Goal: Task Accomplishment & Management: Complete application form

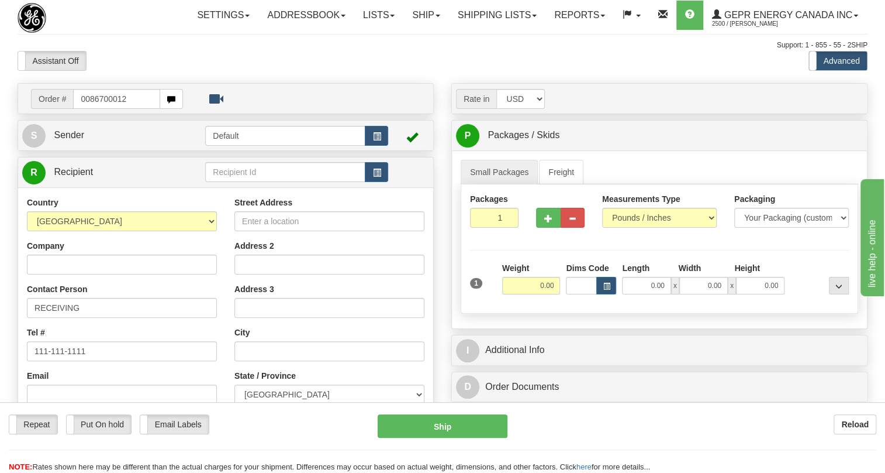
click at [89, 109] on input "0086700012" at bounding box center [116, 99] width 87 height 20
type input "86700012"
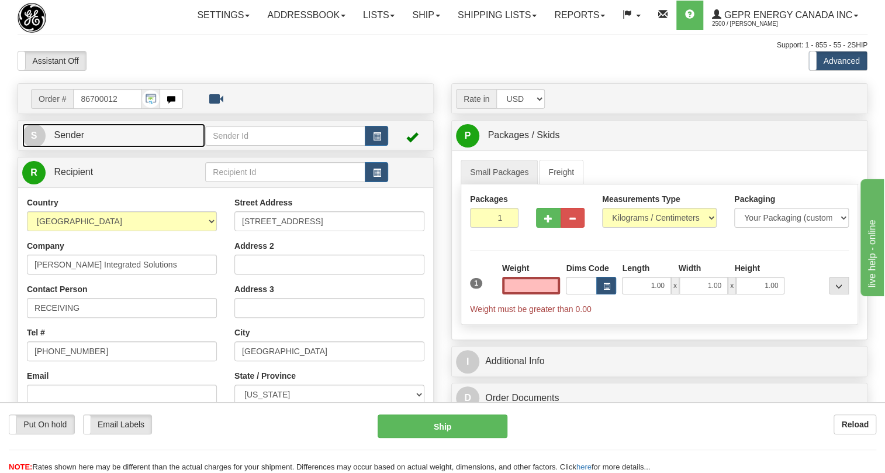
type input "0.00"
drag, startPoint x: 80, startPoint y: 161, endPoint x: 65, endPoint y: 158, distance: 14.9
click at [80, 140] on span "Sender" at bounding box center [69, 135] width 30 height 10
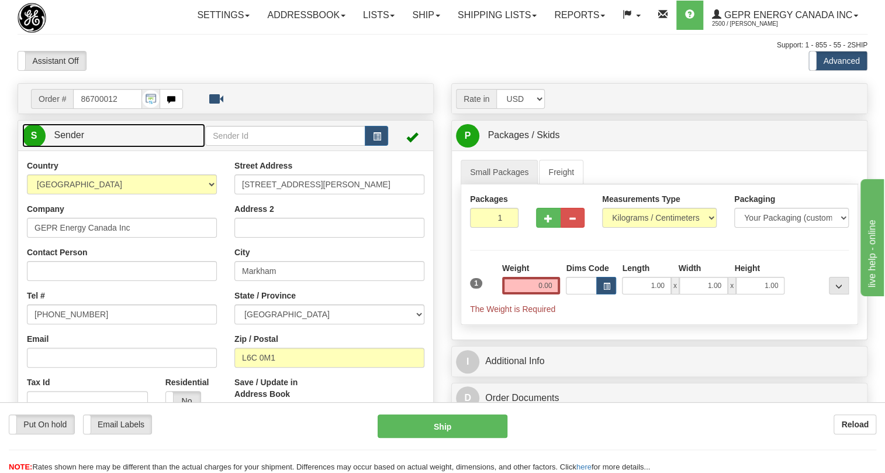
type input "MARKHAM"
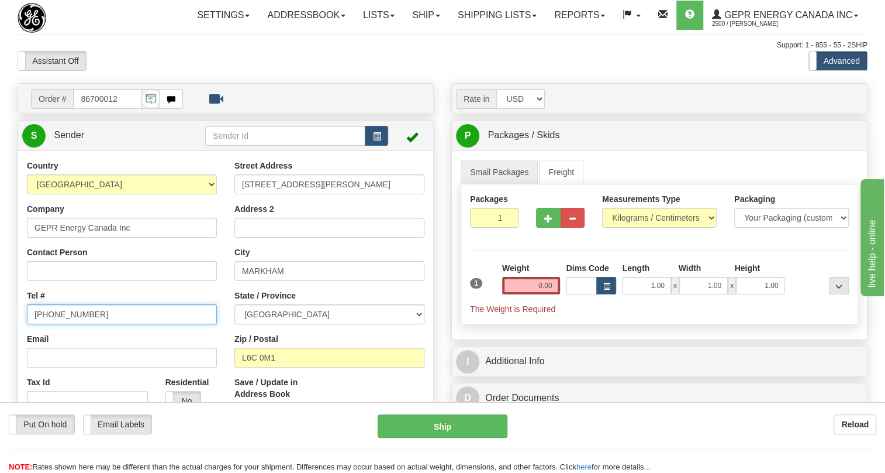
click at [74, 324] on input "[PHONE_NUMBER]" at bounding box center [122, 314] width 190 height 20
paste input "[PHONE_NUMBER]"
type input "[PHONE_NUMBER]"
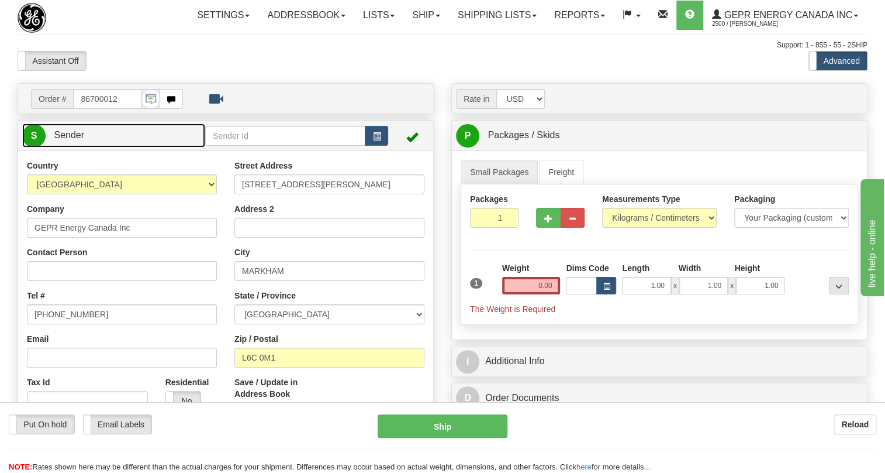
click at [71, 140] on span "Sender" at bounding box center [69, 135] width 30 height 10
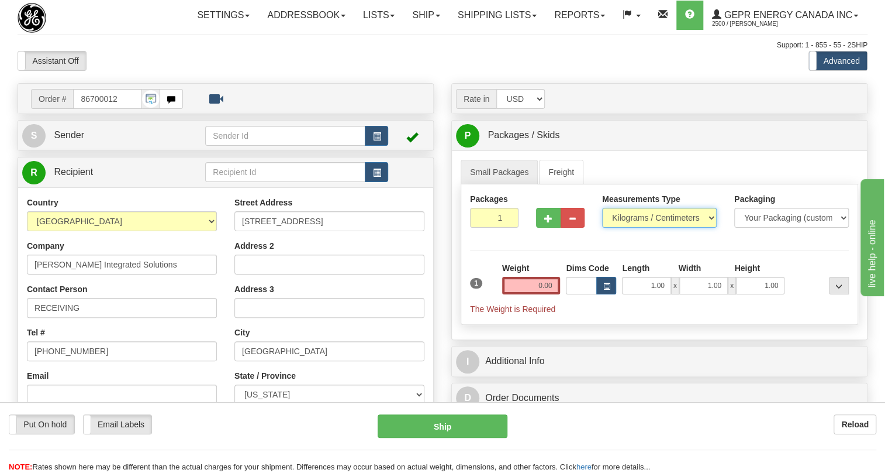
click at [628, 228] on select "Pounds / Inches Kilograms / Centimeters" at bounding box center [659, 218] width 115 height 20
select select "0"
click at [602, 228] on select "Pounds / Inches Kilograms / Centimeters" at bounding box center [659, 218] width 115 height 20
click at [535, 294] on input "0.00" at bounding box center [531, 286] width 58 height 18
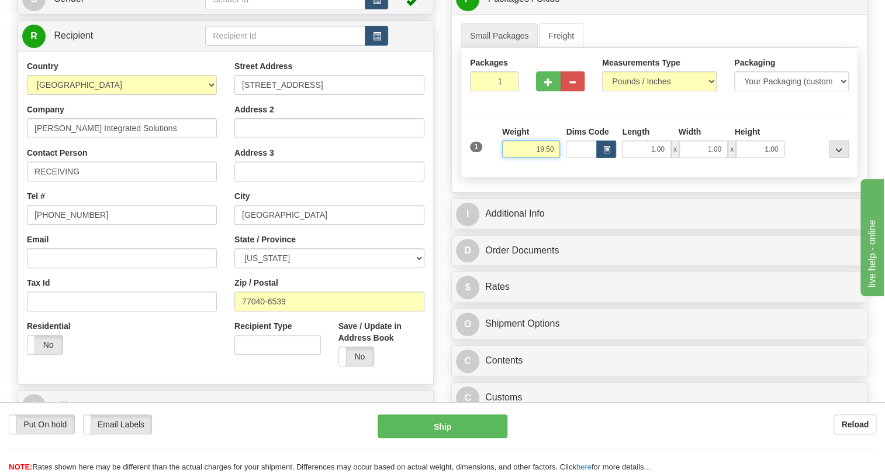
scroll to position [106, 0]
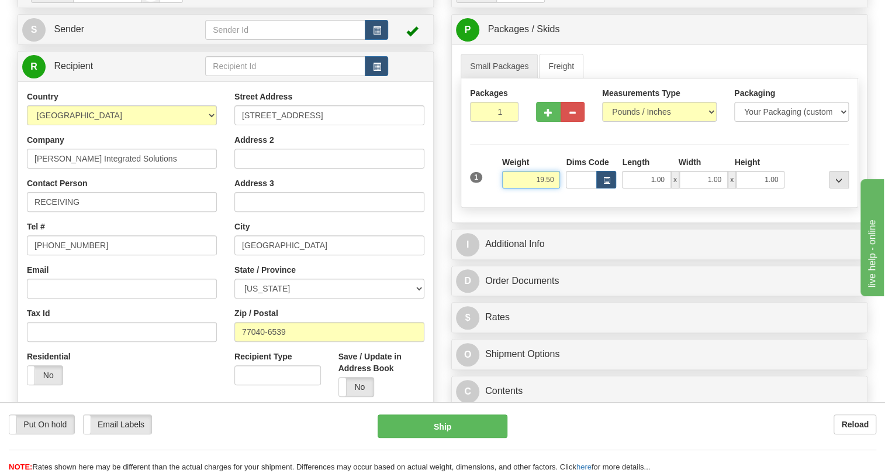
type input "19.50"
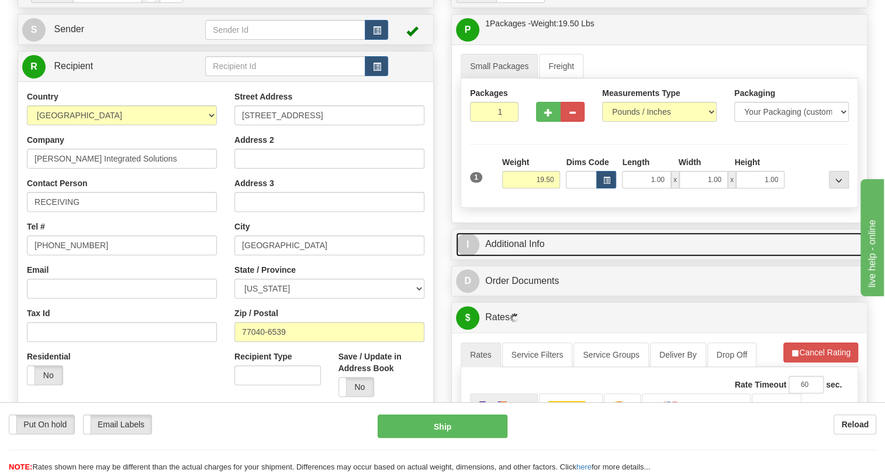
click at [522, 256] on link "I Additional Info" at bounding box center [659, 244] width 407 height 24
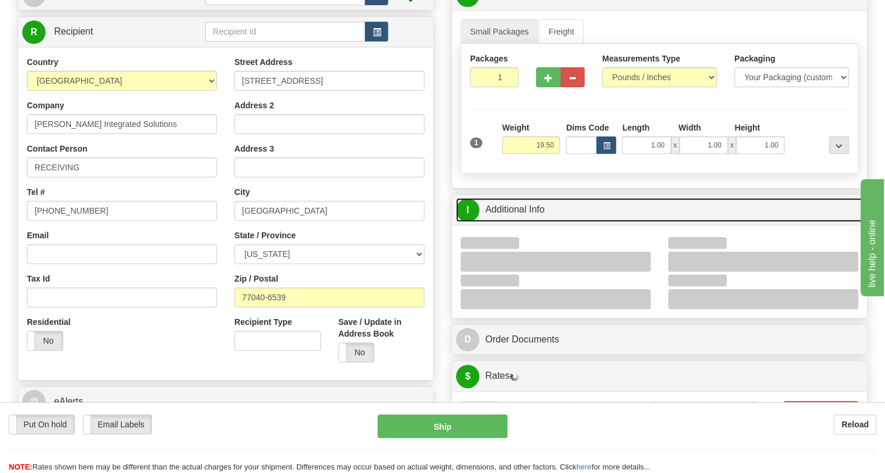
scroll to position [159, 0]
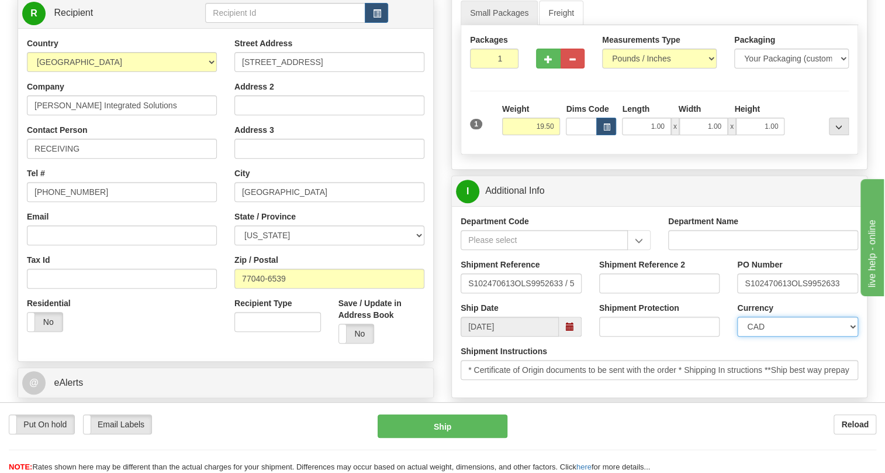
click at [782, 336] on select "CAD USD EUR ZAR RON ANG ARN AUD AUS AWG BBD BFR BGN BHD BMD BND BRC BRL CHP CKZ…" at bounding box center [798, 326] width 121 height 20
select select "1"
click at [738, 336] on select "CAD USD EUR ZAR RON ANG ARN AUD AUS AWG BBD BFR BGN BHD BMD BND BRC BRL CHP CKZ…" at bounding box center [798, 326] width 121 height 20
drag, startPoint x: 791, startPoint y: 306, endPoint x: 745, endPoint y: 314, distance: 46.9
click at [745, 293] on input "S102470613OLS9952633" at bounding box center [798, 283] width 121 height 20
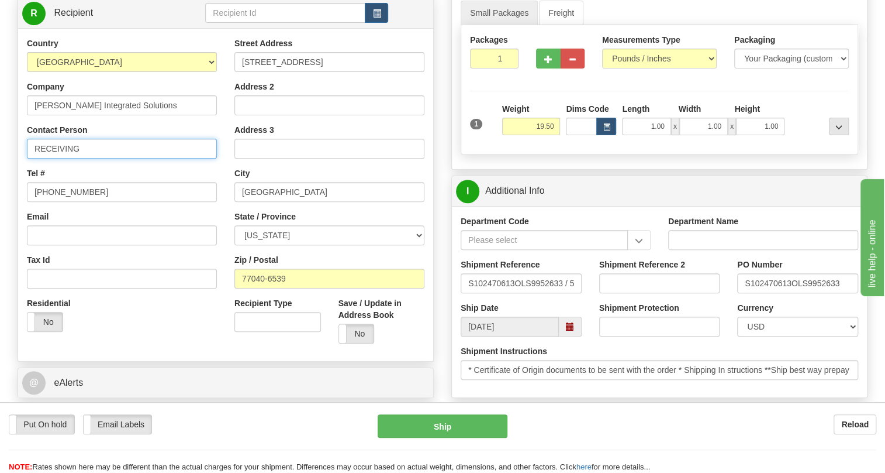
click at [120, 158] on input "RECEIVING" at bounding box center [122, 149] width 190 height 20
paste input "S102470613"
type input "RECEIVING / PO# S102470613"
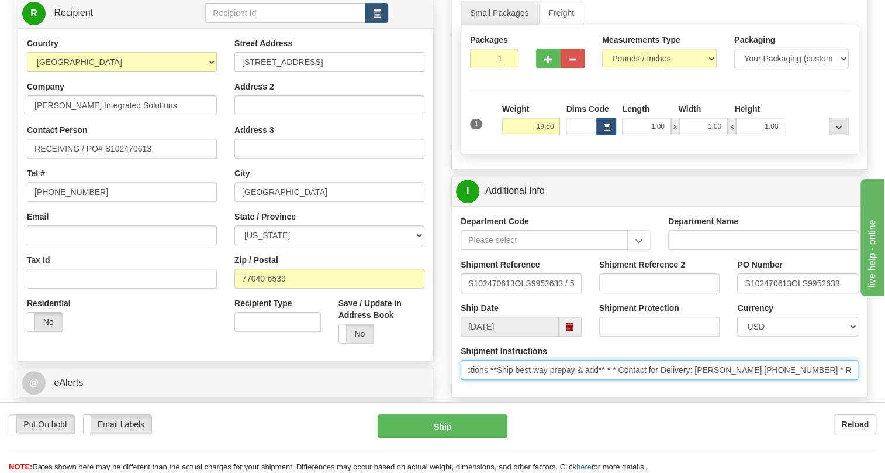
scroll to position [0, 282]
drag, startPoint x: 806, startPoint y: 395, endPoint x: 818, endPoint y: 399, distance: 12.8
click at [818, 380] on input "* Certificate of Origin documents to be sent with the order * Shipping In struc…" at bounding box center [660, 370] width 398 height 20
click at [788, 380] on input "* Certificate of Origin documents to be sent with the order * Shipping In struc…" at bounding box center [660, 370] width 398 height 20
drag, startPoint x: 788, startPoint y: 395, endPoint x: 686, endPoint y: 398, distance: 101.8
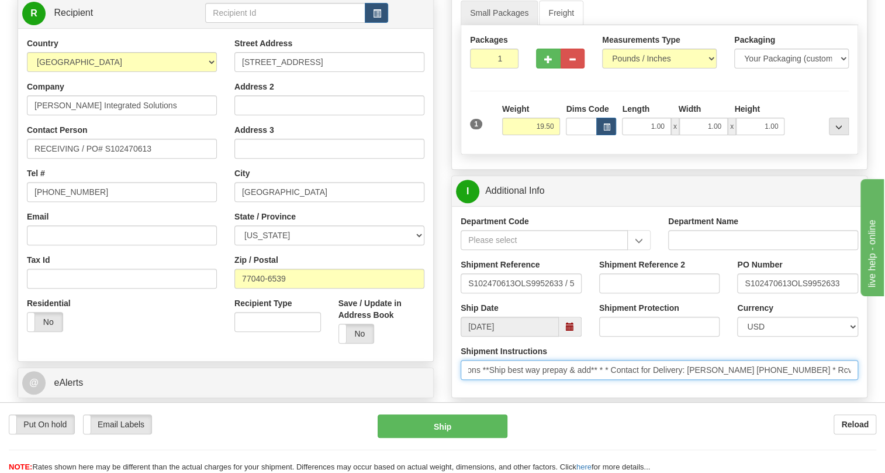
click at [686, 380] on input "* Certificate of Origin documents to be sent with the order * Shipping In struc…" at bounding box center [660, 370] width 398 height 20
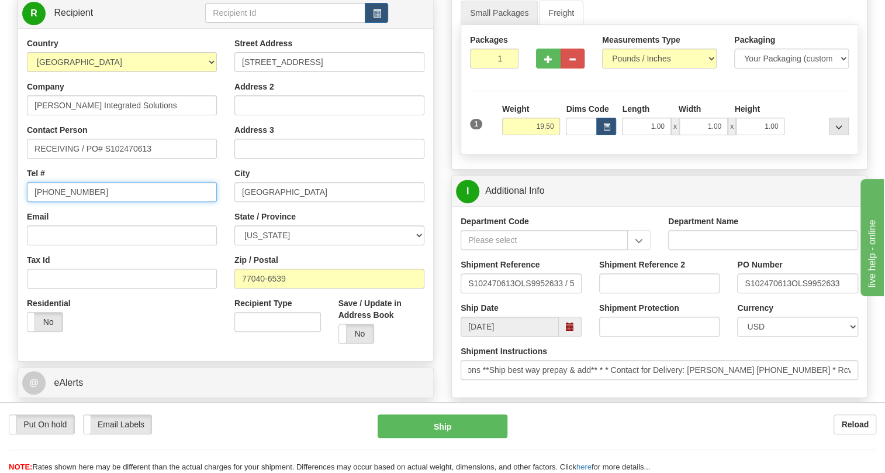
click at [76, 202] on input "[PHONE_NUMBER]" at bounding box center [122, 192] width 190 height 20
paste input "Carol Tapia 832-855-3426"
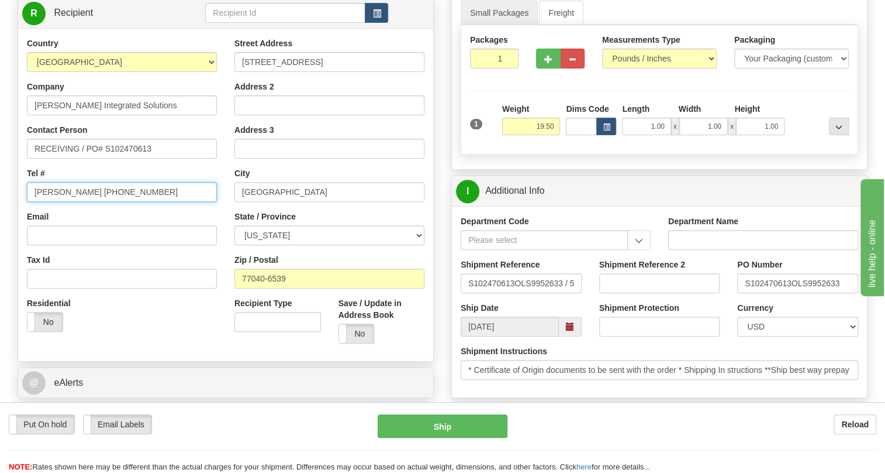
drag, startPoint x: 84, startPoint y: 218, endPoint x: 26, endPoint y: 228, distance: 58.7
click at [27, 202] on div "Carol Tapia 832-855-3426" at bounding box center [122, 192] width 190 height 20
type input "832-855-3426"
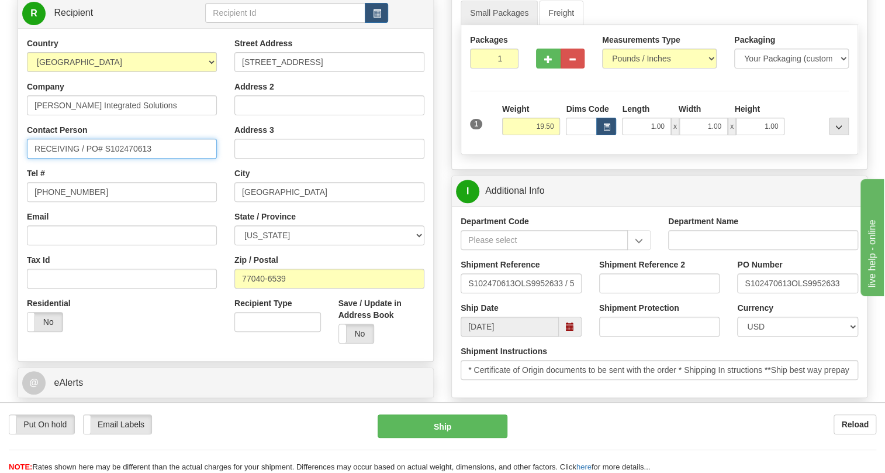
click at [36, 158] on input "RECEIVING / PO# S102470613" at bounding box center [122, 149] width 190 height 20
click at [78, 158] on input "RECEIVING / PO# S102470613" at bounding box center [122, 149] width 190 height 20
paste input "Carol Tapia"
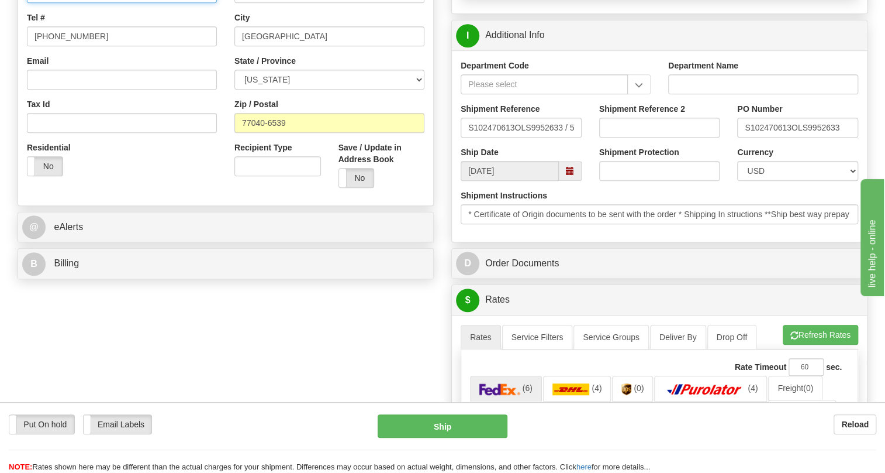
scroll to position [319, 0]
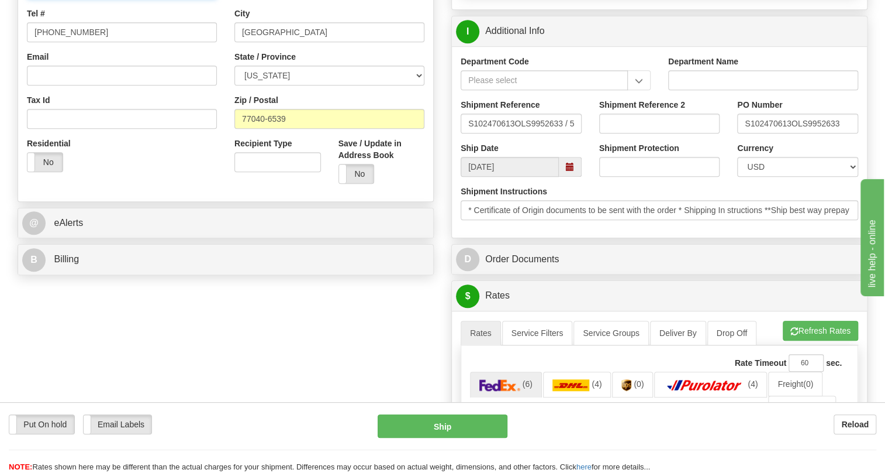
type input "RECEIVING / Carol Tapia / PO# S102470613"
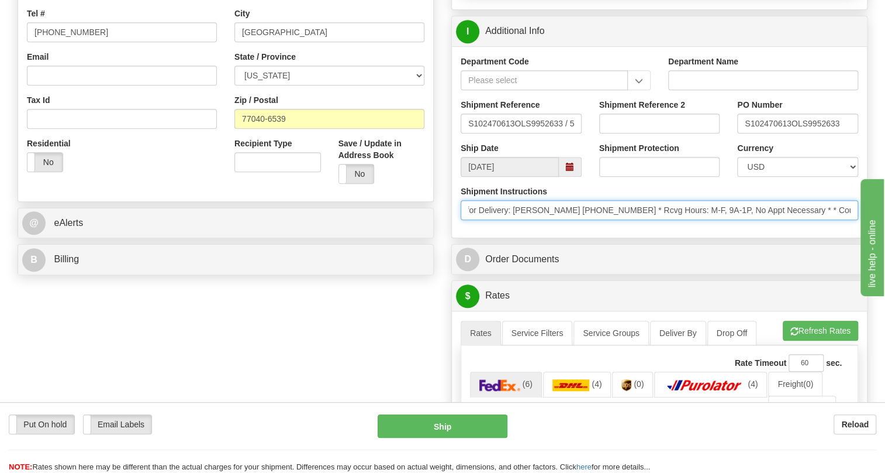
scroll to position [0, 543]
drag, startPoint x: 1681, startPoint y: 535, endPoint x: 918, endPoint y: 298, distance: 799.7
click at [696, 220] on input "* Certificate of Origin documents to be sent with the order * Shipping In struc…" at bounding box center [660, 210] width 398 height 20
drag, startPoint x: 694, startPoint y: 235, endPoint x: 533, endPoint y: 235, distance: 161.4
click at [533, 220] on input "* Certificate of Origin documents to be sent with the order * Shipping In struc…" at bounding box center [660, 210] width 398 height 20
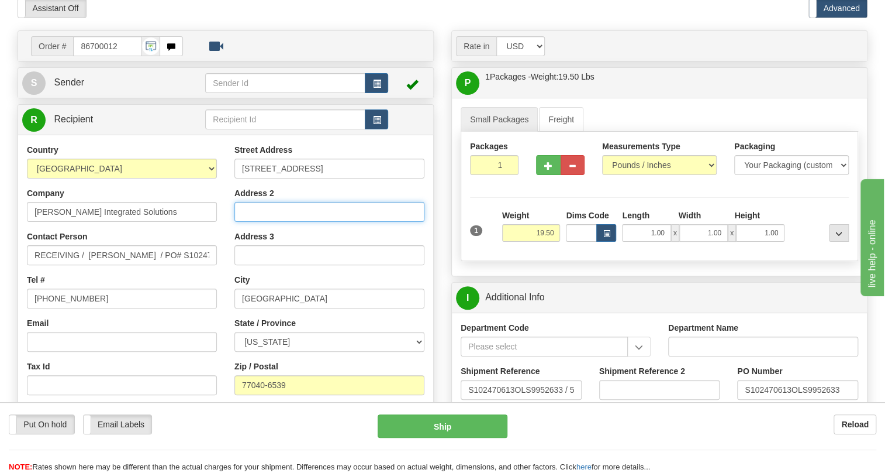
scroll to position [0, 0]
click at [245, 222] on input "Address 2" at bounding box center [330, 212] width 190 height 20
paste input "Rcvg Hours: M-F, 9A-1P, No Appt Necessary"
type input "Rcvg Hours: M-F, 9A-1P, No Appt Necessary"
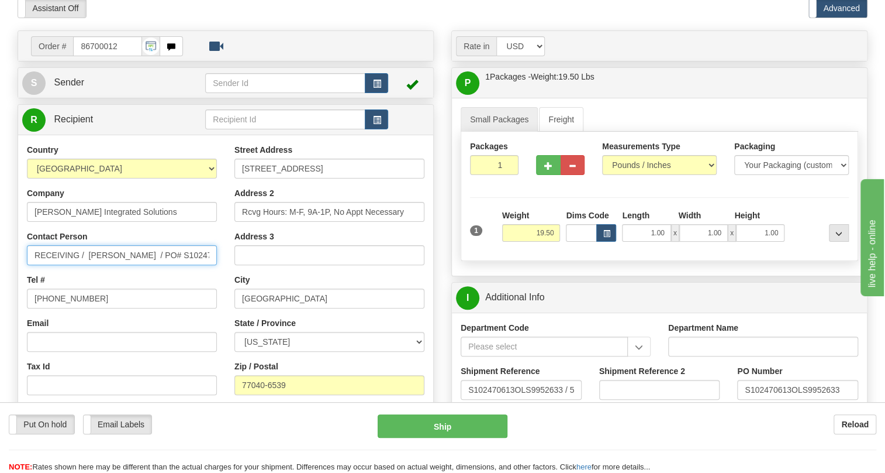
drag, startPoint x: 90, startPoint y: 281, endPoint x: 13, endPoint y: 284, distance: 76.7
click at [13, 284] on div "Order # 86700012 S" at bounding box center [226, 288] width 434 height 516
type input "Carol Tapia / PO# S102470613"
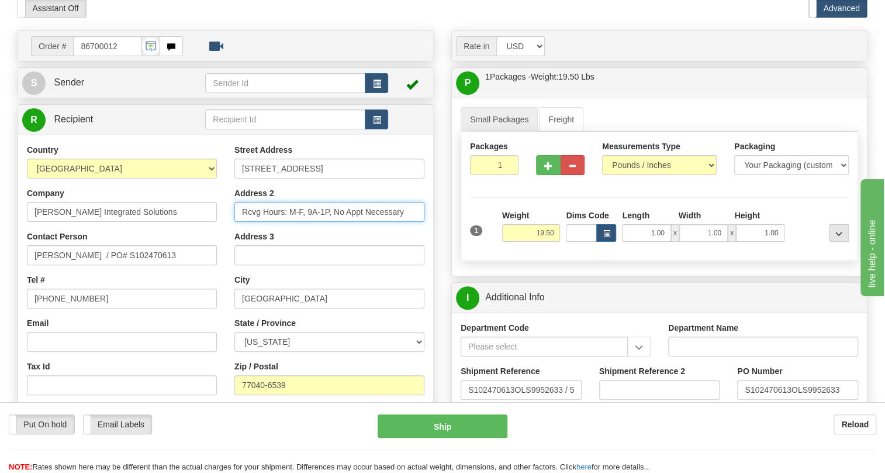
drag, startPoint x: 409, startPoint y: 236, endPoint x: 329, endPoint y: 244, distance: 79.9
click at [329, 222] on input "Rcvg Hours: M-F, 9A-1P, No Appt Necessary" at bounding box center [330, 212] width 190 height 20
click at [318, 222] on input "Rcvg Hours: M-F, 9A-1P" at bounding box center [330, 212] width 190 height 20
click at [340, 222] on input "Rcvg Hours: M-F, 9AM-1P" at bounding box center [330, 212] width 190 height 20
click at [248, 222] on input "Rcvg Hours: M-F, 9AM-1PM" at bounding box center [330, 212] width 190 height 20
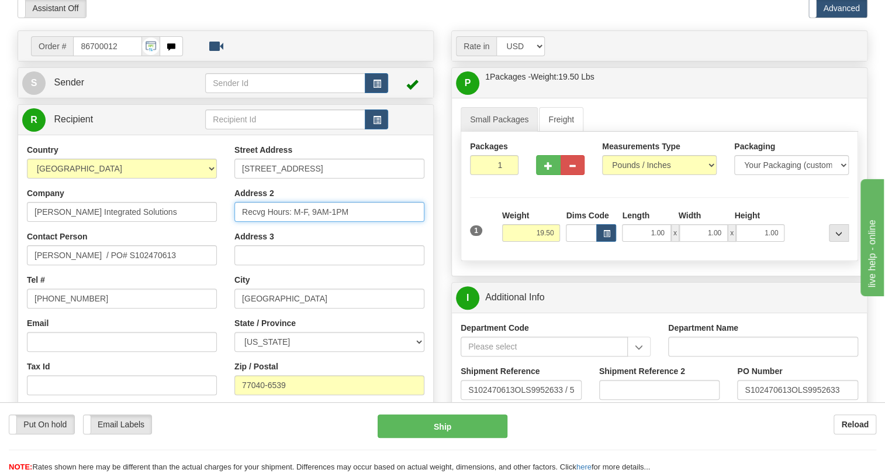
click at [254, 222] on input "Recvg Hours: M-F, 9AM-1PM" at bounding box center [330, 212] width 190 height 20
click at [267, 222] on input "Receivg Hours: M-F, 9AM-1PM" at bounding box center [330, 212] width 190 height 20
click at [365, 222] on input "Receiving Hours: M-F, 9AM-1PM" at bounding box center [330, 212] width 190 height 20
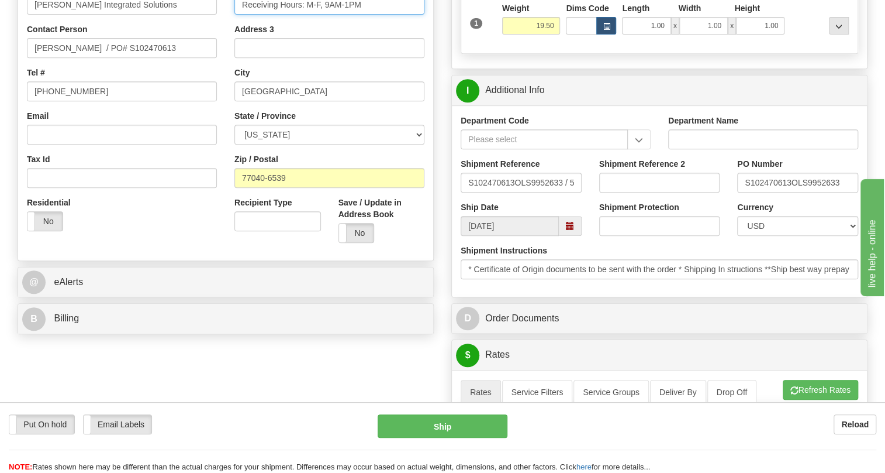
scroll to position [266, 0]
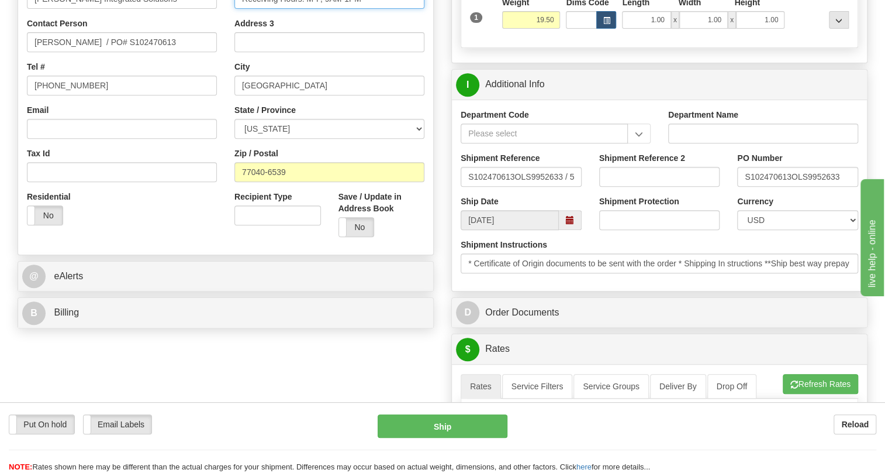
type input "Receiving Hours: M-F, 9AM-1PM"
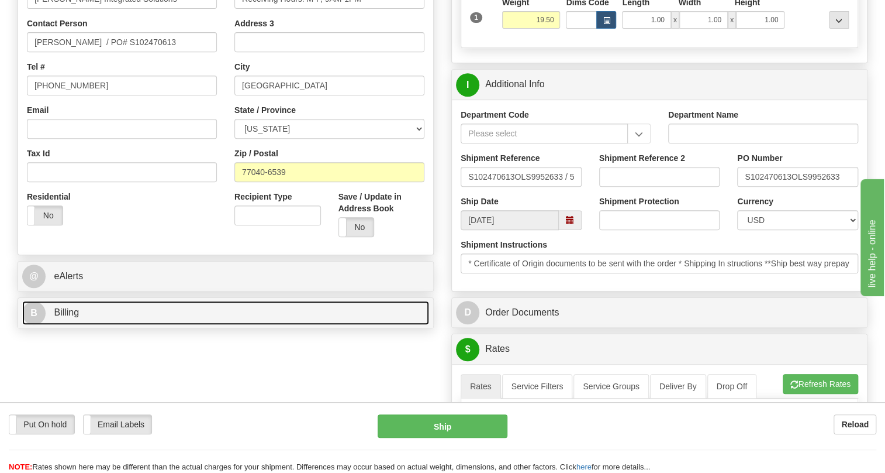
click at [69, 317] on span "Billing" at bounding box center [66, 312] width 25 height 10
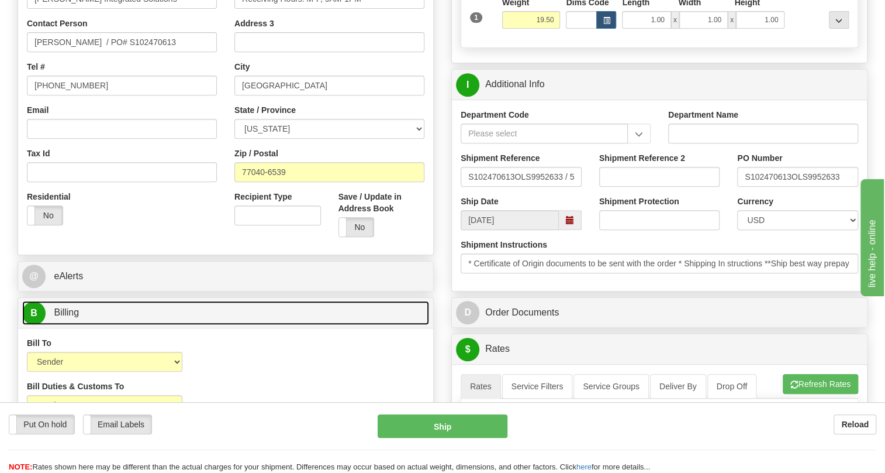
click at [69, 317] on span "Billing" at bounding box center [66, 312] width 25 height 10
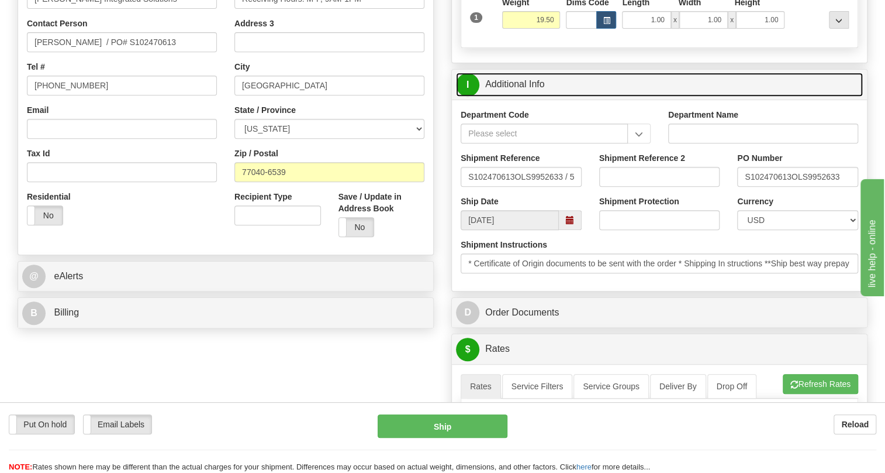
click at [535, 97] on link "I Additional Info" at bounding box center [659, 85] width 407 height 24
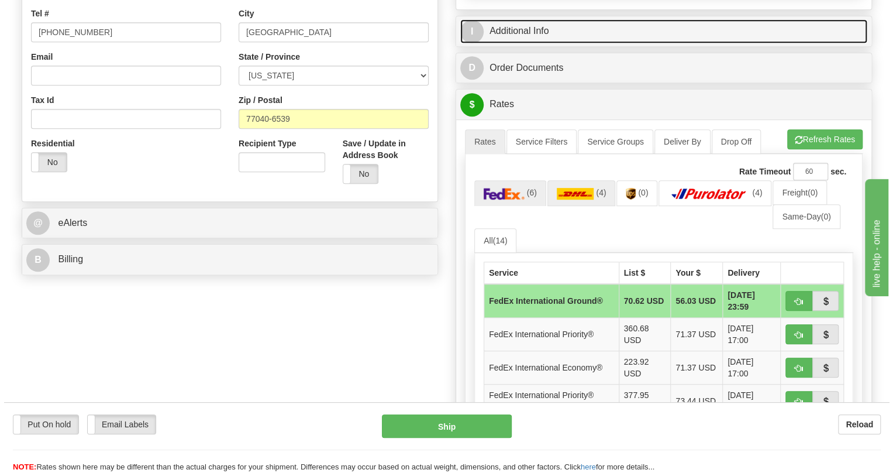
scroll to position [372, 0]
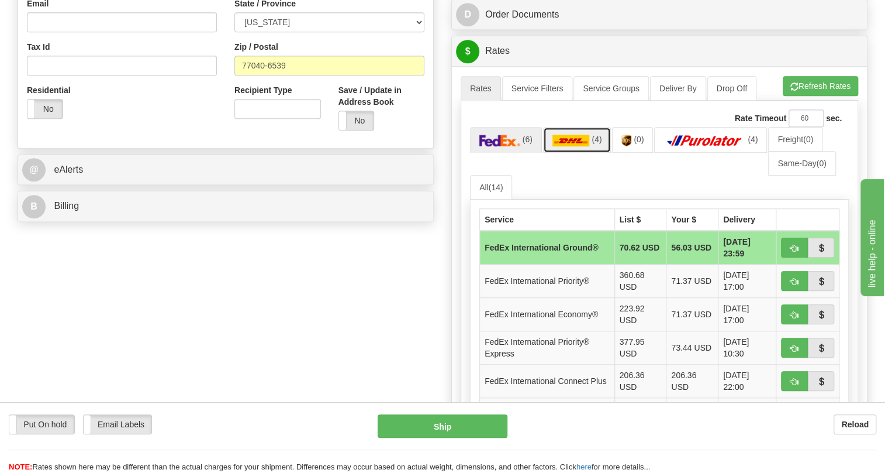
click at [571, 146] on img at bounding box center [571, 141] width 37 height 12
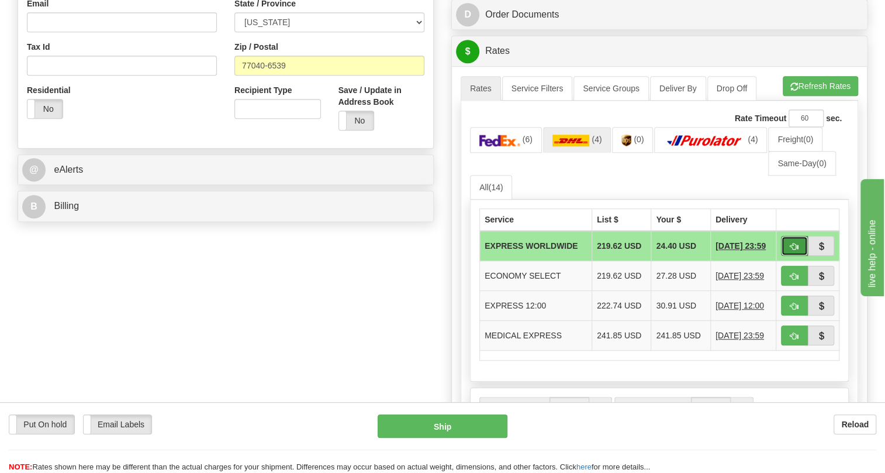
click at [792, 250] on span "button" at bounding box center [795, 247] width 8 height 8
type input "P"
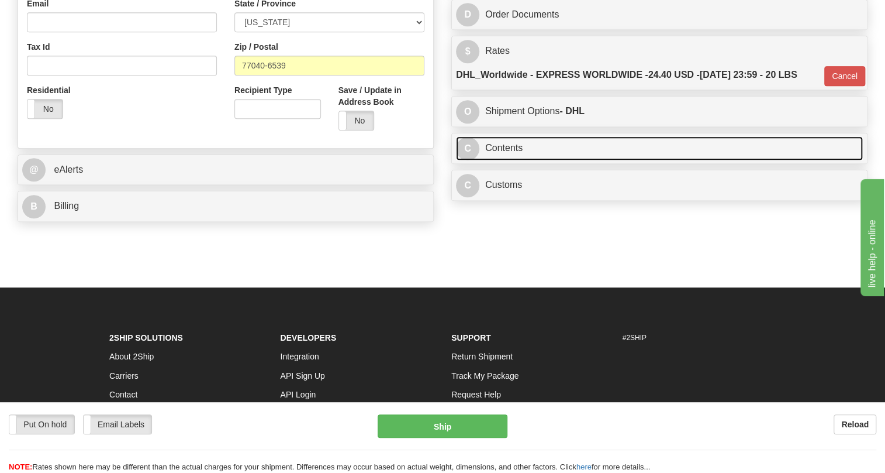
click at [508, 160] on link "C Contents" at bounding box center [659, 148] width 407 height 24
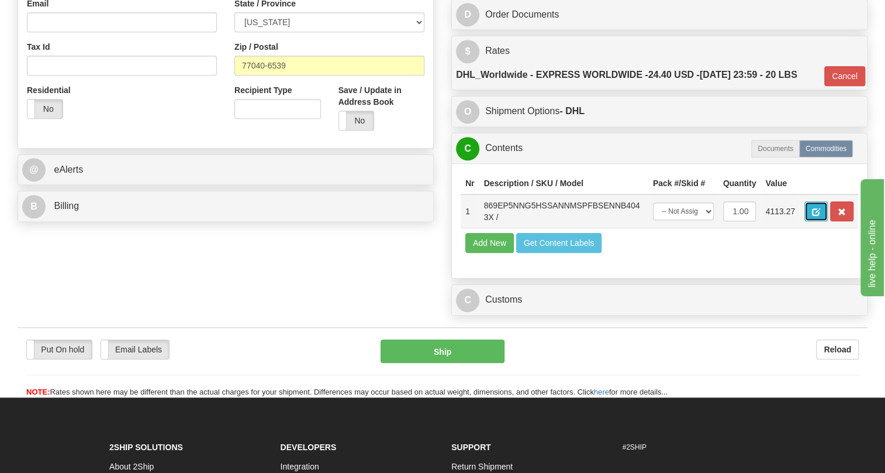
click at [816, 216] on span "button" at bounding box center [816, 212] width 8 height 8
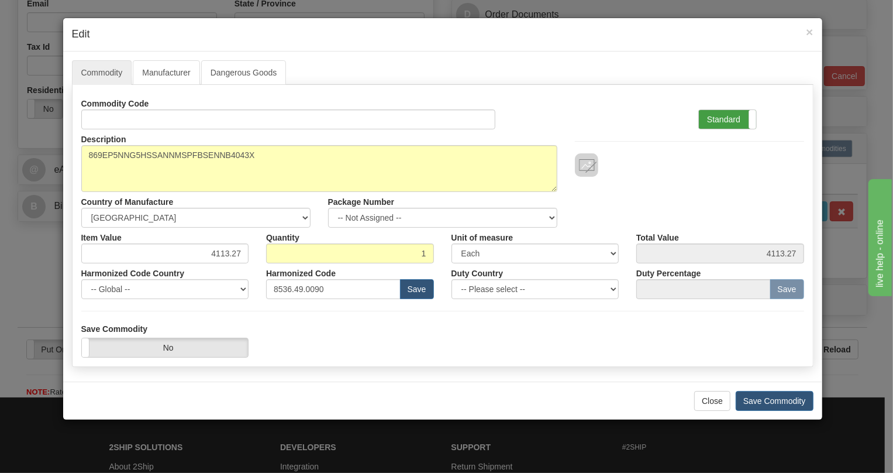
click at [719, 118] on label "Standard" at bounding box center [727, 119] width 57 height 19
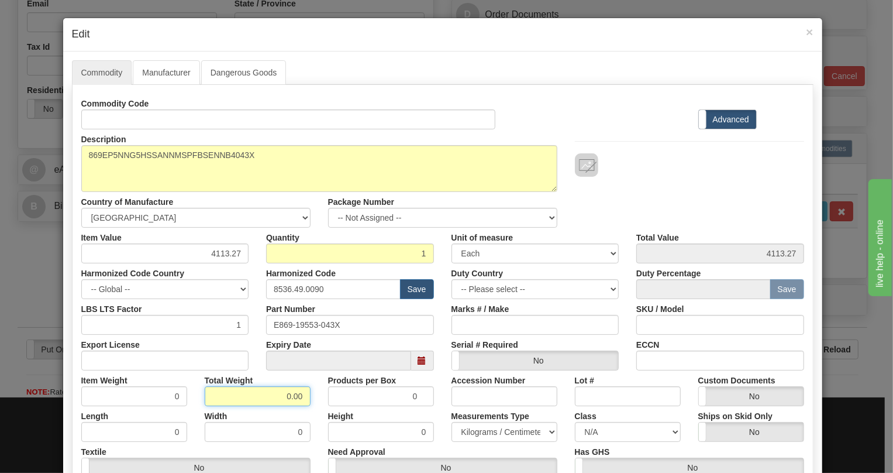
click at [276, 402] on input "0.00" at bounding box center [258, 396] width 106 height 20
type input "1.00"
type input "1.0000"
click at [480, 430] on select "Pounds / Inches Kilograms / Centimeters" at bounding box center [505, 432] width 106 height 20
select select "0"
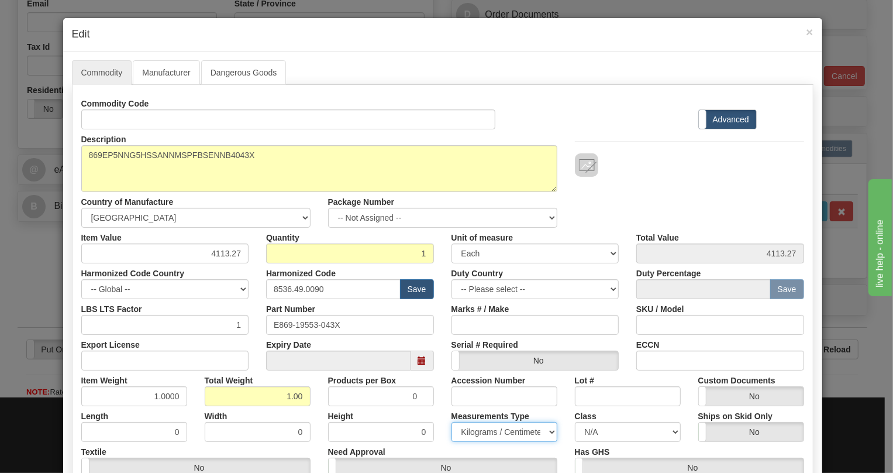
click at [452, 422] on select "Pounds / Inches Kilograms / Centimeters" at bounding box center [505, 432] width 106 height 20
click at [435, 409] on div "Height 0" at bounding box center [380, 424] width 123 height 36
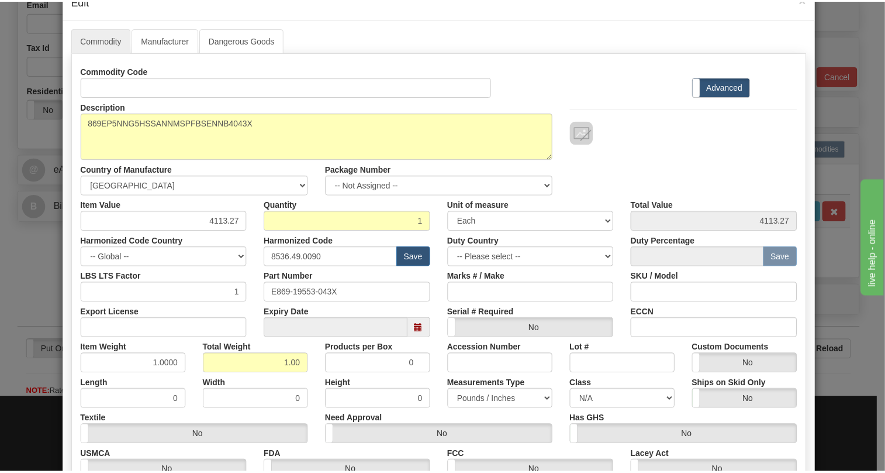
scroll to position [159, 0]
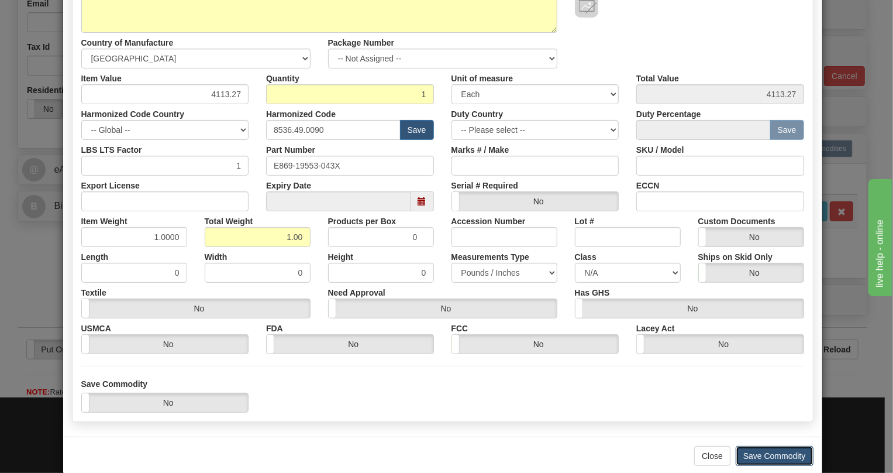
click at [771, 455] on button "Save Commodity" at bounding box center [775, 456] width 78 height 20
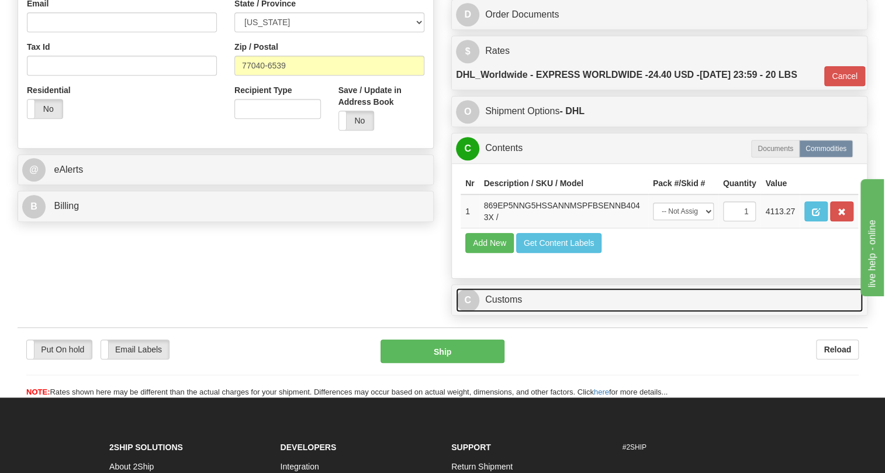
click at [508, 312] on link "C Customs" at bounding box center [659, 300] width 407 height 24
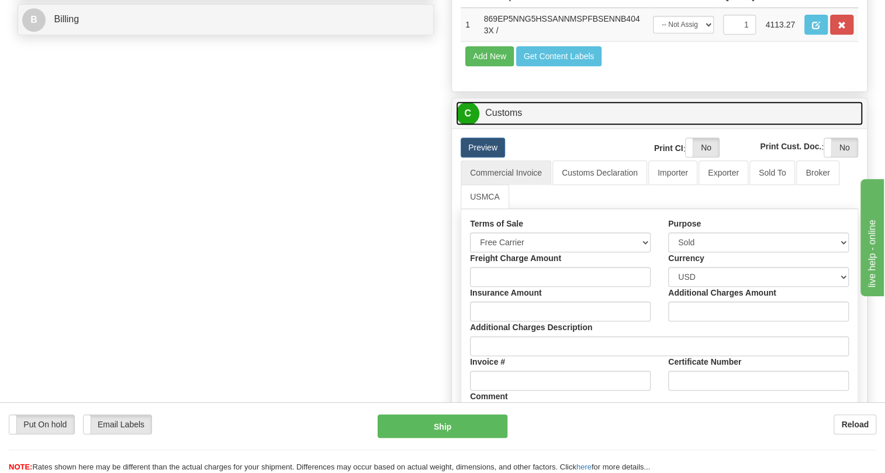
scroll to position [478, 0]
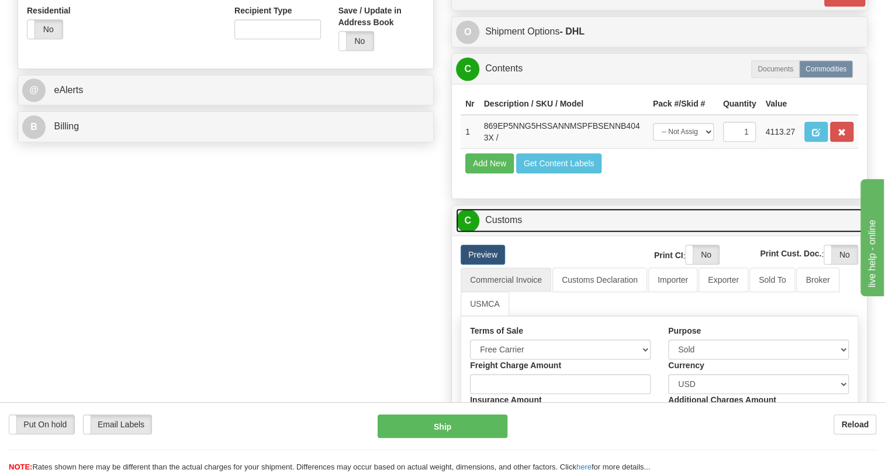
click at [518, 216] on link "C Customs" at bounding box center [659, 220] width 407 height 24
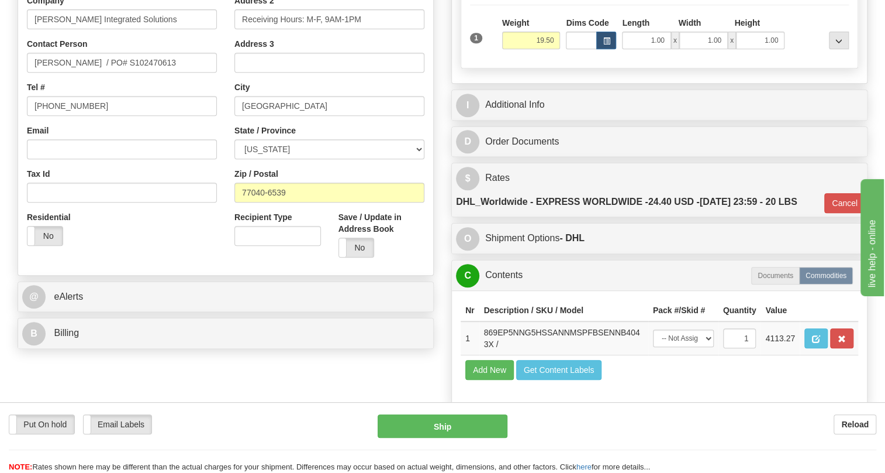
scroll to position [212, 0]
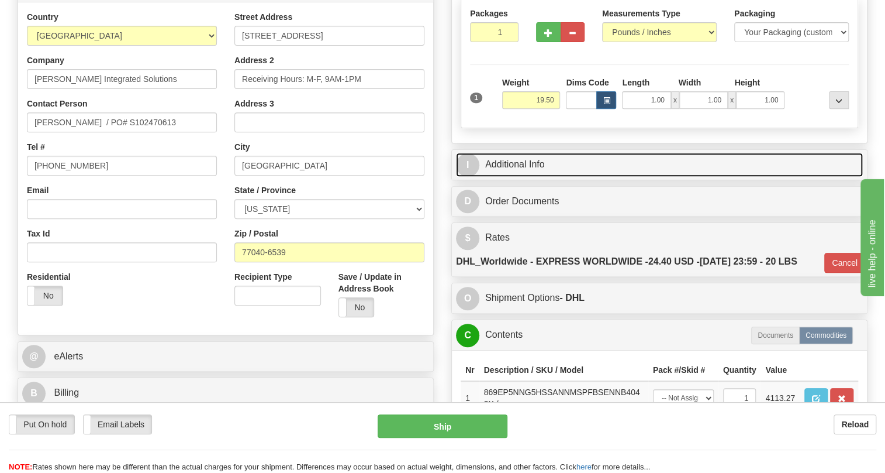
click at [516, 160] on link "I Additional Info" at bounding box center [659, 165] width 407 height 24
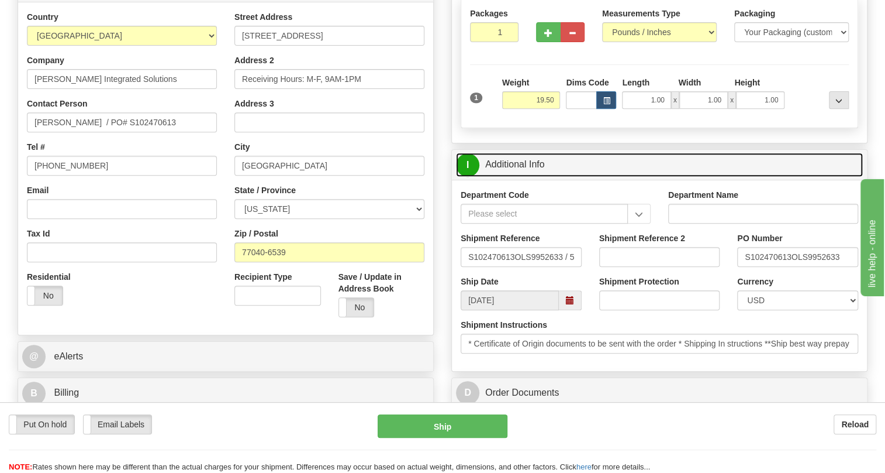
click at [516, 160] on link "I Additional Info" at bounding box center [659, 165] width 407 height 24
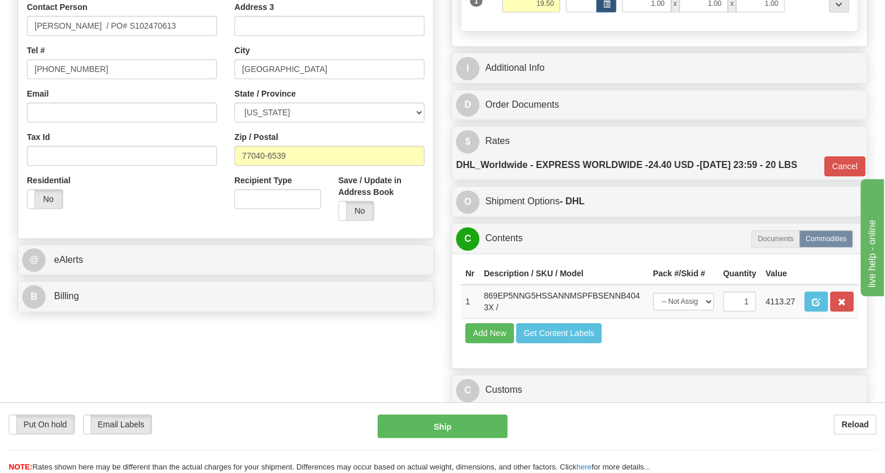
scroll to position [319, 0]
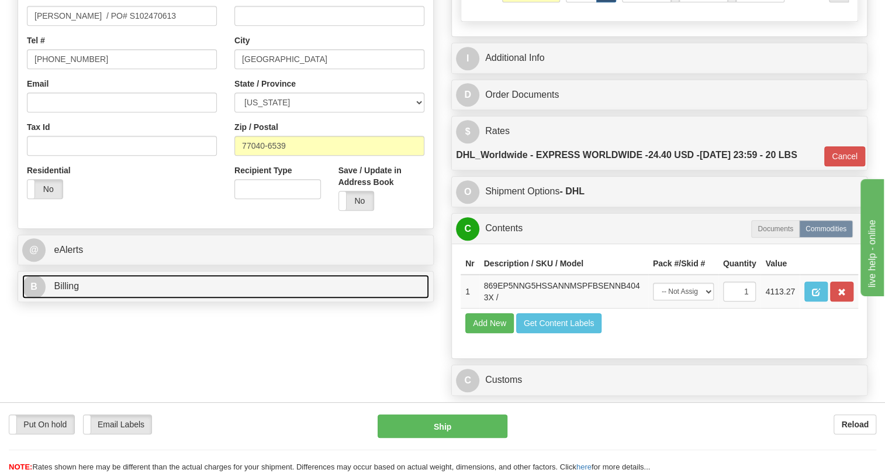
click at [70, 283] on span "Billing" at bounding box center [66, 286] width 25 height 10
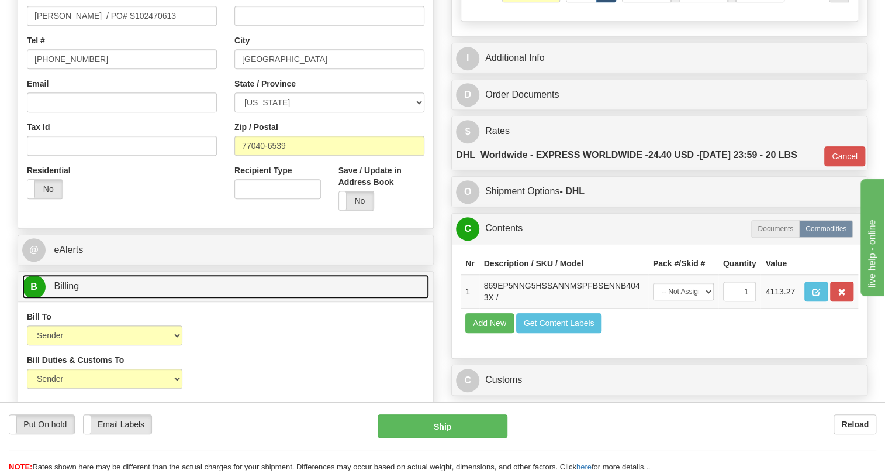
click at [70, 283] on span "Billing" at bounding box center [66, 286] width 25 height 10
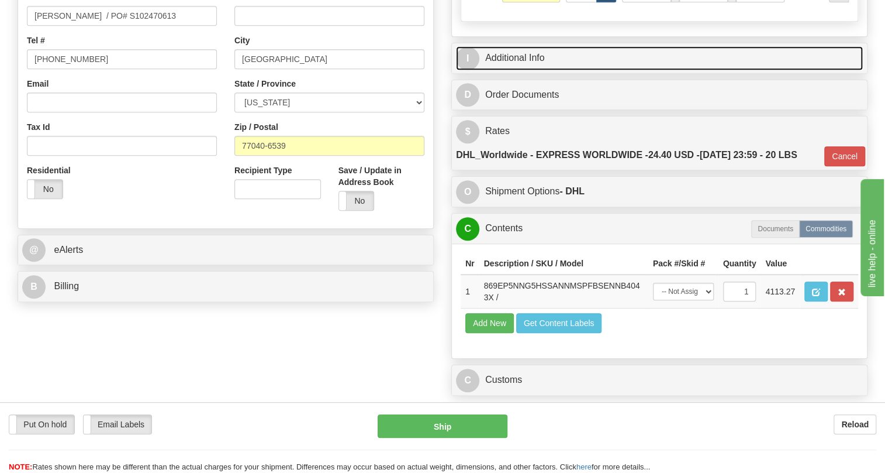
click at [519, 56] on link "I Additional Info" at bounding box center [659, 58] width 407 height 24
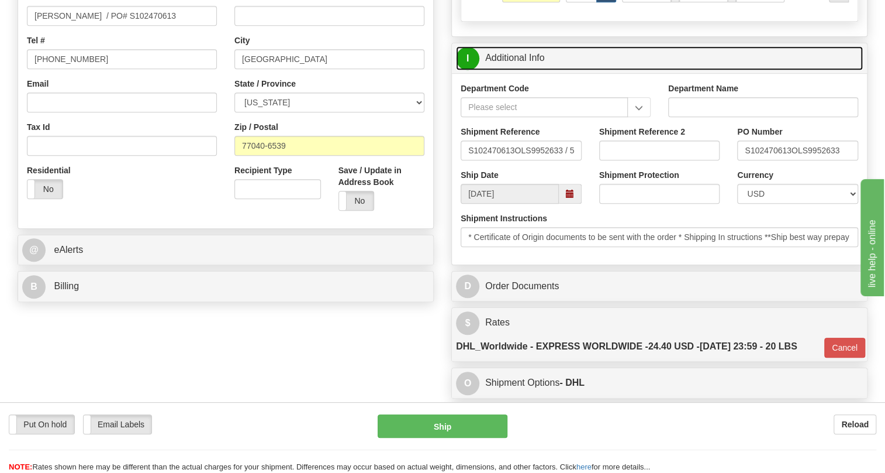
click at [519, 56] on link "I Additional Info" at bounding box center [659, 58] width 407 height 24
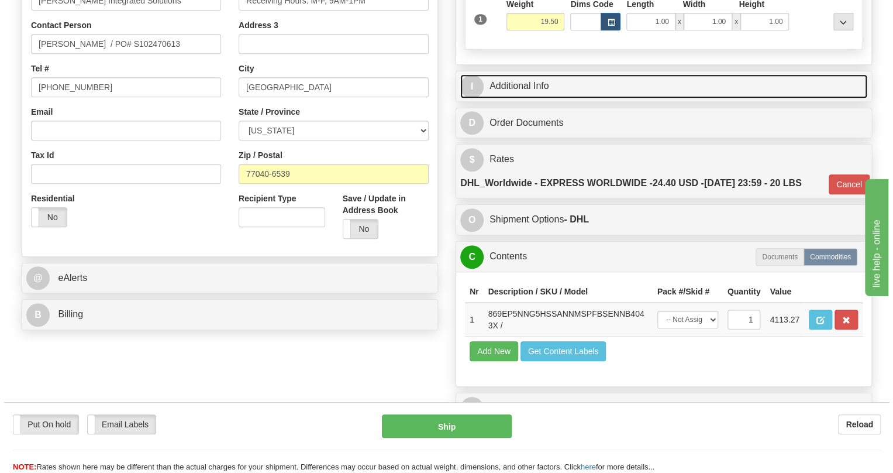
scroll to position [266, 0]
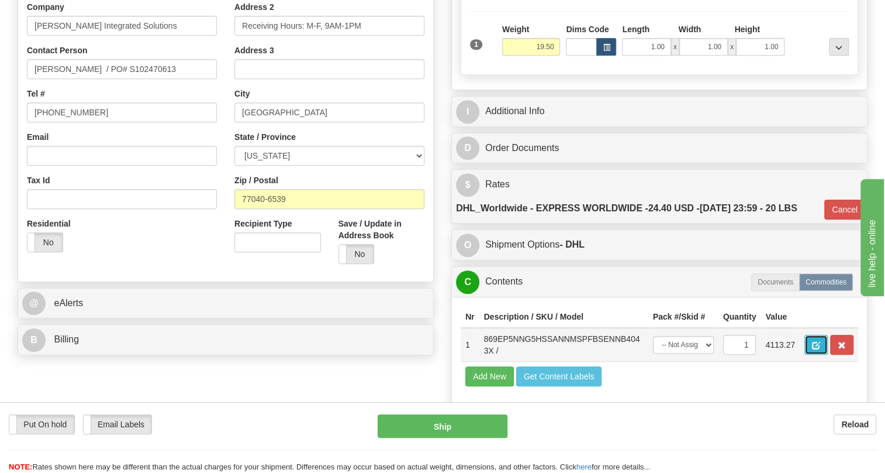
click at [819, 344] on span "button" at bounding box center [816, 346] width 8 height 8
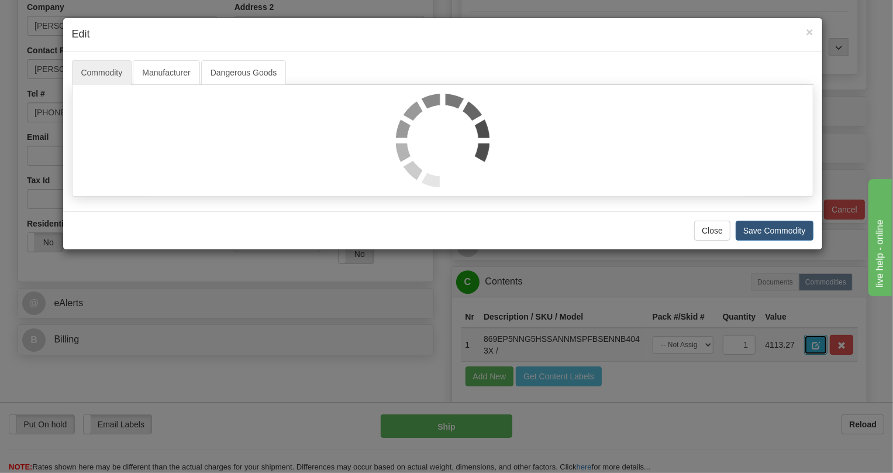
scroll to position [0, 0]
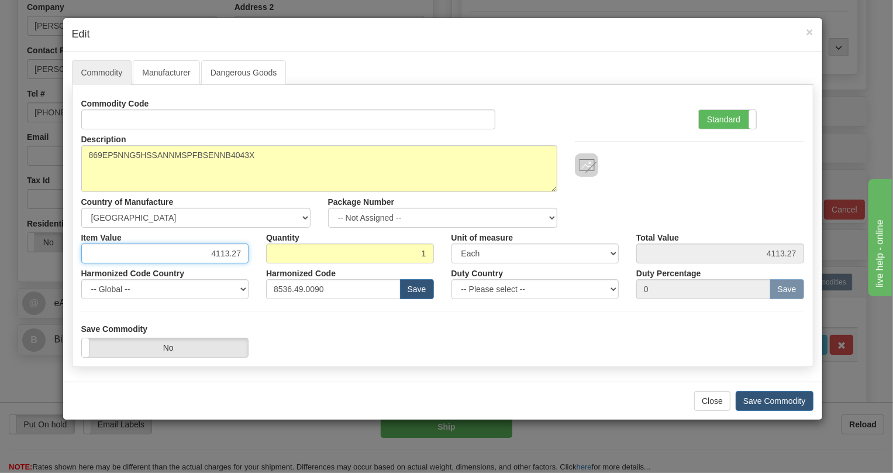
click at [229, 248] on input "4113.27" at bounding box center [165, 253] width 168 height 20
paste input "3.448,31"
click at [215, 255] on input "3.448,31" at bounding box center [165, 253] width 168 height 20
click at [234, 255] on input "3448,31" at bounding box center [165, 253] width 168 height 20
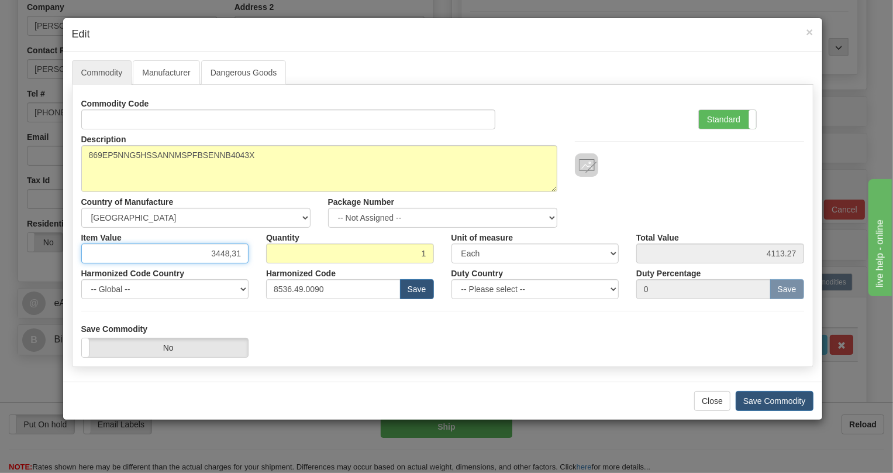
click at [231, 255] on input "3448,31" at bounding box center [165, 253] width 168 height 20
type input "3448.31"
click at [724, 115] on label "Standard" at bounding box center [727, 119] width 57 height 19
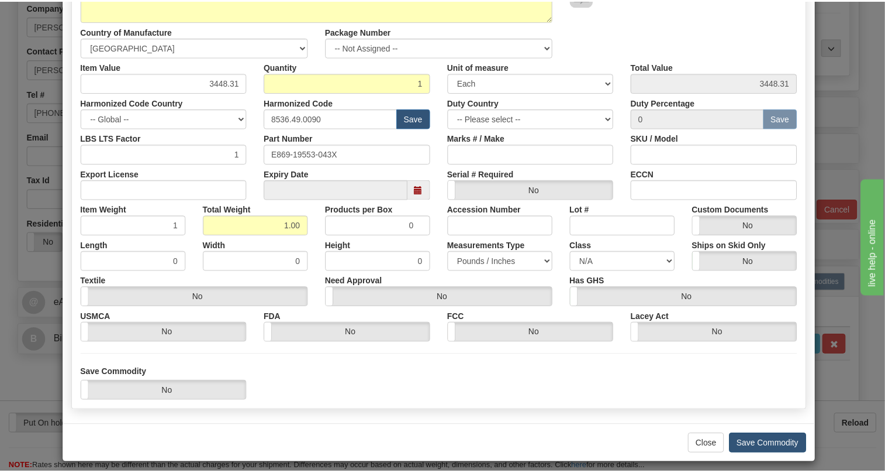
scroll to position [178, 0]
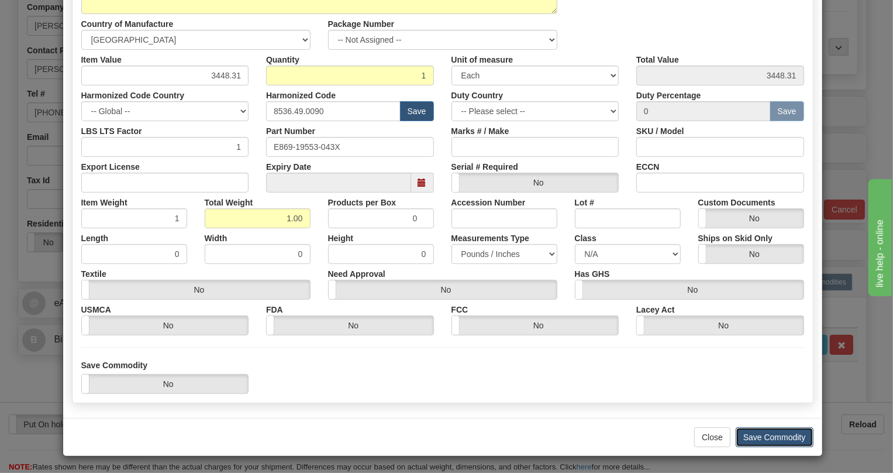
click at [756, 436] on button "Save Commodity" at bounding box center [775, 437] width 78 height 20
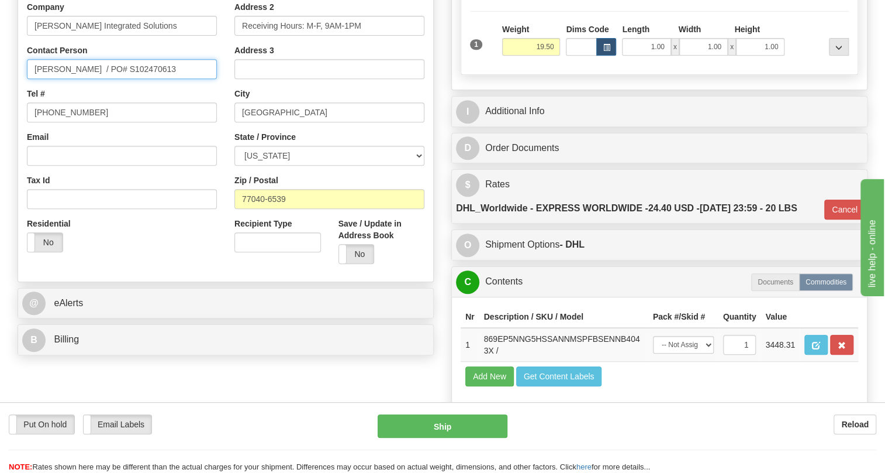
drag, startPoint x: 154, startPoint y: 68, endPoint x: 88, endPoint y: 71, distance: 66.7
click at [88, 71] on input "Carol Tapia / PO# S102470613" at bounding box center [122, 69] width 190 height 20
paste input "Karen Garcia Phone: 346-207-373"
click at [152, 67] on input "Carol Tapia / Karen Garcia Phone: 346-207-3733" at bounding box center [122, 69] width 190 height 20
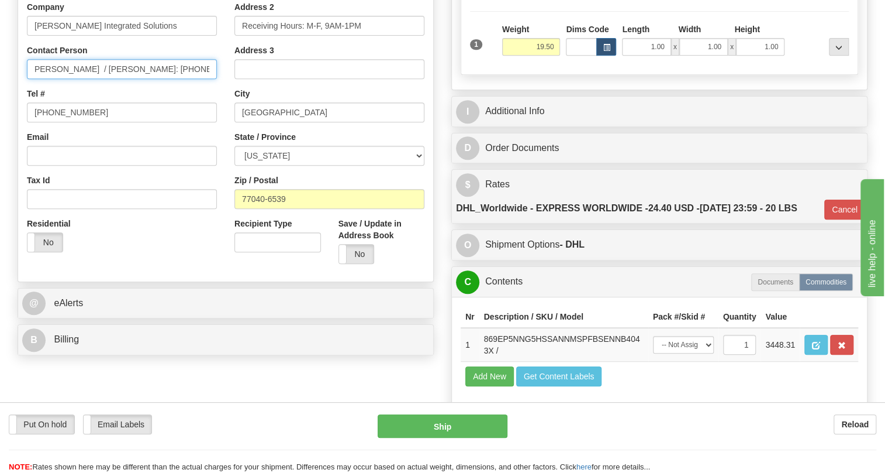
scroll to position [0, 0]
type input "Carol Tapia / Karen Garcia: 346-207-3733"
click at [175, 88] on div "Tel # 832-855-3426" at bounding box center [122, 105] width 190 height 35
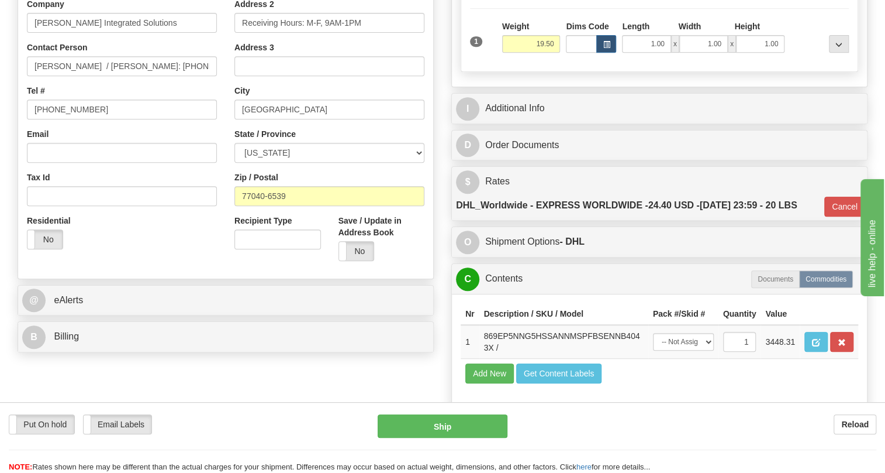
scroll to position [319, 0]
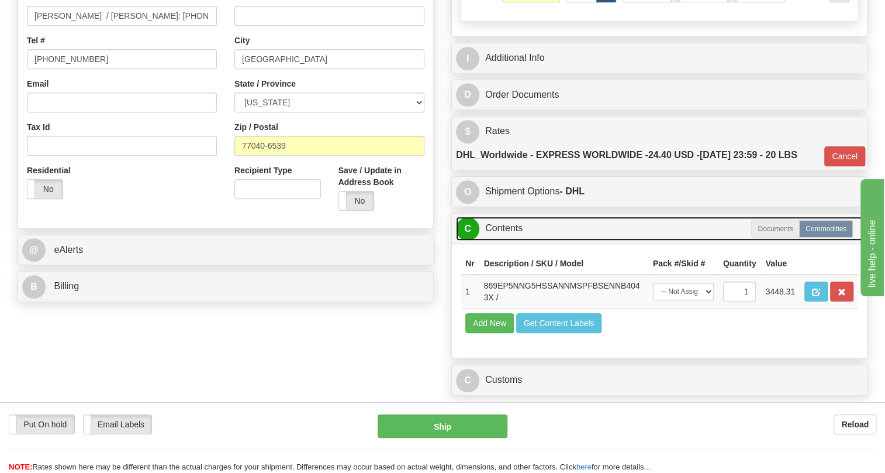
click at [503, 226] on link "C Contents" at bounding box center [659, 228] width 407 height 24
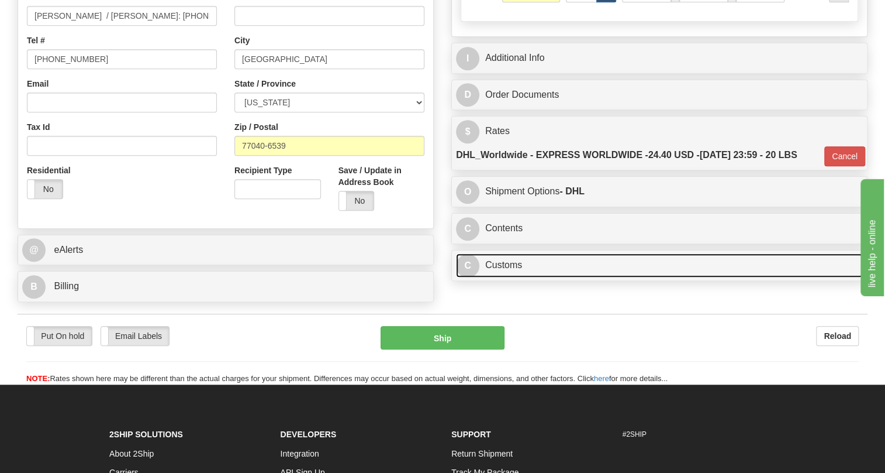
click at [512, 261] on link "C Customs" at bounding box center [659, 265] width 407 height 24
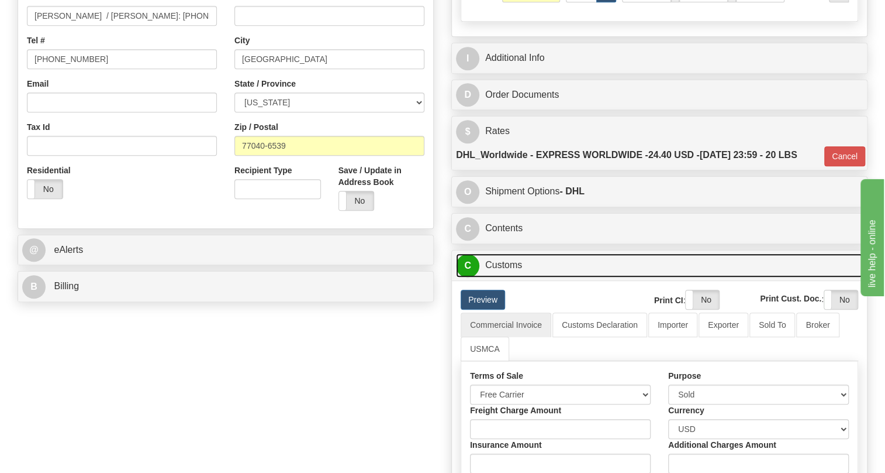
click at [512, 261] on link "C Customs" at bounding box center [659, 265] width 407 height 24
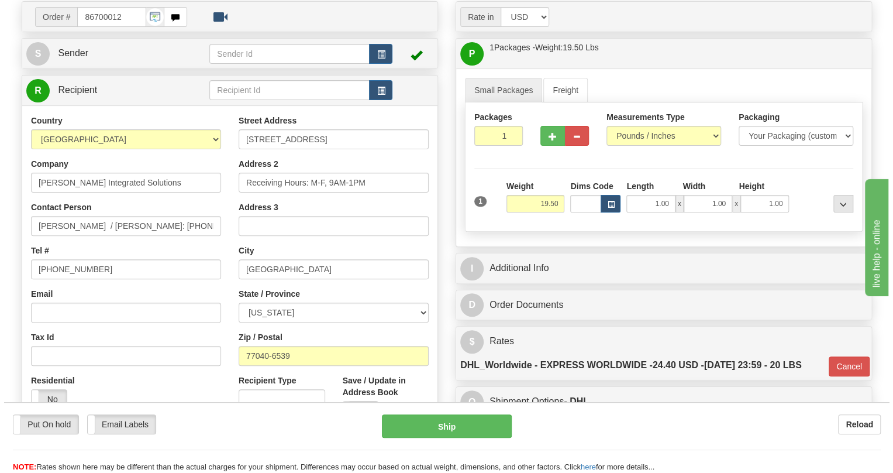
scroll to position [106, 0]
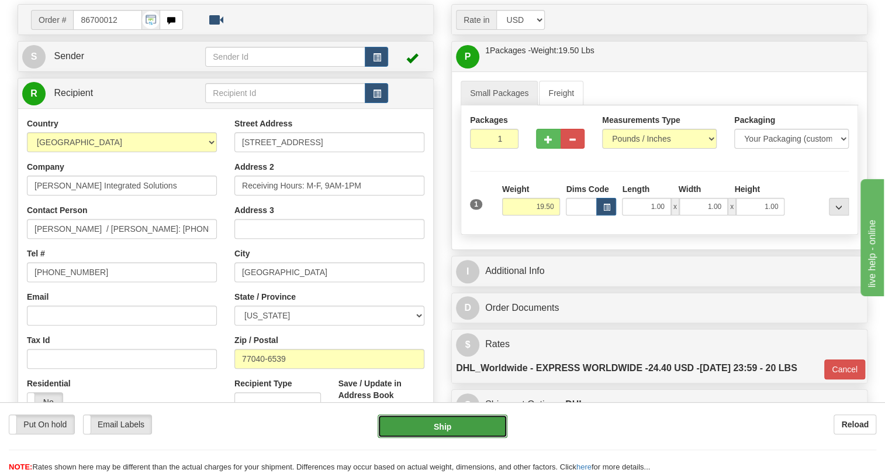
click at [444, 425] on button "Ship" at bounding box center [443, 425] width 130 height 23
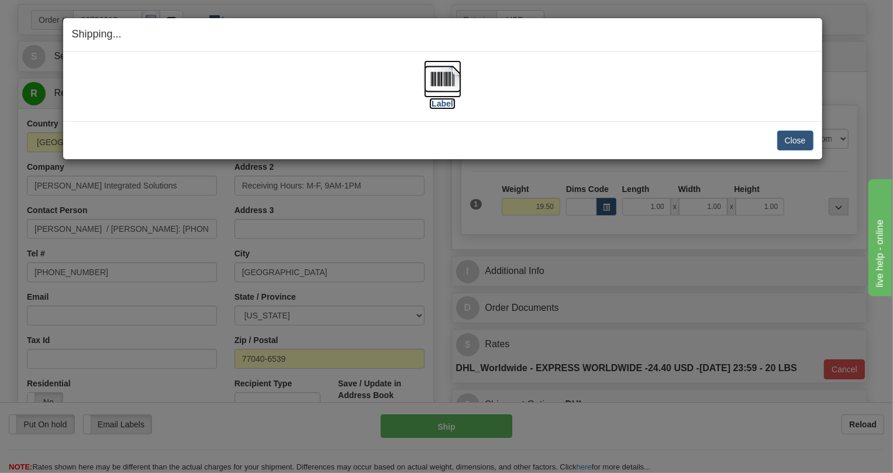
click at [436, 84] on img at bounding box center [442, 78] width 37 height 37
click at [794, 144] on button "Close" at bounding box center [795, 140] width 36 height 20
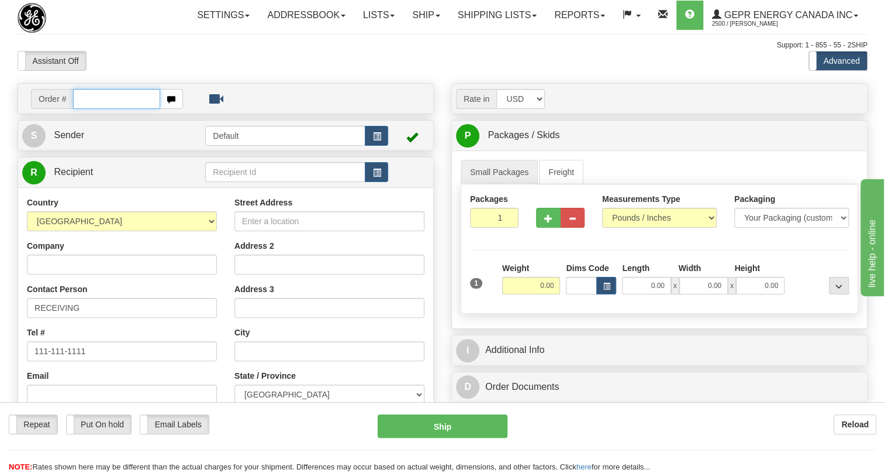
click at [89, 109] on input "text" at bounding box center [116, 99] width 87 height 20
paste input "0086700025"
click at [89, 109] on input "0086700025" at bounding box center [116, 99] width 87 height 20
type input "86700025"
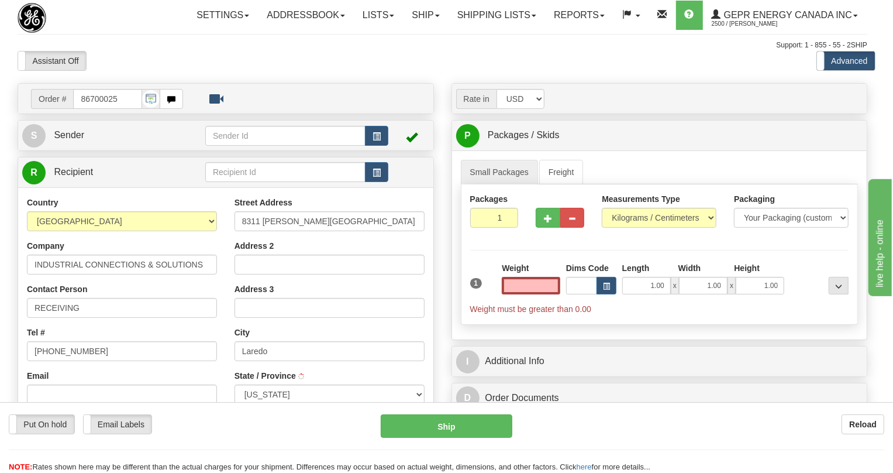
type input "LAREDO"
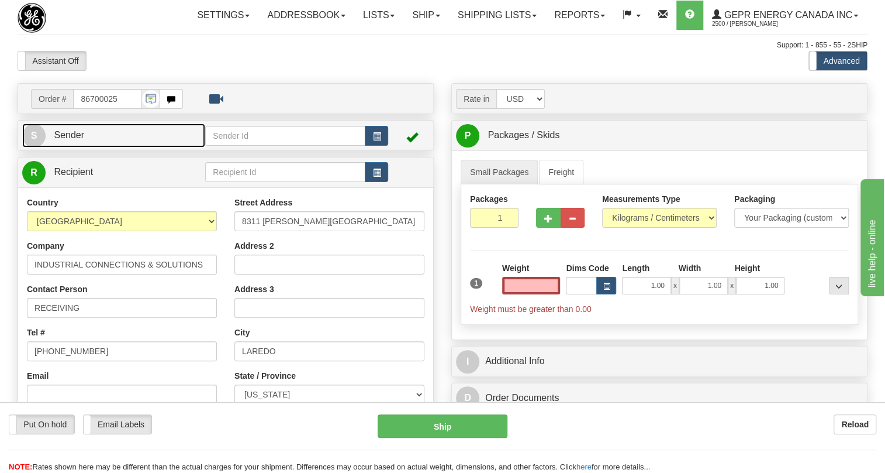
type input "0.00"
click at [75, 147] on link "S Sender" at bounding box center [113, 135] width 183 height 24
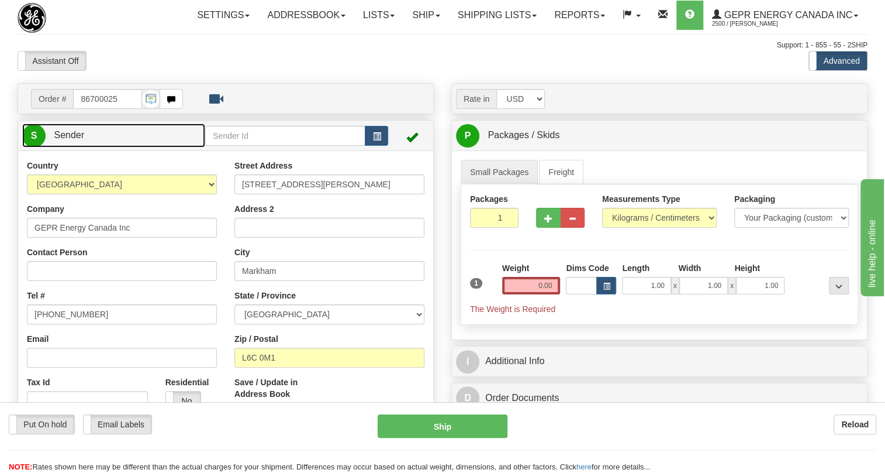
type input "MARKHAM"
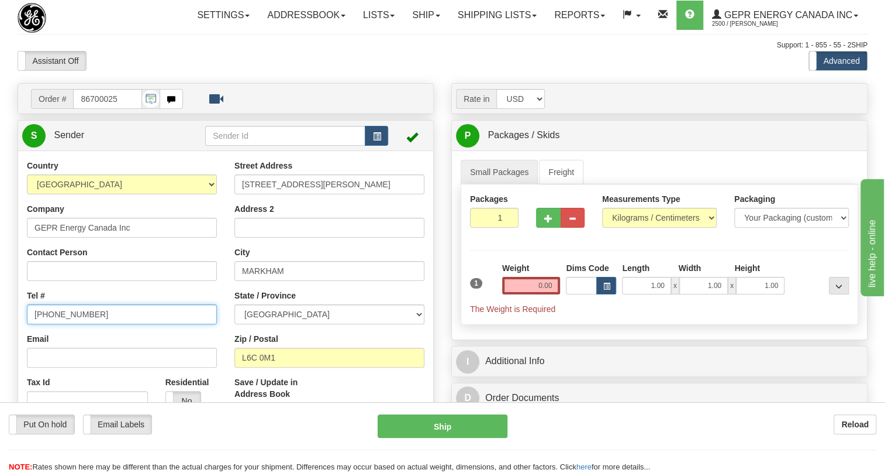
click at [63, 324] on input "[PHONE_NUMBER]" at bounding box center [122, 314] width 190 height 20
paste input "[PHONE_NUMBER]"
type input "[PHONE_NUMBER]"
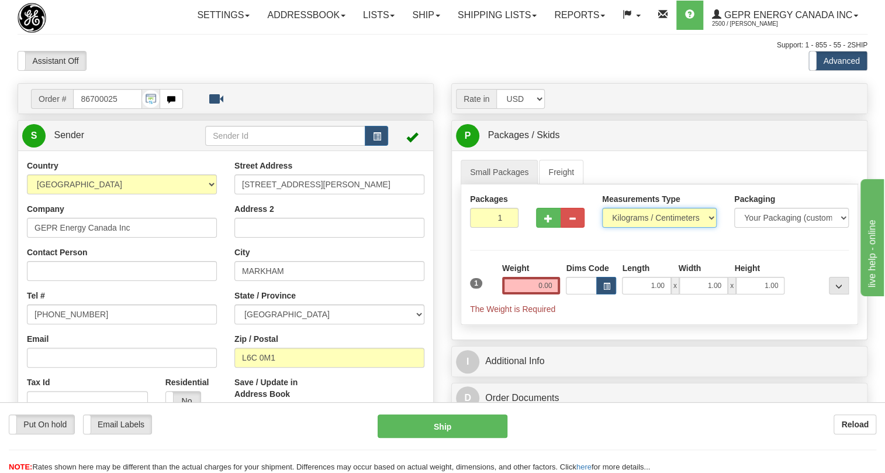
click at [632, 228] on select "Pounds / Inches Kilograms / Centimeters" at bounding box center [659, 218] width 115 height 20
select select "0"
click at [602, 228] on select "Pounds / Inches Kilograms / Centimeters" at bounding box center [659, 218] width 115 height 20
click at [536, 294] on input "0.00" at bounding box center [531, 286] width 58 height 18
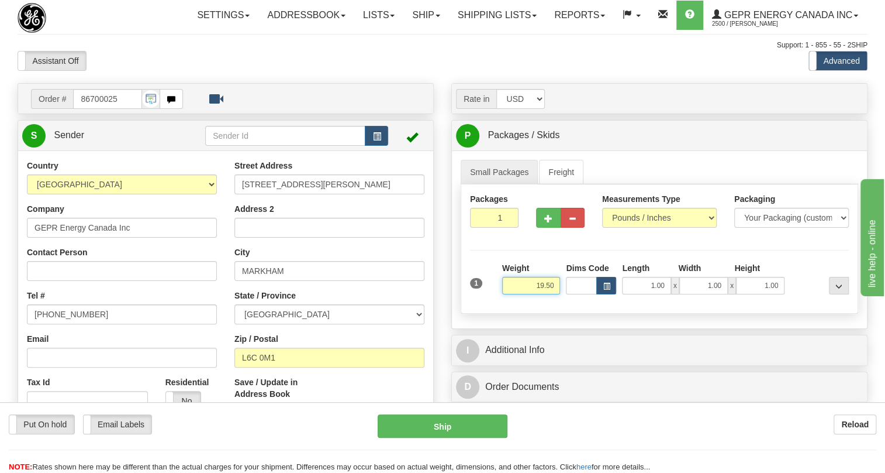
type input "19.50"
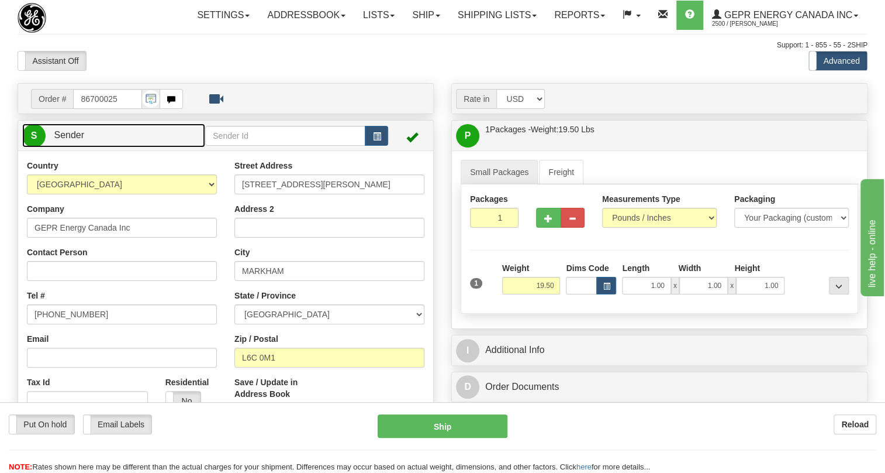
click at [71, 140] on span "Sender" at bounding box center [69, 135] width 30 height 10
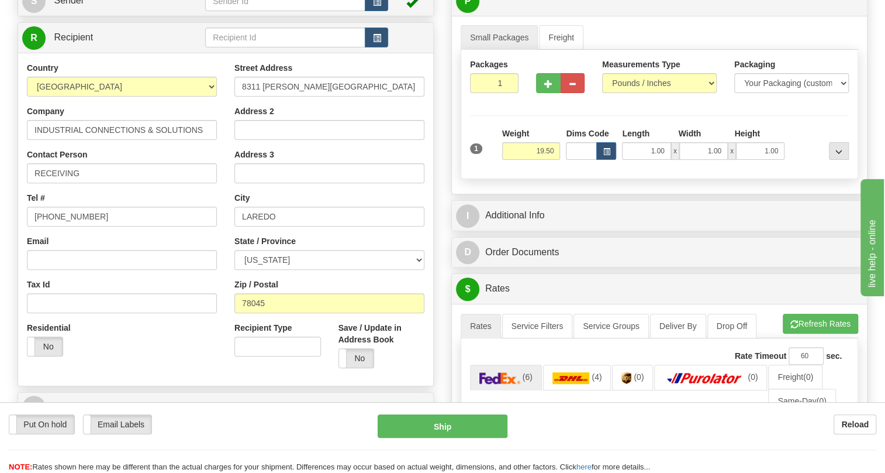
scroll to position [159, 0]
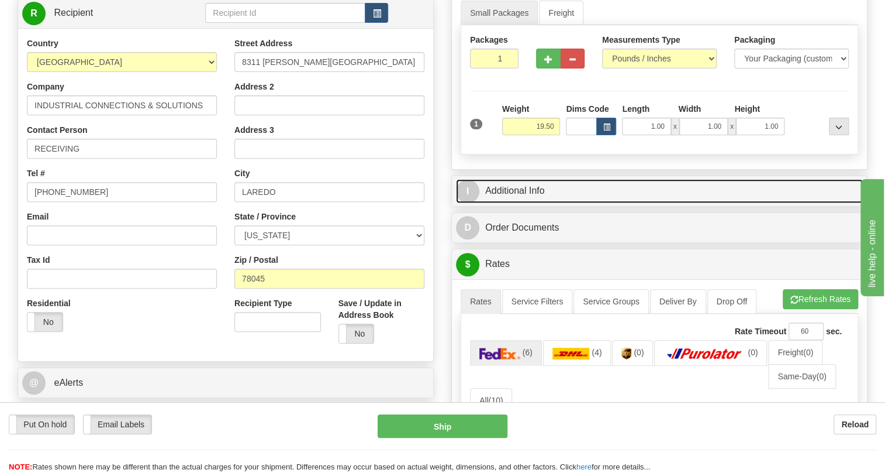
click at [519, 203] on link "I Additional Info" at bounding box center [659, 191] width 407 height 24
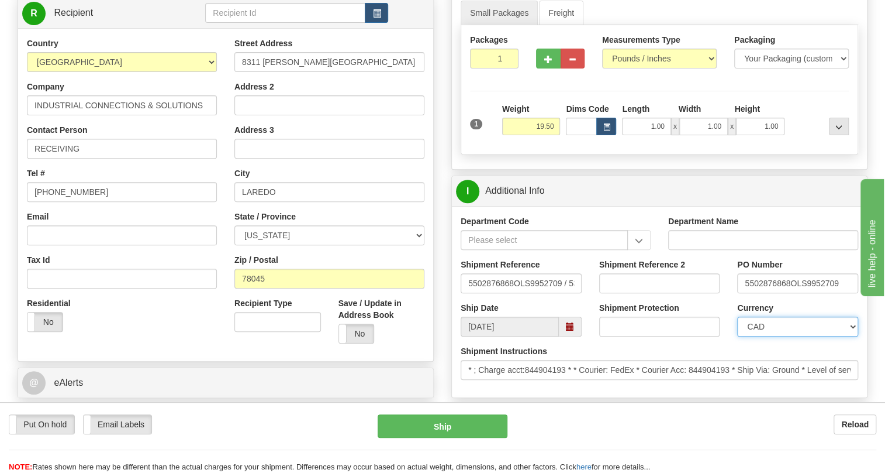
drag, startPoint x: 788, startPoint y: 349, endPoint x: 788, endPoint y: 342, distance: 6.5
click at [788, 336] on select "CAD USD EUR ZAR RON ANG ARN AUD AUS AWG BBD BFR BGN BHD BMD BND BRC BRL CHP CKZ…" at bounding box center [798, 326] width 121 height 20
select select "1"
click at [738, 336] on select "CAD USD EUR ZAR RON ANG ARN AUD AUS AWG BBD BFR BGN BHD BMD BND BRC BRL CHP CKZ…" at bounding box center [798, 326] width 121 height 20
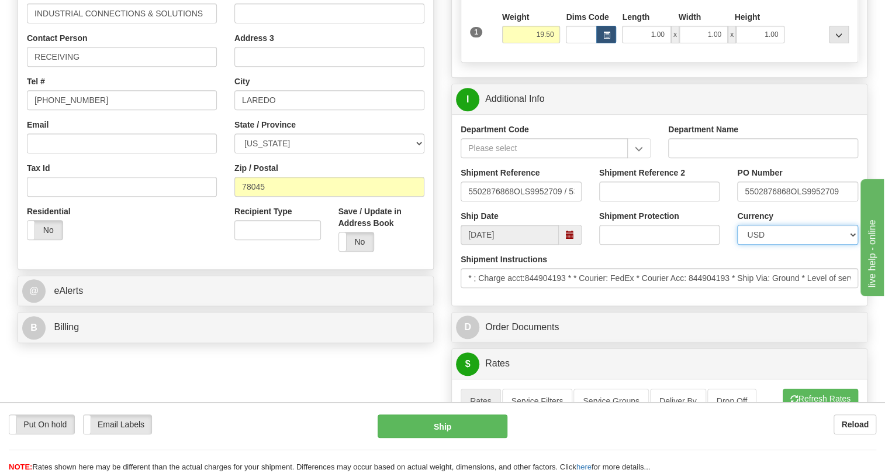
scroll to position [266, 0]
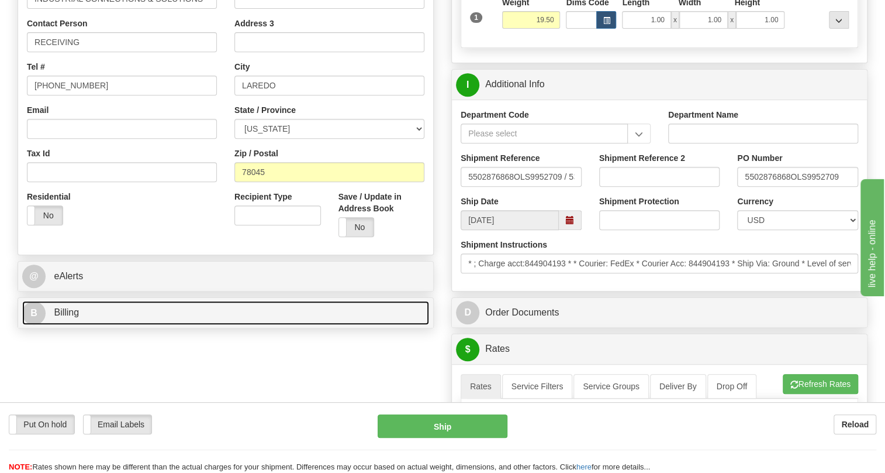
click at [68, 317] on span "Billing" at bounding box center [66, 312] width 25 height 10
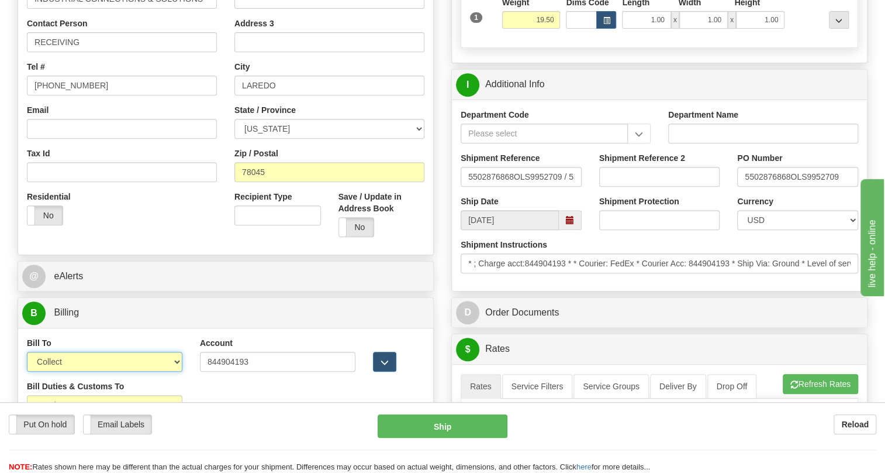
click at [62, 371] on select "Sender Recipient Third Party Collect" at bounding box center [105, 361] width 156 height 20
select select "2"
click at [27, 371] on select "Sender Recipient Third Party Collect" at bounding box center [105, 361] width 156 height 20
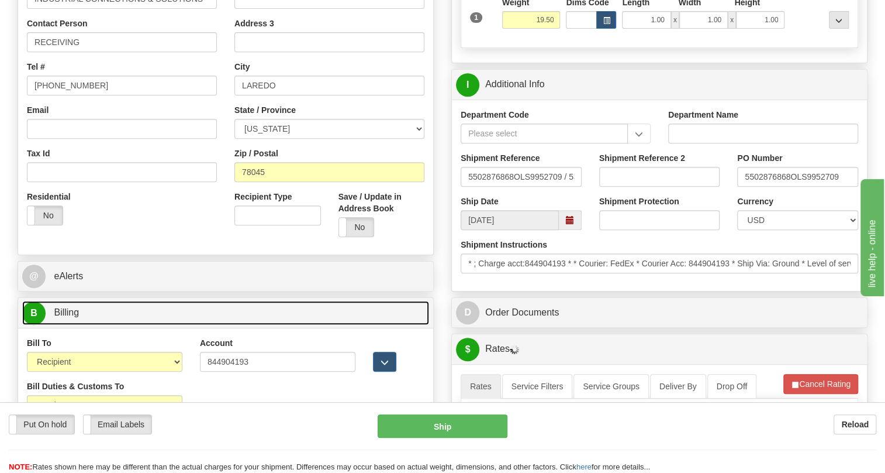
click at [72, 317] on span "Billing" at bounding box center [66, 312] width 25 height 10
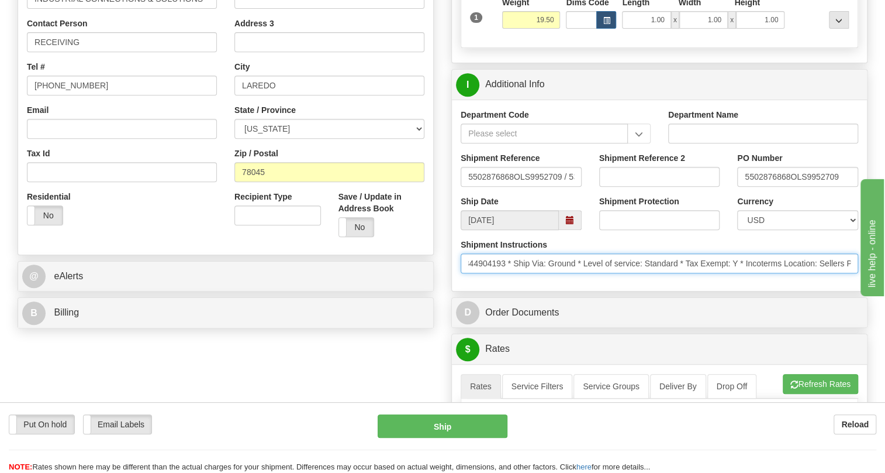
scroll to position [0, 240]
drag, startPoint x: 1625, startPoint y: 584, endPoint x: 862, endPoint y: 305, distance: 812.8
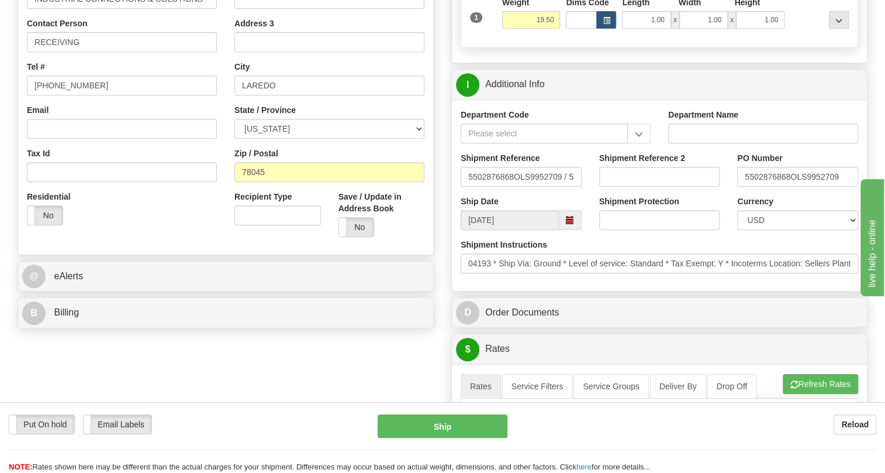
click at [784, 291] on div "Department Code Department Name Shipment Reference 5502876868OLS9952709 / 53714…" at bounding box center [659, 194] width 415 height 191
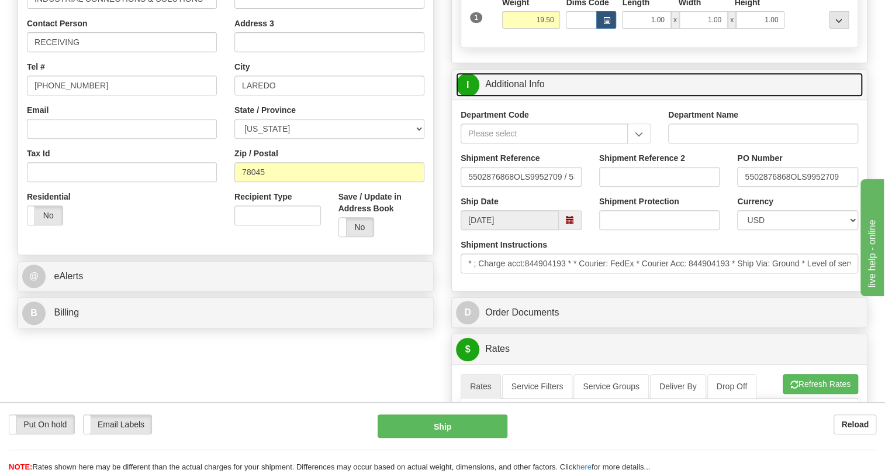
click at [525, 97] on link "I Additional Info" at bounding box center [659, 85] width 407 height 24
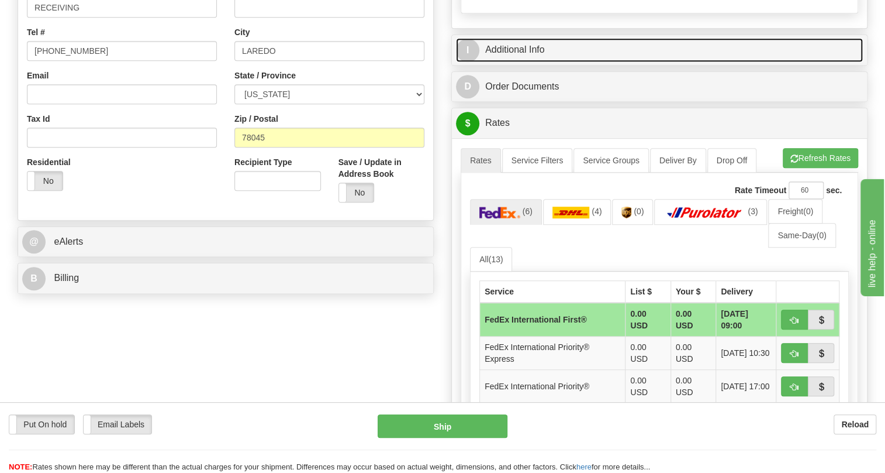
scroll to position [319, 0]
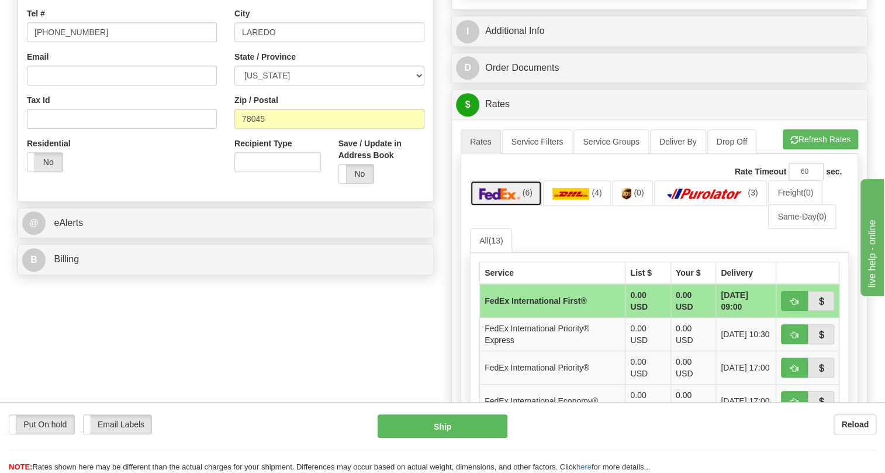
click at [508, 199] on img at bounding box center [500, 194] width 41 height 12
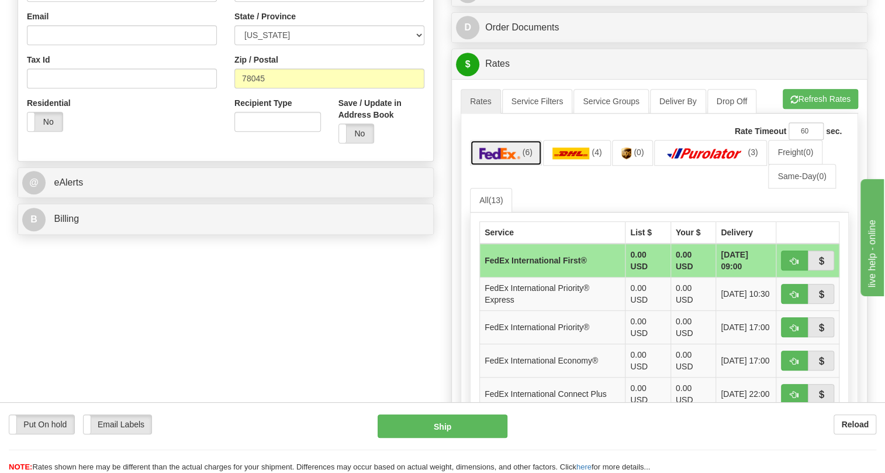
scroll to position [478, 0]
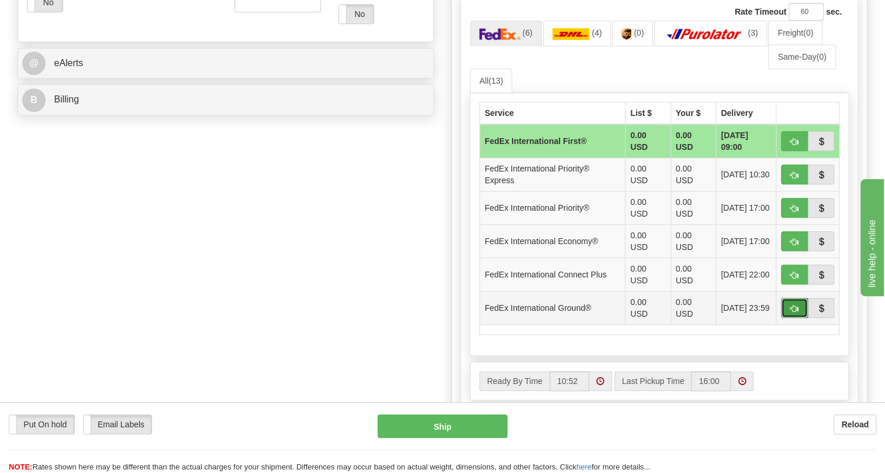
click at [798, 312] on span "button" at bounding box center [795, 309] width 8 height 8
type input "92"
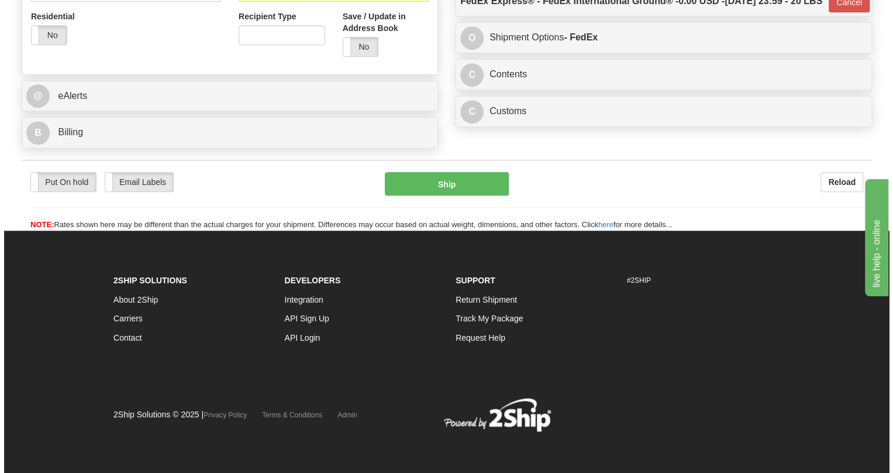
scroll to position [474, 0]
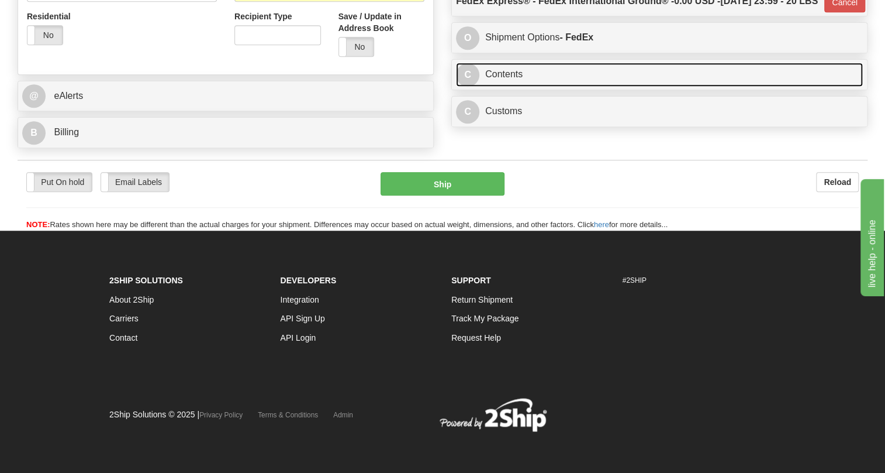
click at [502, 87] on link "C Contents" at bounding box center [659, 75] width 407 height 24
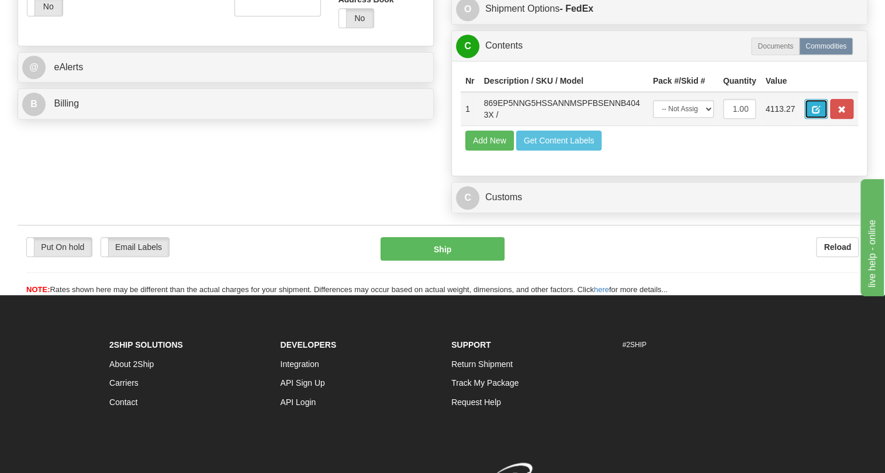
click at [812, 113] on span "button" at bounding box center [816, 110] width 8 height 8
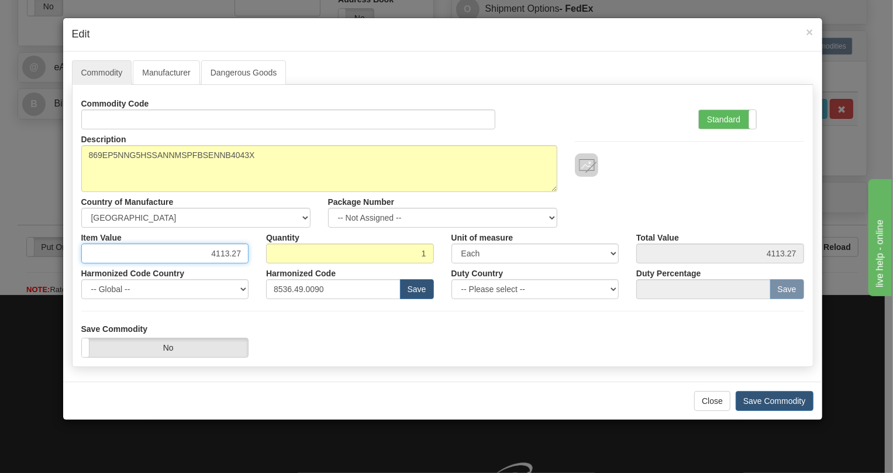
click at [227, 251] on input "4113.27" at bounding box center [165, 253] width 168 height 20
paste input "3.448,31"
click at [213, 254] on input "3.448,31" at bounding box center [165, 253] width 168 height 20
click at [234, 257] on input "3448,31" at bounding box center [165, 253] width 168 height 20
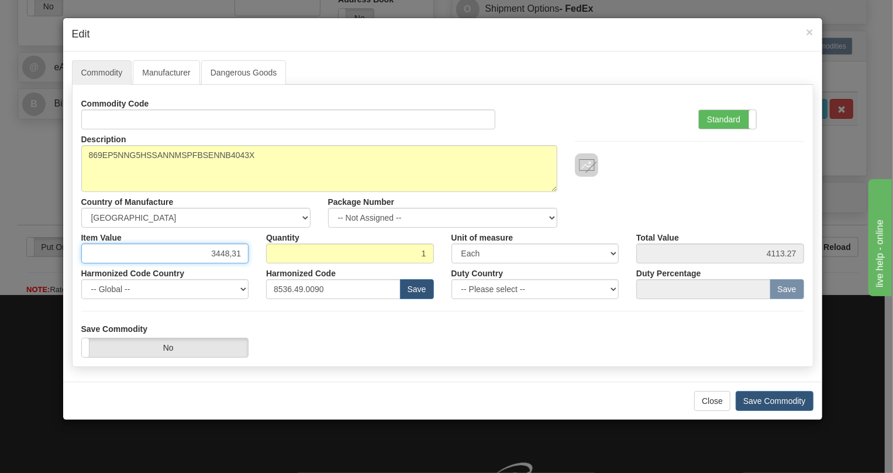
click at [228, 257] on input "3448,31" at bounding box center [165, 253] width 168 height 20
type input "3448.31"
drag, startPoint x: 726, startPoint y: 118, endPoint x: 555, endPoint y: 202, distance: 190.4
click at [725, 119] on label "Standard" at bounding box center [727, 119] width 57 height 19
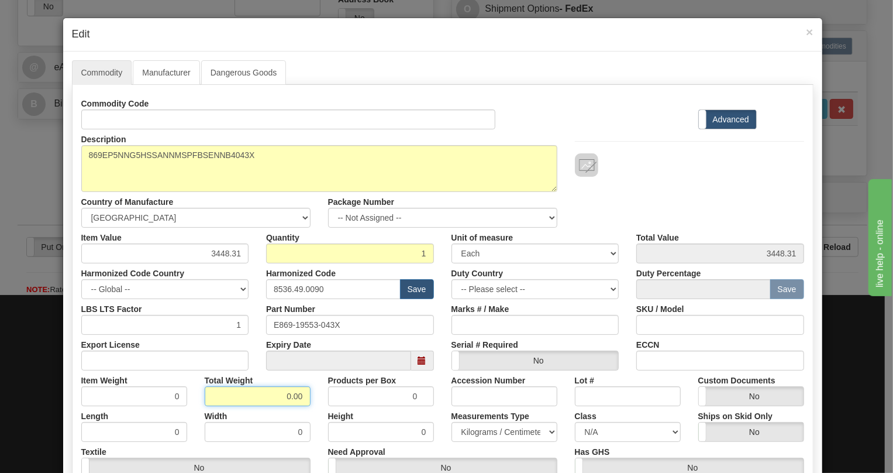
click at [277, 391] on input "0.00" at bounding box center [258, 396] width 106 height 20
type input "1.00"
type input "1.0000"
click at [494, 431] on select "Pounds / Inches Kilograms / Centimeters" at bounding box center [505, 432] width 106 height 20
select select "0"
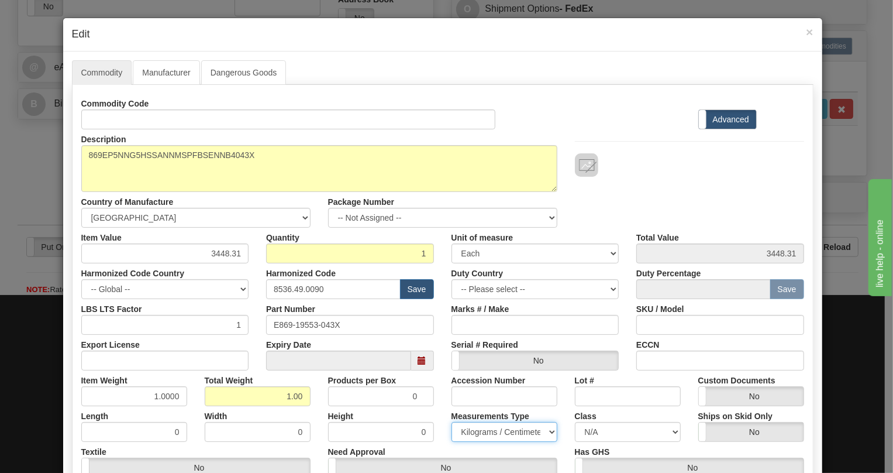
click at [452, 422] on select "Pounds / Inches Kilograms / Centimeters" at bounding box center [505, 432] width 106 height 20
click at [433, 413] on div "Height 0" at bounding box center [380, 424] width 123 height 36
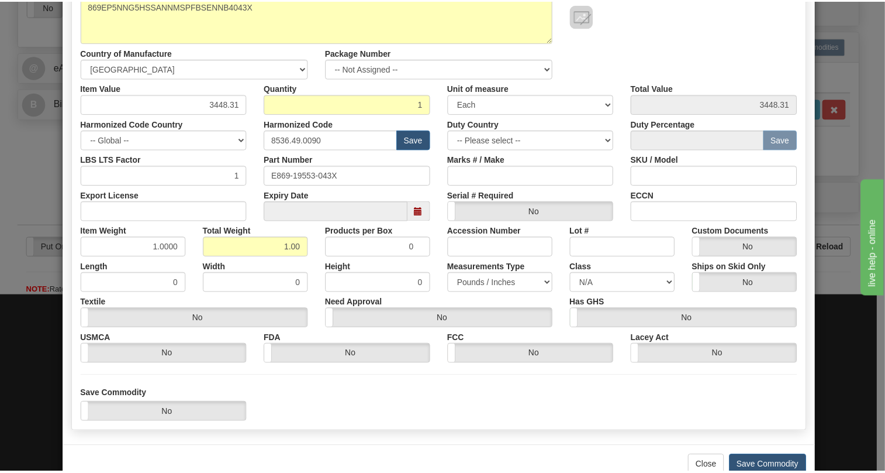
scroll to position [178, 0]
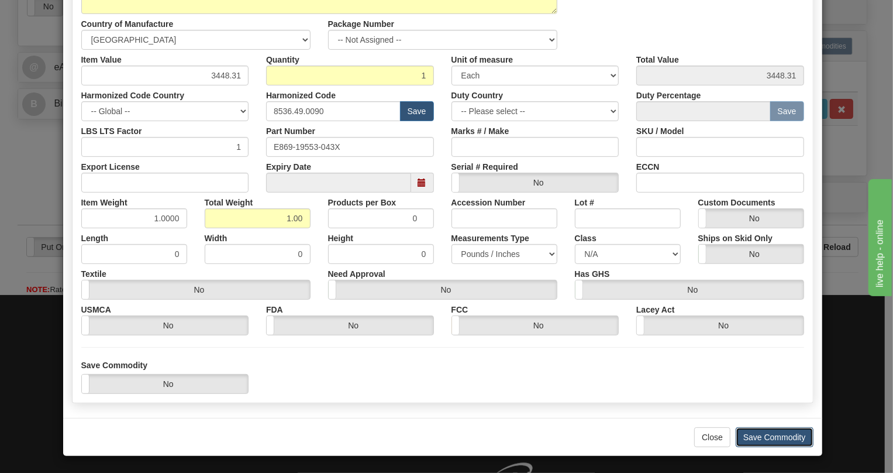
click at [761, 435] on button "Save Commodity" at bounding box center [775, 437] width 78 height 20
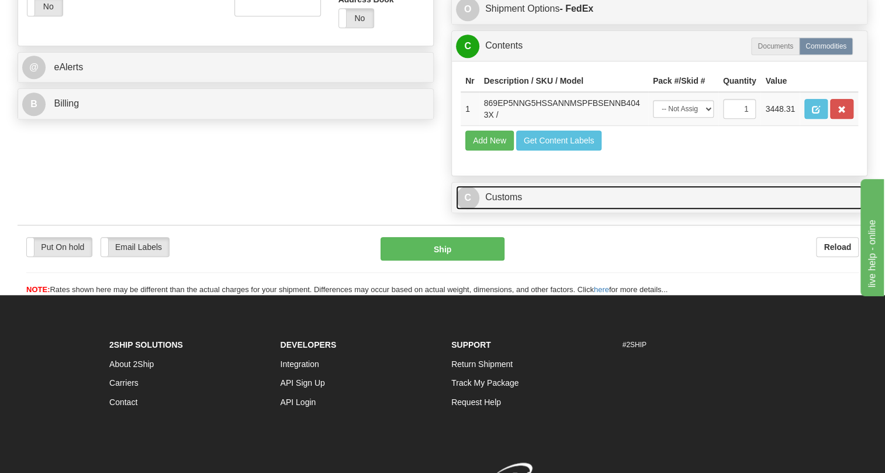
click at [501, 209] on link "C Customs" at bounding box center [659, 197] width 407 height 24
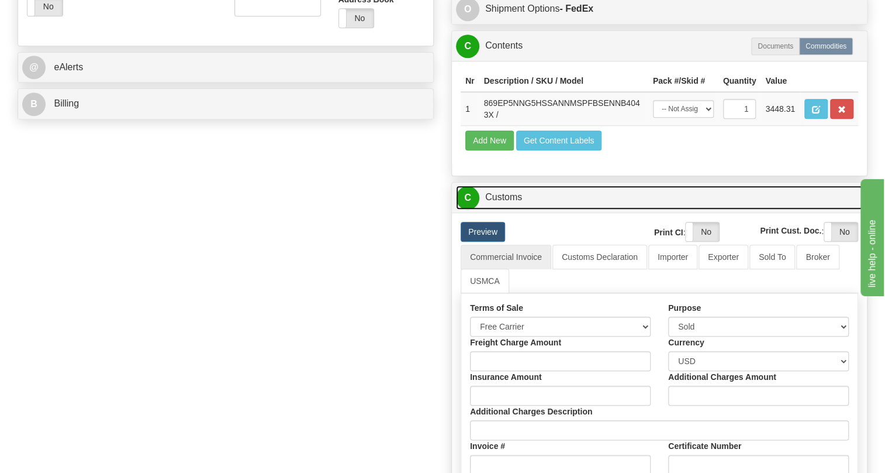
click at [506, 209] on link "C Customs" at bounding box center [659, 197] width 407 height 24
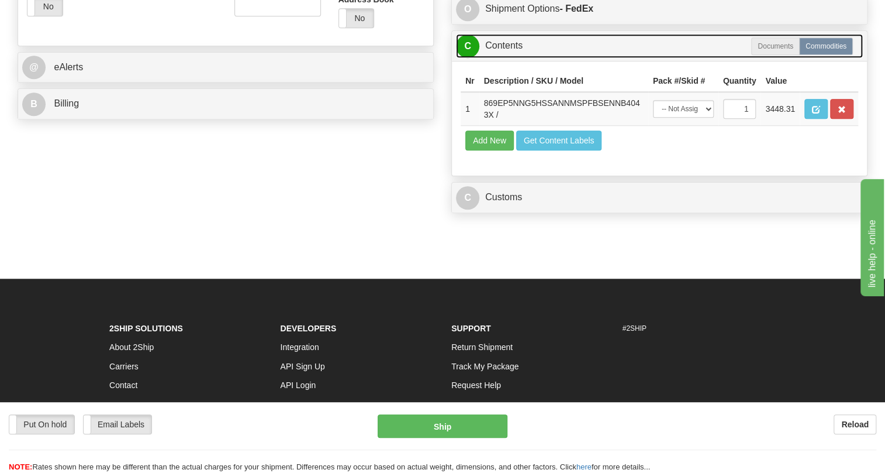
click at [502, 58] on link "C Contents" at bounding box center [659, 46] width 407 height 24
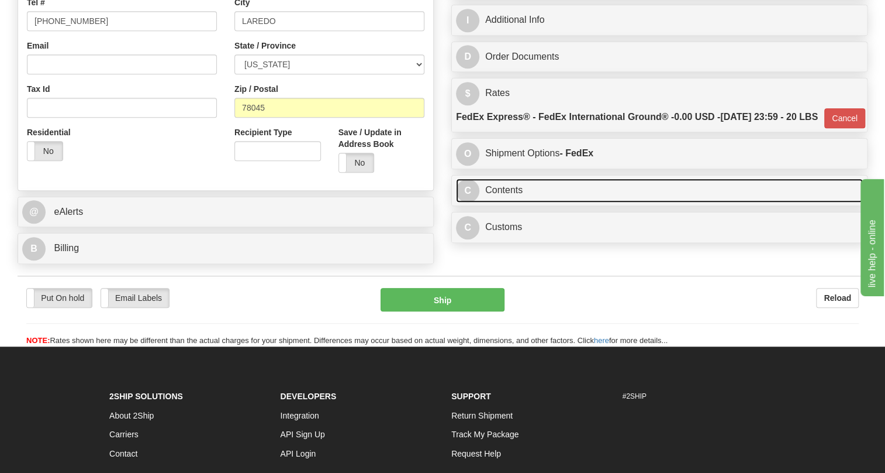
scroll to position [315, 0]
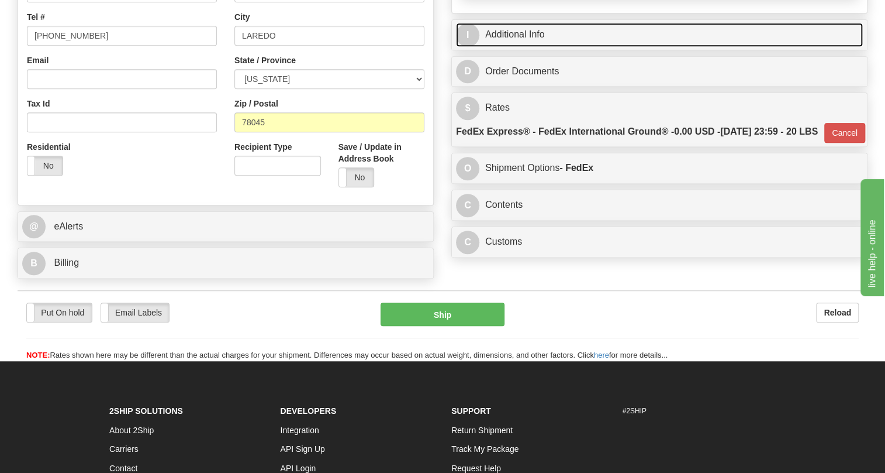
click at [521, 47] on link "I Additional Info" at bounding box center [659, 35] width 407 height 24
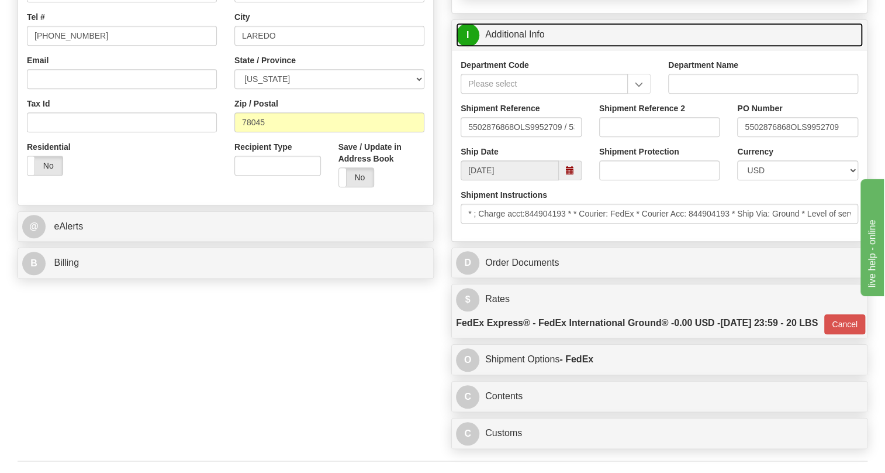
click at [522, 47] on link "I Additional Info" at bounding box center [659, 35] width 407 height 24
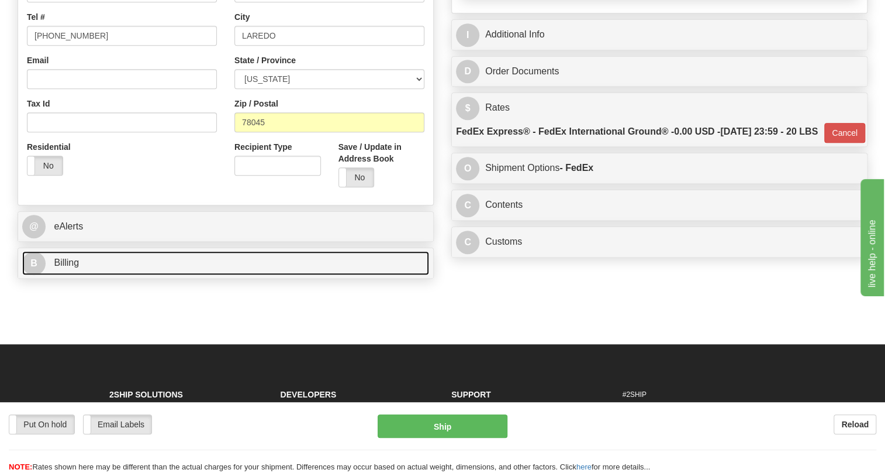
click at [66, 267] on span "Billing" at bounding box center [66, 262] width 25 height 10
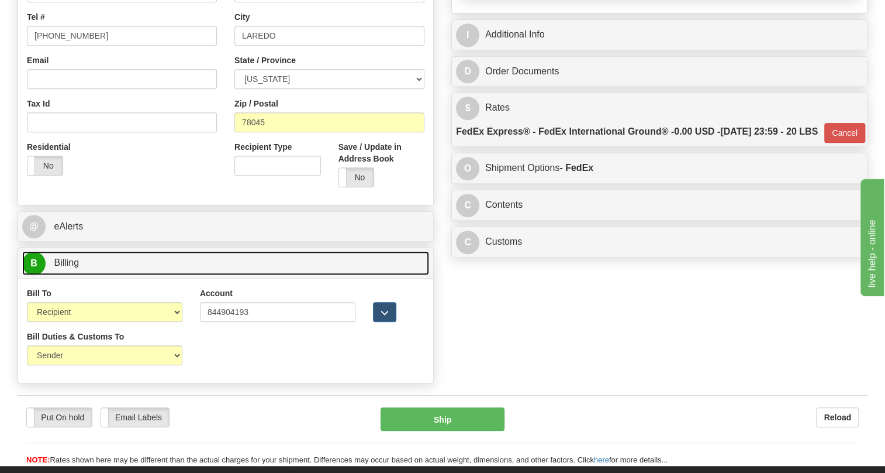
click at [66, 267] on span "Billing" at bounding box center [66, 262] width 25 height 10
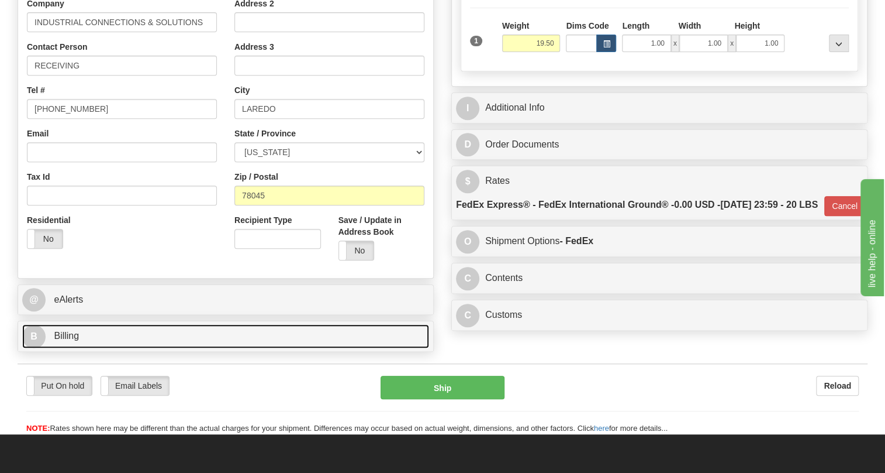
scroll to position [262, 0]
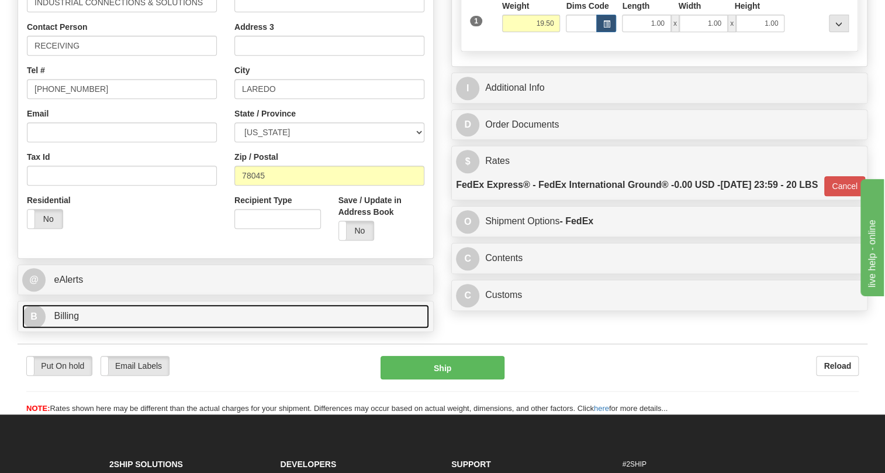
click at [76, 321] on span "Billing" at bounding box center [66, 316] width 25 height 10
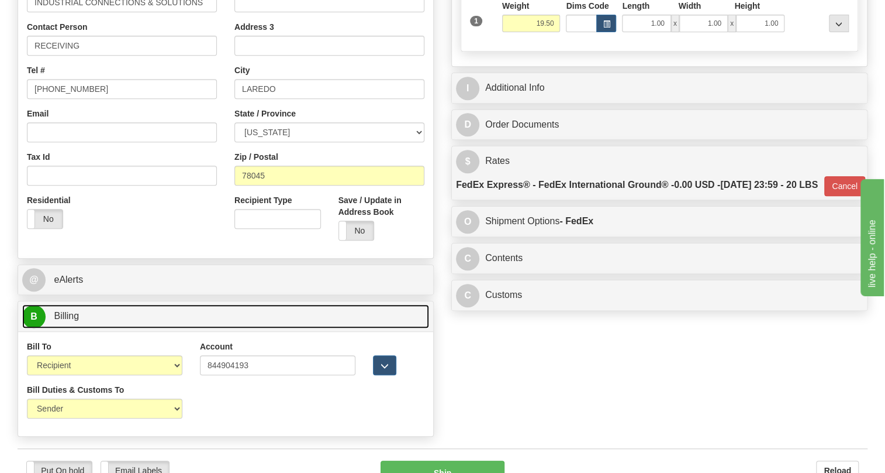
click at [76, 321] on span "Billing" at bounding box center [66, 316] width 25 height 10
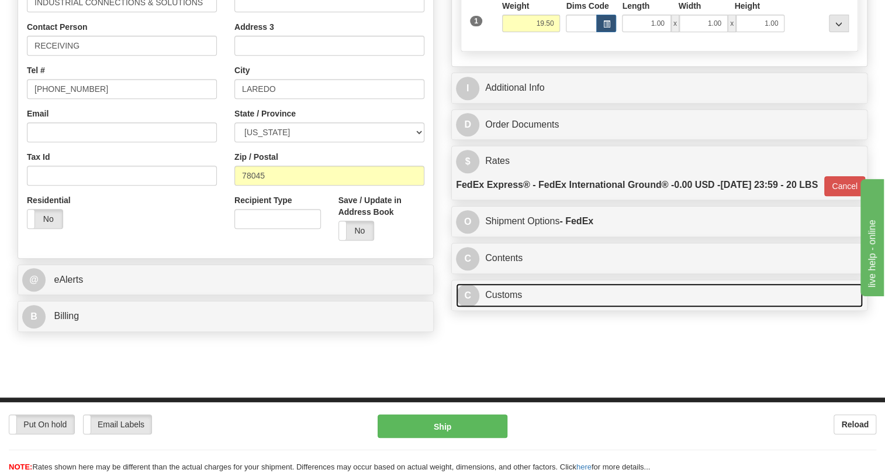
click at [512, 307] on link "C Customs" at bounding box center [659, 295] width 407 height 24
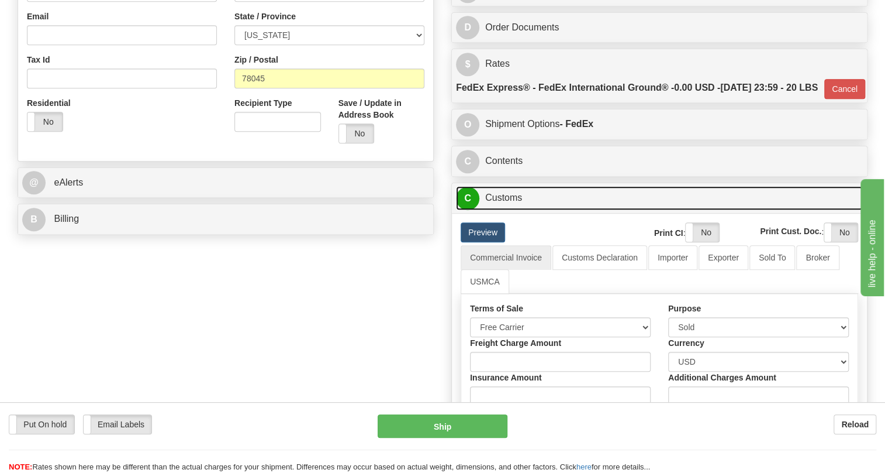
scroll to position [368, 0]
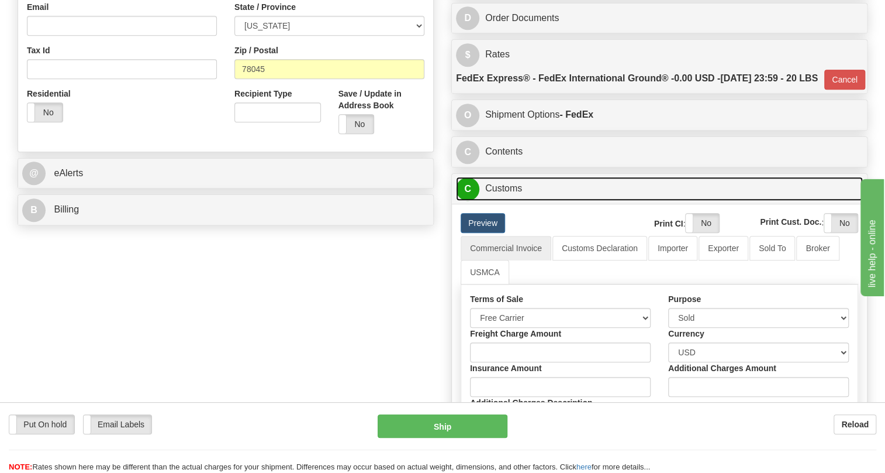
click at [516, 201] on link "C Customs" at bounding box center [659, 189] width 407 height 24
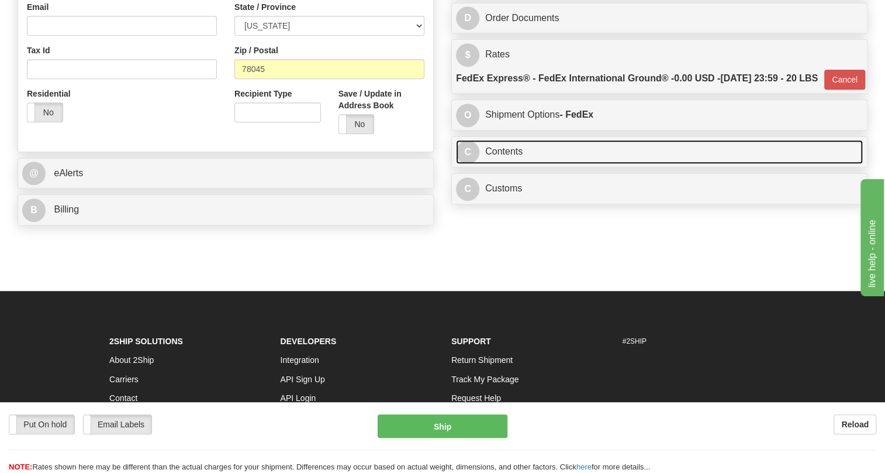
click at [511, 164] on link "C Contents" at bounding box center [659, 152] width 407 height 24
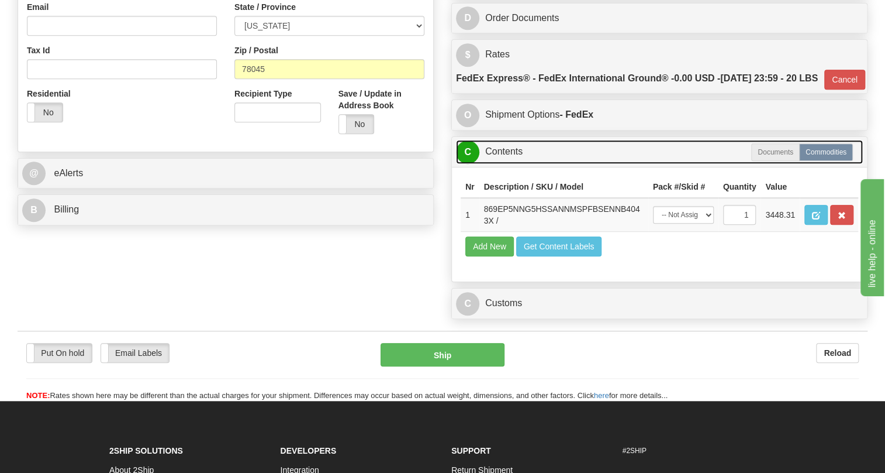
click at [511, 164] on link "C Contents" at bounding box center [659, 152] width 407 height 24
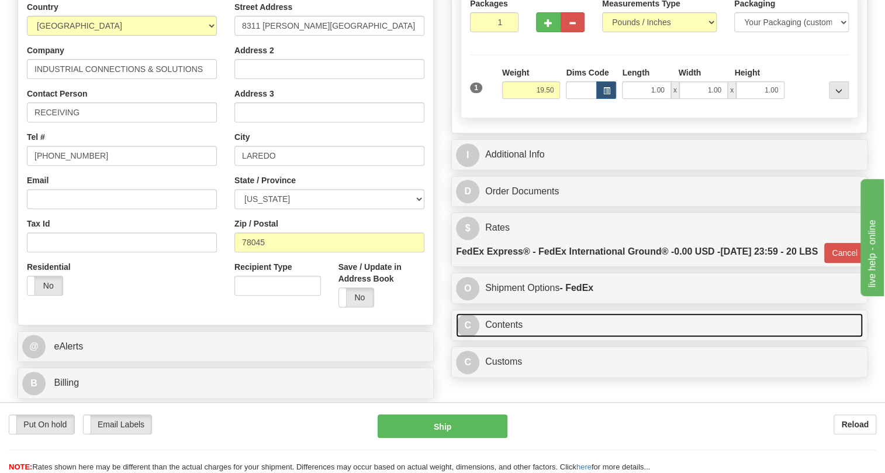
scroll to position [156, 0]
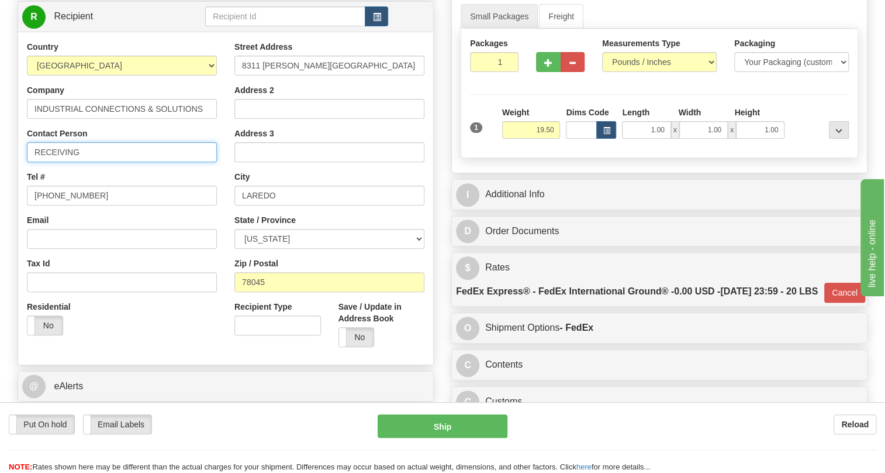
click at [92, 162] on input "RECEIVING" at bounding box center [122, 152] width 190 height 20
paste input "Perla Marroquin Alanis"
type input "RECEIVING / Perla Marroquin Alanis"
click at [64, 205] on input "[PHONE_NUMBER]" at bounding box center [122, 195] width 190 height 20
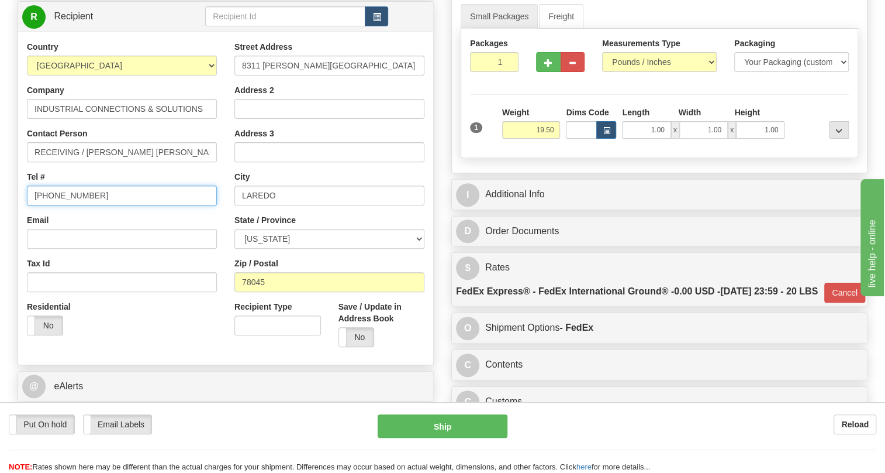
click at [64, 205] on input "[PHONE_NUMBER]" at bounding box center [122, 195] width 190 height 20
paste input "52 81815600"
type input "52 81815600"
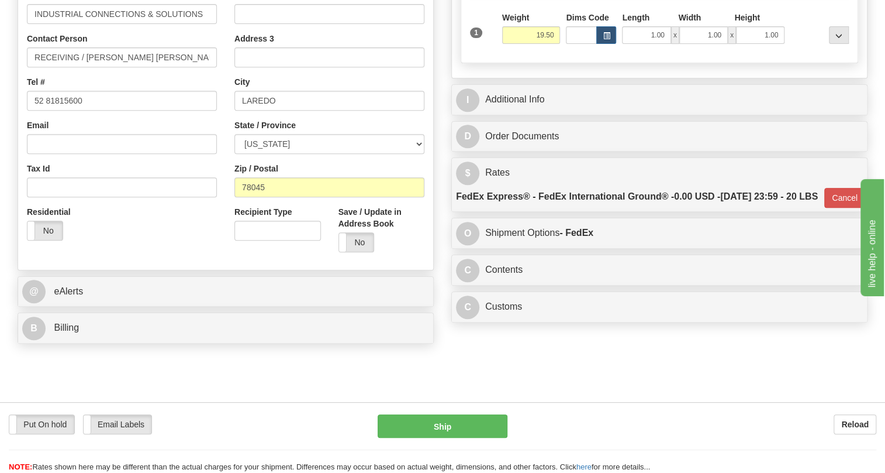
scroll to position [262, 0]
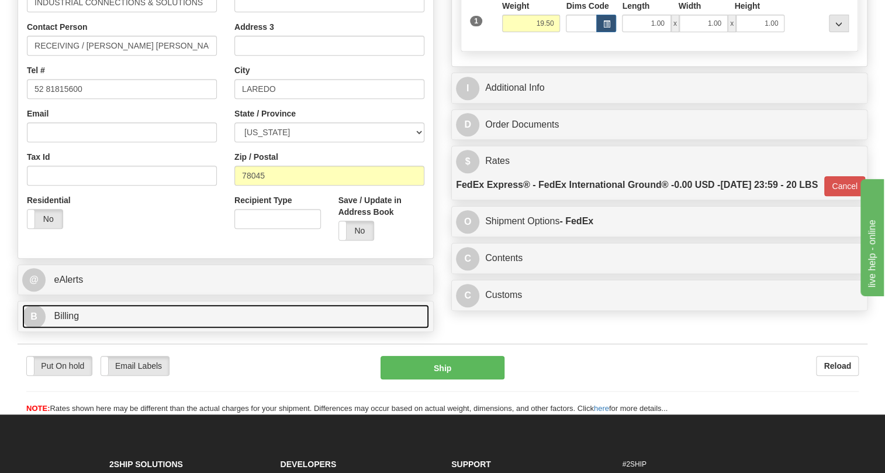
click at [67, 321] on span "Billing" at bounding box center [66, 316] width 25 height 10
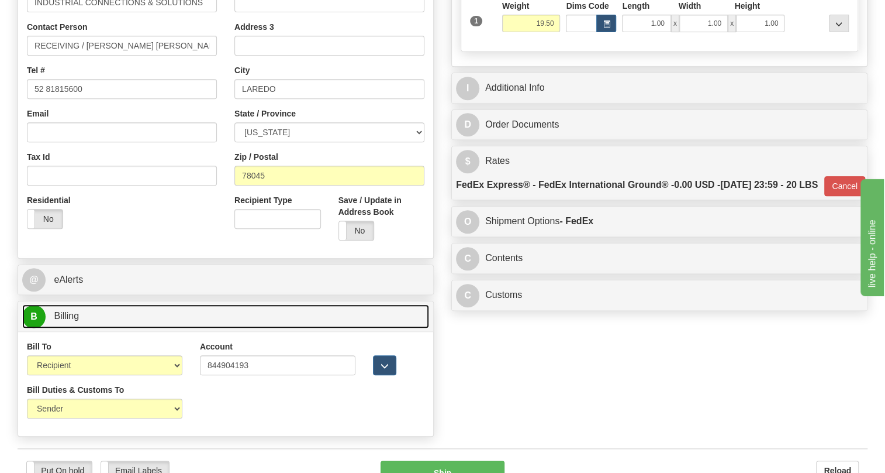
click at [66, 321] on span "Billing" at bounding box center [66, 316] width 25 height 10
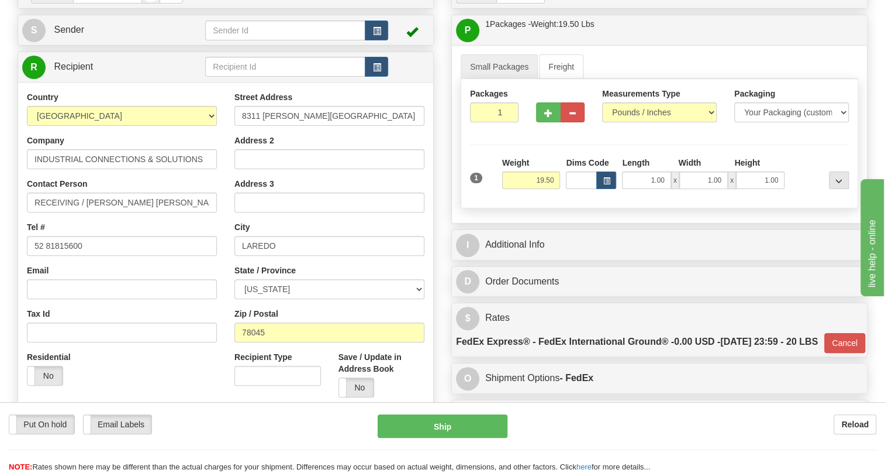
scroll to position [102, 0]
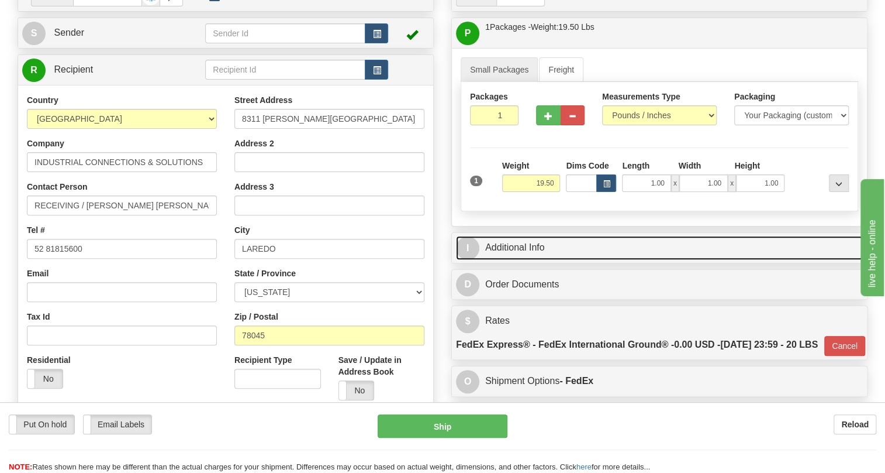
click at [514, 260] on link "I Additional Info" at bounding box center [659, 248] width 407 height 24
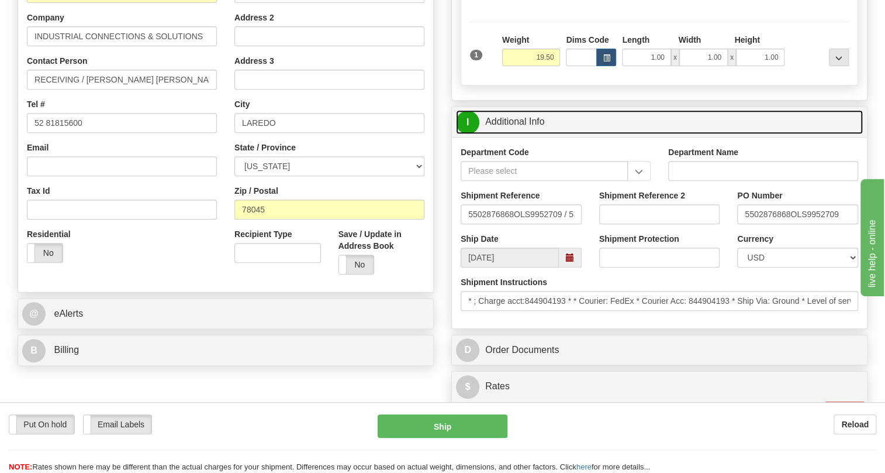
scroll to position [262, 0]
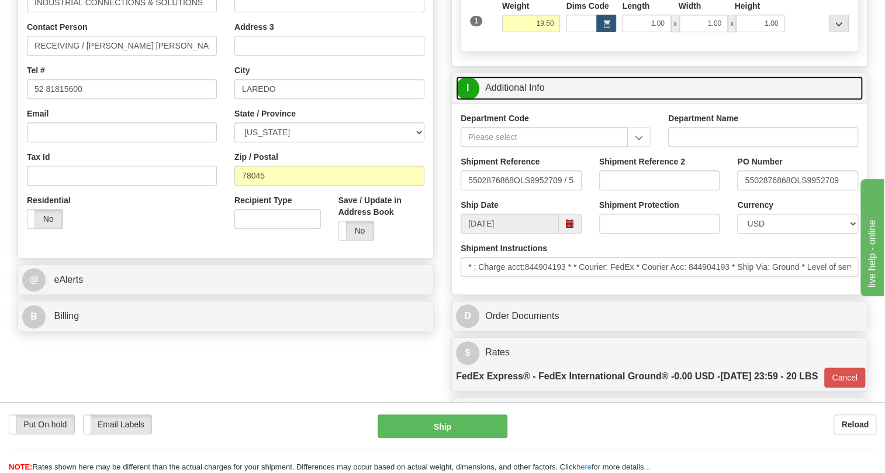
click at [520, 100] on link "I Additional Info" at bounding box center [659, 88] width 407 height 24
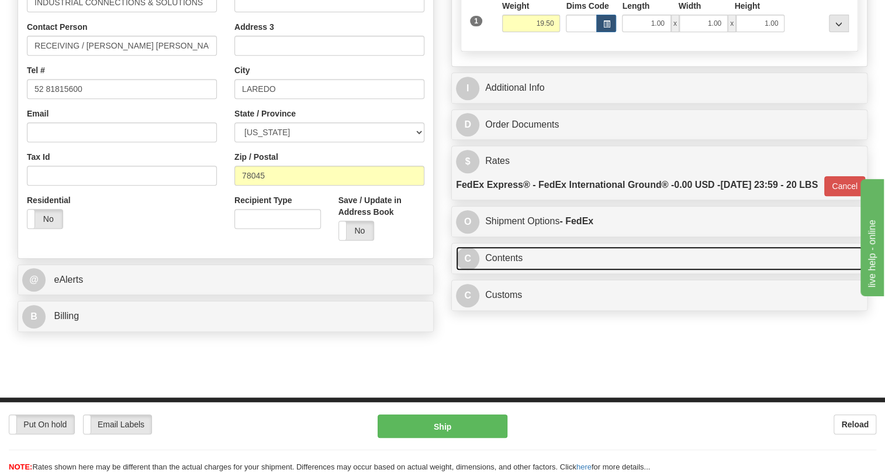
click at [512, 270] on link "C Contents" at bounding box center [659, 258] width 407 height 24
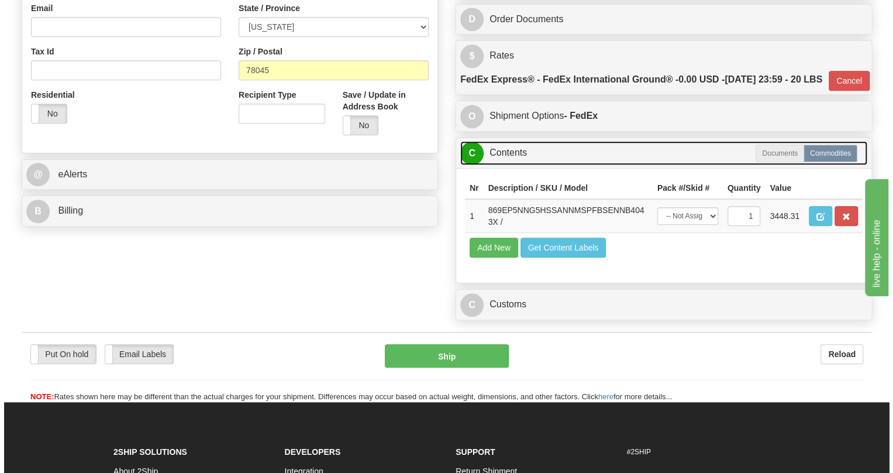
scroll to position [368, 0]
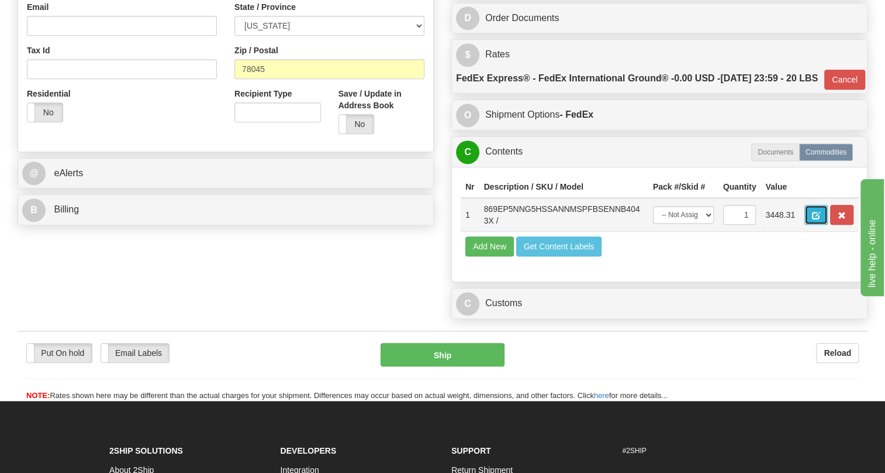
click at [815, 219] on span "button" at bounding box center [816, 216] width 8 height 8
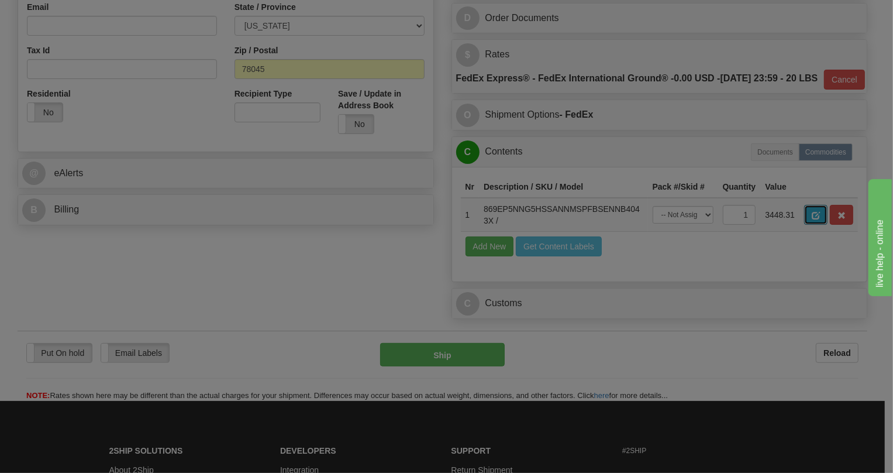
scroll to position [0, 0]
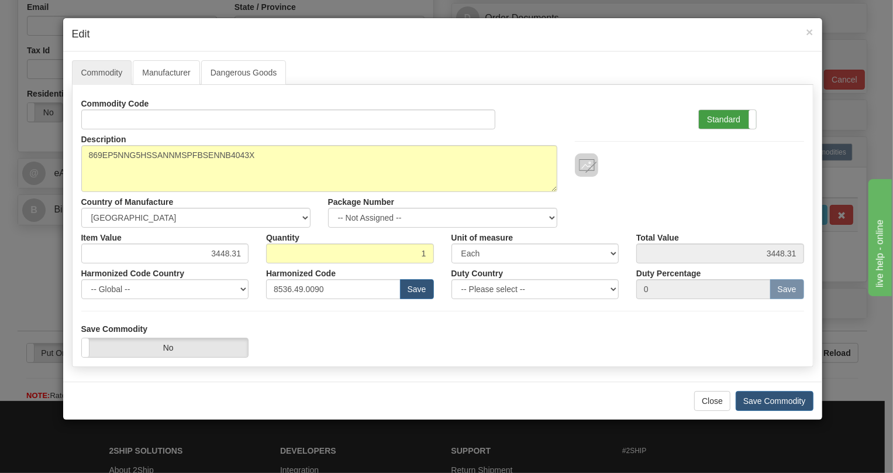
click at [735, 115] on label "Standard" at bounding box center [727, 119] width 57 height 19
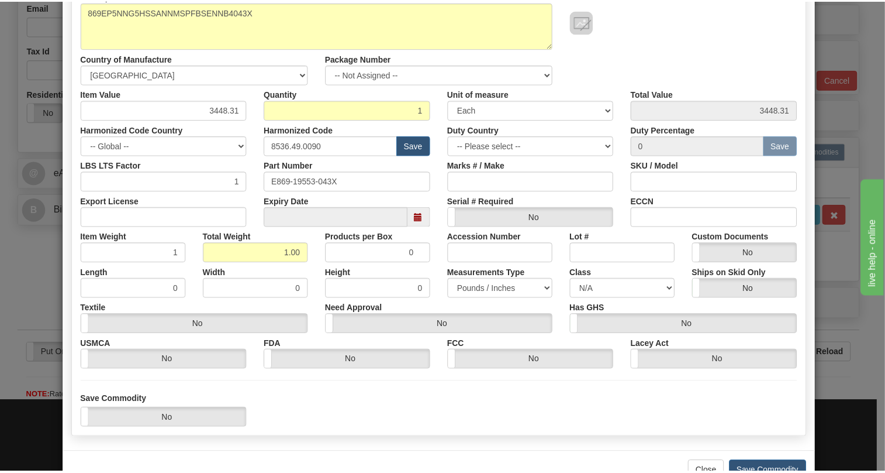
scroll to position [159, 0]
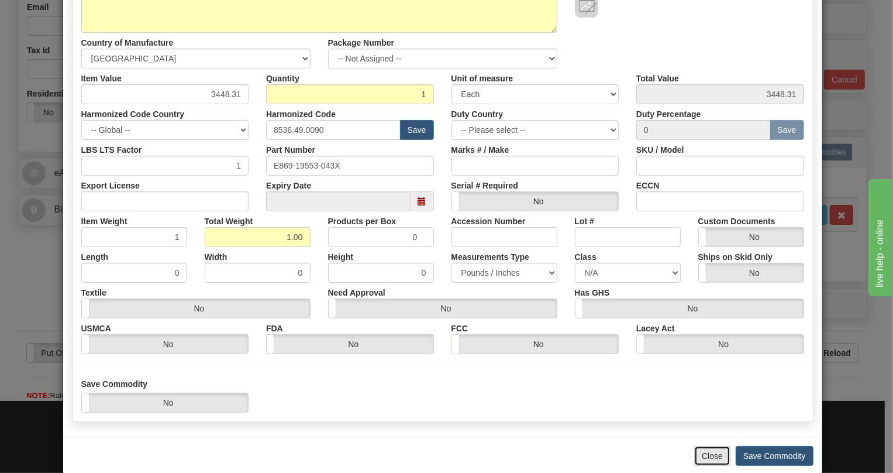
click at [708, 454] on button "Close" at bounding box center [712, 456] width 36 height 20
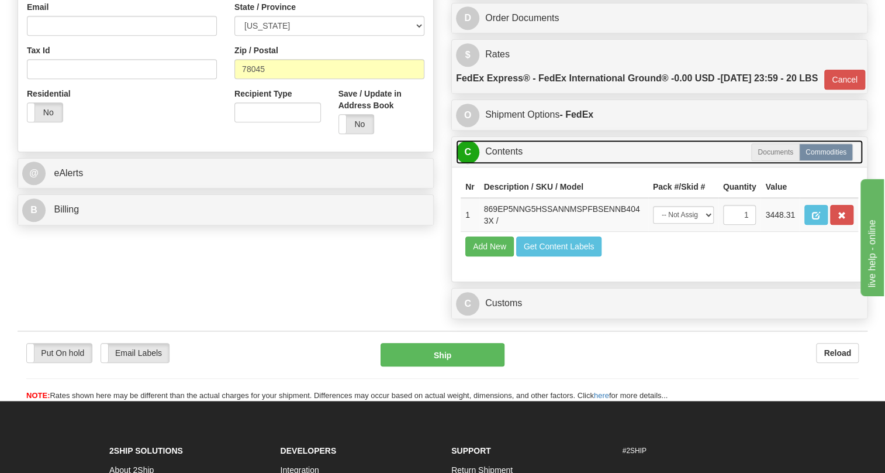
click at [501, 164] on link "C Contents" at bounding box center [659, 152] width 407 height 24
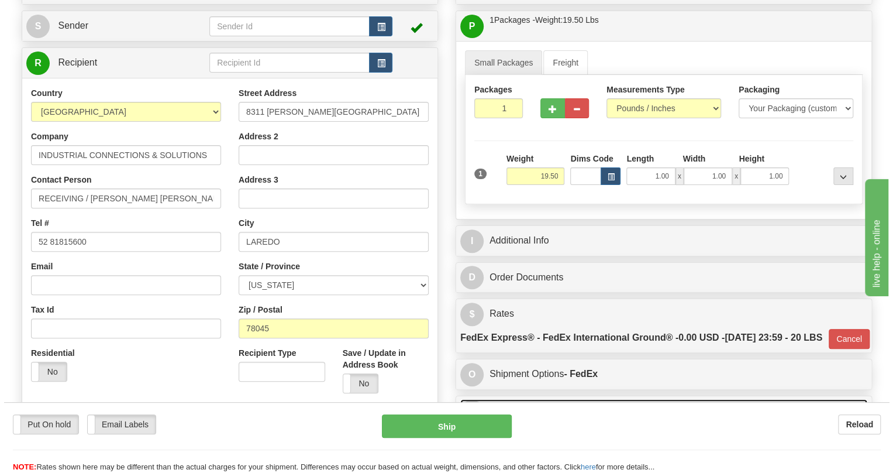
scroll to position [102, 0]
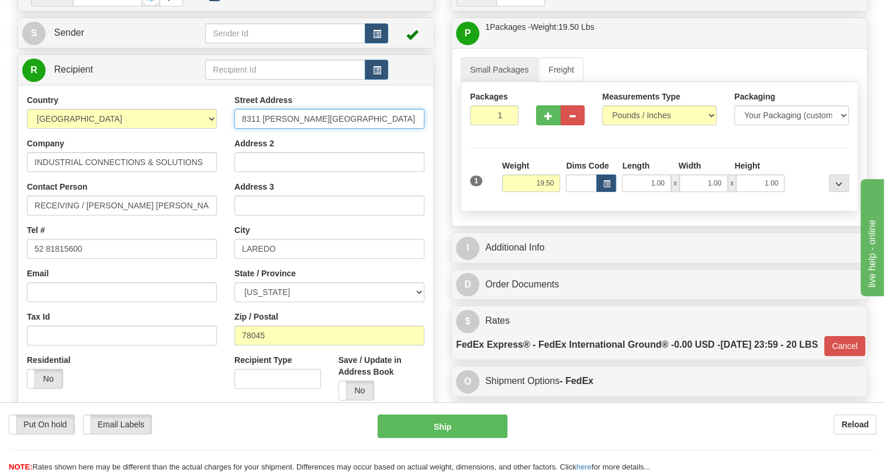
click at [272, 129] on input "8311 KILAM INDUSTRIAL PARK" at bounding box center [330, 119] width 190 height 20
click at [393, 129] on input "8311 KILLAM INDUSTRIAL PARK" at bounding box center [330, 119] width 190 height 20
type input "8311 KILLAM INDUSTRIAL PARK"
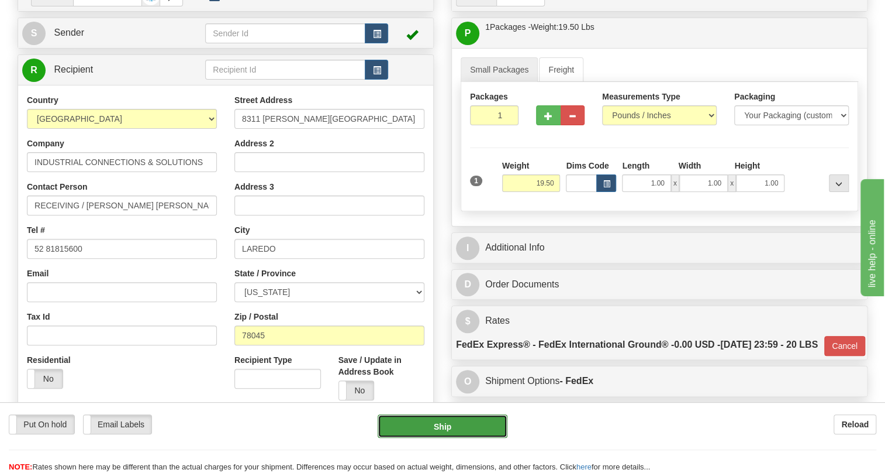
click at [446, 427] on button "Ship" at bounding box center [443, 425] width 130 height 23
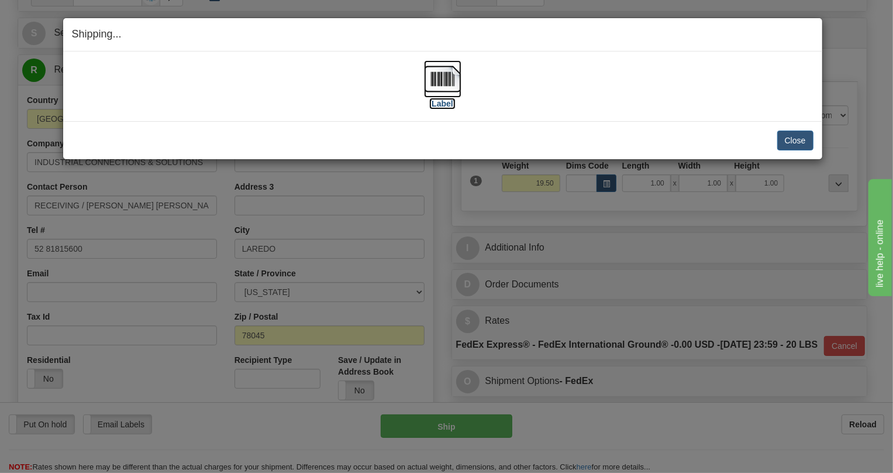
click at [446, 74] on img at bounding box center [442, 78] width 37 height 37
click at [790, 139] on button "Close" at bounding box center [795, 140] width 36 height 20
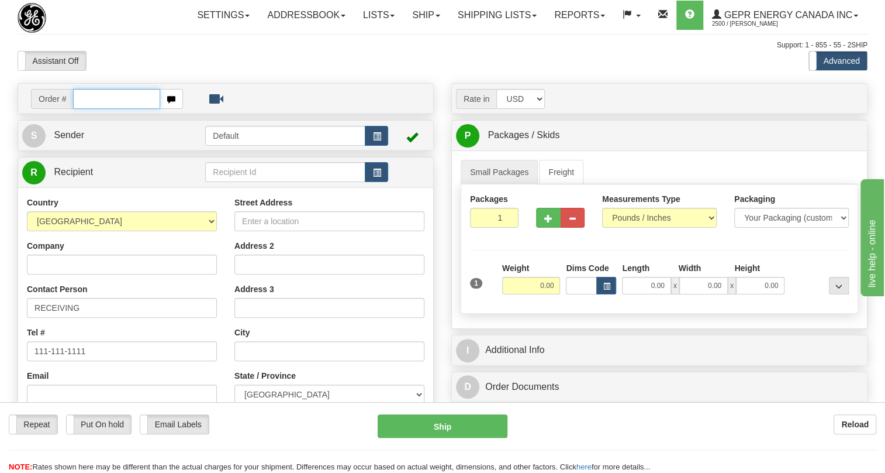
click at [106, 109] on input "text" at bounding box center [116, 99] width 87 height 20
paste input "0086700021"
drag, startPoint x: 102, startPoint y: 128, endPoint x: 94, endPoint y: 127, distance: 8.3
click at [89, 109] on input "0086700021" at bounding box center [116, 99] width 87 height 20
click at [88, 109] on input "0086700021" at bounding box center [116, 99] width 87 height 20
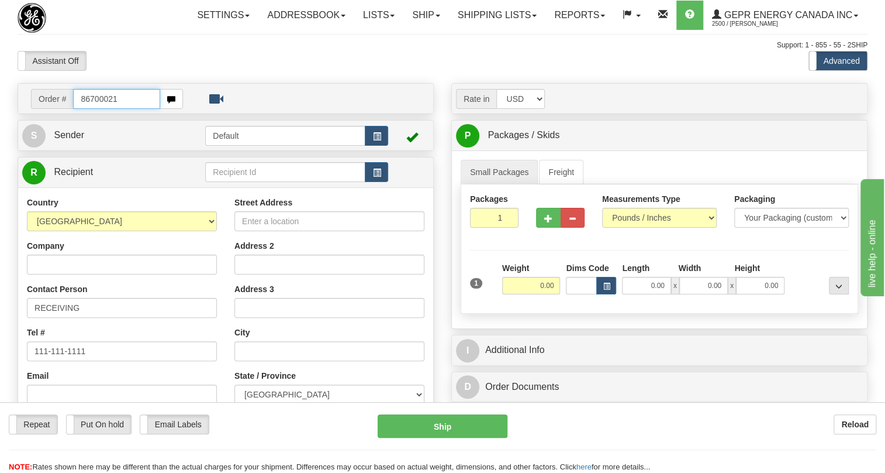
type input "86700021"
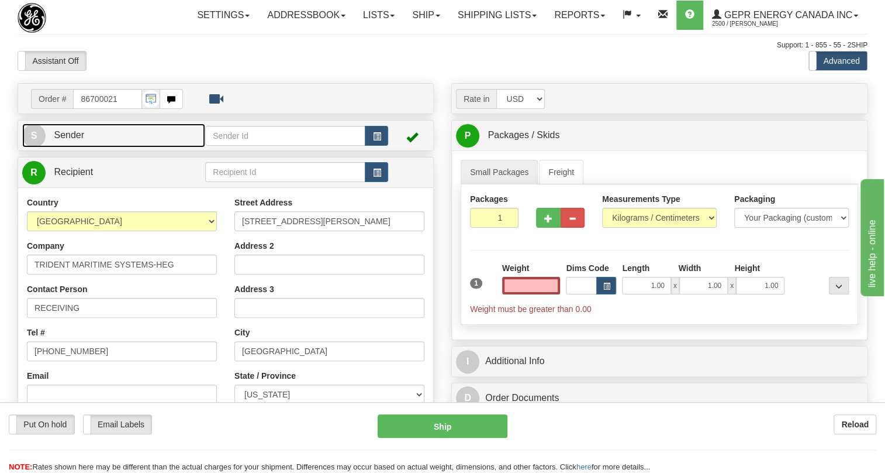
type input "0.00"
click at [71, 140] on span "Sender" at bounding box center [69, 135] width 30 height 10
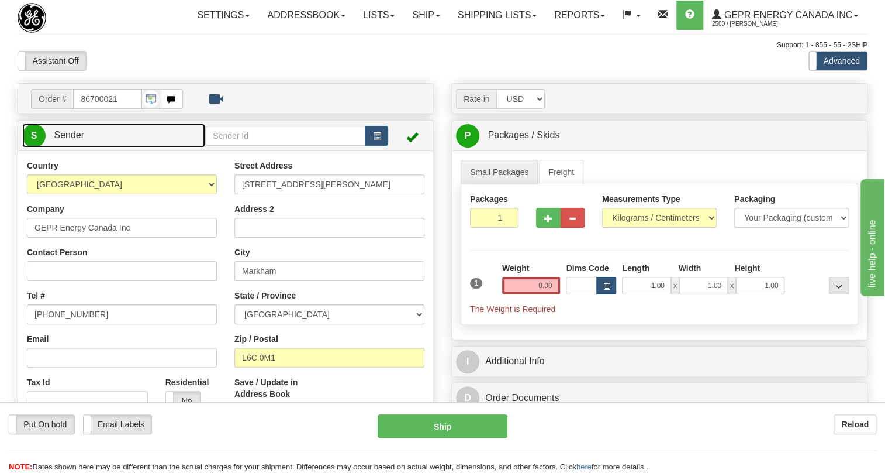
type input "MARKHAM"
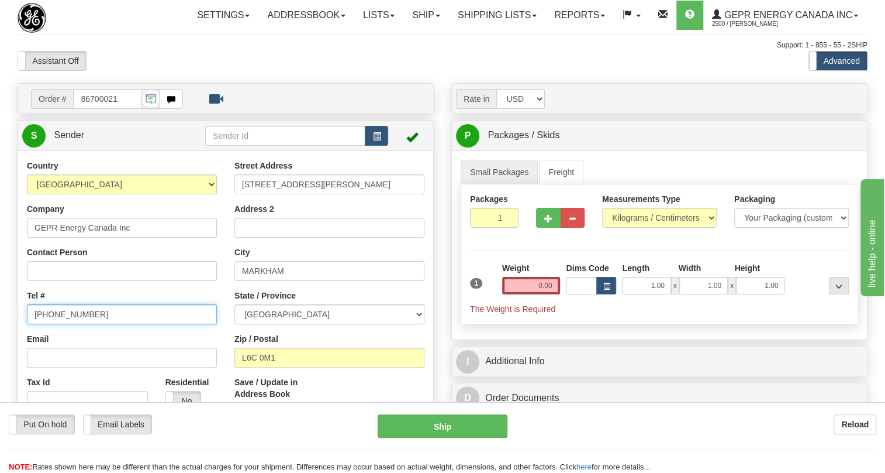
click at [69, 324] on input "[PHONE_NUMBER]" at bounding box center [122, 314] width 190 height 20
paste input "[PHONE_NUMBER]"
type input "[PHONE_NUMBER]"
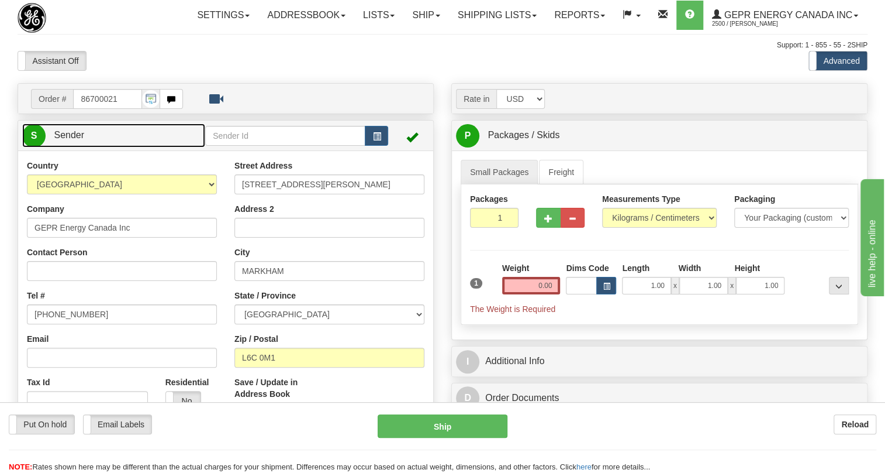
click at [70, 140] on span "Sender" at bounding box center [69, 135] width 30 height 10
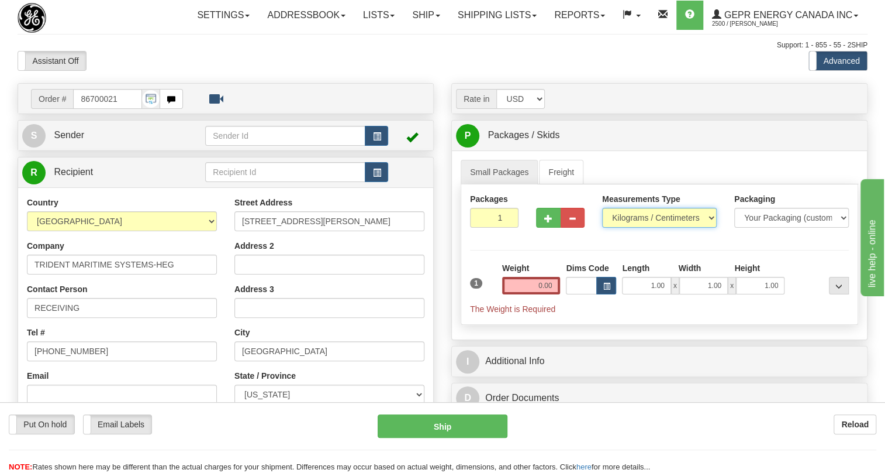
click at [650, 228] on select "Pounds / Inches Kilograms / Centimeters" at bounding box center [659, 218] width 115 height 20
select select "0"
click at [602, 228] on select "Pounds / Inches Kilograms / Centimeters" at bounding box center [659, 218] width 115 height 20
click at [532, 294] on input "0.00" at bounding box center [531, 286] width 58 height 18
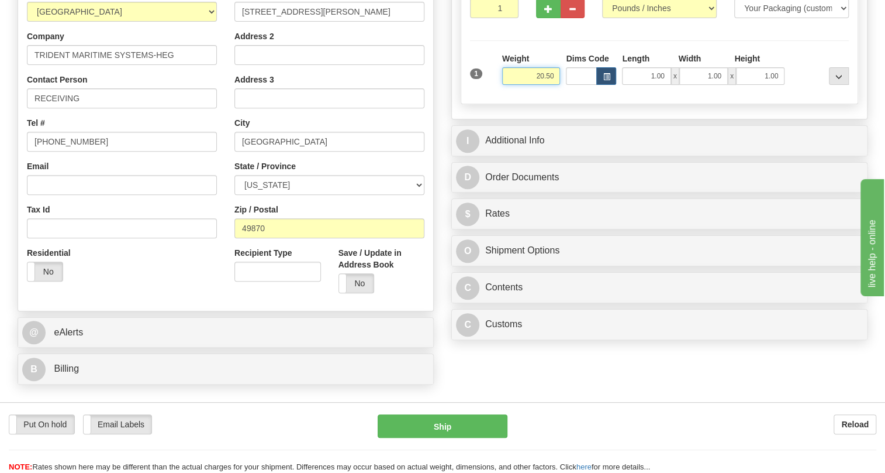
scroll to position [212, 0]
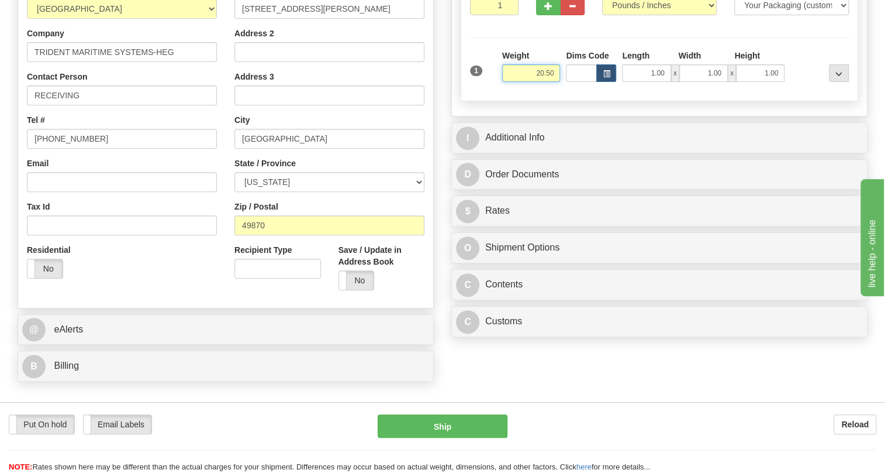
type input "20.50"
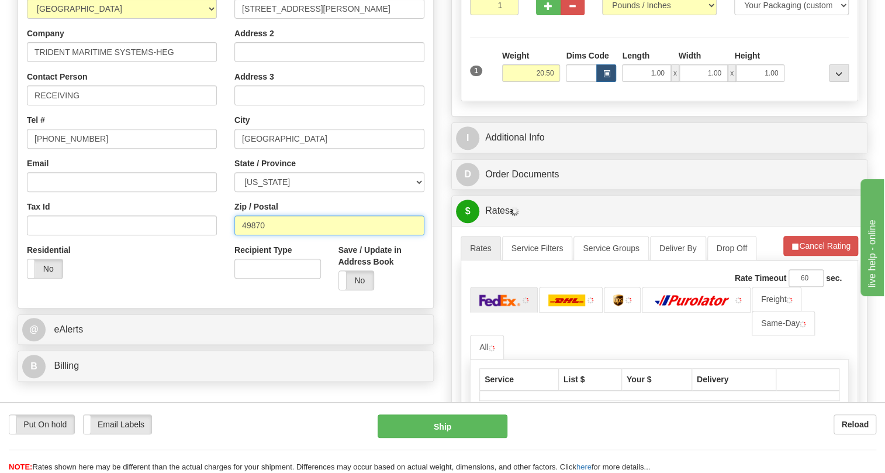
drag, startPoint x: 264, startPoint y: 250, endPoint x: 240, endPoint y: 254, distance: 24.4
click at [240, 235] on input "49870" at bounding box center [330, 225] width 190 height 20
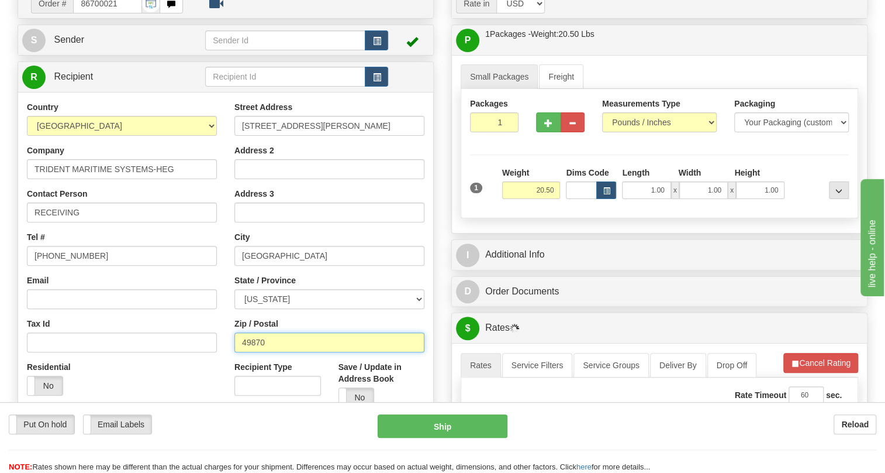
scroll to position [0, 0]
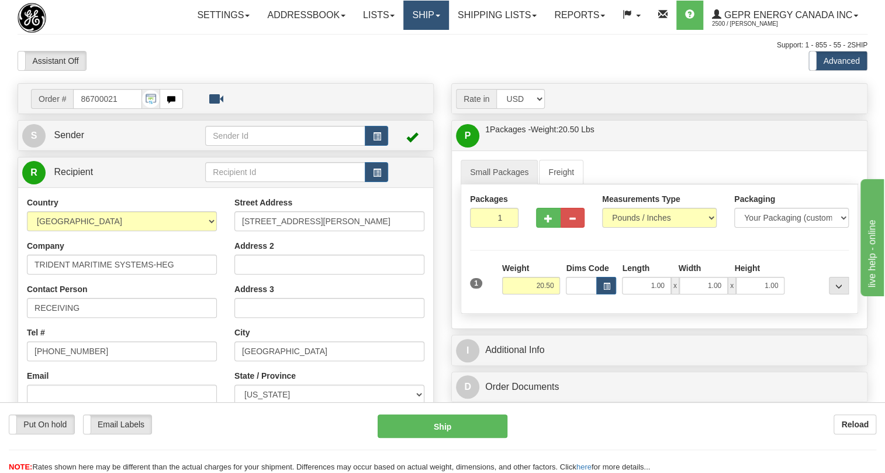
click at [436, 15] on span at bounding box center [438, 16] width 5 height 2
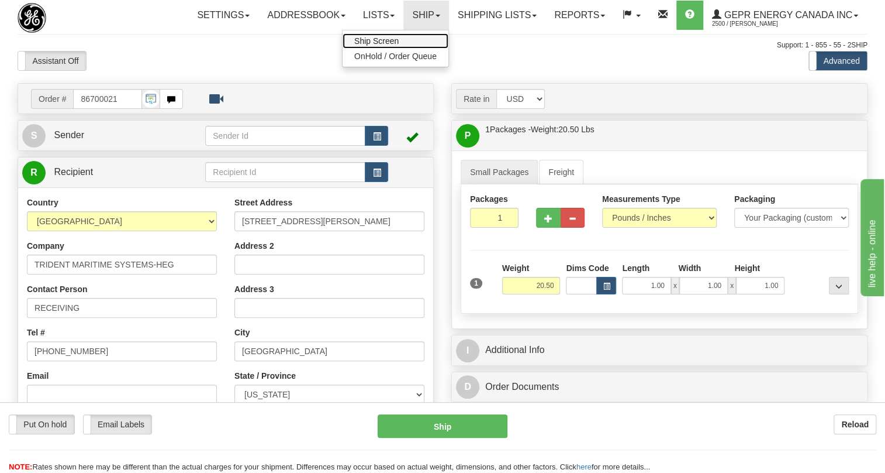
click at [382, 41] on span "Ship Screen" at bounding box center [376, 40] width 44 height 9
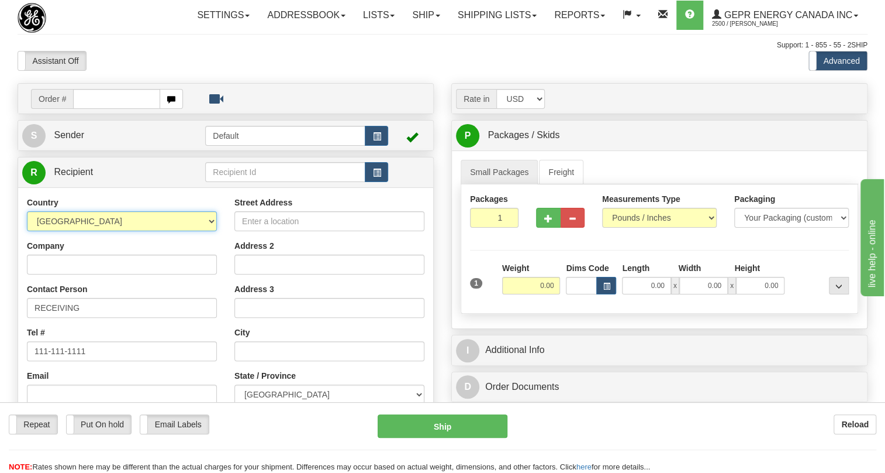
click at [207, 231] on select "AFGHANISTAN ALAND ISLANDS ALBANIA ALGERIA AMERICAN SAMOA ANDORRA ANGOLA ANGUILL…" at bounding box center [122, 221] width 190 height 20
select select "US"
click at [27, 231] on select "AFGHANISTAN ALAND ISLANDS ALBANIA ALGERIA AMERICAN SAMOA ANDORRA ANGOLA ANGUILL…" at bounding box center [122, 221] width 190 height 20
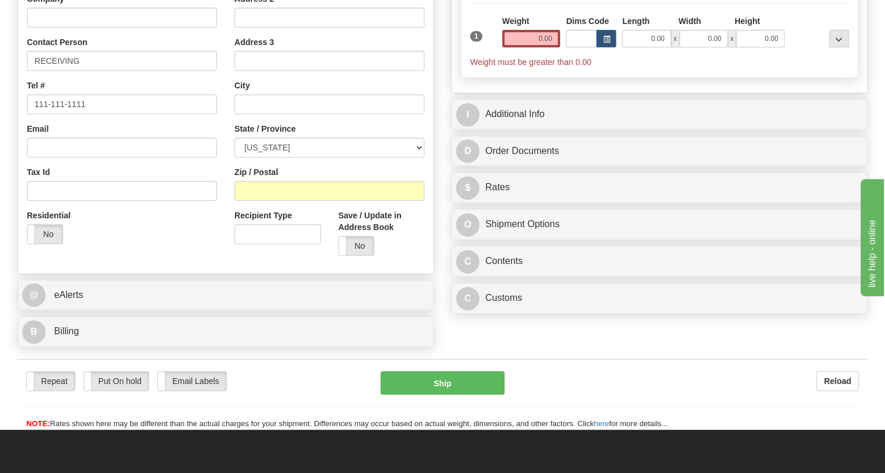
scroll to position [266, 0]
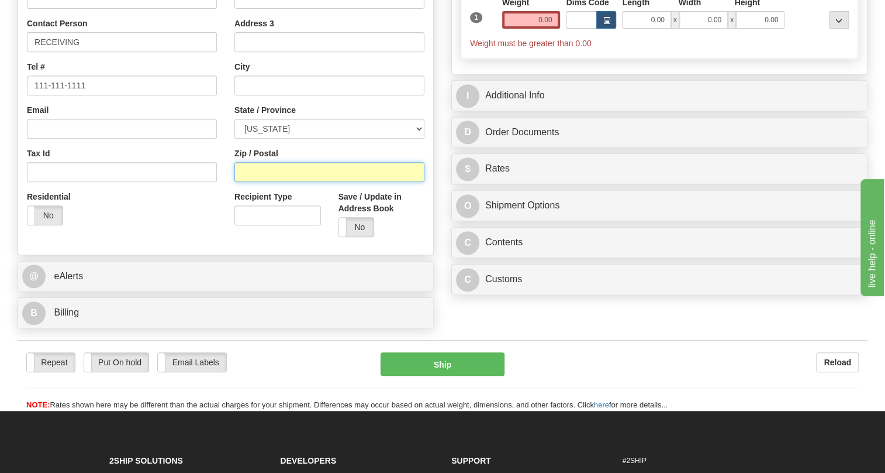
click at [251, 182] on input "Zip / Postal" at bounding box center [330, 172] width 190 height 20
paste input "49870"
type input "49870"
click at [197, 234] on div "Residential Yes No" at bounding box center [122, 212] width 208 height 43
type input "[GEOGRAPHIC_DATA]"
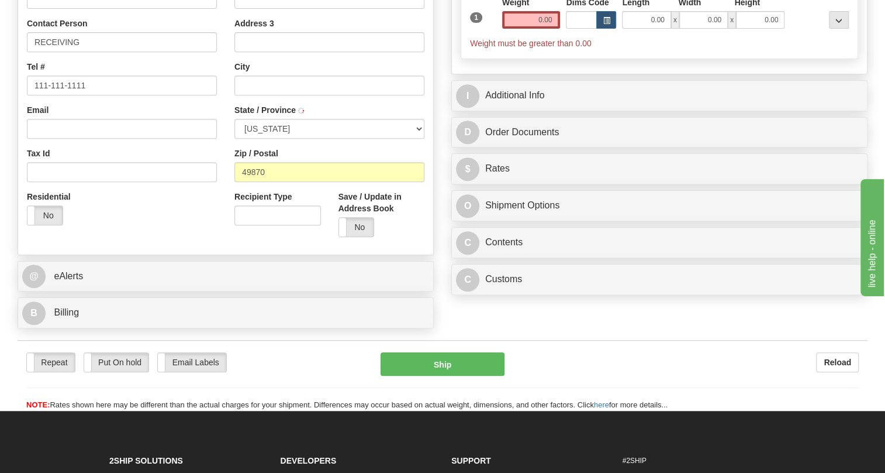
select select "MI"
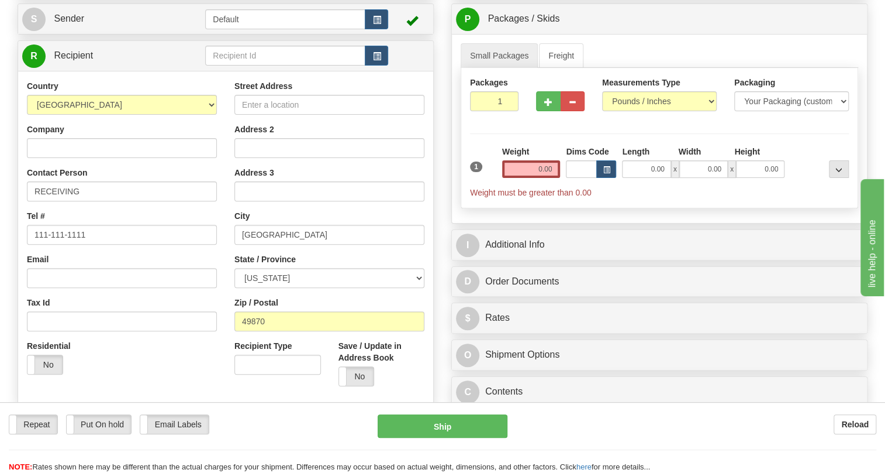
scroll to position [106, 0]
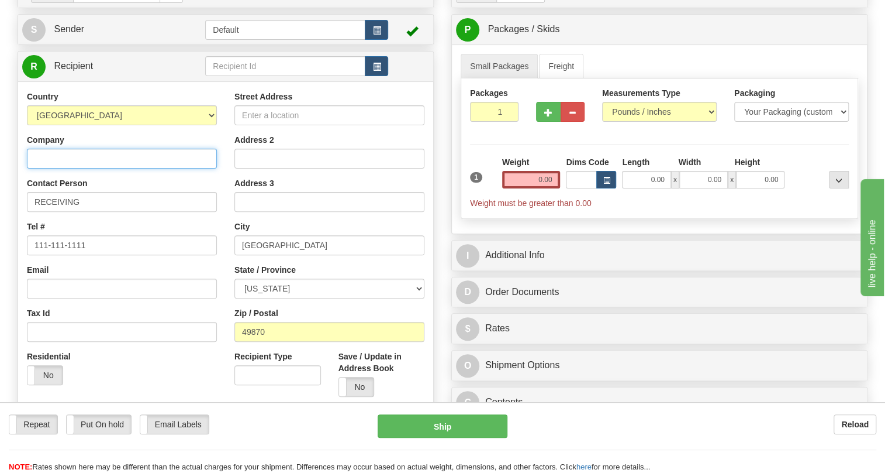
click at [42, 168] on input "Company" at bounding box center [122, 159] width 190 height 20
paste input "TRIDENT MARITIME SYSTEMS-HEG"
type input "TRIDENT MARITIME SYSTEMS-HEG"
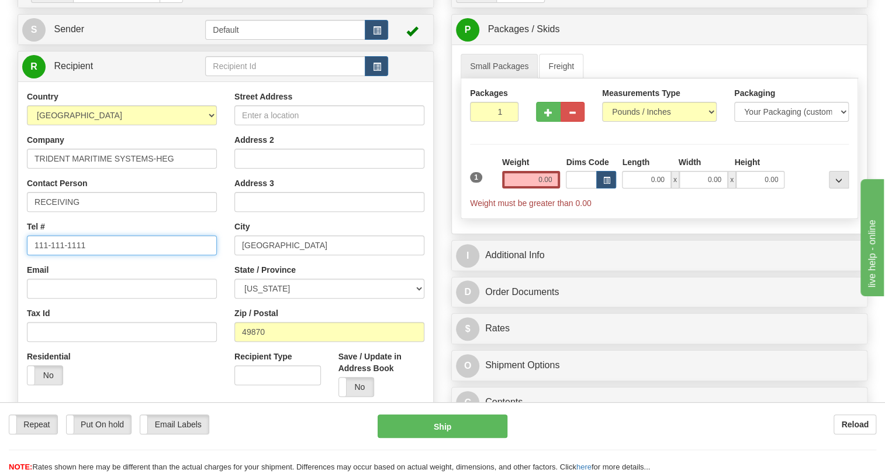
click at [72, 255] on input "111-111-1111" at bounding box center [122, 245] width 190 height 20
paste input "(906) 774-1500"
type input "(906) 774-1500"
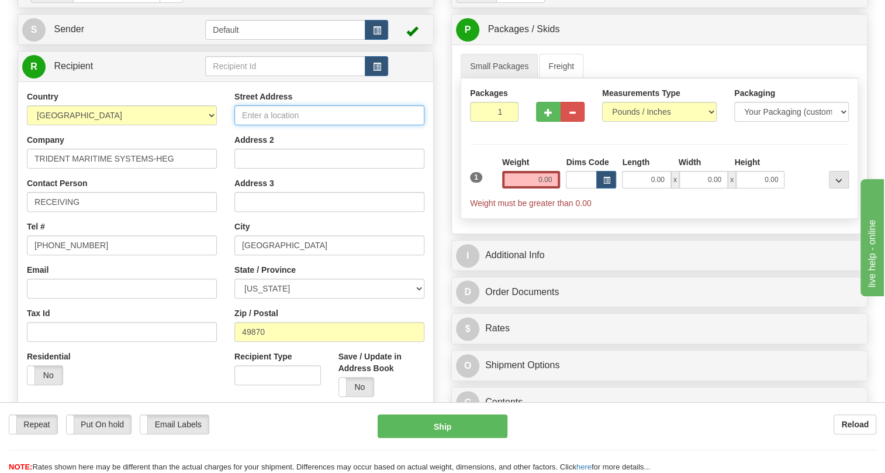
click at [262, 125] on input "Street Address" at bounding box center [330, 115] width 190 height 20
paste input "[STREET_ADDRESS][PERSON_NAME]"
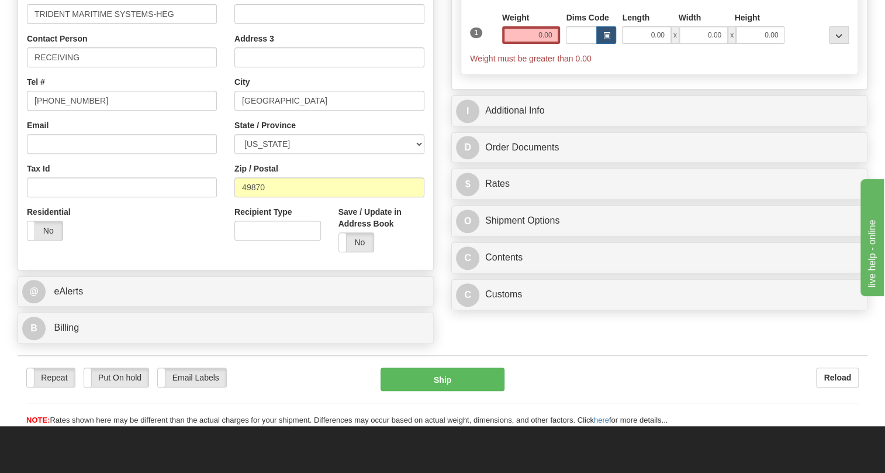
scroll to position [319, 0]
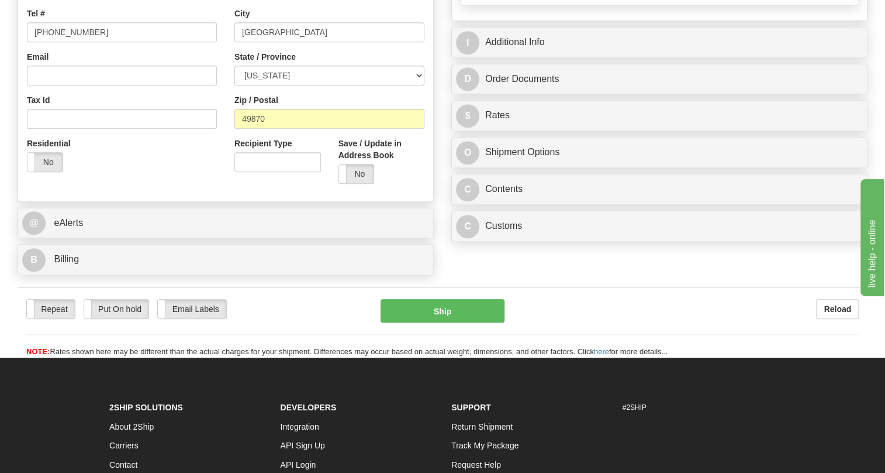
type input "[STREET_ADDRESS][PERSON_NAME]"
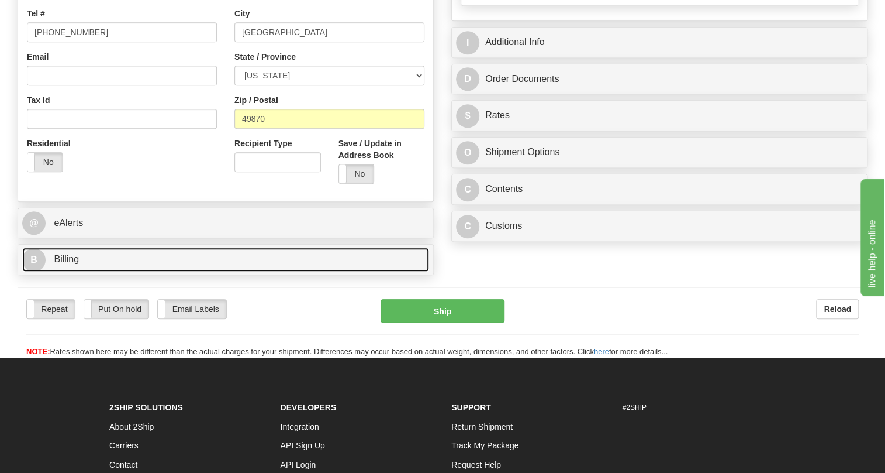
click at [61, 264] on span "Billing" at bounding box center [66, 259] width 25 height 10
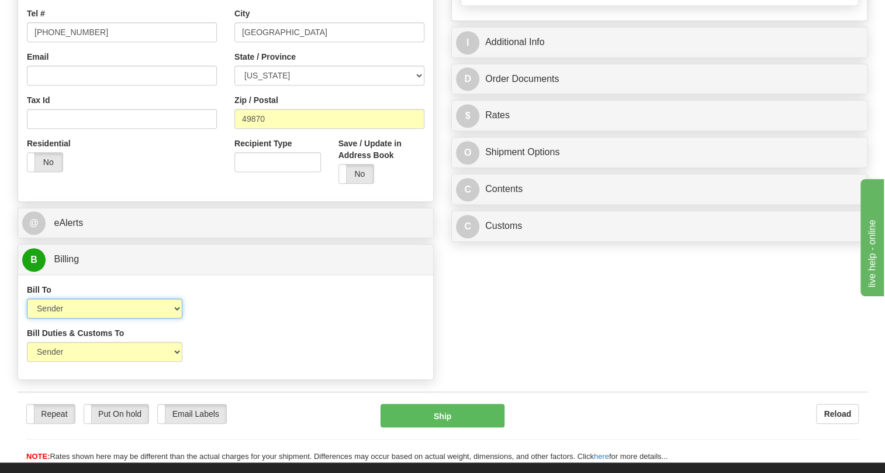
click at [110, 318] on select "Sender Recipient Third Party Collect" at bounding box center [105, 308] width 156 height 20
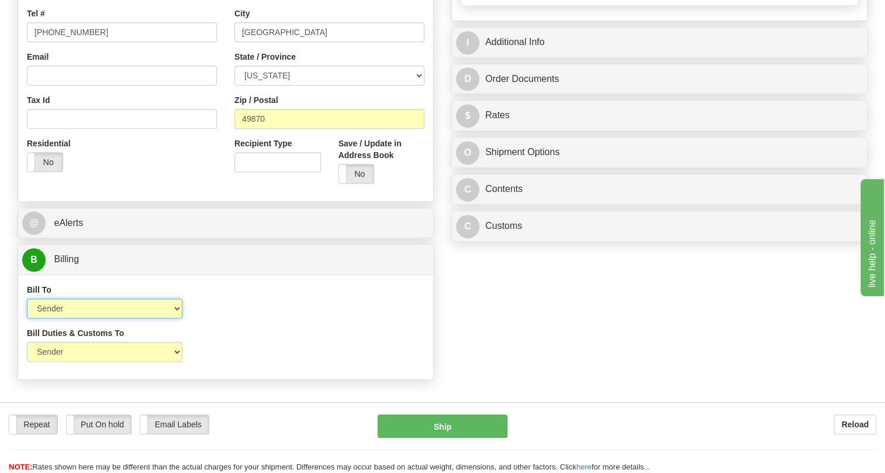
click at [110, 318] on select "Sender Recipient Third Party Collect" at bounding box center [105, 308] width 156 height 20
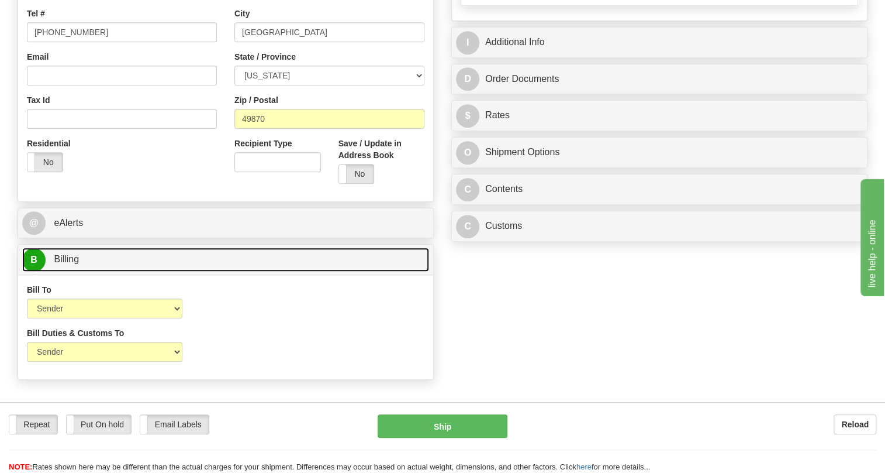
click at [74, 264] on span "Billing" at bounding box center [66, 259] width 25 height 10
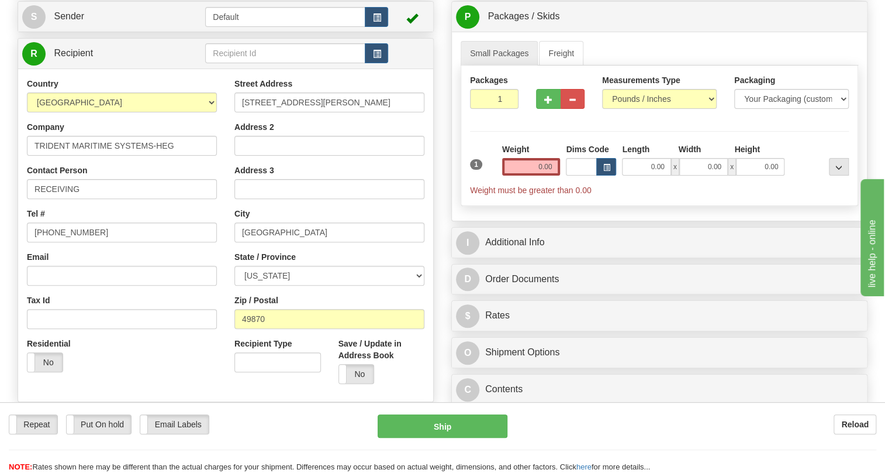
scroll to position [106, 0]
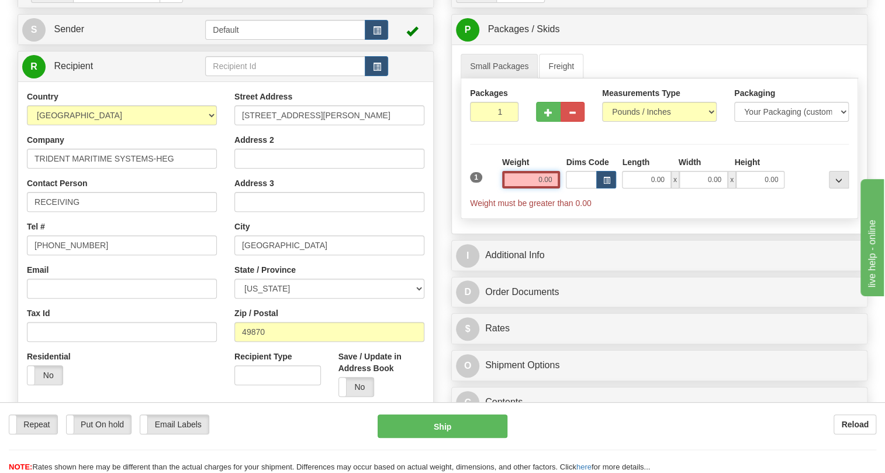
click at [544, 188] on input "0.00" at bounding box center [531, 180] width 58 height 18
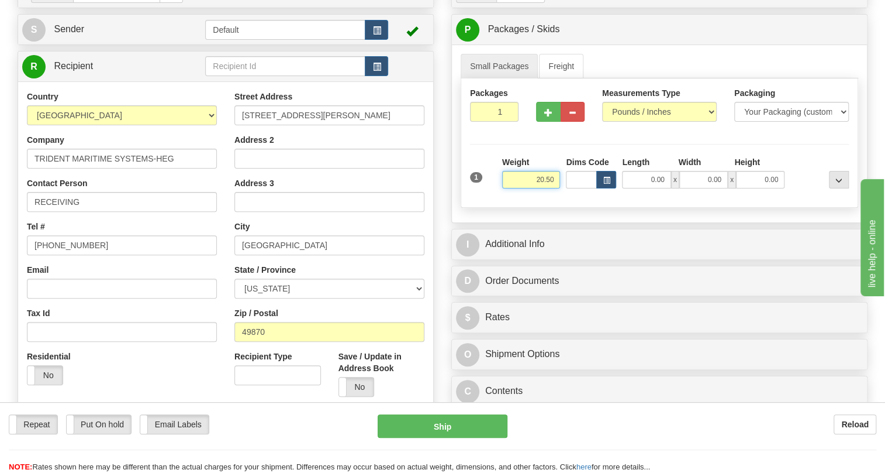
type input "20.50"
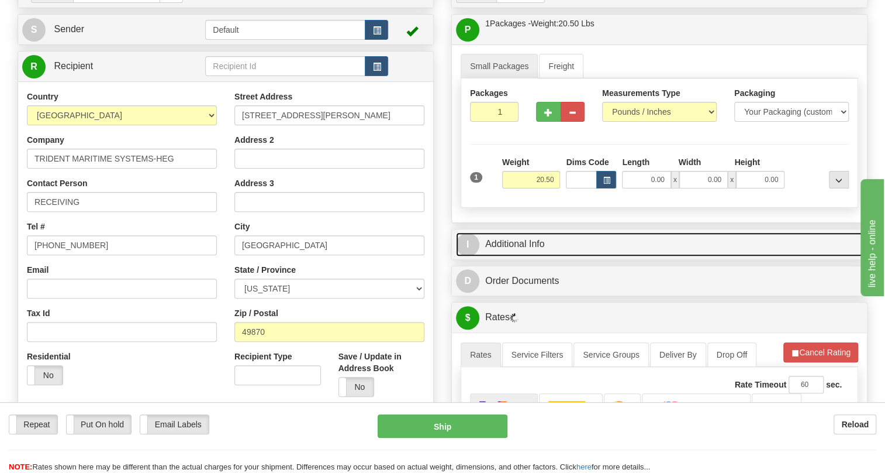
click at [522, 256] on link "I Additional Info" at bounding box center [659, 244] width 407 height 24
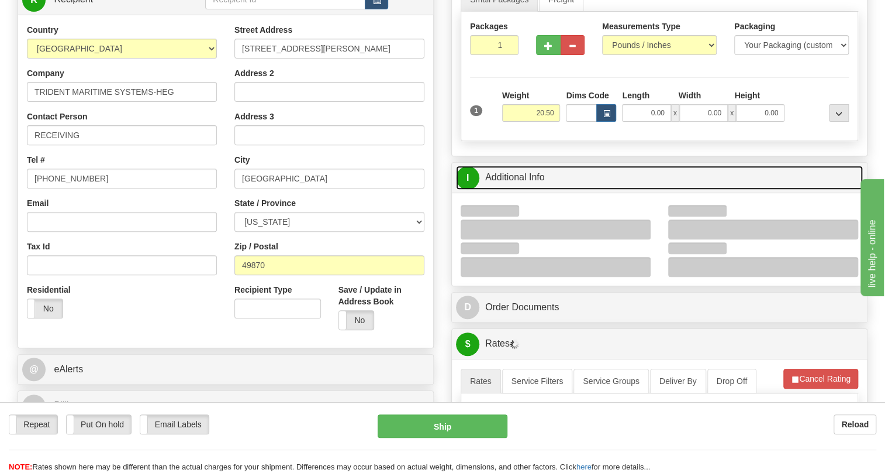
scroll to position [212, 0]
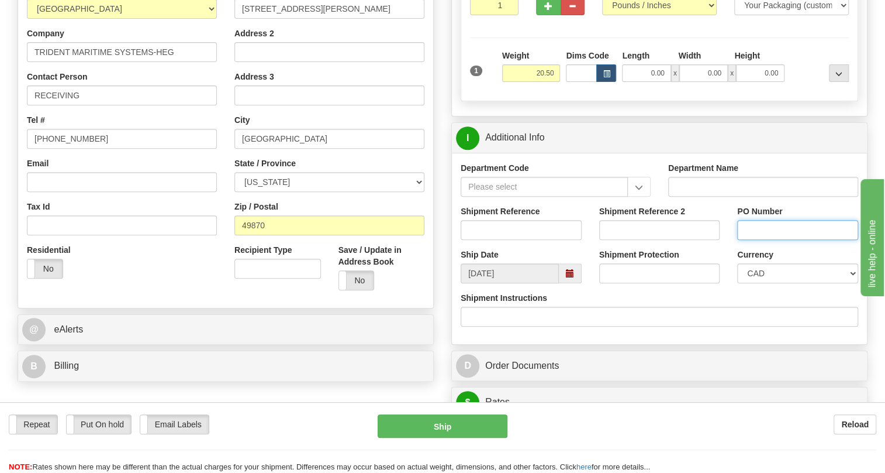
drag, startPoint x: 749, startPoint y: 259, endPoint x: 756, endPoint y: 257, distance: 7.2
click at [756, 240] on input "PO Number" at bounding box center [798, 230] width 121 height 20
paste input "33808OLS99526894"
type input "33808OLS99526894"
click at [483, 240] on input "Shipment Reference" at bounding box center [521, 230] width 121 height 20
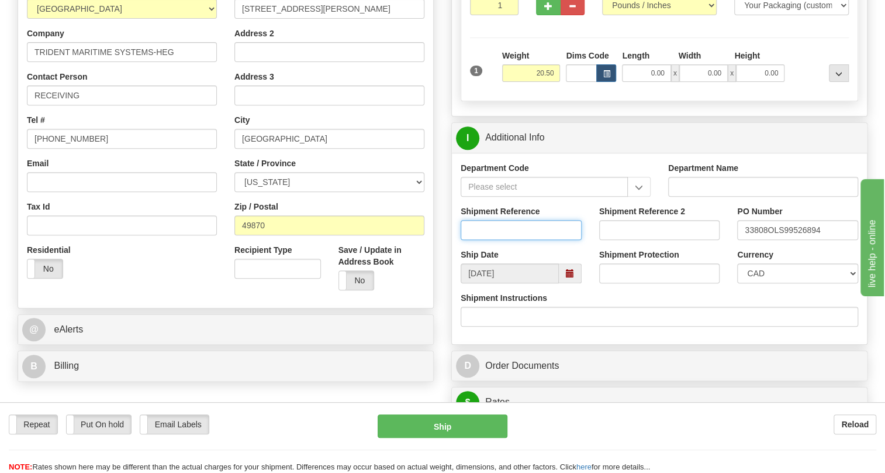
paste input "537350"
type input "537350/5399005796"
click at [782, 283] on select "CAD USD EUR ZAR RON ANG ARN AUD AUS AWG BBD BFR BGN BHD BMD BND BRC BRL CHP CKZ…" at bounding box center [798, 273] width 121 height 20
select select "1"
click at [738, 283] on select "CAD USD EUR ZAR RON ANG ARN AUD AUS AWG BBD BFR BGN BHD BMD BND BRC BRL CHP CKZ…" at bounding box center [798, 273] width 121 height 20
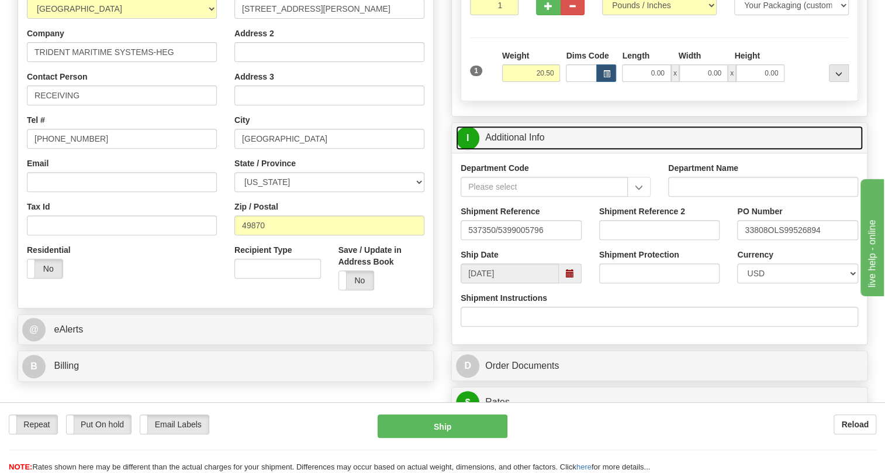
click at [514, 150] on link "I Additional Info" at bounding box center [659, 138] width 407 height 24
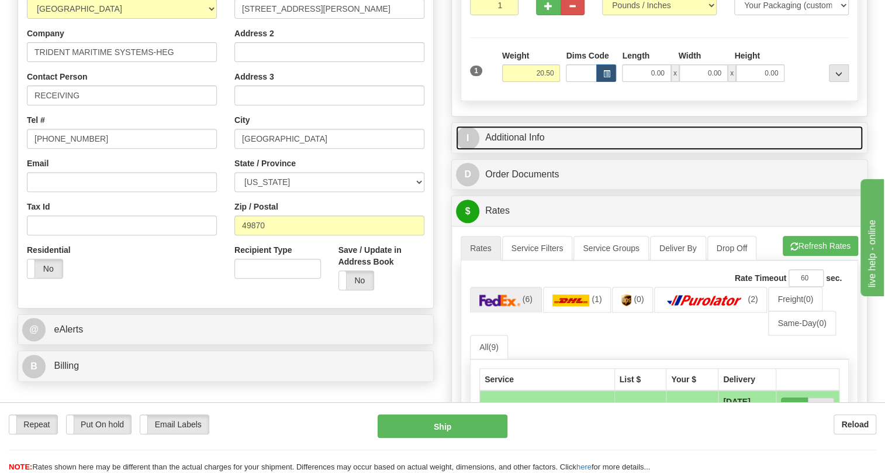
click at [523, 150] on link "I Additional Info" at bounding box center [659, 138] width 407 height 24
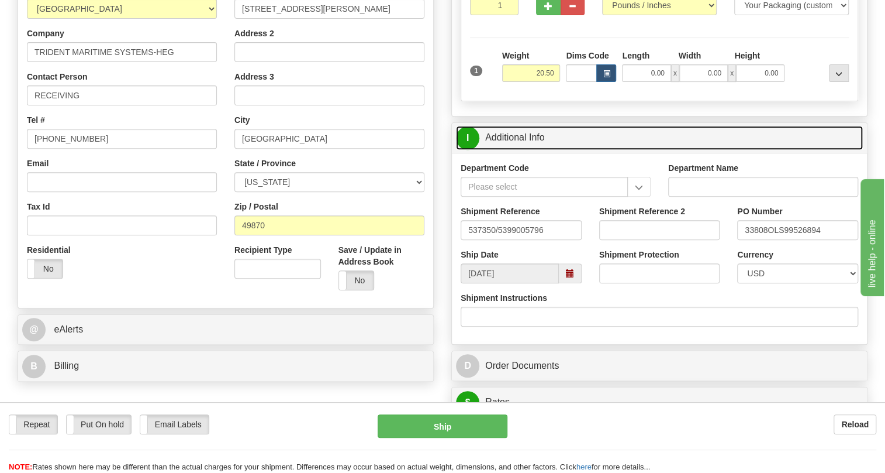
click at [523, 150] on link "I Additional Info" at bounding box center [659, 138] width 407 height 24
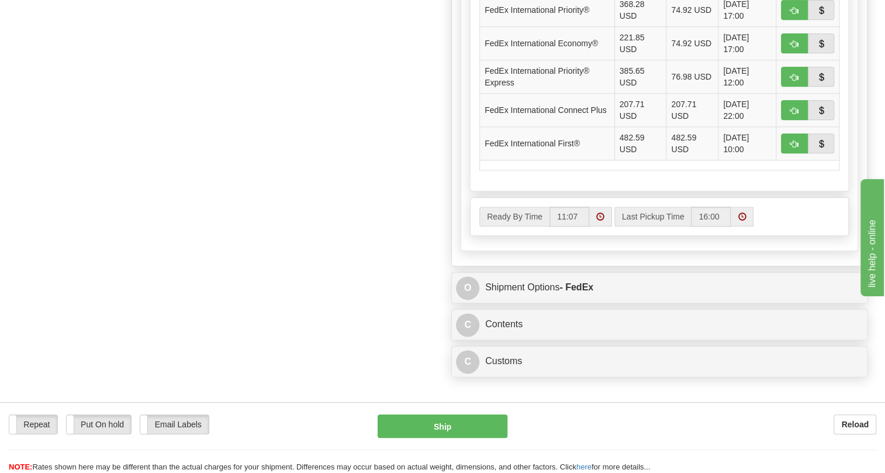
scroll to position [691, 0]
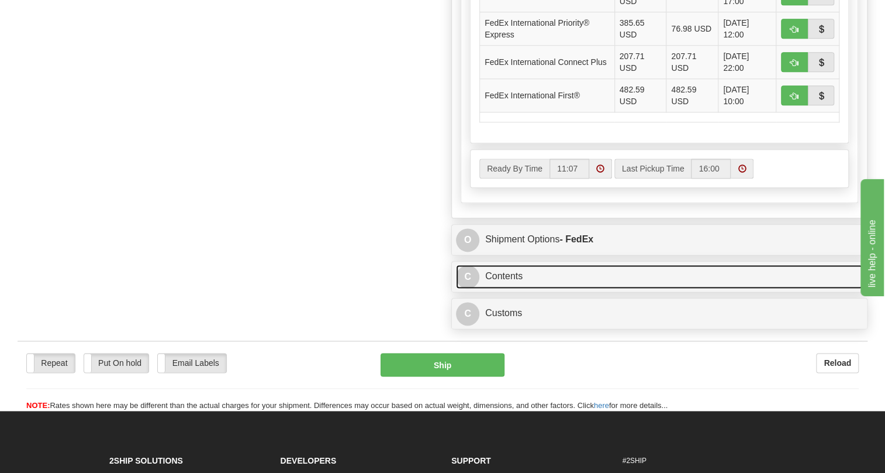
click at [523, 288] on link "C Contents" at bounding box center [659, 276] width 407 height 24
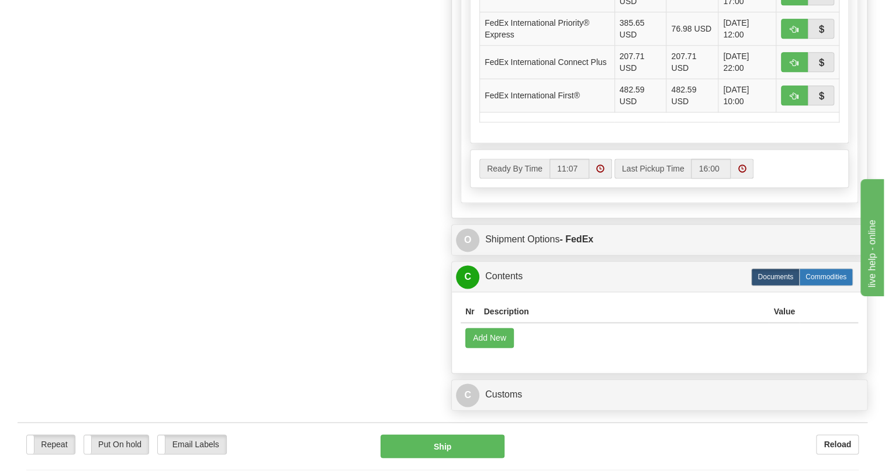
click at [829, 285] on label "Commodities" at bounding box center [826, 277] width 54 height 18
radio input "true"
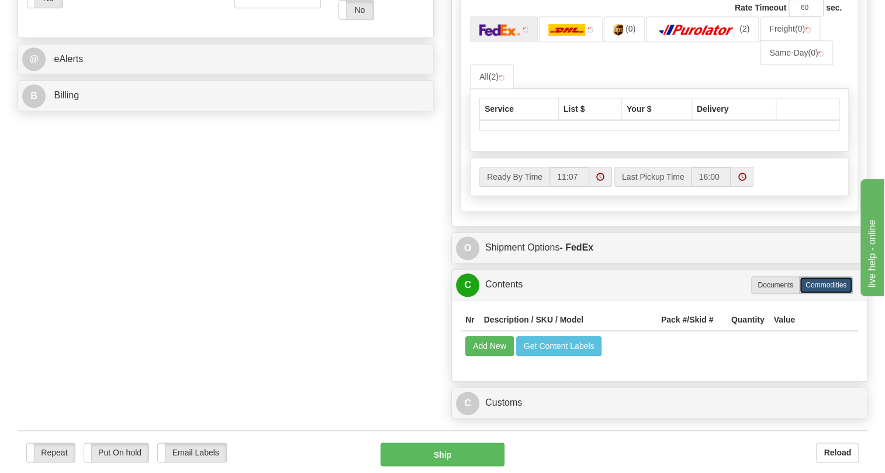
scroll to position [425, 0]
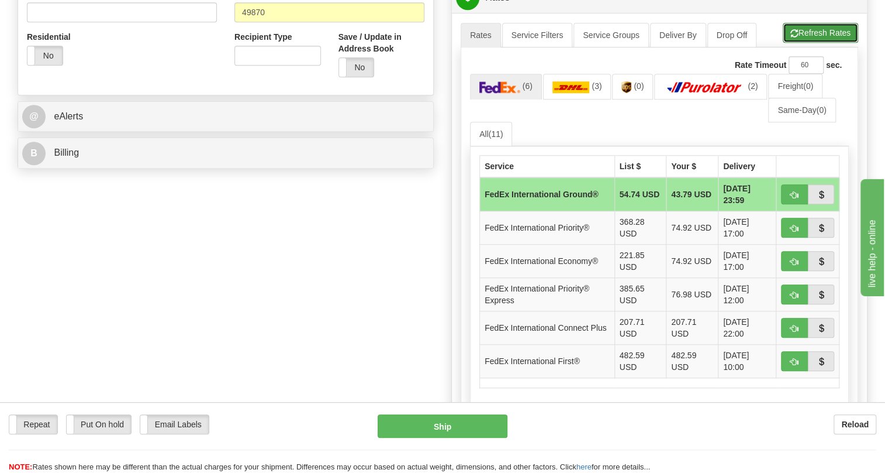
click at [818, 43] on button "Refresh Rates" at bounding box center [820, 33] width 75 height 20
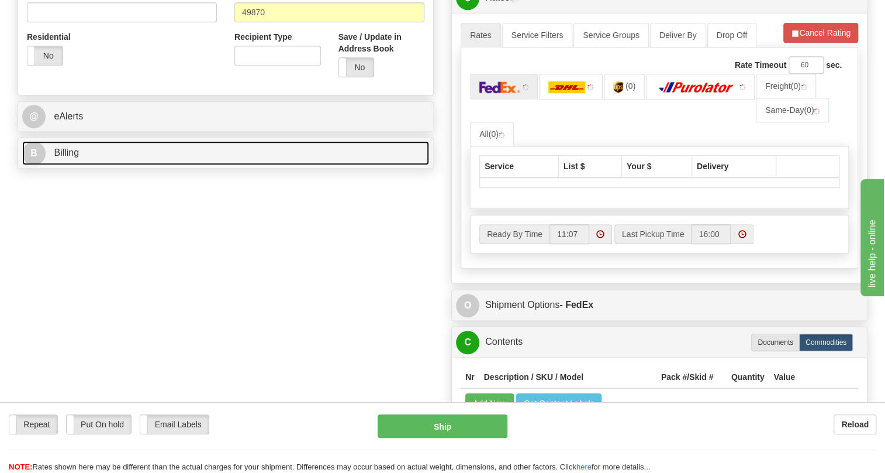
click at [70, 157] on span "Billing" at bounding box center [66, 152] width 25 height 10
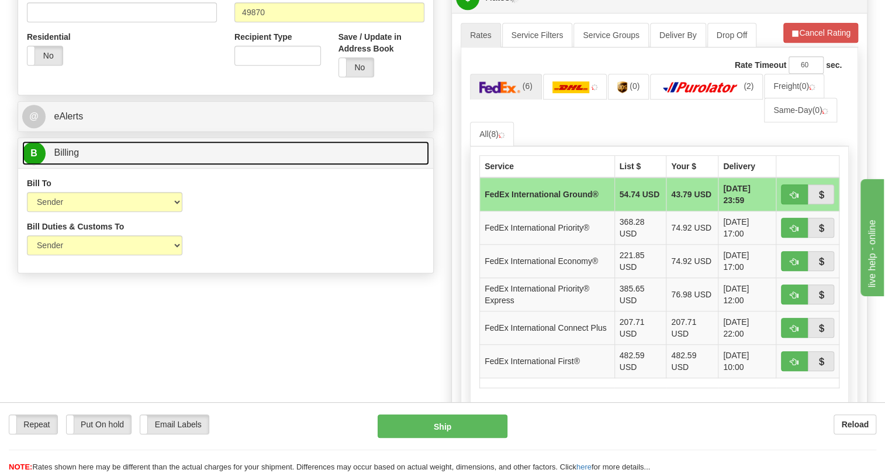
click at [70, 157] on span "Billing" at bounding box center [66, 152] width 25 height 10
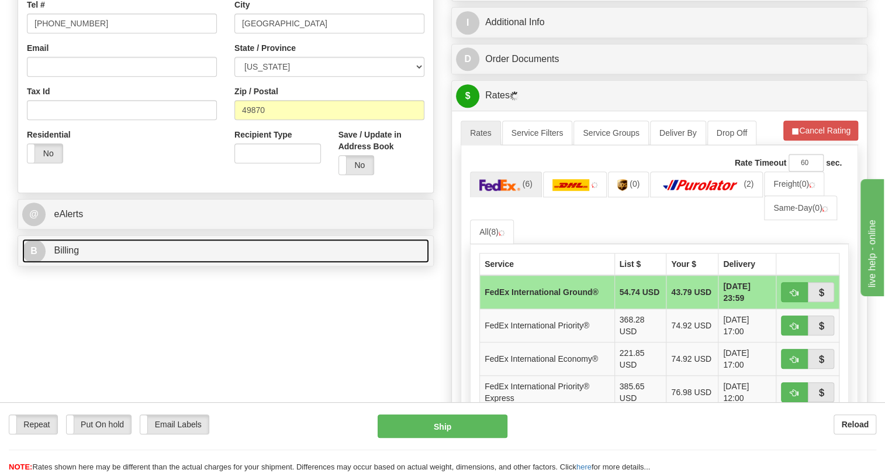
scroll to position [319, 0]
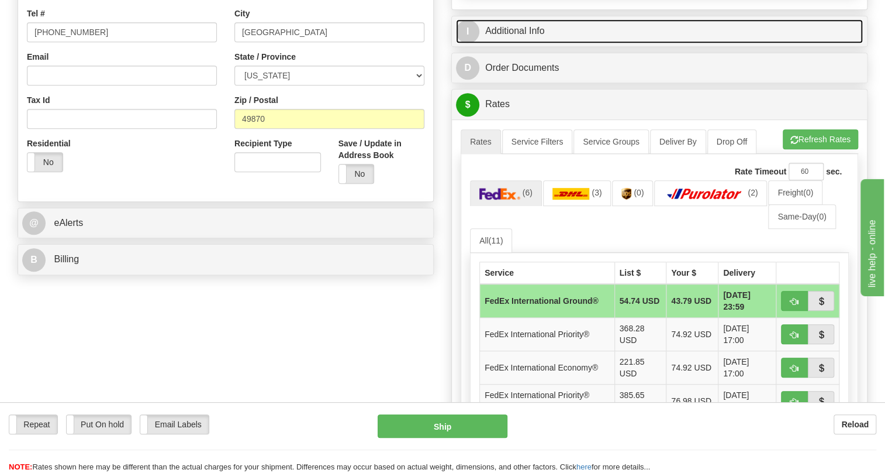
click at [529, 43] on link "I Additional Info" at bounding box center [659, 31] width 407 height 24
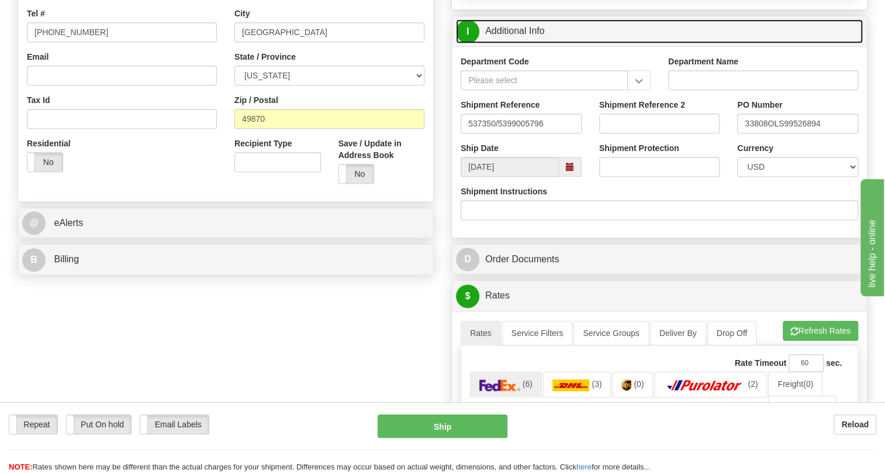
click at [529, 43] on link "I Additional Info" at bounding box center [659, 31] width 407 height 24
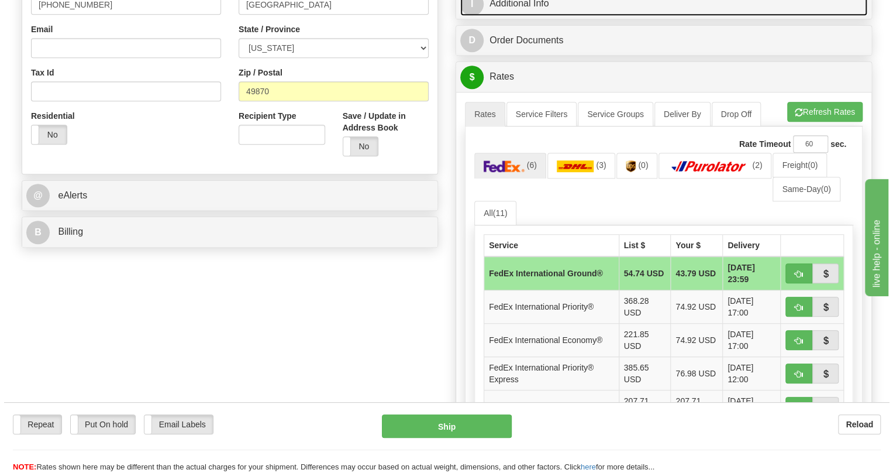
scroll to position [372, 0]
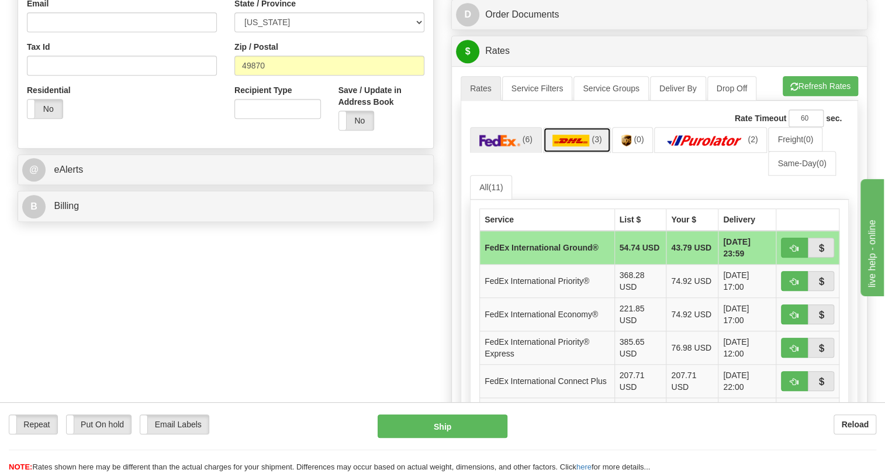
click at [566, 146] on img at bounding box center [571, 141] width 37 height 12
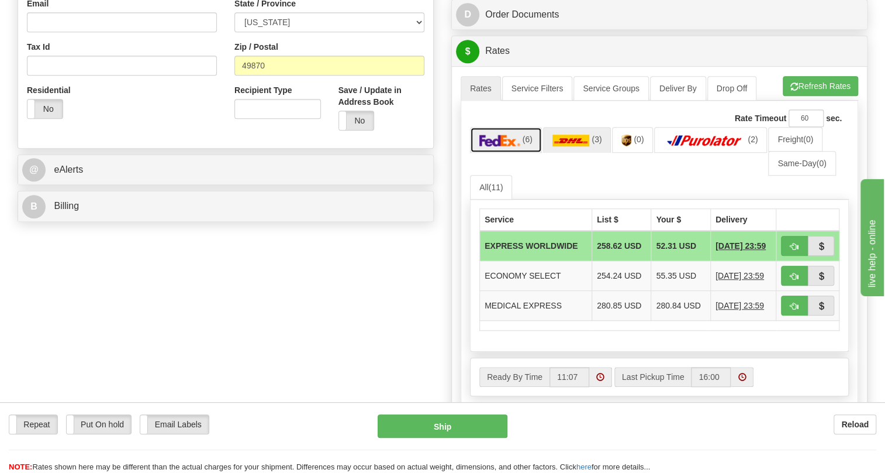
click at [516, 146] on img at bounding box center [500, 141] width 41 height 12
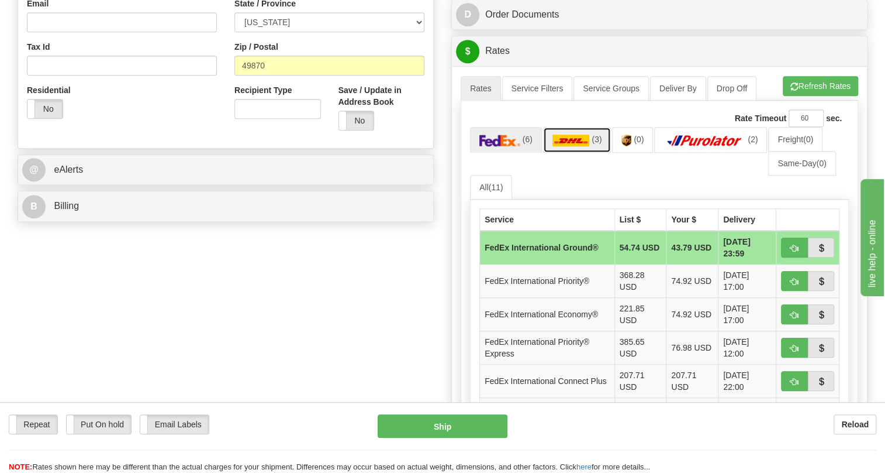
click at [576, 146] on img at bounding box center [571, 141] width 37 height 12
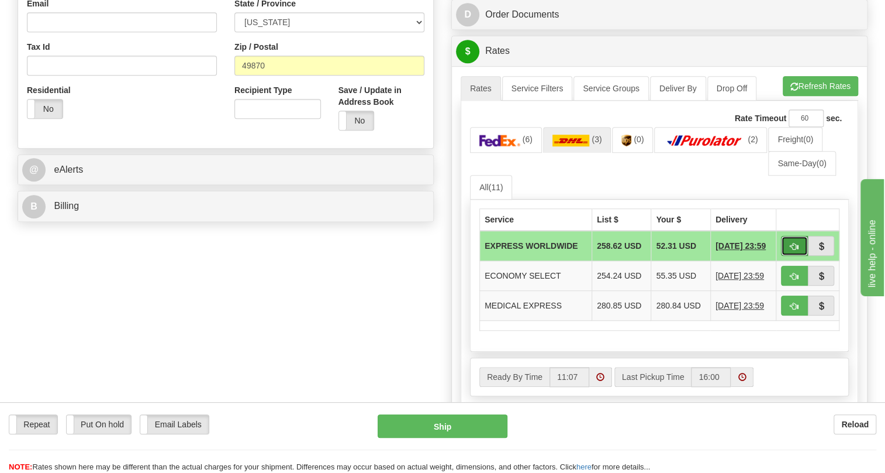
click at [797, 250] on span "button" at bounding box center [795, 247] width 8 height 8
type input "P"
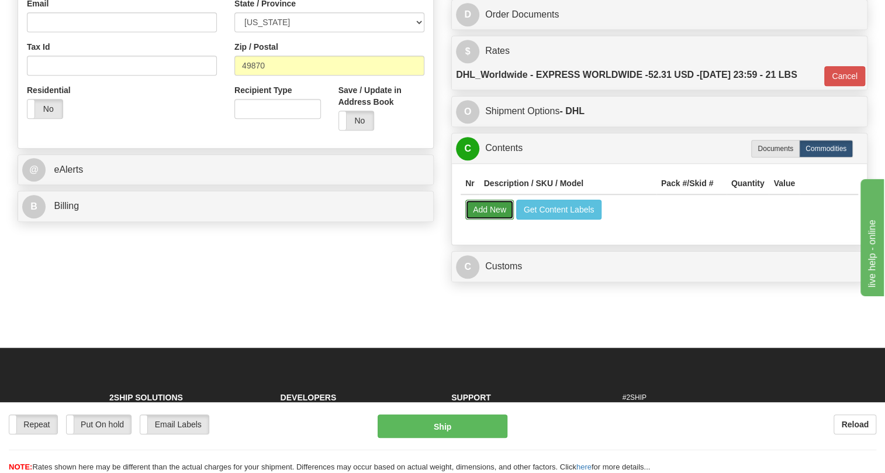
click at [491, 219] on button "Add New" at bounding box center [490, 209] width 49 height 20
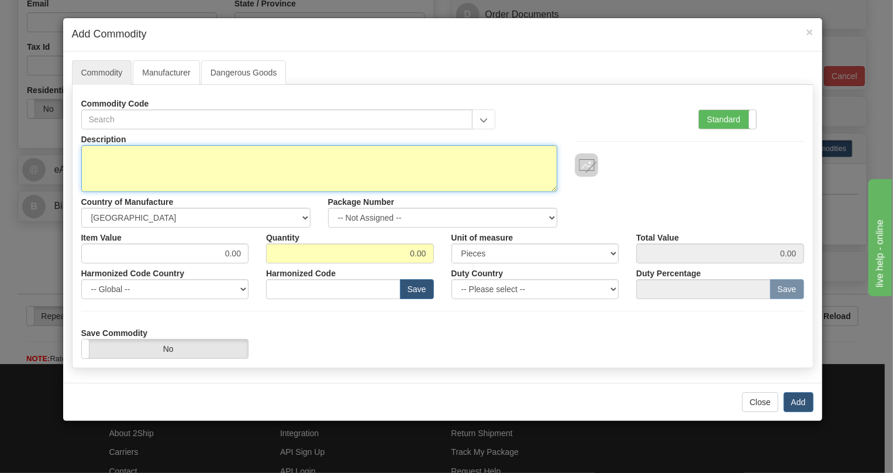
click at [123, 156] on textarea "Description" at bounding box center [319, 168] width 476 height 47
paste textarea "845EP5H5G5LSNANNMSSFBSENNB4"
type textarea "845EP5H5G5LSNANNMSSFBSENNB4"
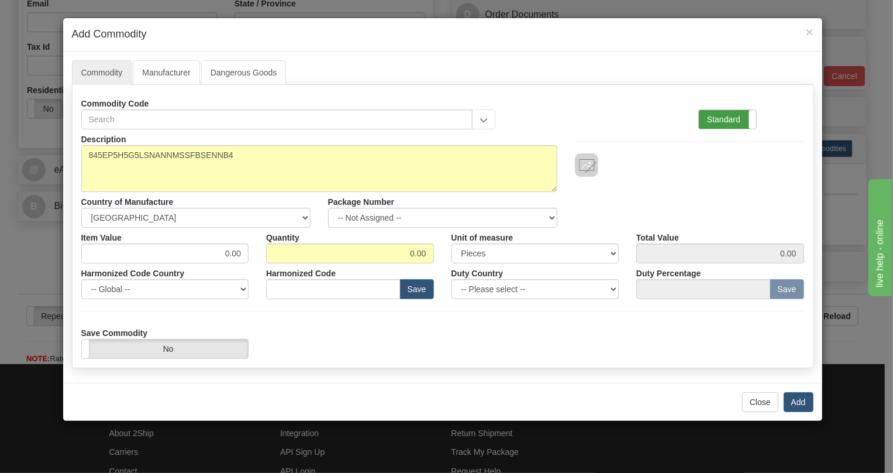
click at [718, 122] on label "Standard" at bounding box center [727, 119] width 57 height 19
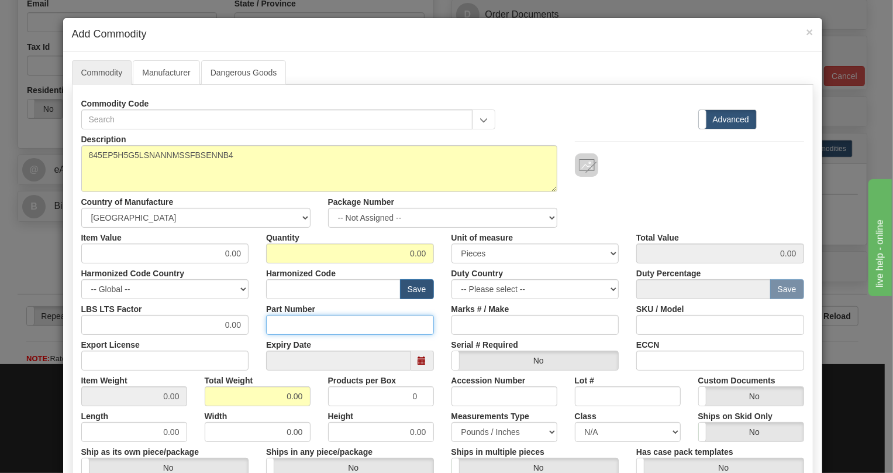
click at [273, 325] on input "Part Number" at bounding box center [350, 325] width 168 height 20
paste input "E845-08555-043X"
type input "E845-08555-043X"
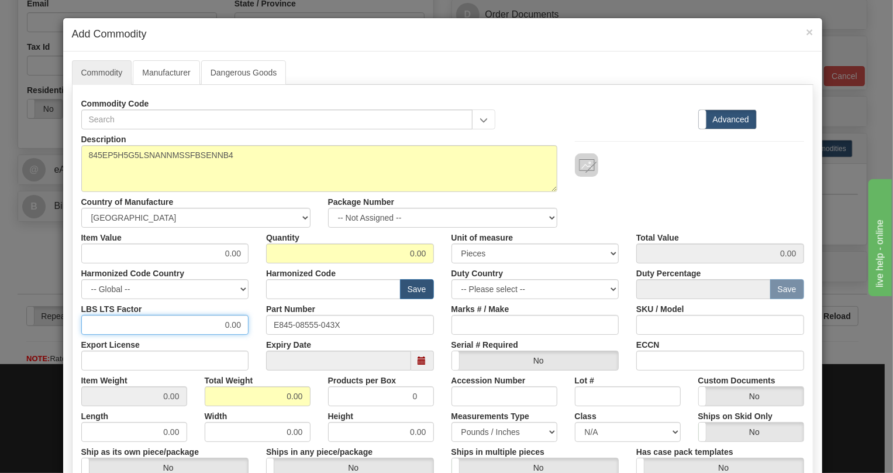
click at [215, 326] on input "0.00" at bounding box center [165, 325] width 168 height 20
type input "1.00"
click at [282, 397] on input "0.00" at bounding box center [258, 396] width 106 height 20
type input "1.00"
type input "Infinity"
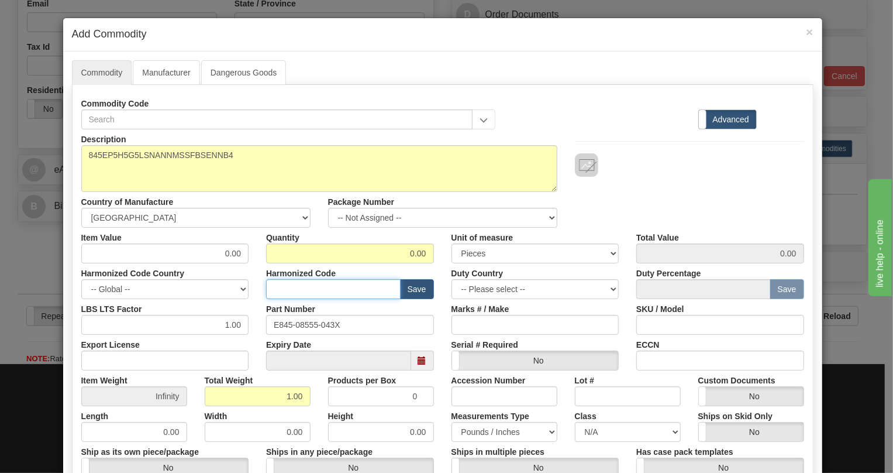
click at [278, 287] on input "text" at bounding box center [333, 289] width 135 height 20
paste input "8537.10.9160"
type input "8537.10.9160"
click at [234, 253] on input "0.00" at bounding box center [165, 253] width 168 height 20
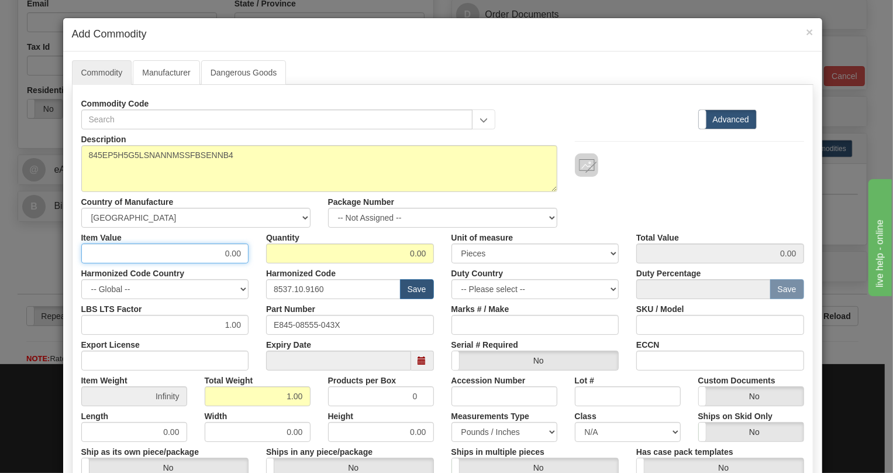
paste input "4.829,43"
click at [208, 252] on input "4.829,43" at bounding box center [165, 253] width 168 height 20
click at [228, 254] on input "4829,43" at bounding box center [165, 253] width 168 height 20
type input "4829.43"
click at [258, 270] on div "Harmonized Code 8537.10.9160 Save" at bounding box center [349, 281] width 185 height 36
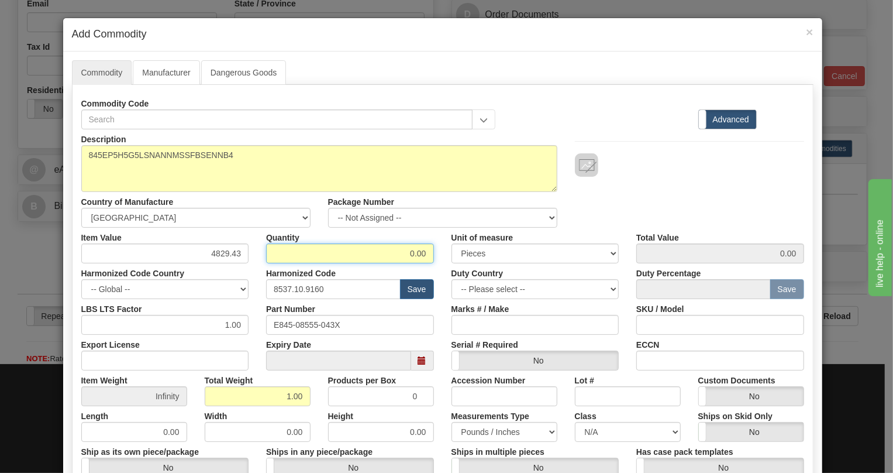
click at [407, 262] on input "0.00" at bounding box center [350, 253] width 168 height 20
type input "1"
type input "4829.43"
click at [435, 375] on div "Products per Box 0" at bounding box center [380, 388] width 123 height 36
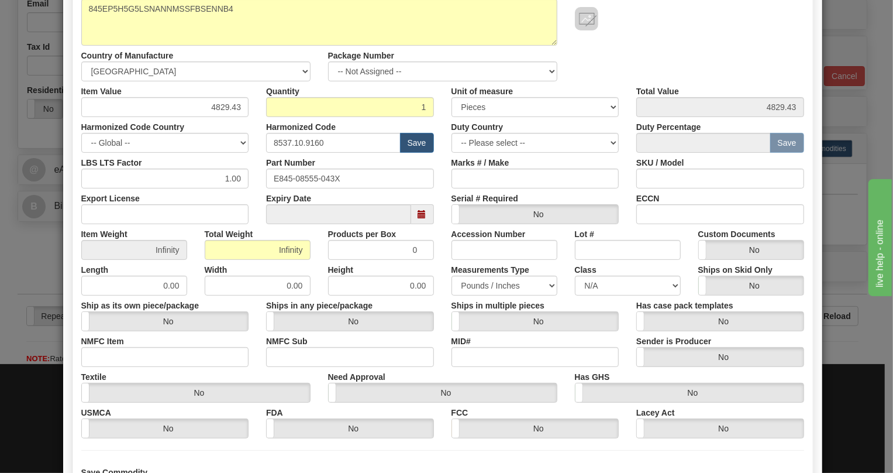
scroll to position [159, 0]
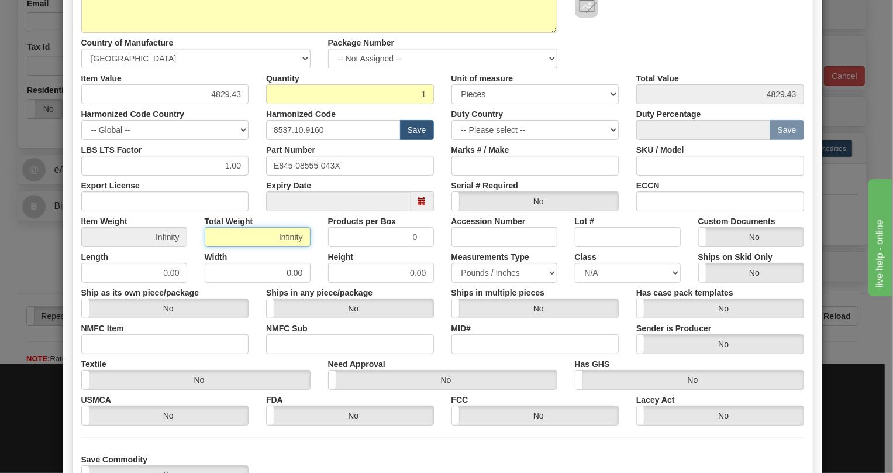
click at [287, 237] on input "Infinity" at bounding box center [258, 237] width 106 height 20
type input "1.00"
type input "1.0000"
click at [310, 256] on div "Width 0.00" at bounding box center [257, 265] width 123 height 36
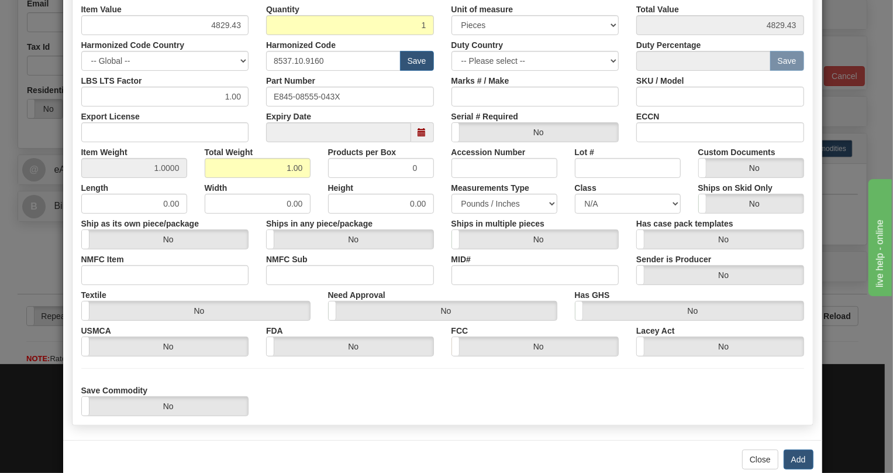
scroll to position [250, 0]
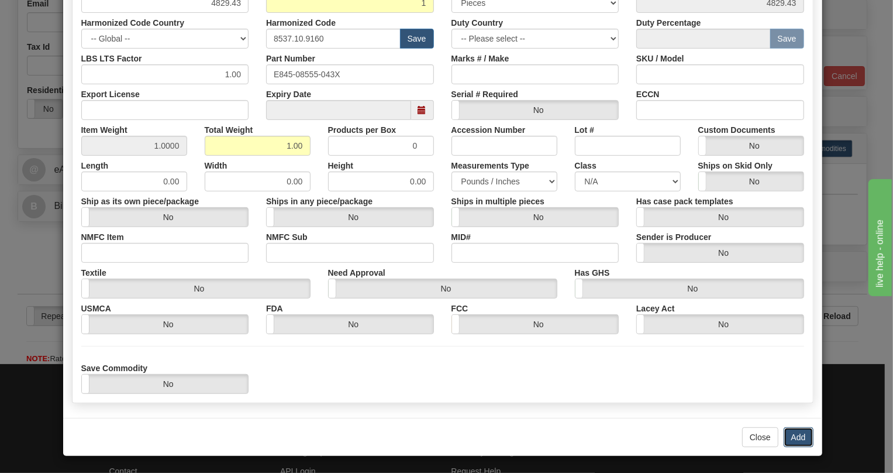
click at [795, 434] on button "Add" at bounding box center [799, 437] width 30 height 20
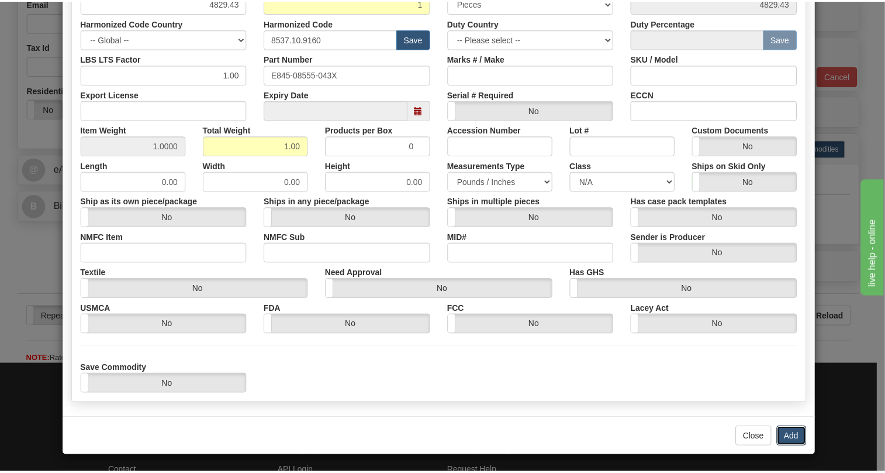
scroll to position [0, 0]
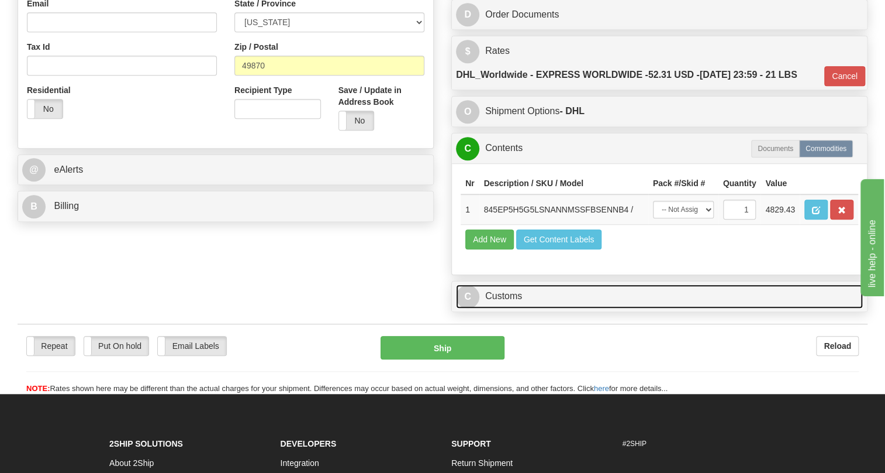
click at [517, 308] on link "C Customs" at bounding box center [659, 296] width 407 height 24
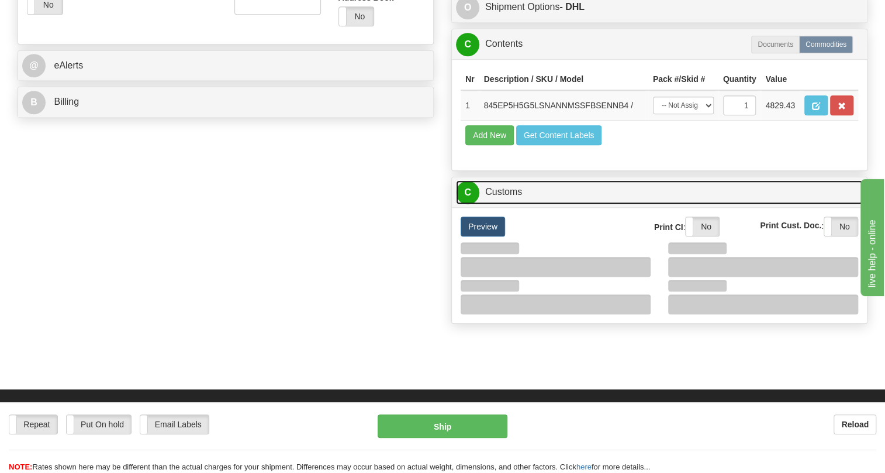
scroll to position [478, 0]
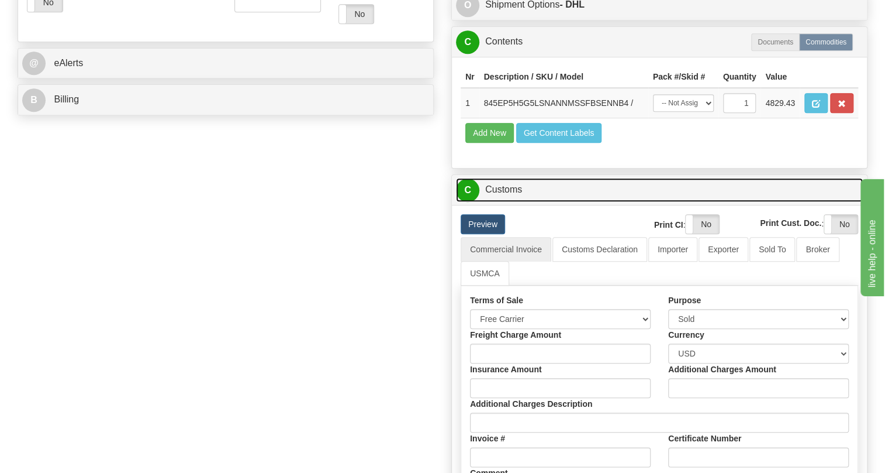
click at [509, 202] on link "C Customs" at bounding box center [659, 190] width 407 height 24
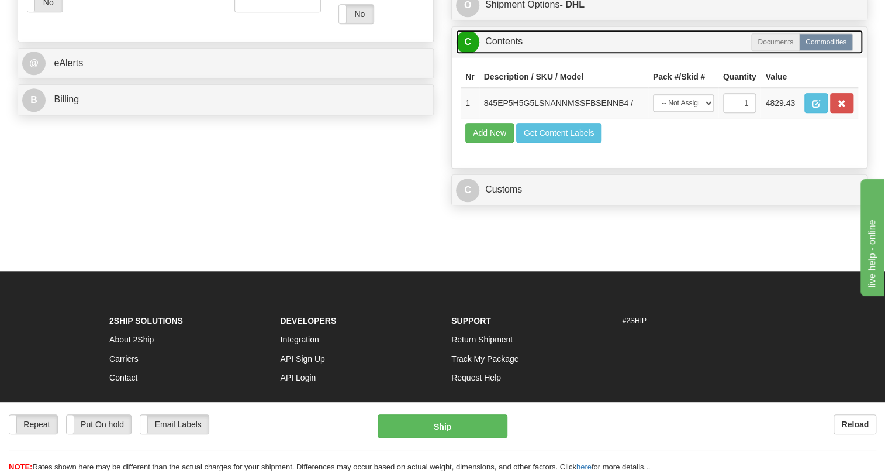
click at [511, 54] on link "C Contents" at bounding box center [659, 42] width 407 height 24
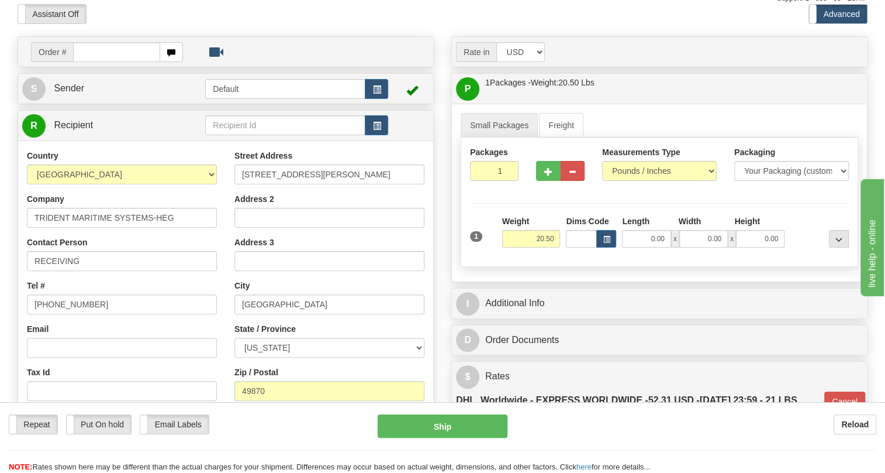
scroll to position [153, 0]
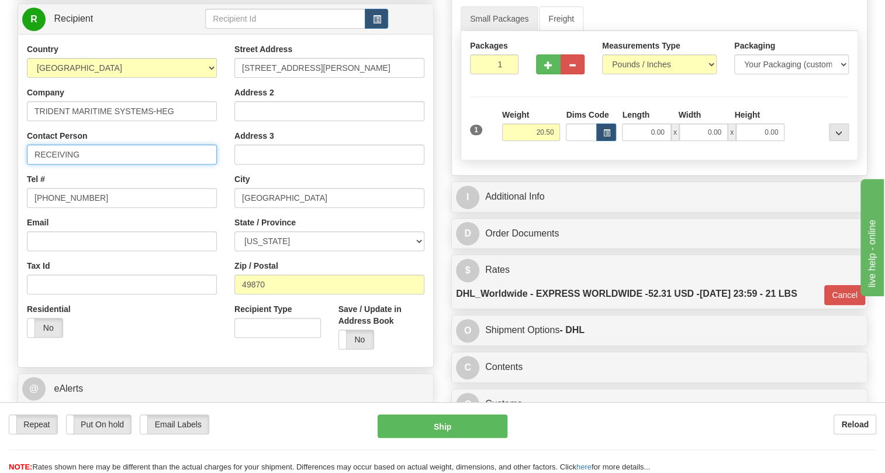
click at [112, 164] on input "RECEIVING" at bounding box center [122, 154] width 190 height 20
paste input "STEVE GERALD"
click at [166, 164] on input "RECEIVING / Steve Gerald" at bounding box center [122, 154] width 190 height 20
paste input "225-752-0337"
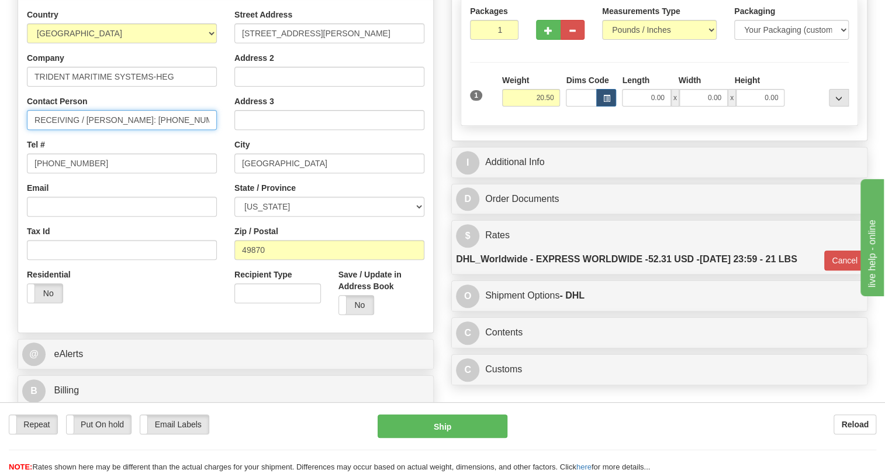
scroll to position [206, 0]
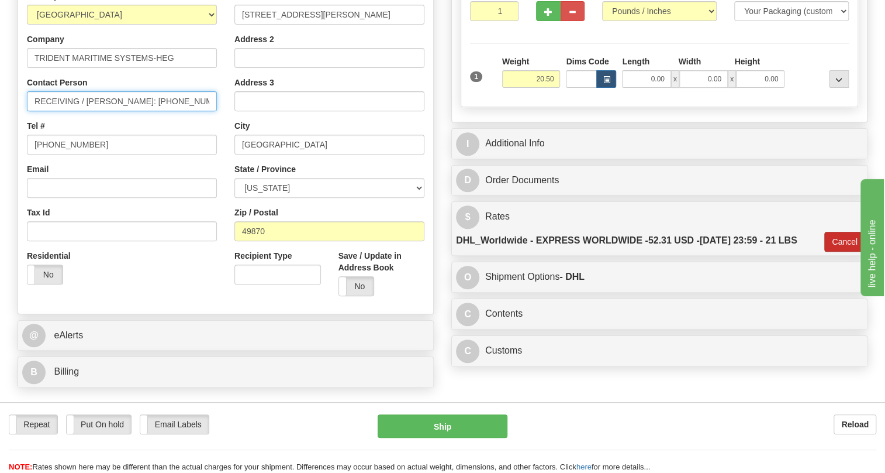
type input "RECEIVING / Steve Gerald: 225-752-0337"
click at [836, 251] on button "Cancel" at bounding box center [845, 242] width 41 height 20
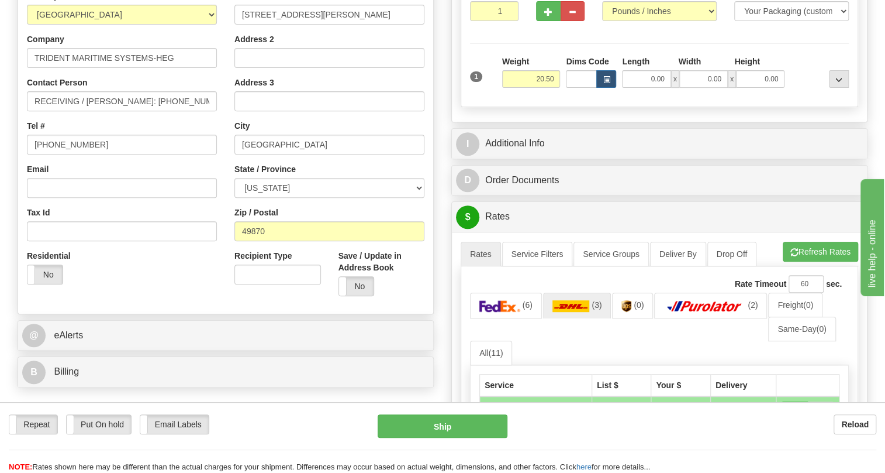
scroll to position [260, 0]
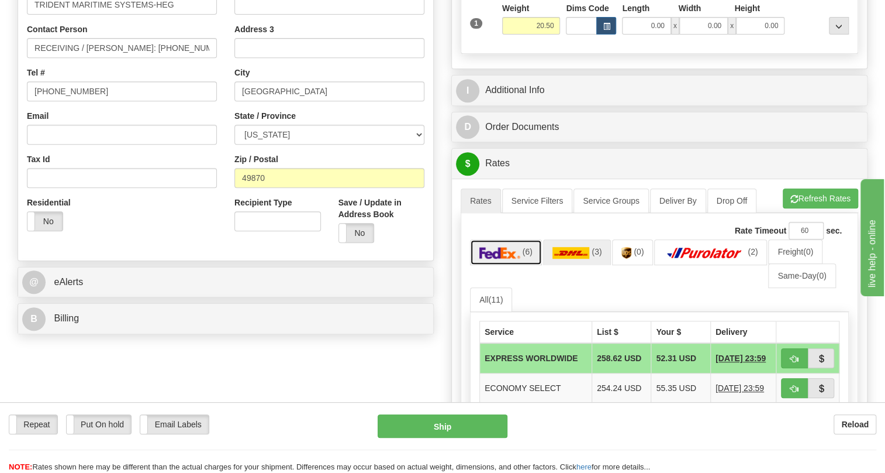
click at [510, 259] on img at bounding box center [500, 253] width 41 height 12
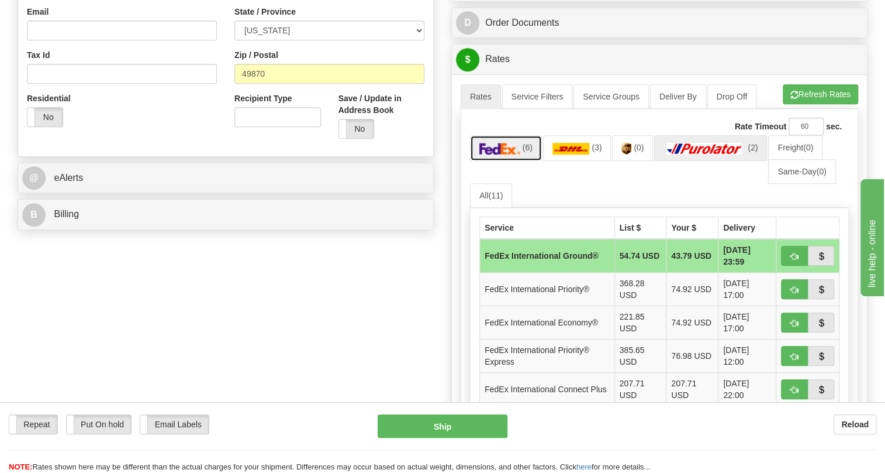
scroll to position [366, 0]
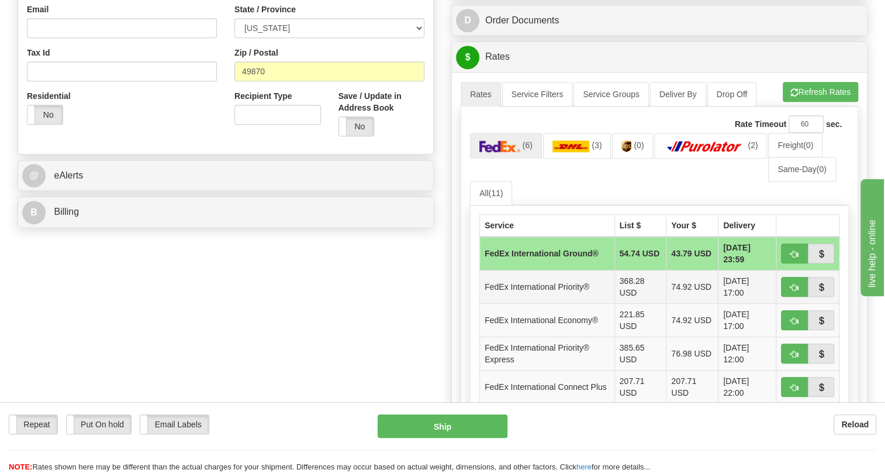
click at [563, 304] on td "FedEx International Priority®" at bounding box center [547, 286] width 135 height 33
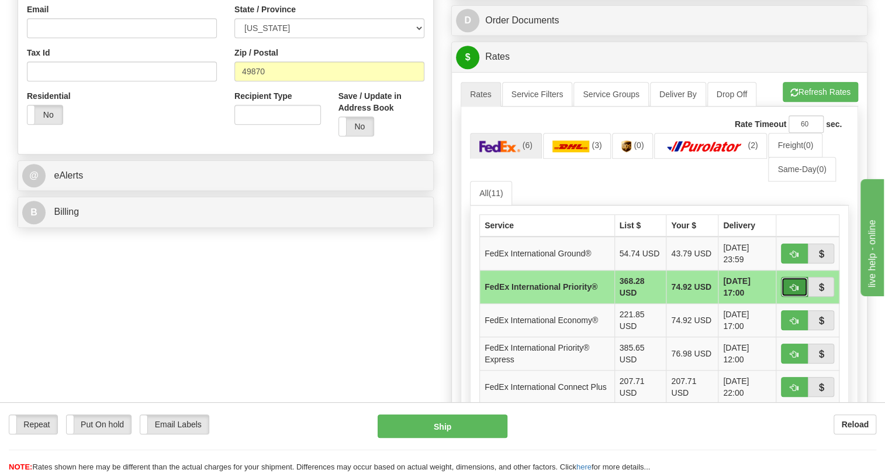
click at [787, 297] on button "button" at bounding box center [794, 287] width 27 height 20
type input "01"
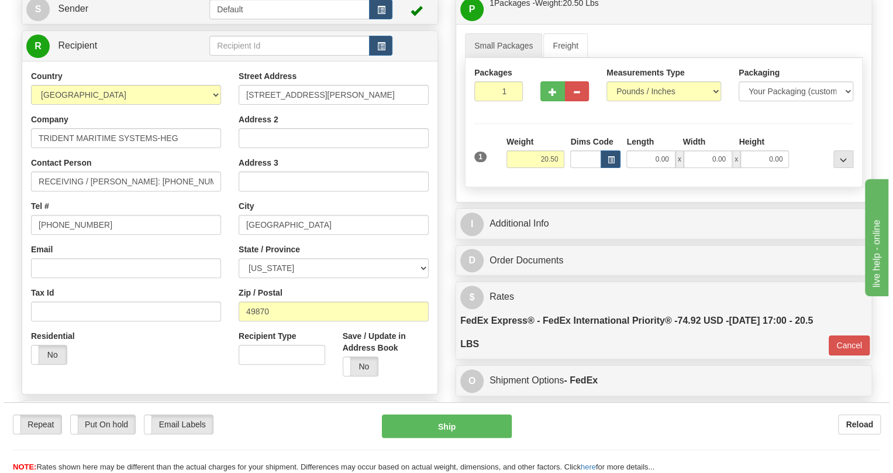
scroll to position [100, 0]
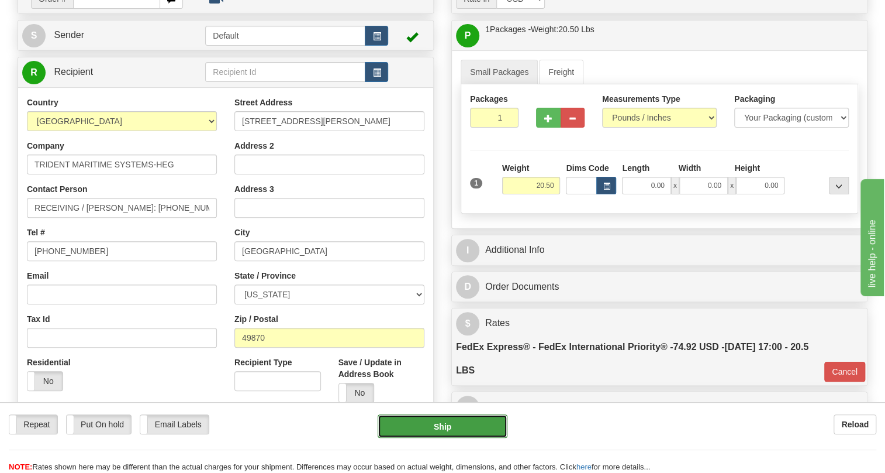
click at [443, 431] on button "Ship" at bounding box center [443, 425] width 130 height 23
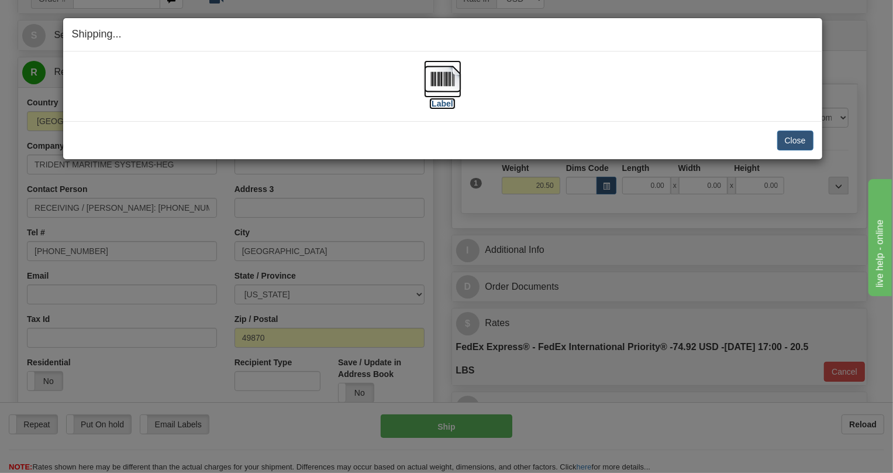
click at [440, 75] on img at bounding box center [442, 78] width 37 height 37
click at [795, 143] on button "Close" at bounding box center [795, 140] width 36 height 20
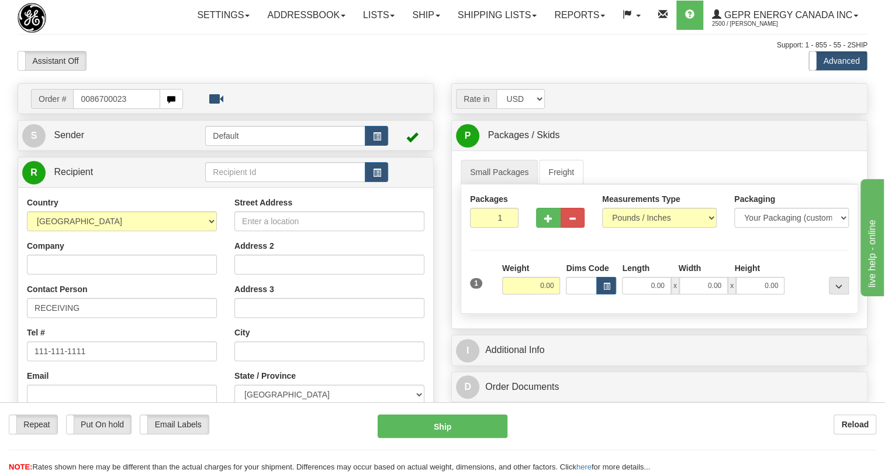
click at [89, 109] on input "0086700023" at bounding box center [116, 99] width 87 height 20
type input "86700023"
click at [151, 97] on body "Training Course Close Toggle navigation Settings Shipping Preferences New Recip…" at bounding box center [442, 236] width 885 height 473
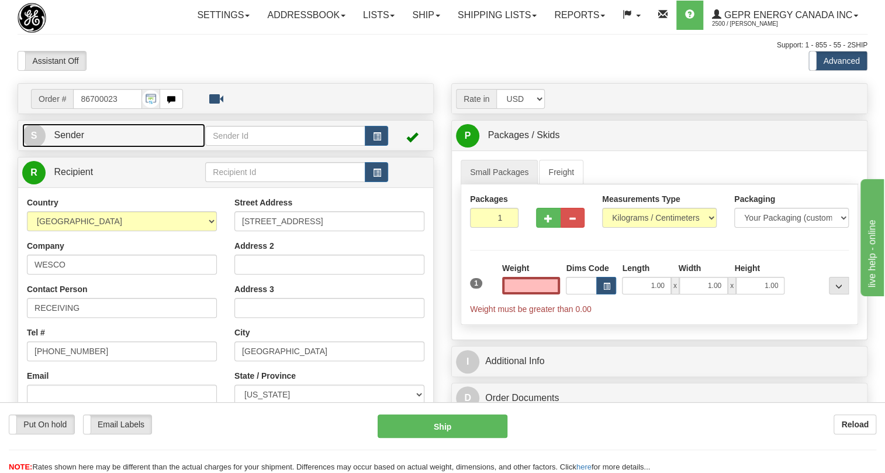
type input "0.00"
click at [74, 140] on span "Sender" at bounding box center [69, 135] width 30 height 10
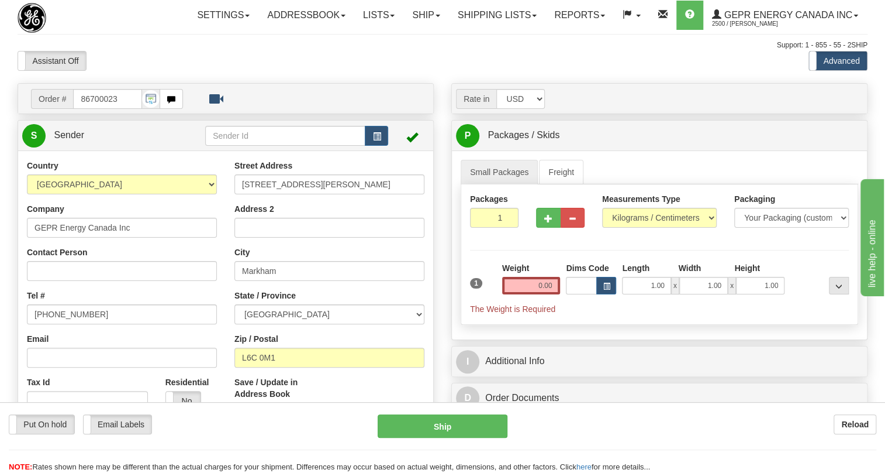
type input "MARKHAM"
click at [64, 324] on input "[PHONE_NUMBER]" at bounding box center [122, 314] width 190 height 20
click at [66, 324] on input "[PHONE_NUMBER]" at bounding box center [122, 314] width 190 height 20
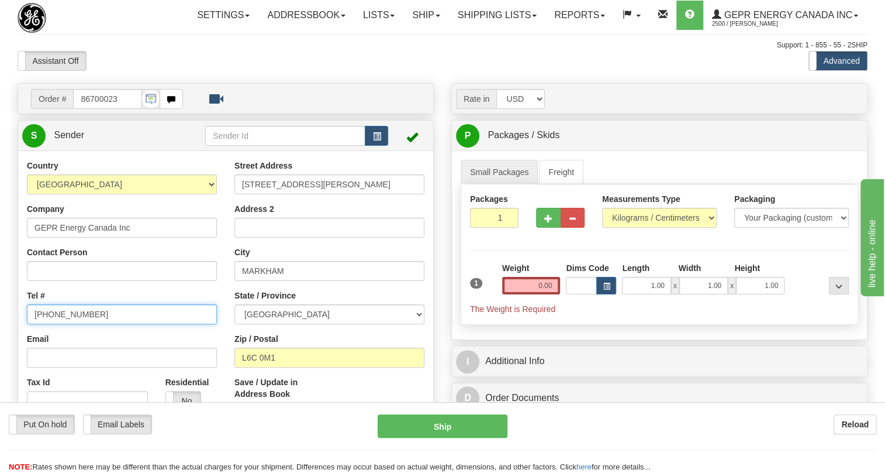
click at [66, 324] on input "[PHONE_NUMBER]" at bounding box center [122, 314] width 190 height 20
paste input "[PHONE_NUMBER]"
type input "[PHONE_NUMBER]"
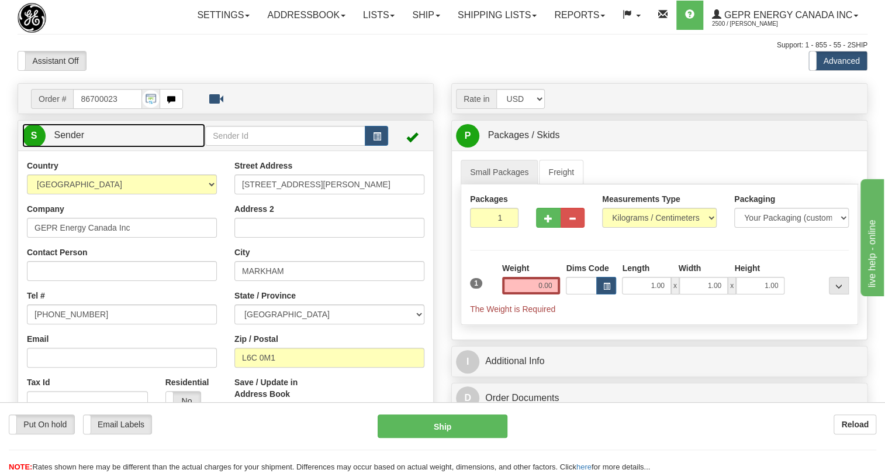
click at [69, 140] on span "Sender" at bounding box center [69, 135] width 30 height 10
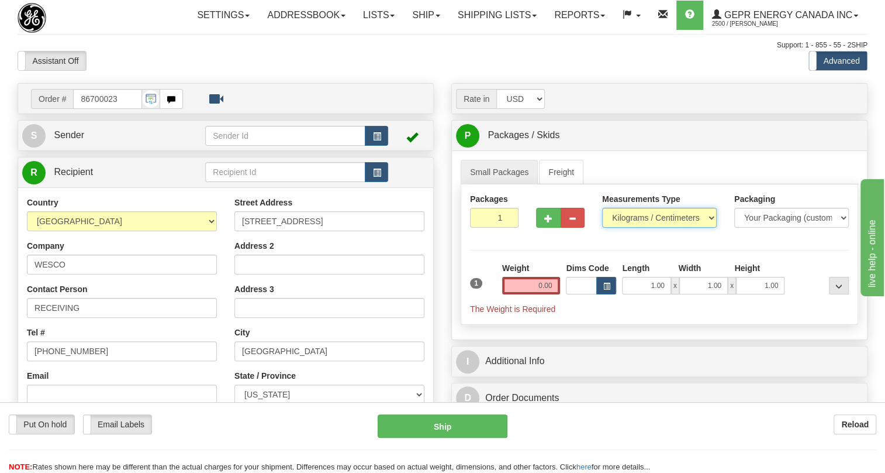
click at [656, 228] on select "Pounds / Inches Kilograms / Centimeters" at bounding box center [659, 218] width 115 height 20
select select "0"
click at [602, 228] on select "Pounds / Inches Kilograms / Centimeters" at bounding box center [659, 218] width 115 height 20
click at [543, 294] on input "0.00" at bounding box center [531, 286] width 58 height 18
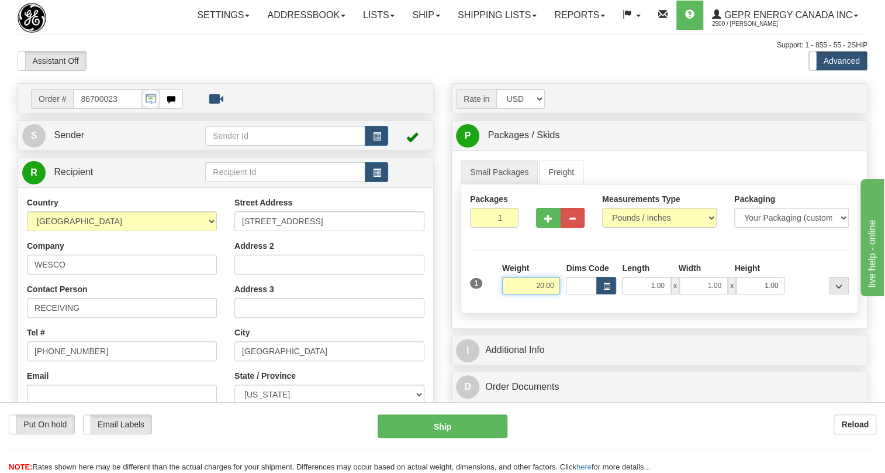
type input "20.00"
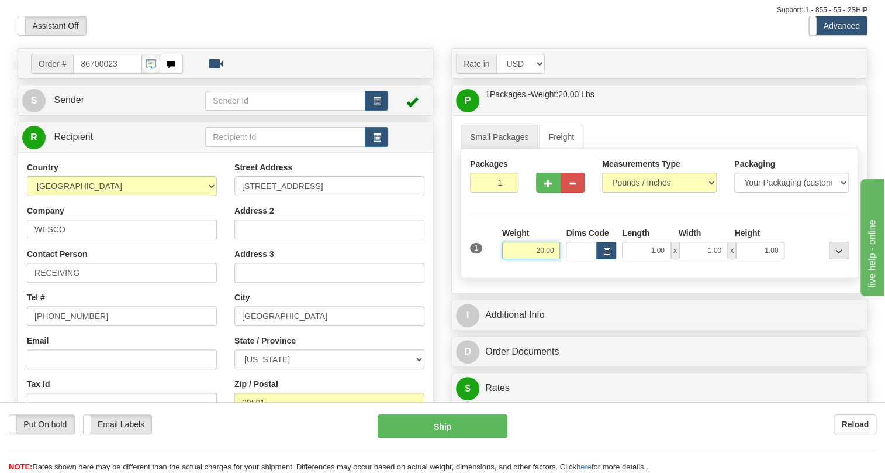
scroll to position [159, 0]
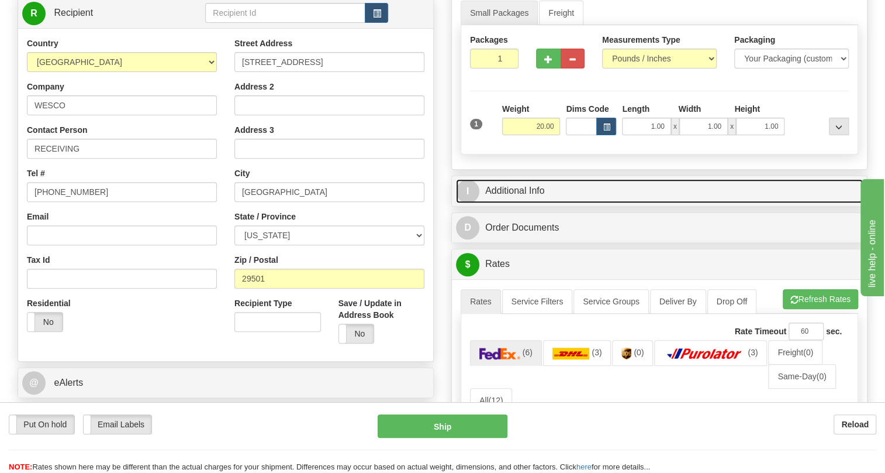
click at [530, 203] on link "I Additional Info" at bounding box center [659, 191] width 407 height 24
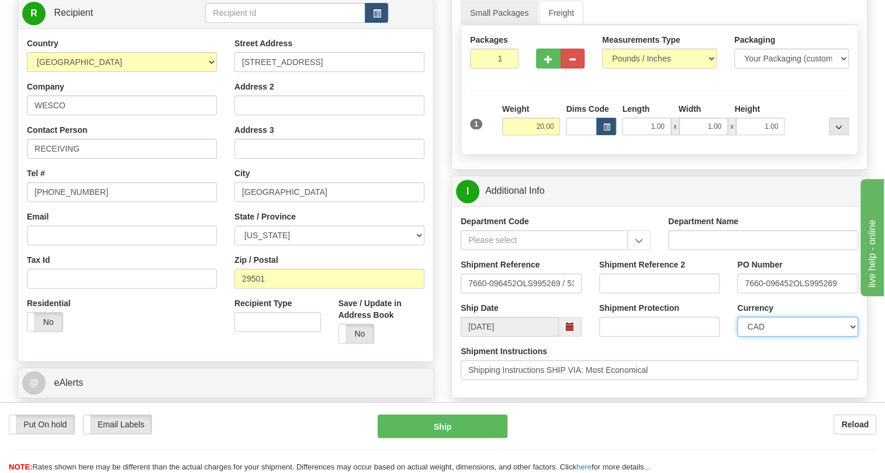
click at [773, 336] on select "CAD USD EUR ZAR RON ANG ARN AUD AUS AWG BBD BFR BGN BHD BMD BND BRC BRL CHP CKZ…" at bounding box center [798, 326] width 121 height 20
select select "1"
click at [738, 336] on select "CAD USD EUR ZAR RON ANG ARN AUD AUS AWG BBD BFR BGN BHD BMD BND BRC BRL CHP CKZ…" at bounding box center [798, 326] width 121 height 20
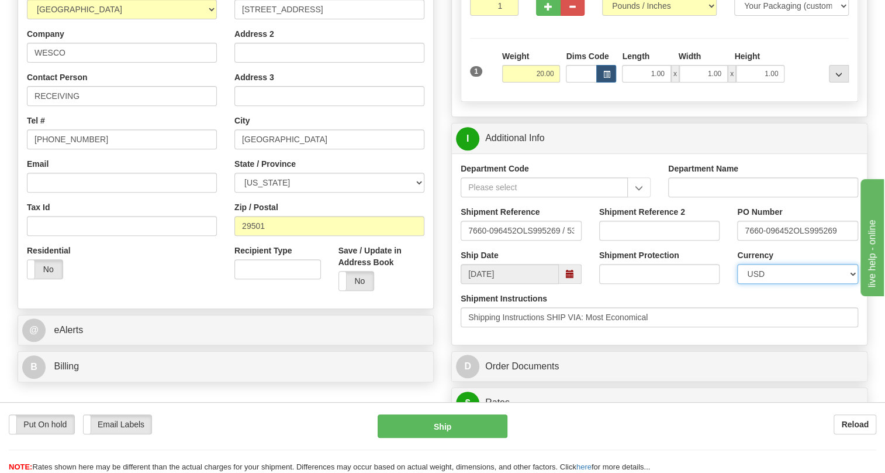
scroll to position [212, 0]
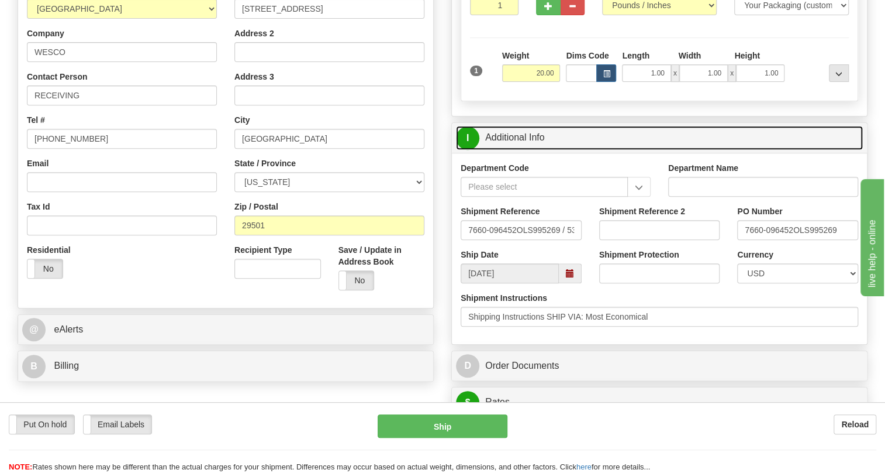
click at [522, 150] on link "I Additional Info" at bounding box center [659, 138] width 407 height 24
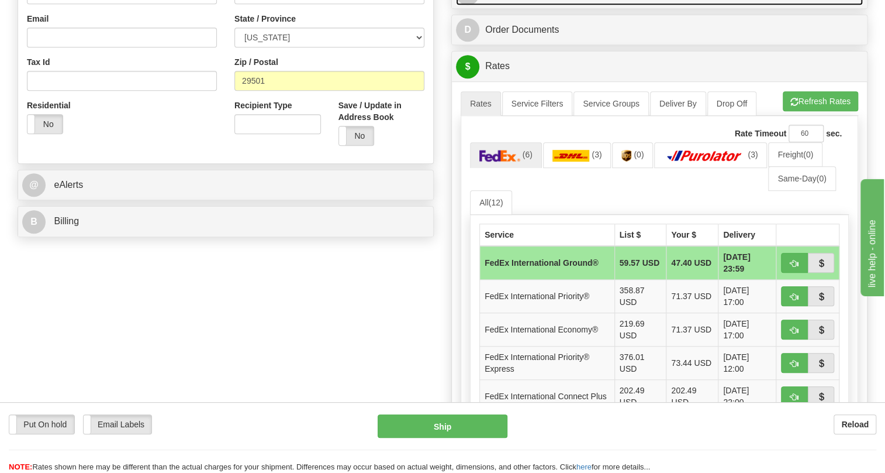
scroll to position [372, 0]
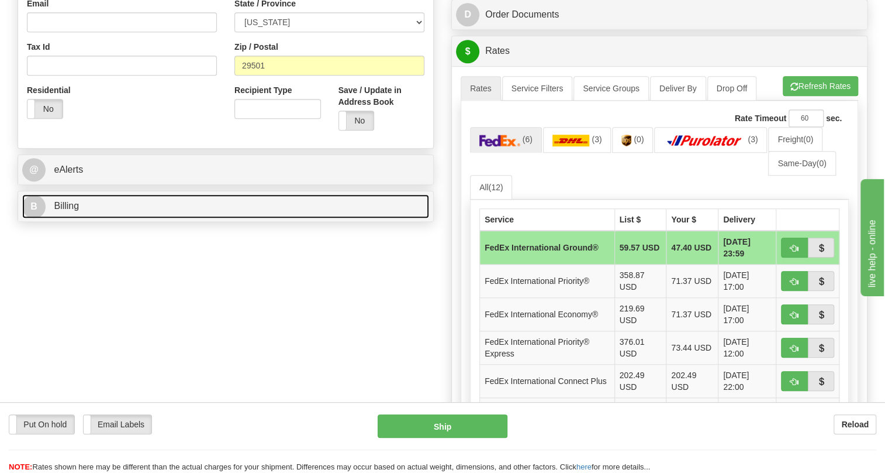
click at [68, 211] on span "Billing" at bounding box center [66, 206] width 25 height 10
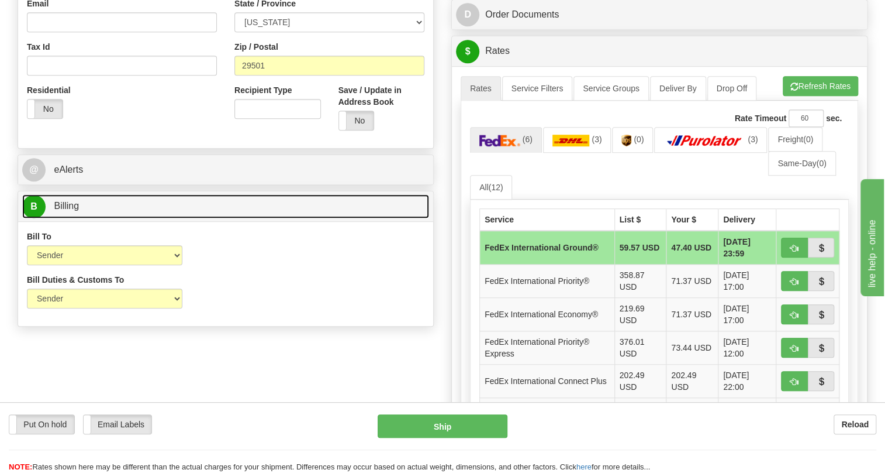
click at [68, 211] on span "Billing" at bounding box center [66, 206] width 25 height 10
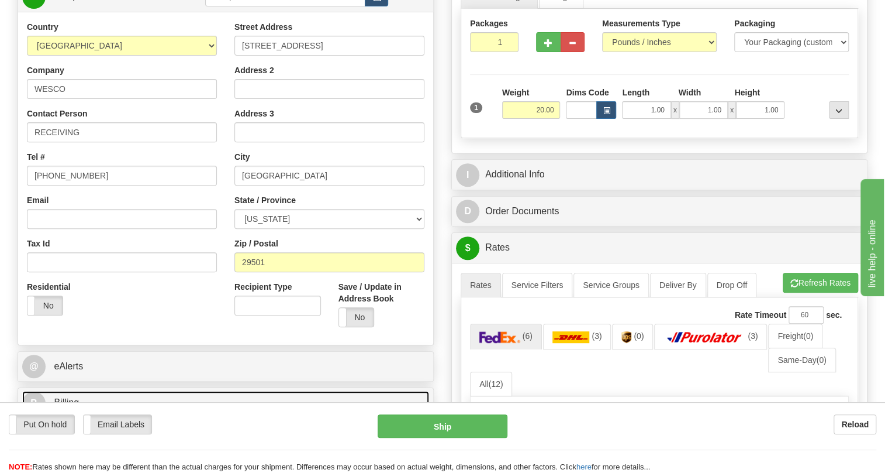
scroll to position [106, 0]
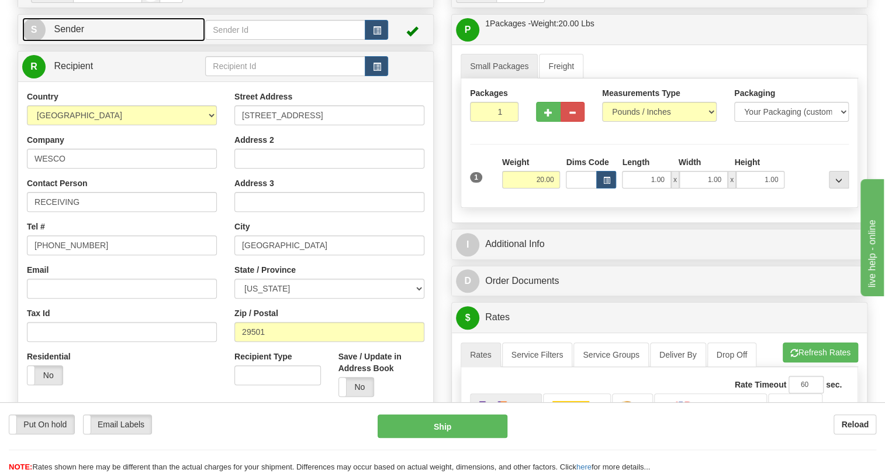
click at [64, 34] on span "Sender" at bounding box center [69, 29] width 30 height 10
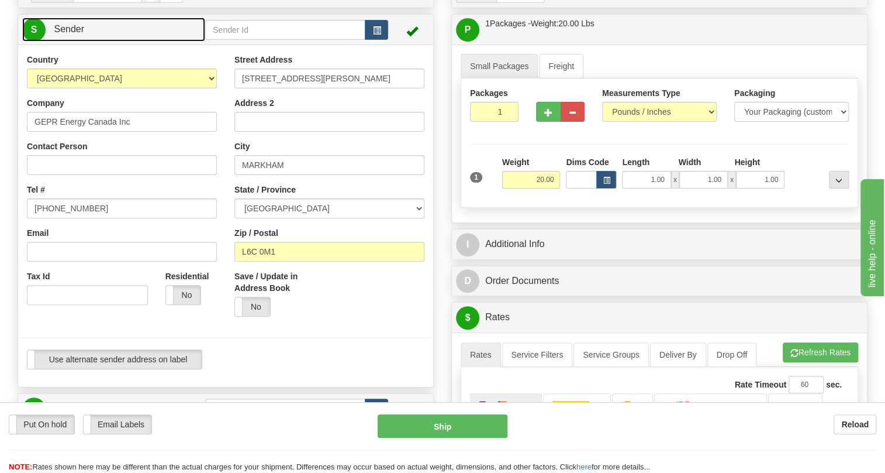
click at [64, 34] on span "Sender" at bounding box center [69, 29] width 30 height 10
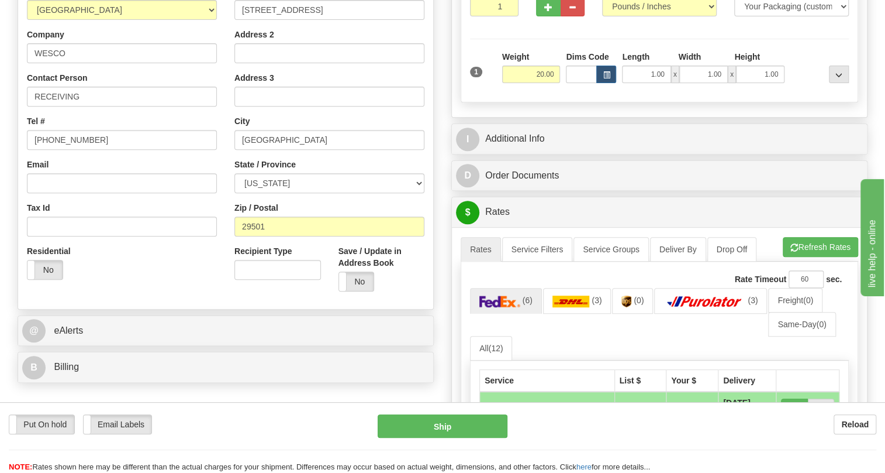
scroll to position [212, 0]
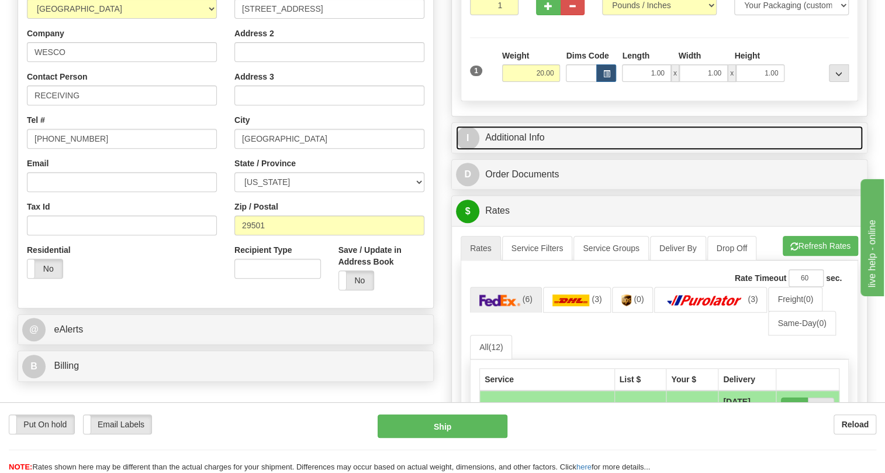
click at [529, 150] on link "I Additional Info" at bounding box center [659, 138] width 407 height 24
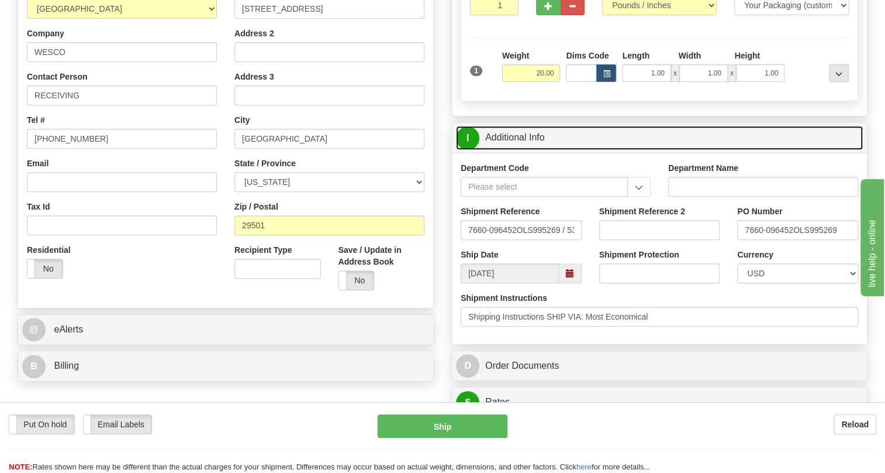
click at [529, 150] on link "I Additional Info" at bounding box center [659, 138] width 407 height 24
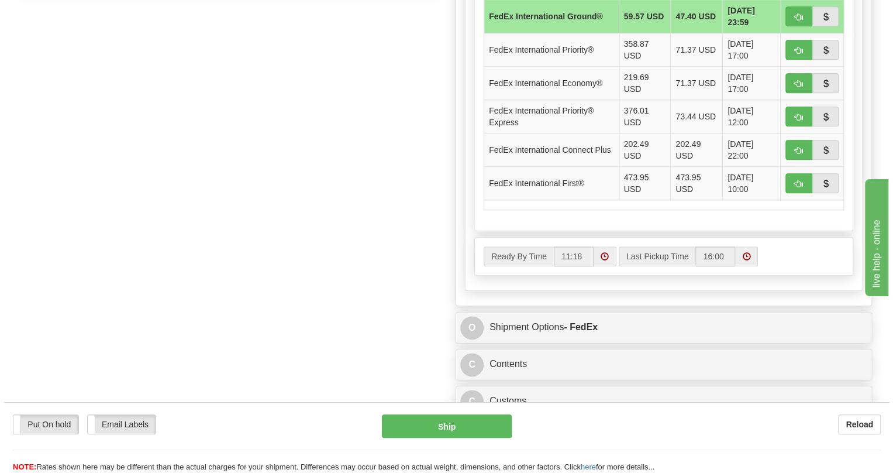
scroll to position [744, 0]
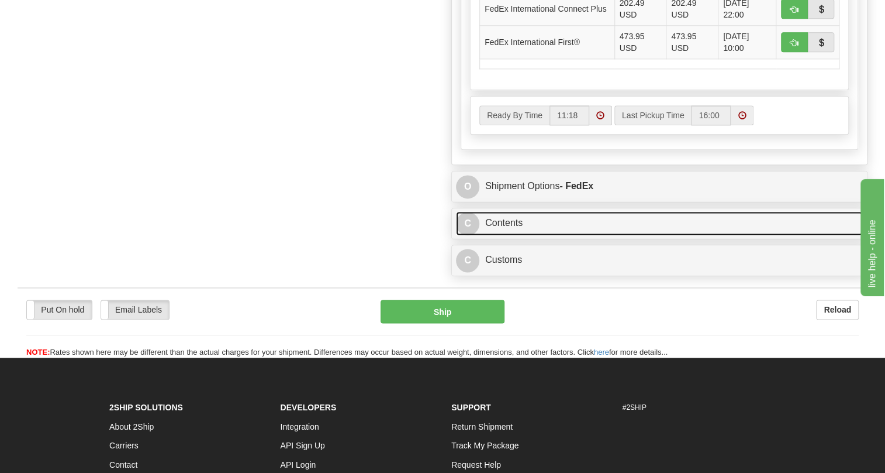
click at [498, 235] on link "C Contents" at bounding box center [659, 223] width 407 height 24
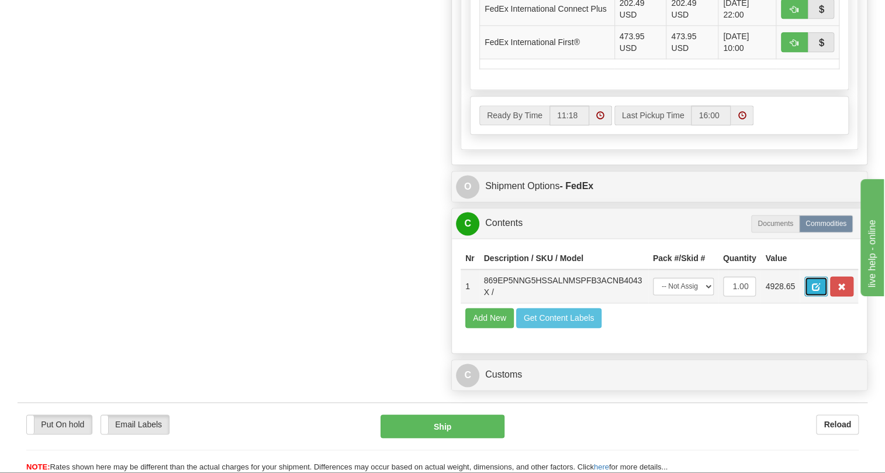
click at [812, 291] on span "button" at bounding box center [816, 287] width 8 height 8
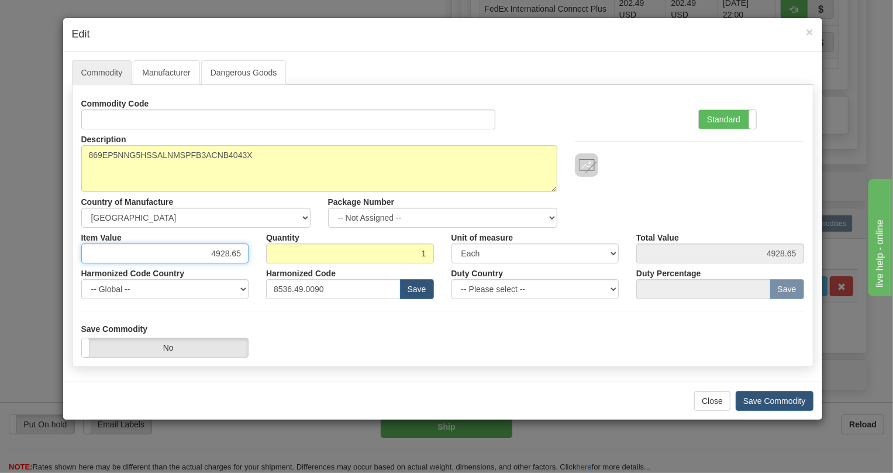
click at [229, 252] on input "4928.65" at bounding box center [165, 253] width 168 height 20
paste input "3.898,11"
click at [215, 257] on input "3.898,11" at bounding box center [165, 253] width 168 height 20
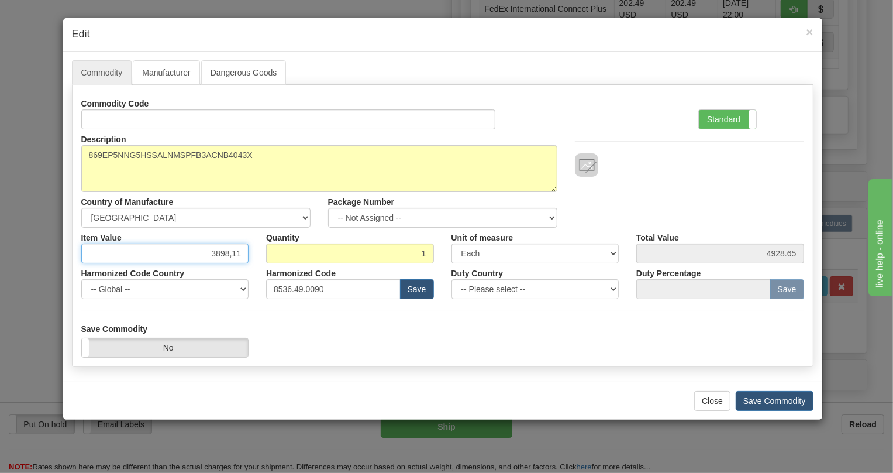
click at [231, 256] on input "3898,11" at bounding box center [165, 253] width 168 height 20
type input "3898.11"
click at [722, 116] on label "Standard" at bounding box center [727, 119] width 57 height 19
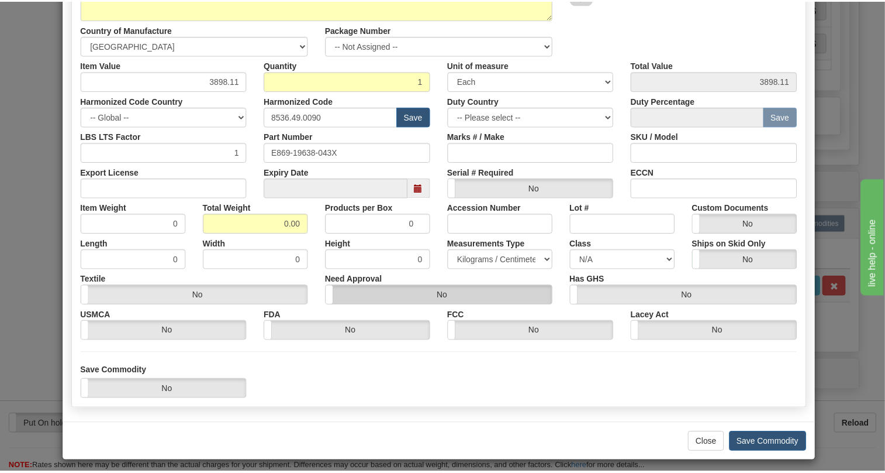
scroll to position [178, 0]
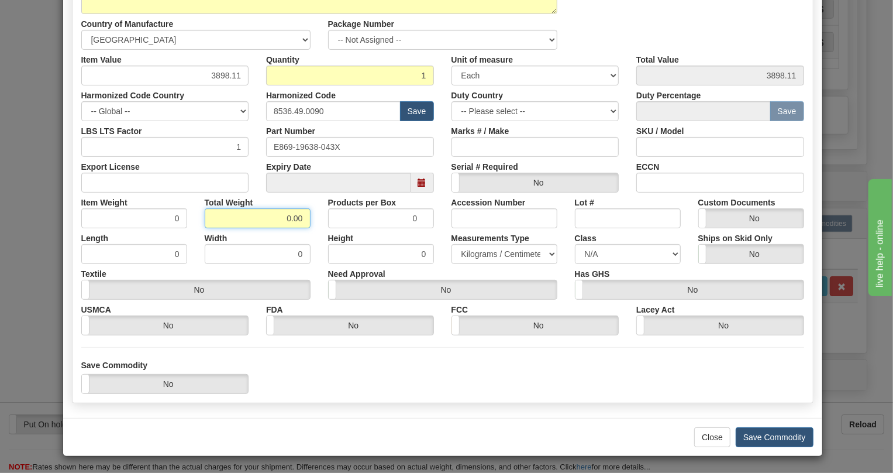
click at [270, 216] on input "0.00" at bounding box center [258, 218] width 106 height 20
type input "1.00"
type input "1.0000"
click at [497, 253] on select "Pounds / Inches Kilograms / Centimeters" at bounding box center [505, 254] width 106 height 20
select select "0"
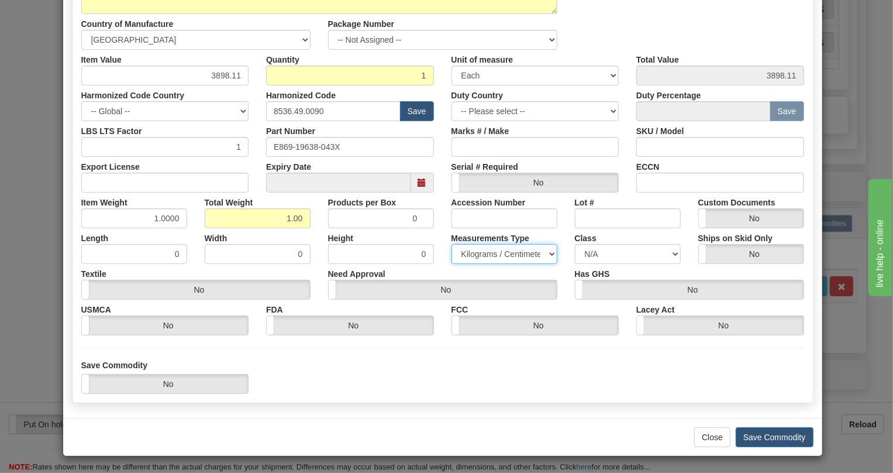
click at [452, 244] on select "Pounds / Inches Kilograms / Centimeters" at bounding box center [505, 254] width 106 height 20
click at [759, 435] on button "Save Commodity" at bounding box center [775, 437] width 78 height 20
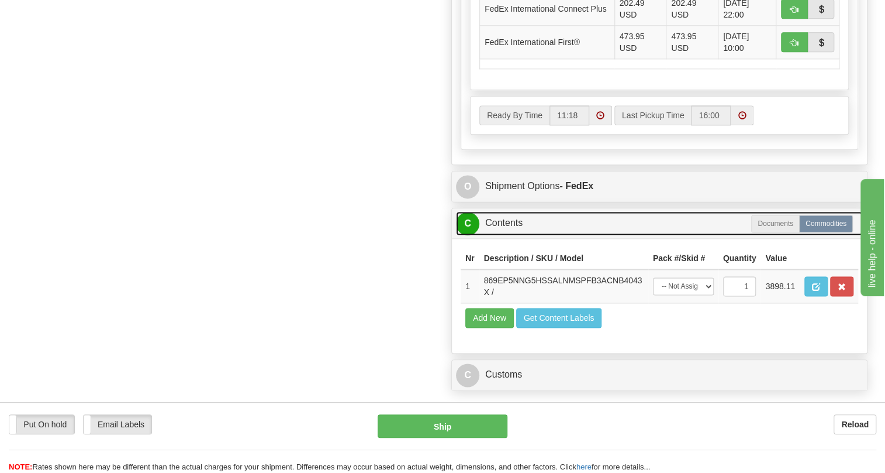
click at [511, 235] on link "C Contents" at bounding box center [659, 223] width 407 height 24
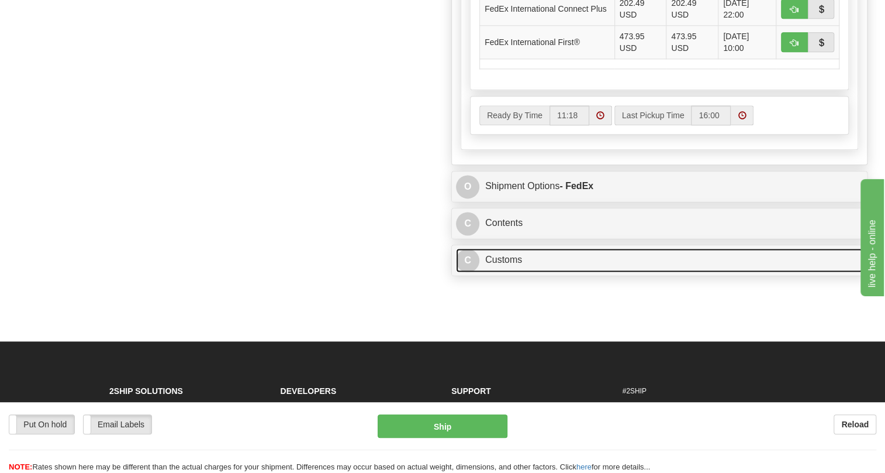
click at [509, 272] on link "C Customs" at bounding box center [659, 260] width 407 height 24
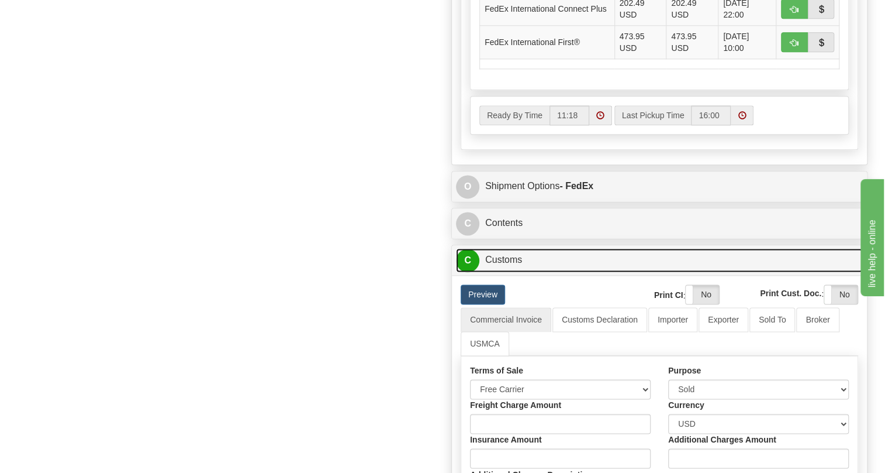
click at [509, 272] on link "C Customs" at bounding box center [659, 260] width 407 height 24
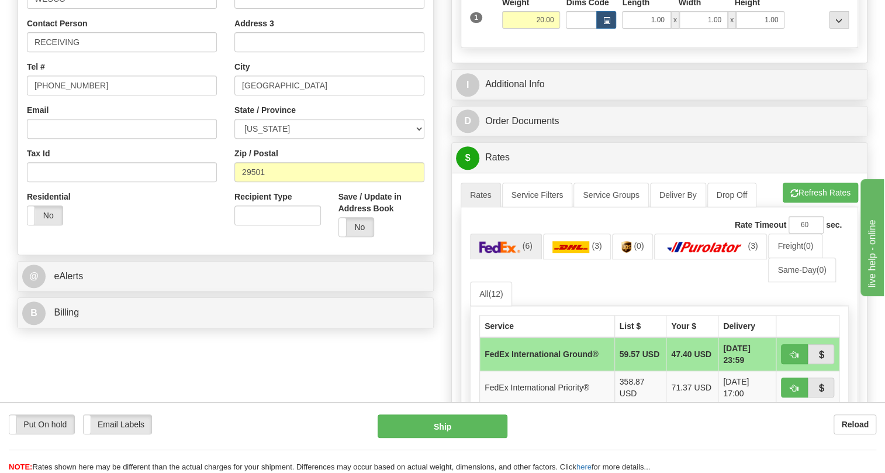
scroll to position [53, 0]
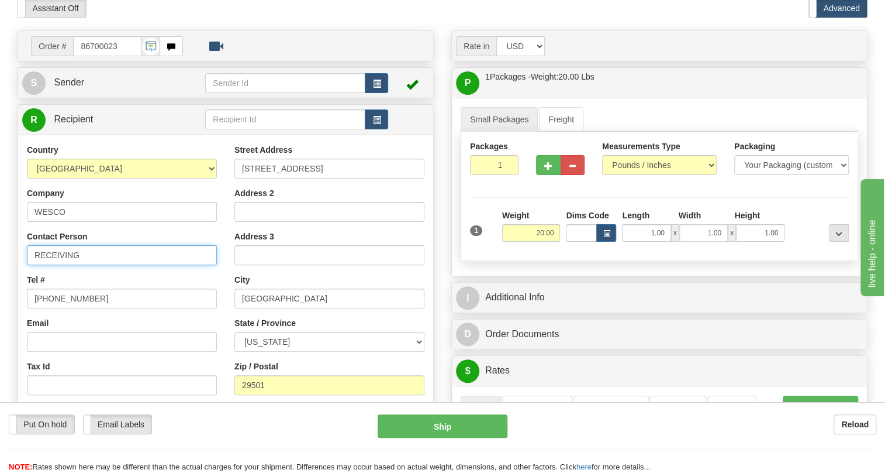
click at [94, 265] on input "RECEIVING" at bounding box center [122, 255] width 190 height 20
paste input "Tim Johnson"
type input "RECEIVING / Tim Johnson"
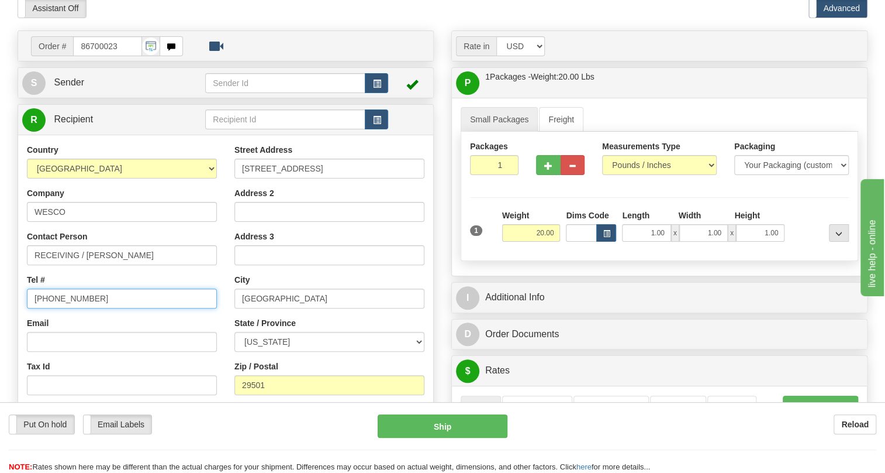
click at [68, 308] on input "[PHONE_NUMBER]" at bounding box center [122, 298] width 190 height 20
paste input "843-667-8632"
type input "843-667-8632"
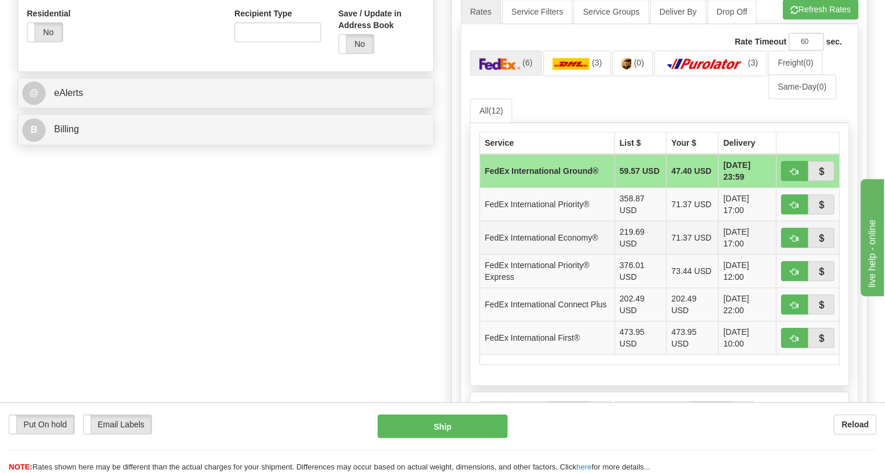
scroll to position [425, 0]
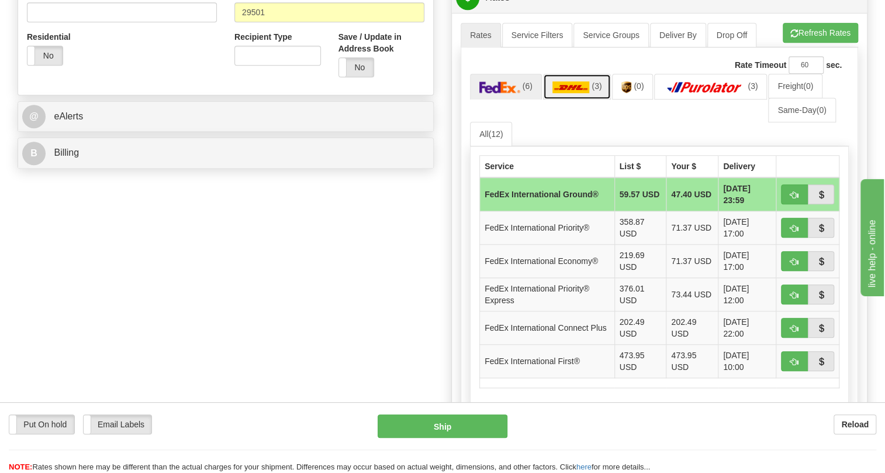
click at [576, 93] on img at bounding box center [571, 87] width 37 height 12
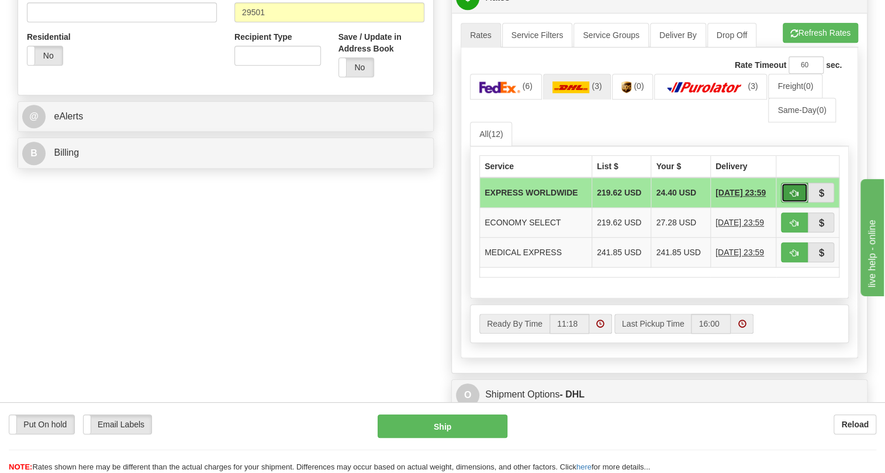
click at [798, 197] on span "button" at bounding box center [795, 193] width 8 height 8
type input "P"
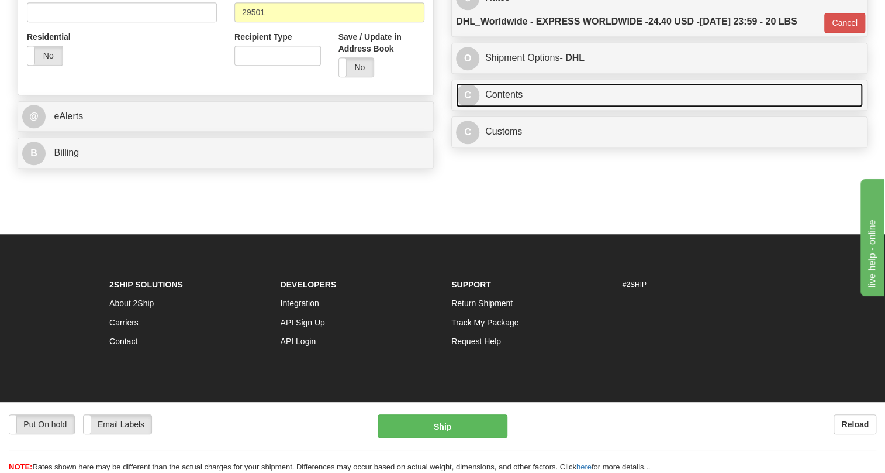
click at [509, 107] on link "C Contents" at bounding box center [659, 95] width 407 height 24
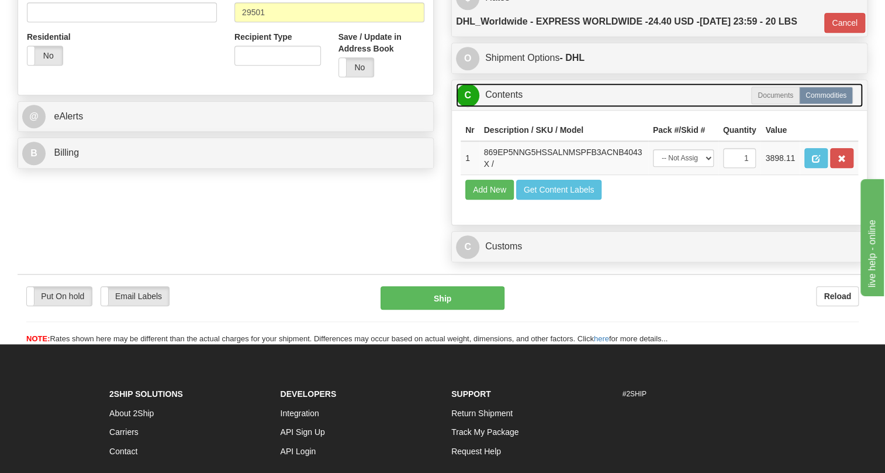
click at [503, 107] on link "C Contents" at bounding box center [659, 95] width 407 height 24
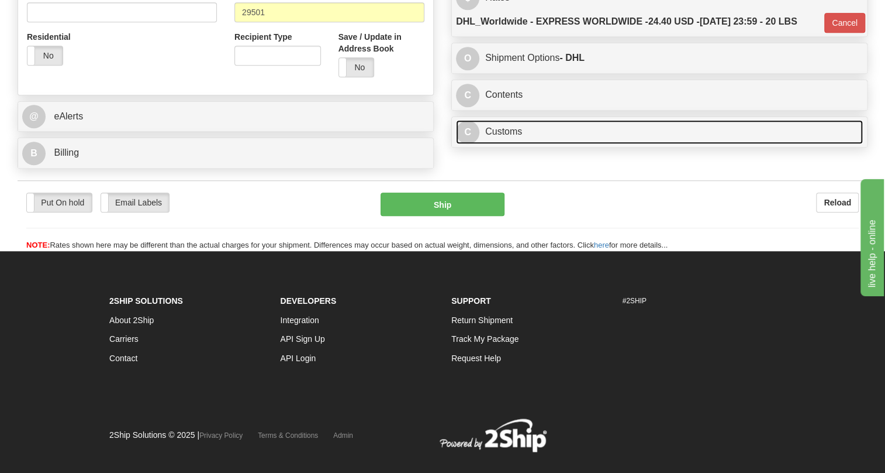
click at [509, 144] on link "C Customs" at bounding box center [659, 132] width 407 height 24
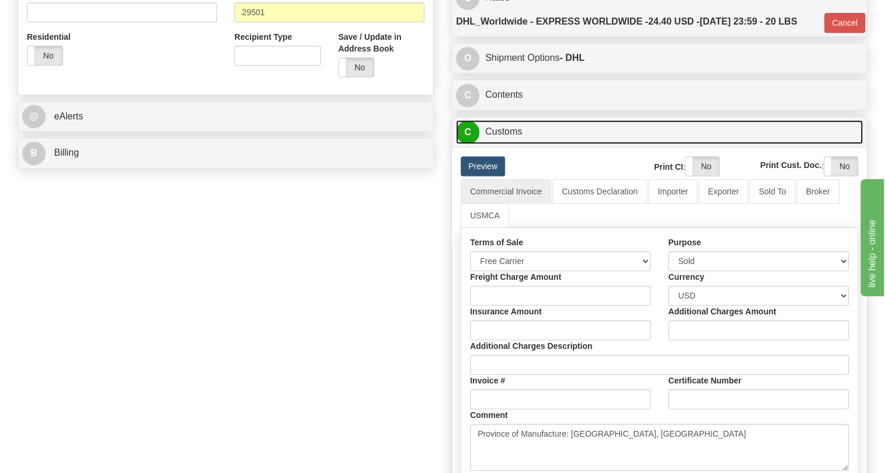
click at [509, 144] on link "C Customs" at bounding box center [659, 132] width 407 height 24
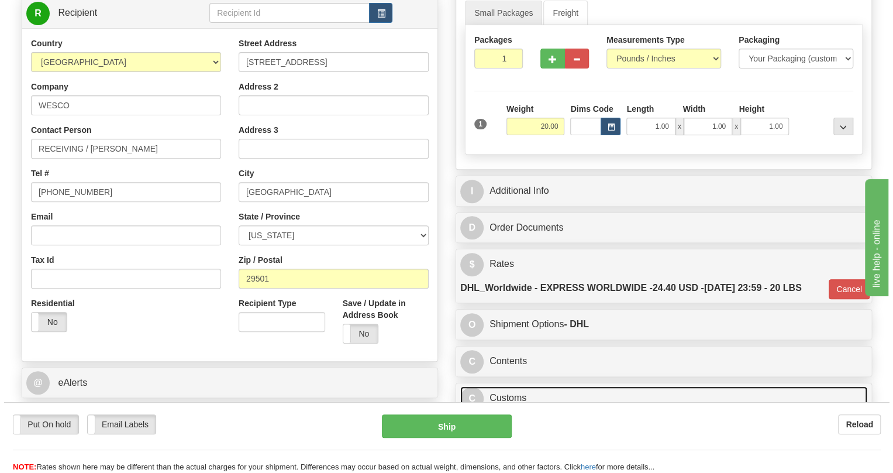
scroll to position [106, 0]
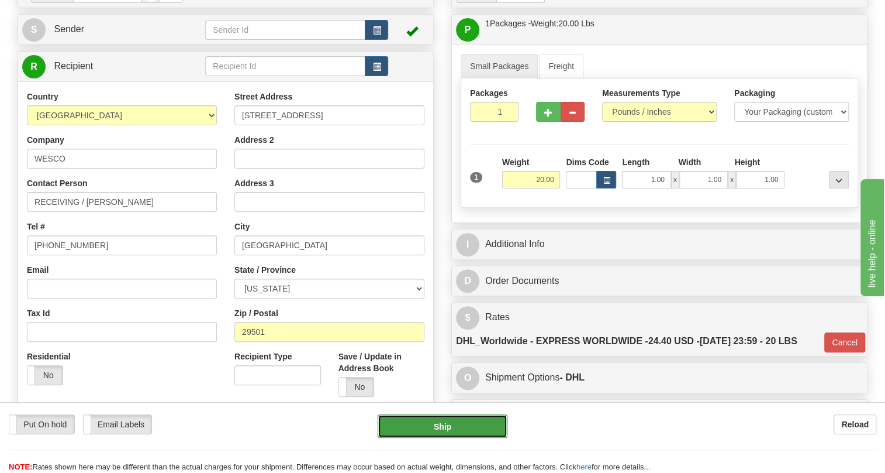
click at [443, 427] on button "Ship" at bounding box center [443, 425] width 130 height 23
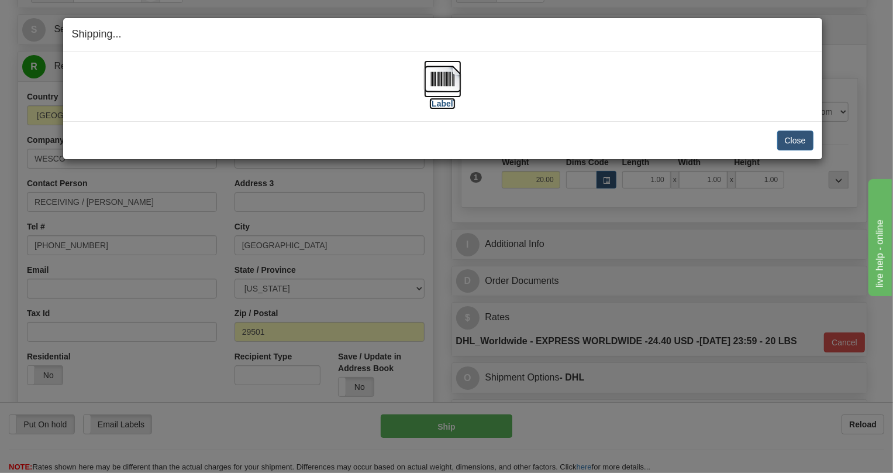
click at [442, 82] on img at bounding box center [442, 78] width 37 height 37
drag, startPoint x: 838, startPoint y: 175, endPoint x: 833, endPoint y: 171, distance: 6.7
click at [838, 175] on div "Shipping... Your SHIPMENT will EXPIRE in [Label] IMPORTANT NOTICE Embassy / Con…" at bounding box center [446, 236] width 893 height 473
click at [798, 137] on button "Close" at bounding box center [795, 140] width 36 height 20
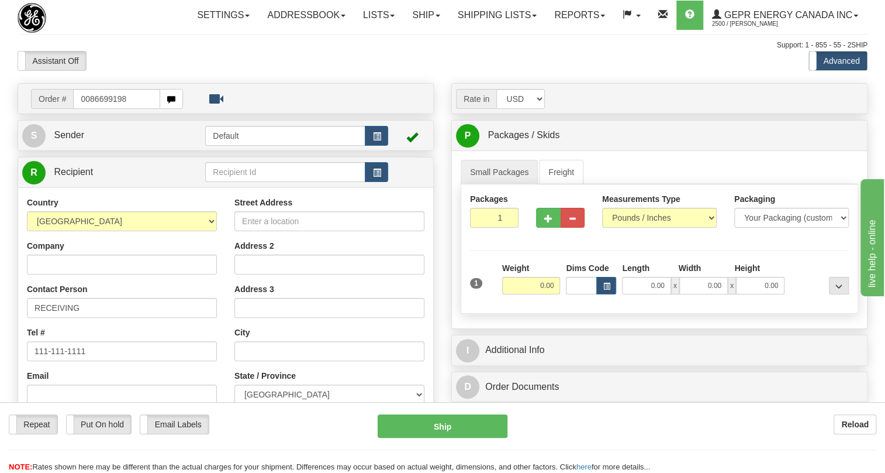
click at [90, 109] on input "0086699198" at bounding box center [116, 99] width 87 height 20
type input "86699198"
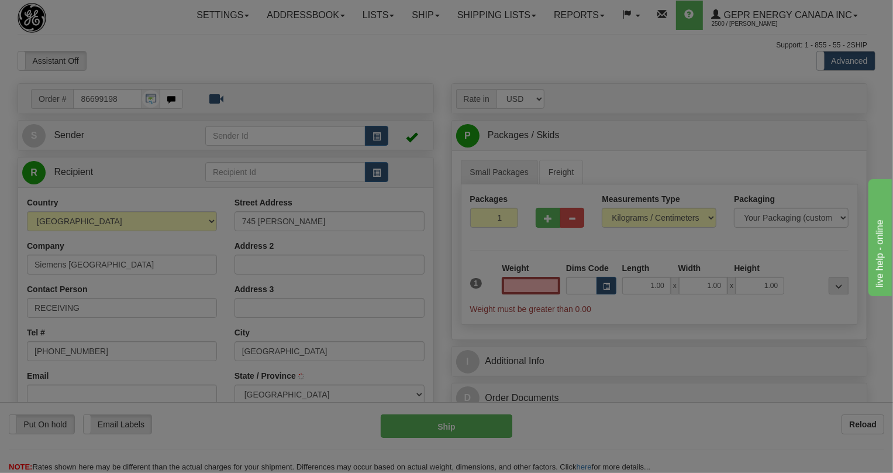
type input "[GEOGRAPHIC_DATA]"
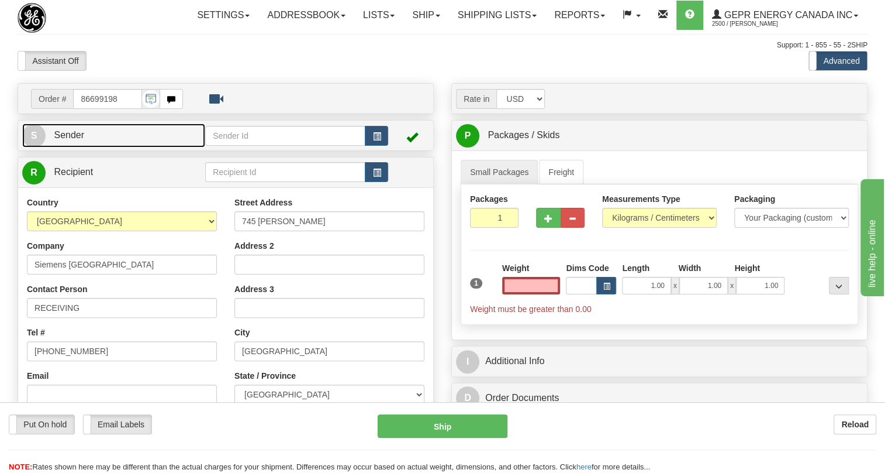
type input "0.00"
click at [75, 140] on span "Sender" at bounding box center [69, 135] width 30 height 10
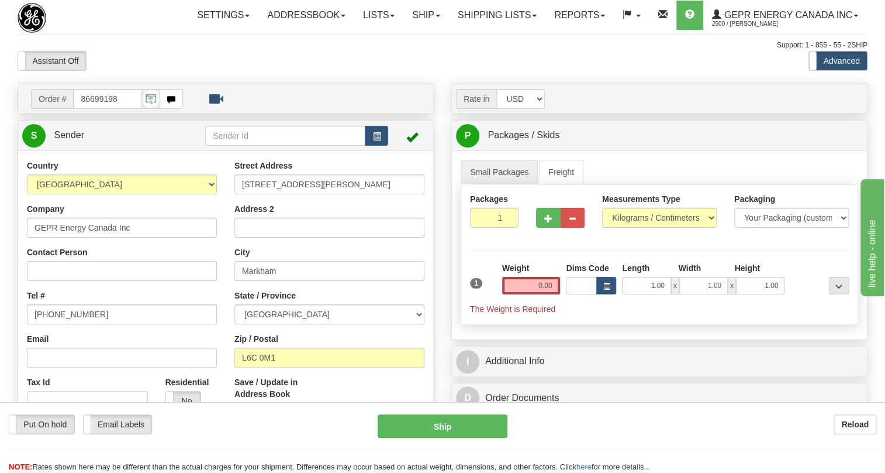
type input "MARKHAM"
click at [74, 324] on input "[PHONE_NUMBER]" at bounding box center [122, 314] width 190 height 20
paste input "[PHONE_NUMBER]"
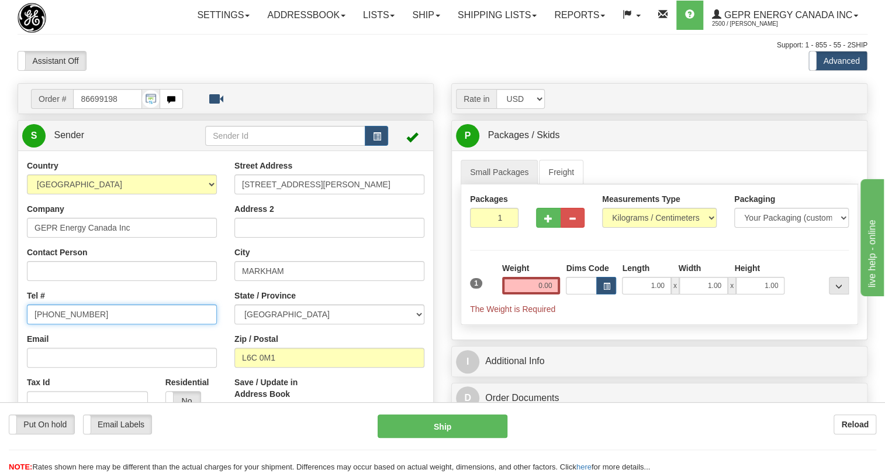
type input "[PHONE_NUMBER]"
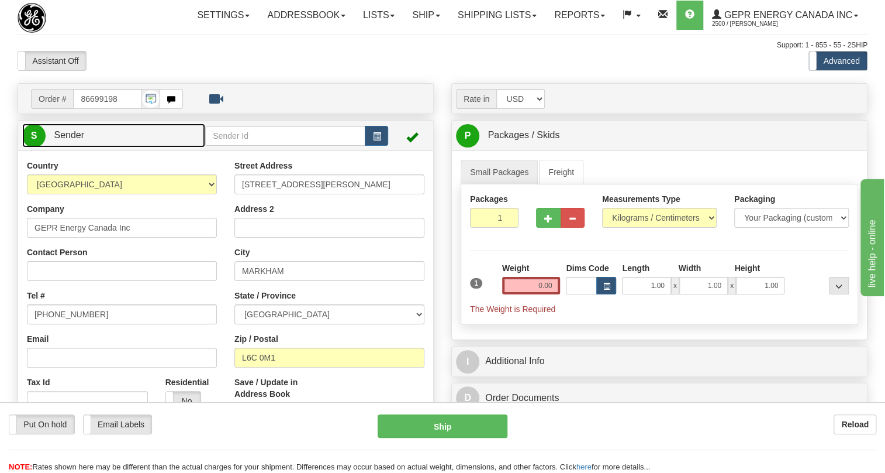
click at [74, 140] on span "Sender" at bounding box center [69, 135] width 30 height 10
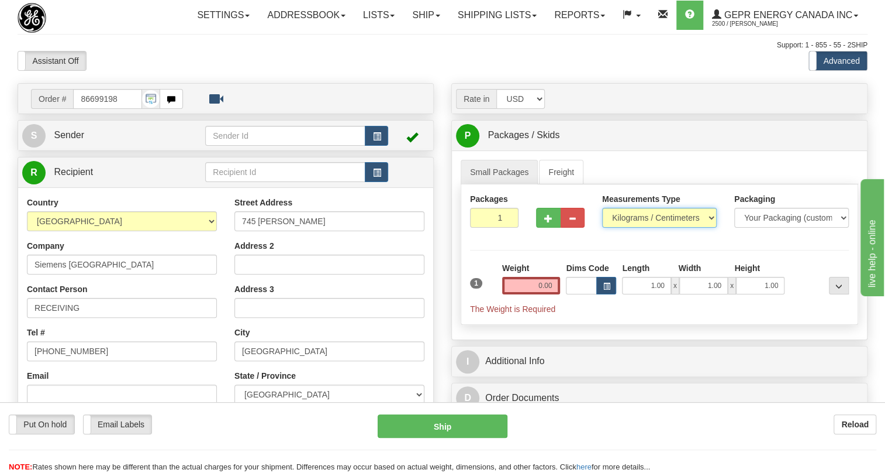
click at [647, 228] on select "Pounds / Inches Kilograms / Centimeters" at bounding box center [659, 218] width 115 height 20
select select "0"
click at [602, 228] on select "Pounds / Inches Kilograms / Centimeters" at bounding box center [659, 218] width 115 height 20
drag, startPoint x: 549, startPoint y: 312, endPoint x: 540, endPoint y: 312, distance: 9.4
click at [549, 294] on input "0.00" at bounding box center [531, 286] width 58 height 18
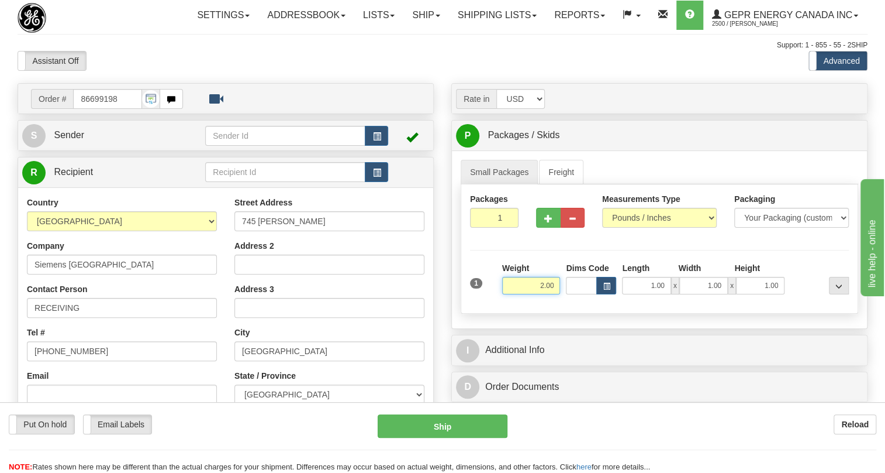
type input "2.00"
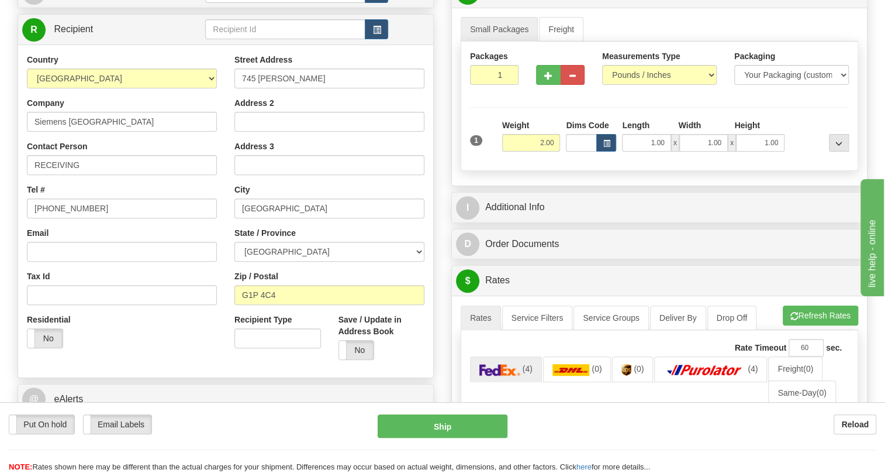
scroll to position [159, 0]
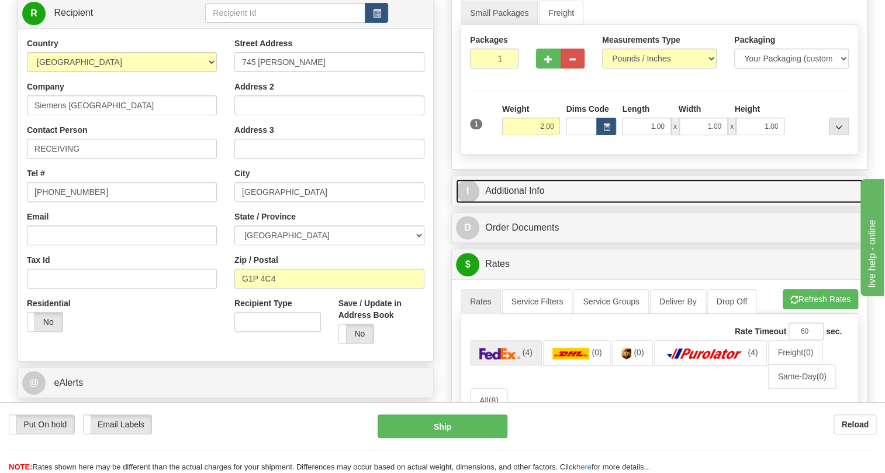
click at [532, 203] on link "I Additional Info" at bounding box center [659, 191] width 407 height 24
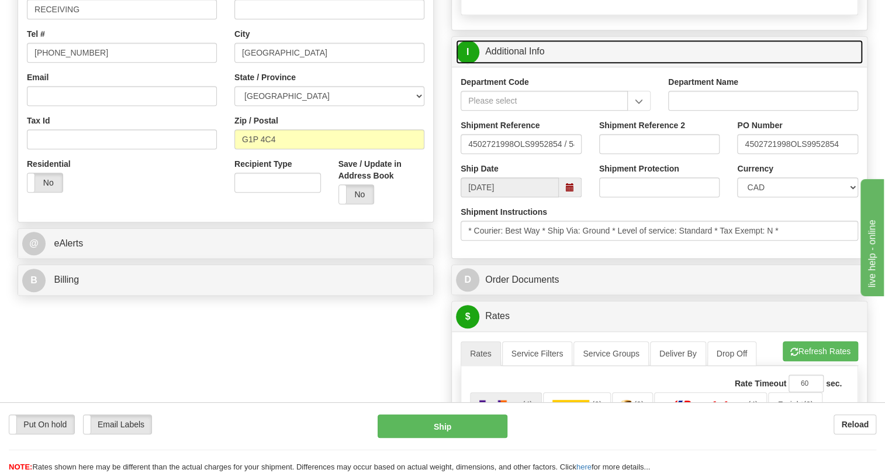
scroll to position [319, 0]
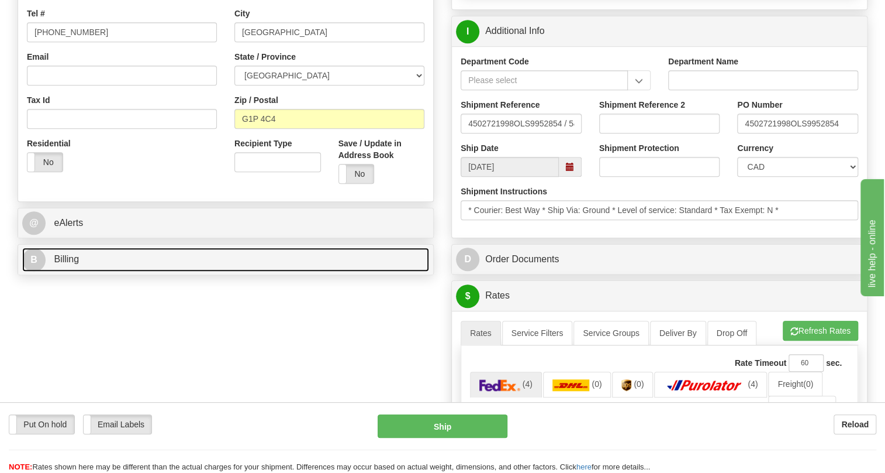
click at [67, 264] on span "Billing" at bounding box center [66, 259] width 25 height 10
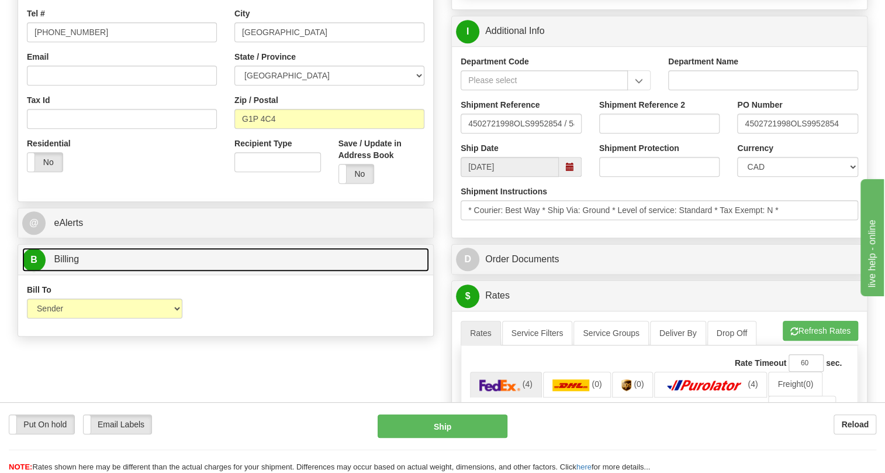
drag, startPoint x: 67, startPoint y: 280, endPoint x: 156, endPoint y: 251, distance: 92.8
click at [68, 271] on link "B Billing" at bounding box center [225, 259] width 407 height 24
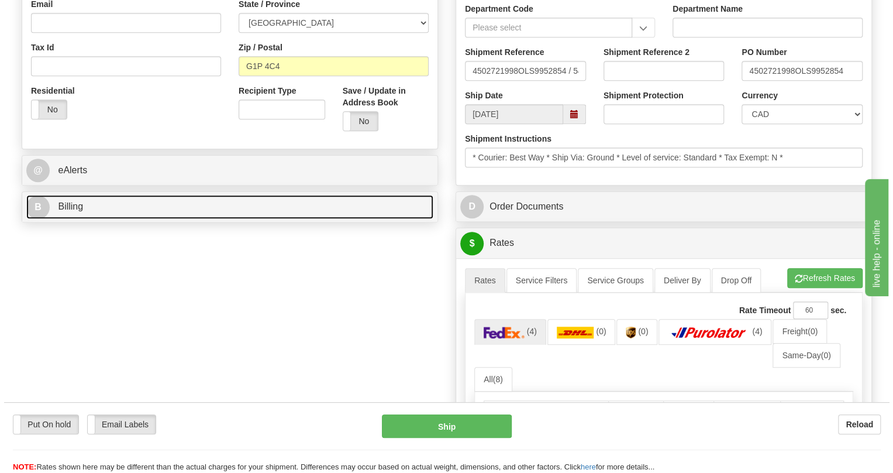
scroll to position [372, 0]
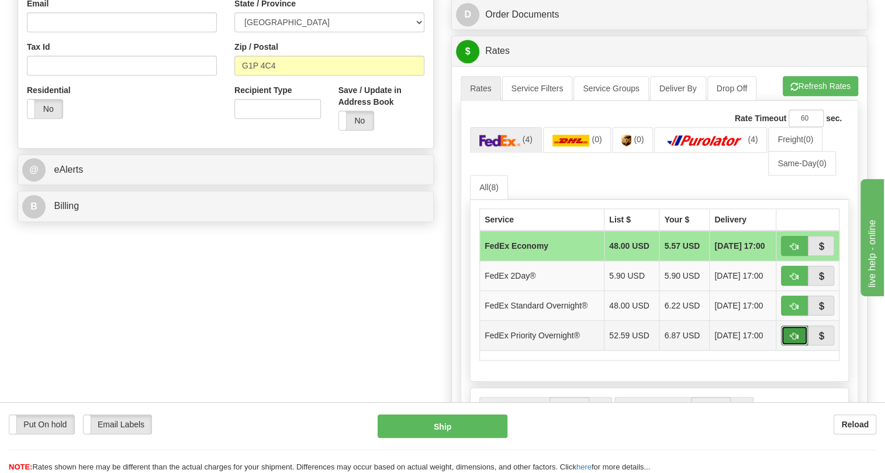
click at [794, 340] on span "button" at bounding box center [795, 336] width 8 height 8
type input "01"
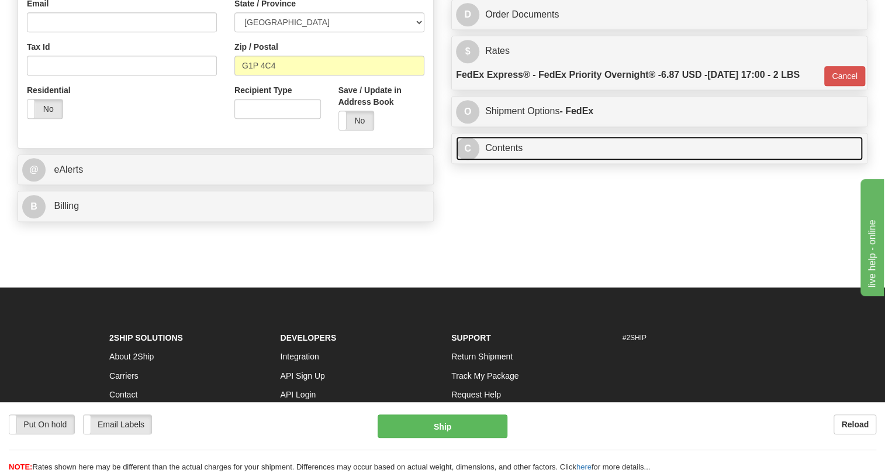
click at [513, 160] on link "C Contents" at bounding box center [659, 148] width 407 height 24
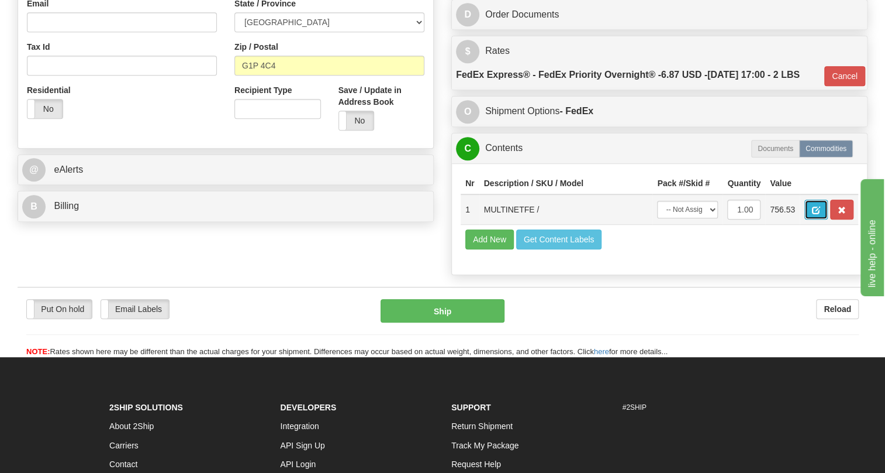
click at [818, 214] on span "button" at bounding box center [816, 210] width 8 height 8
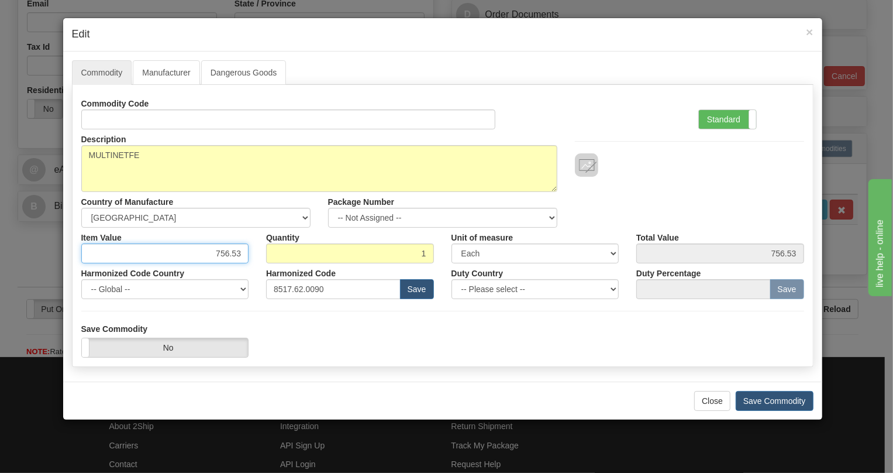
click at [236, 254] on input "756.53" at bounding box center [165, 253] width 168 height 20
paste input "1.046,36"
click at [217, 256] on input "1.046,36" at bounding box center [165, 253] width 168 height 20
click at [232, 260] on input "1046,36" at bounding box center [165, 253] width 168 height 20
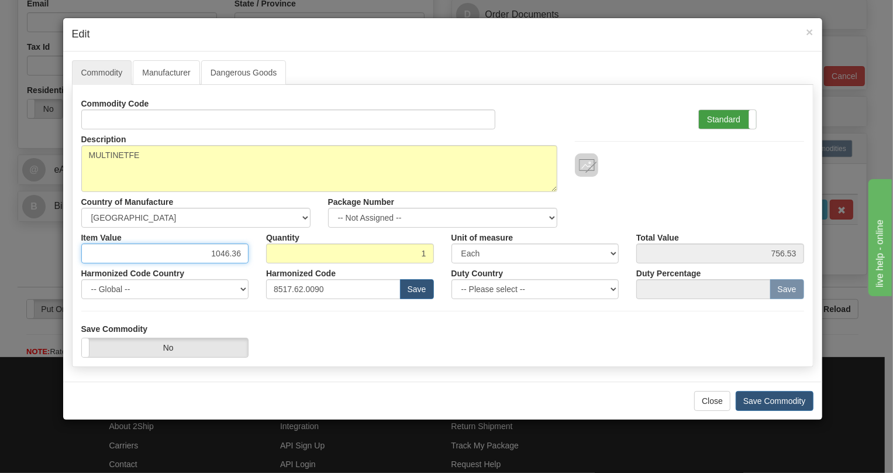
type input "1046.36"
click at [716, 117] on label "Standard" at bounding box center [727, 119] width 57 height 19
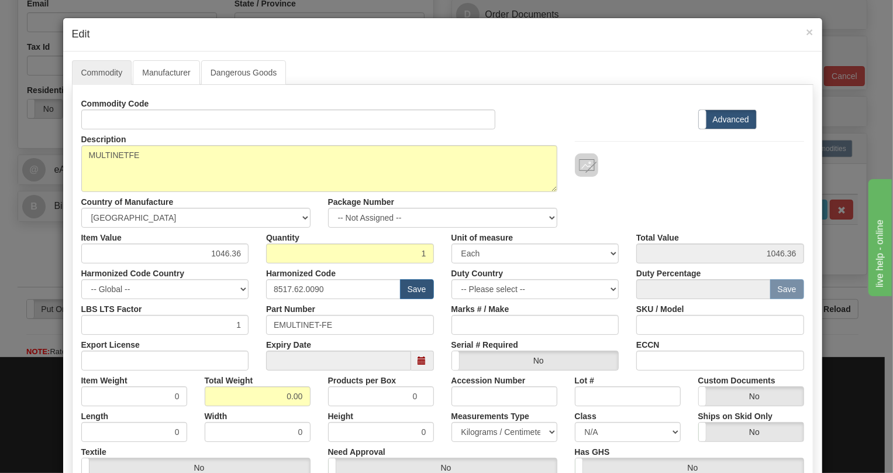
scroll to position [53, 0]
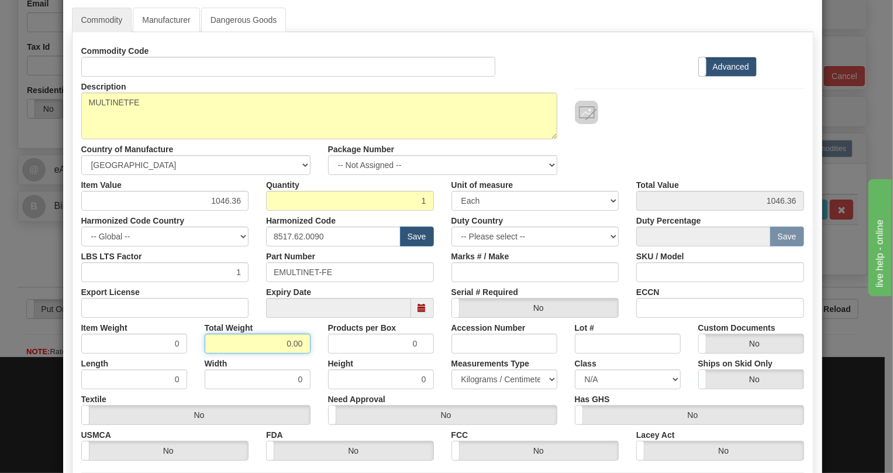
click at [274, 343] on input "0.00" at bounding box center [258, 343] width 106 height 20
type input "1.00"
type input "1.0000"
click at [482, 380] on select "Pounds / Inches Kilograms / Centimeters" at bounding box center [505, 379] width 106 height 20
select select "0"
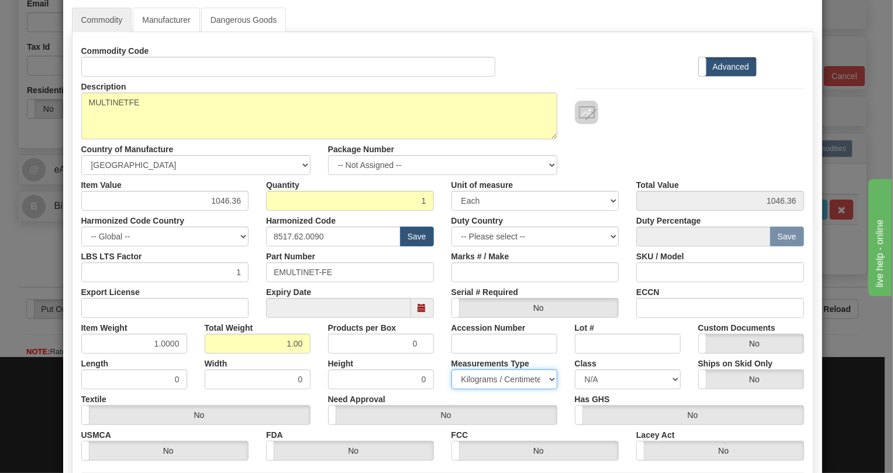
click at [452, 369] on select "Pounds / Inches Kilograms / Centimeters" at bounding box center [505, 379] width 106 height 20
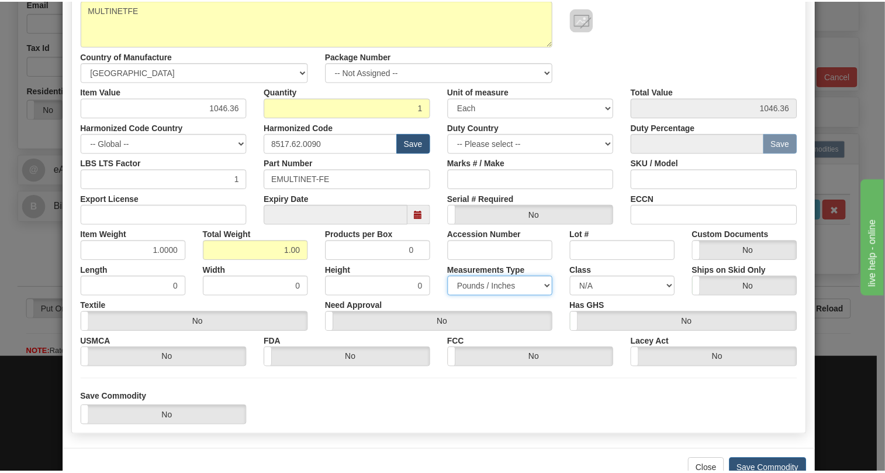
scroll to position [159, 0]
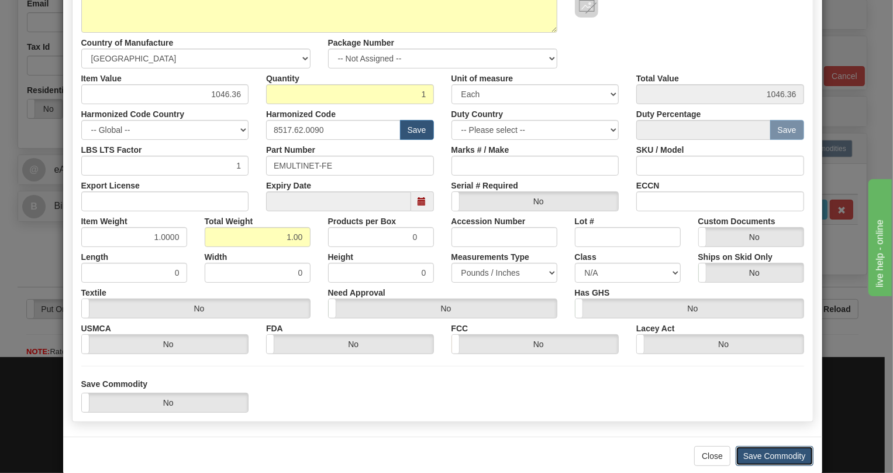
click at [761, 457] on button "Save Commodity" at bounding box center [775, 456] width 78 height 20
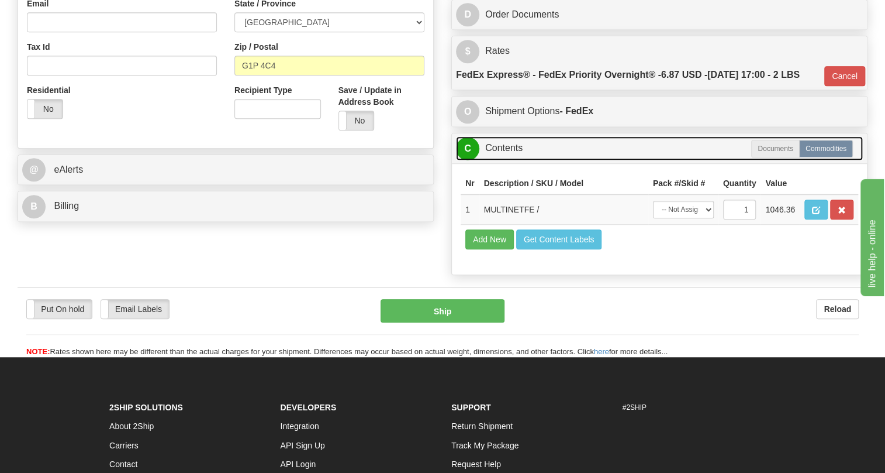
click at [500, 160] on link "C Contents" at bounding box center [659, 148] width 407 height 24
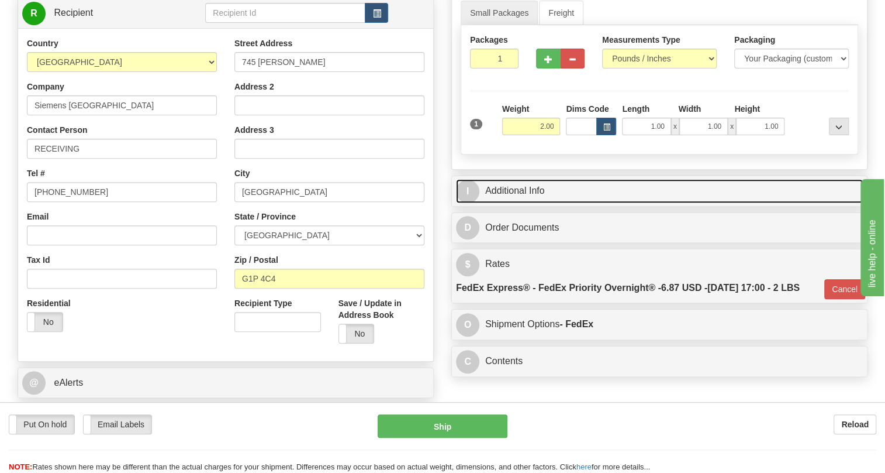
click at [523, 203] on link "I Additional Info" at bounding box center [659, 191] width 407 height 24
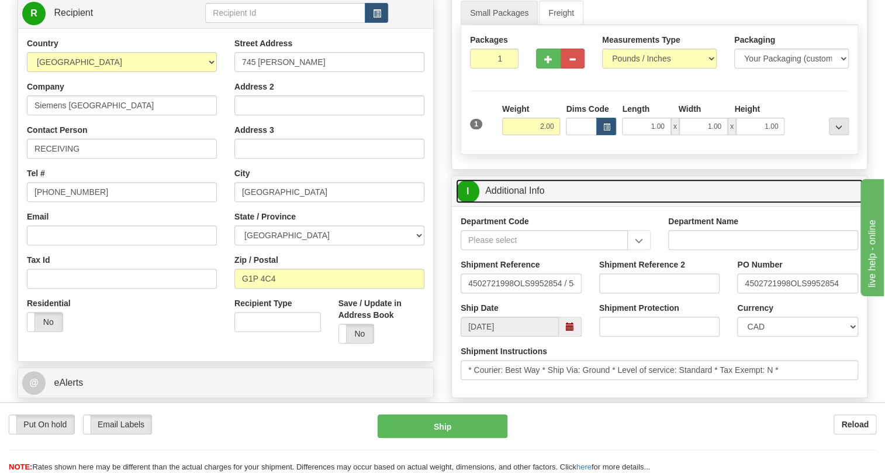
click at [523, 203] on link "I Additional Info" at bounding box center [659, 191] width 407 height 24
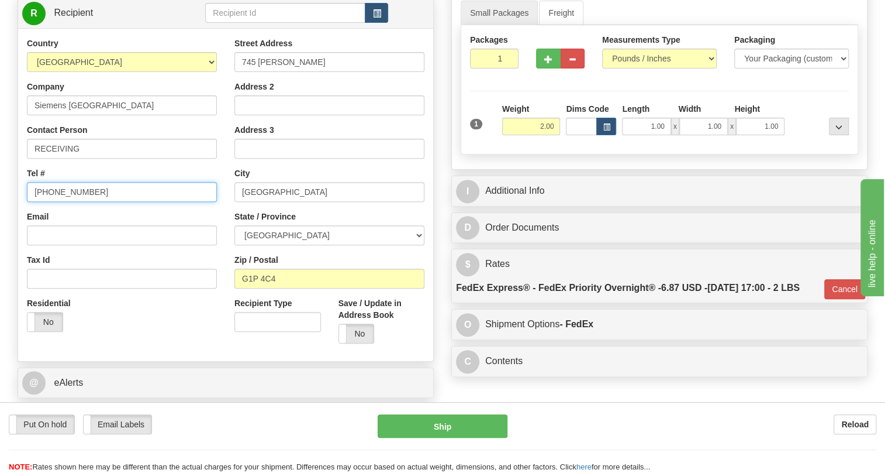
click at [78, 202] on input "[PHONE_NUMBER]" at bounding box center [122, 192] width 190 height 20
click at [80, 202] on input "[PHONE_NUMBER]" at bounding box center [122, 192] width 190 height 20
type input "111-111-1111"
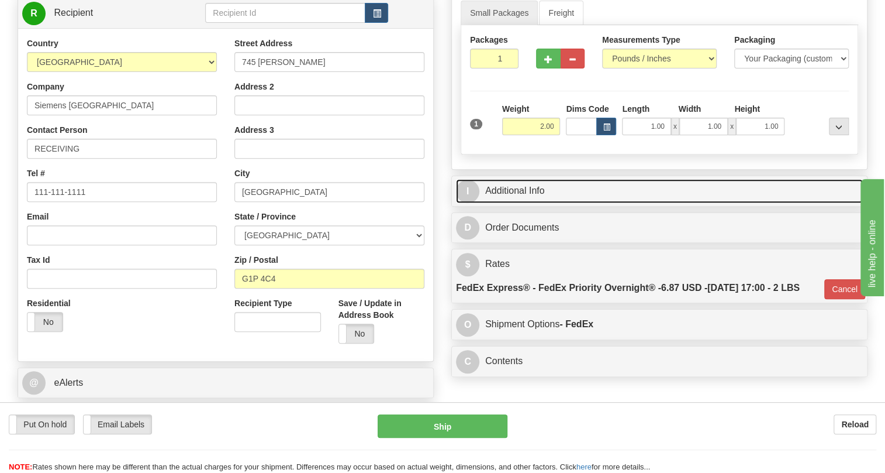
click at [527, 203] on link "I Additional Info" at bounding box center [659, 191] width 407 height 24
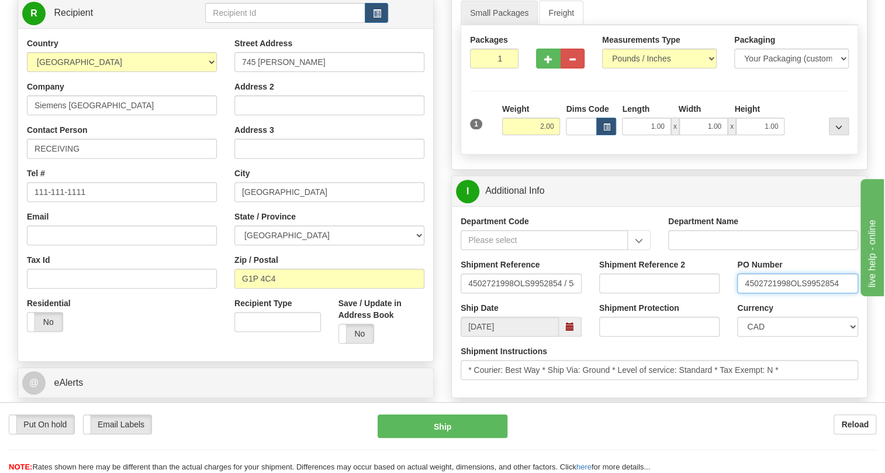
click at [790, 293] on input "4502721998OLS9952854" at bounding box center [798, 283] width 121 height 20
drag, startPoint x: 790, startPoint y: 310, endPoint x: 742, endPoint y: 304, distance: 49.0
click at [742, 293] on input "4502721998OLS9952854" at bounding box center [798, 283] width 121 height 20
click at [88, 158] on input "RECEIVING" at bounding box center [122, 149] width 190 height 20
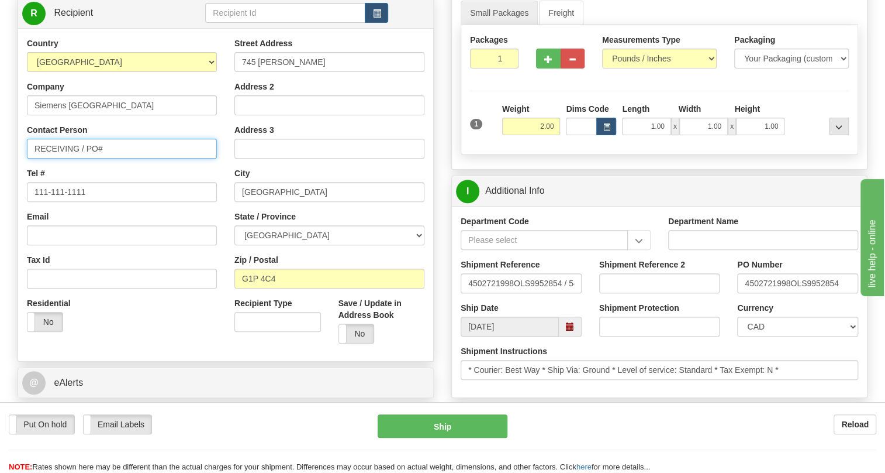
paste input "4502721998"
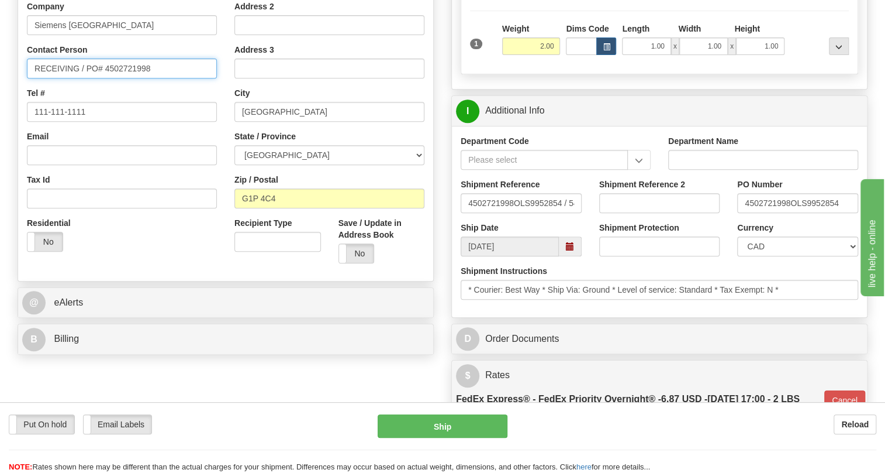
scroll to position [266, 0]
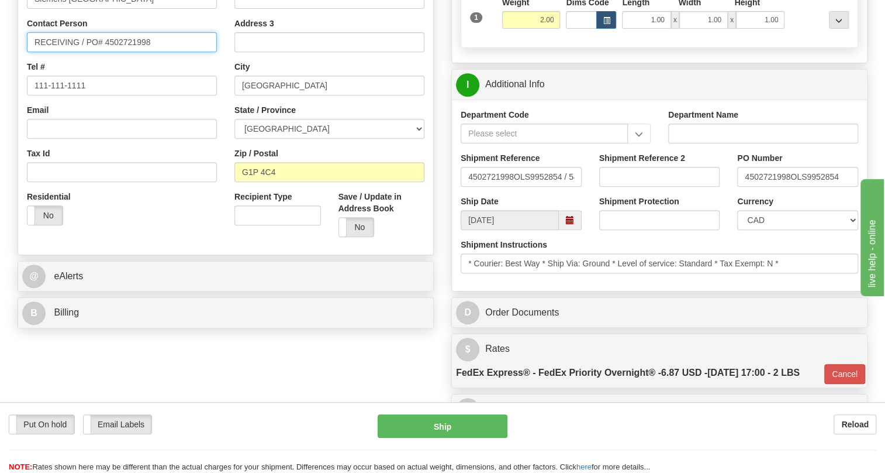
type input "RECEIVING / PO# 4502721998"
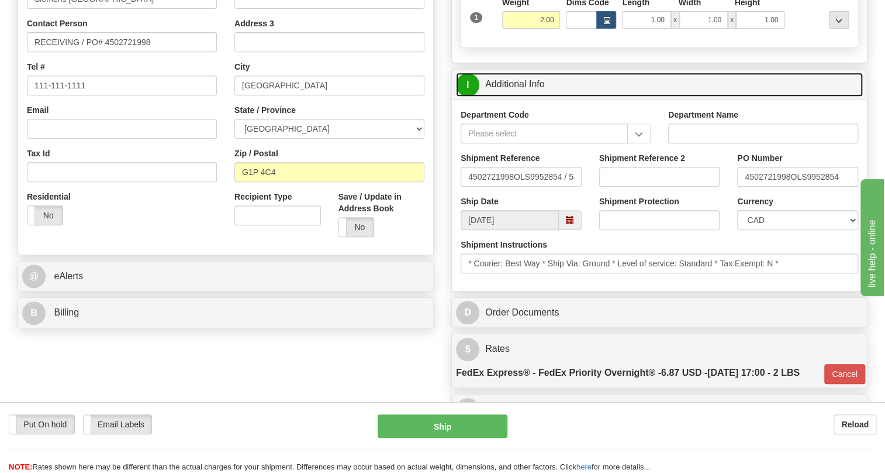
click at [514, 97] on link "I Additional Info" at bounding box center [659, 85] width 407 height 24
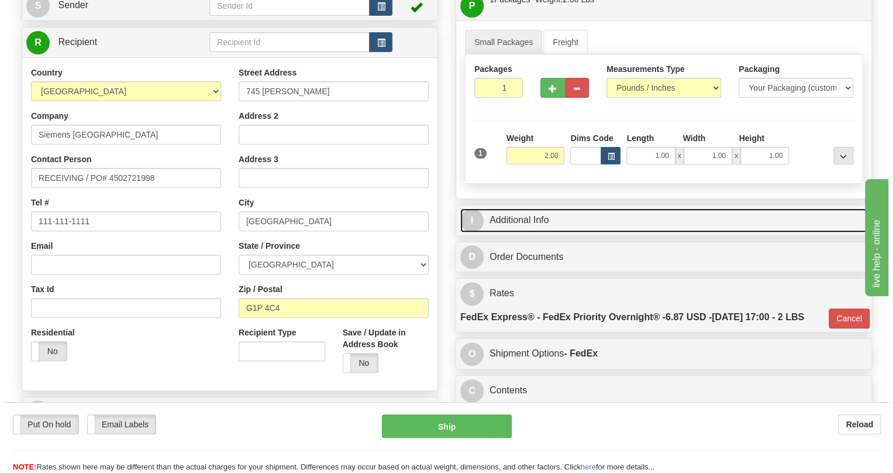
scroll to position [106, 0]
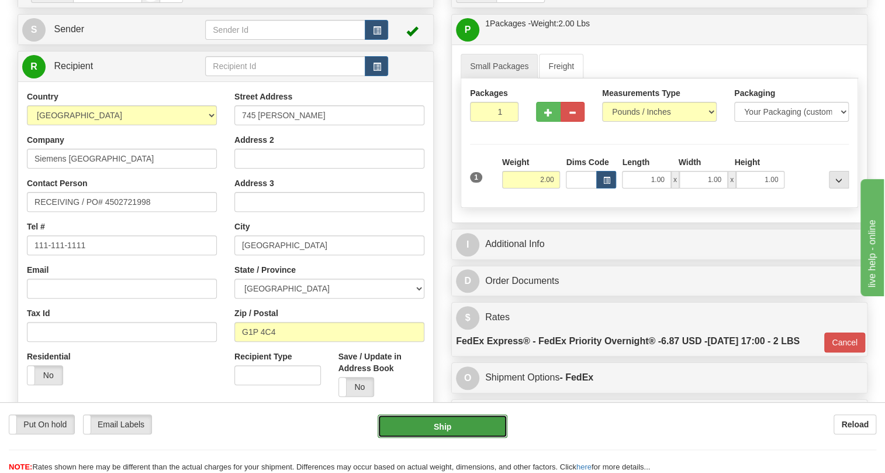
click at [446, 426] on button "Ship" at bounding box center [443, 425] width 130 height 23
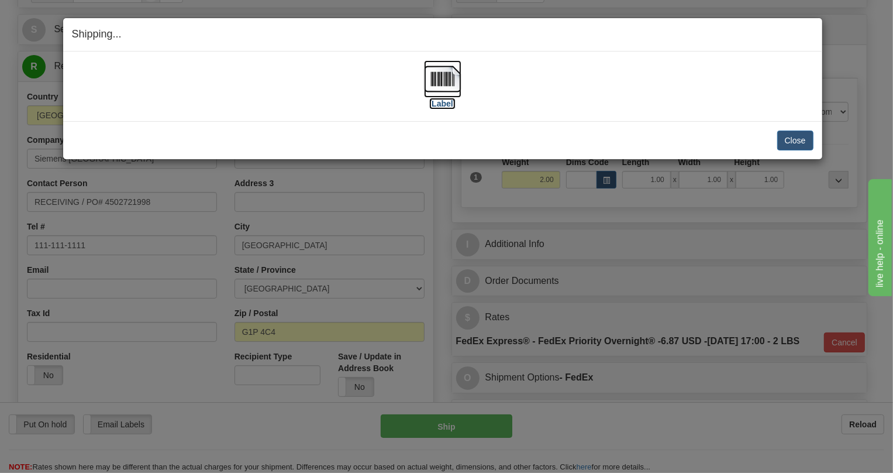
click at [439, 85] on img at bounding box center [442, 78] width 37 height 37
click at [794, 139] on button "Close" at bounding box center [795, 140] width 36 height 20
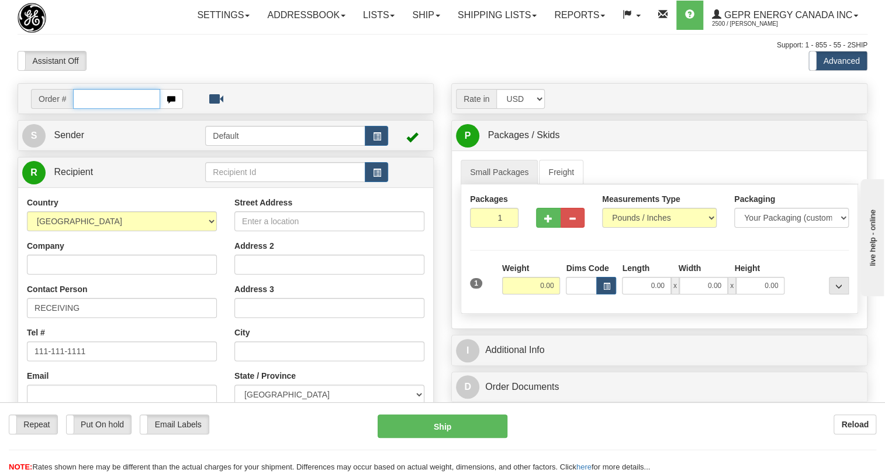
click at [88, 109] on input "text" at bounding box center [116, 99] width 87 height 20
paste input "0086700026"
click at [90, 109] on input "0086700026" at bounding box center [116, 99] width 87 height 20
type input "86700026"
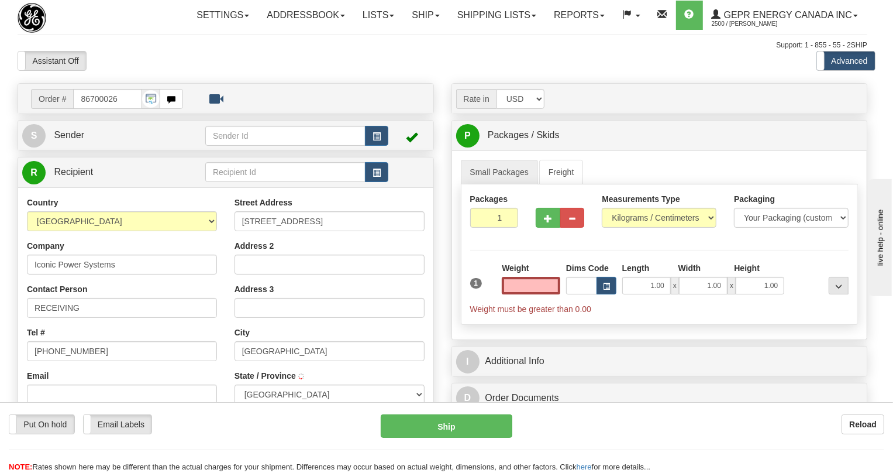
type input "[GEOGRAPHIC_DATA]"
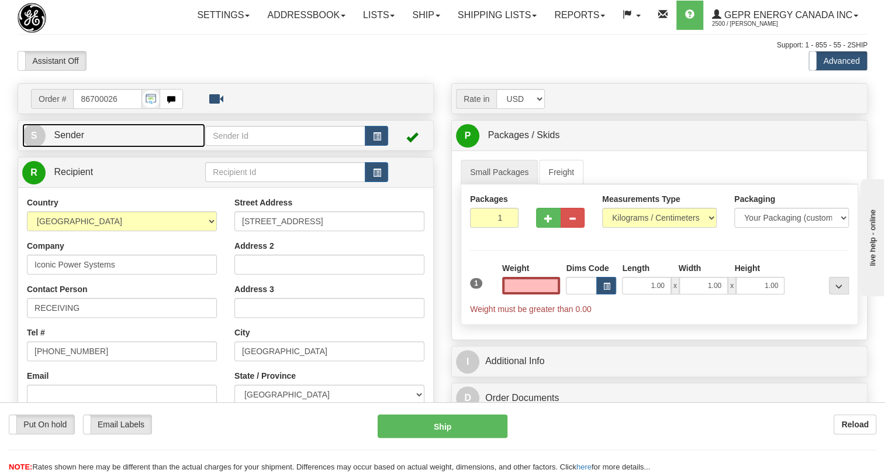
type input "0.00"
click at [68, 140] on span "Sender" at bounding box center [69, 135] width 30 height 10
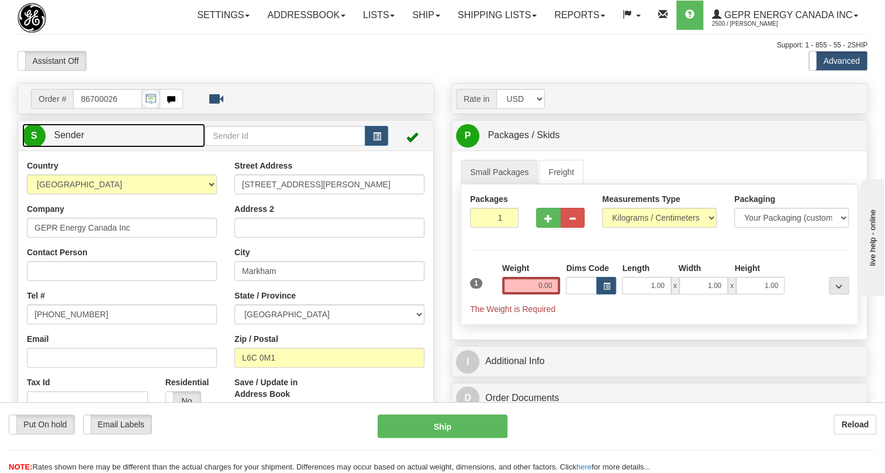
type input "MARKHAM"
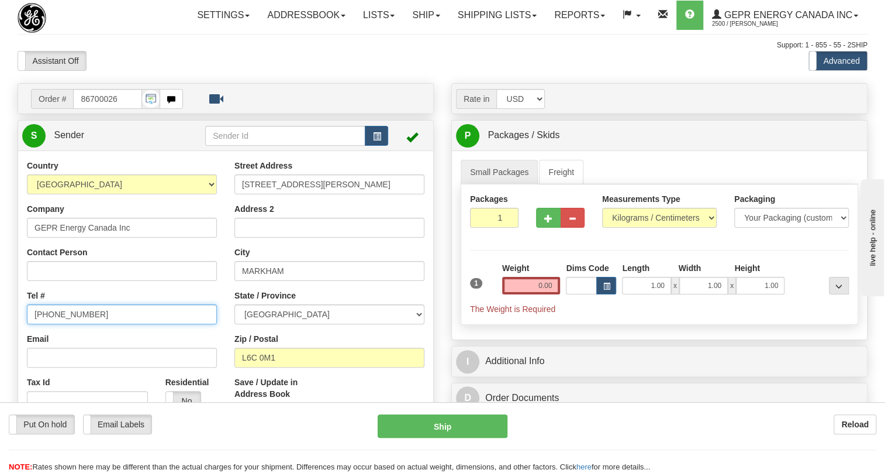
click at [74, 324] on input "[PHONE_NUMBER]" at bounding box center [122, 314] width 190 height 20
paste input "[PHONE_NUMBER]"
type input "[PHONE_NUMBER]"
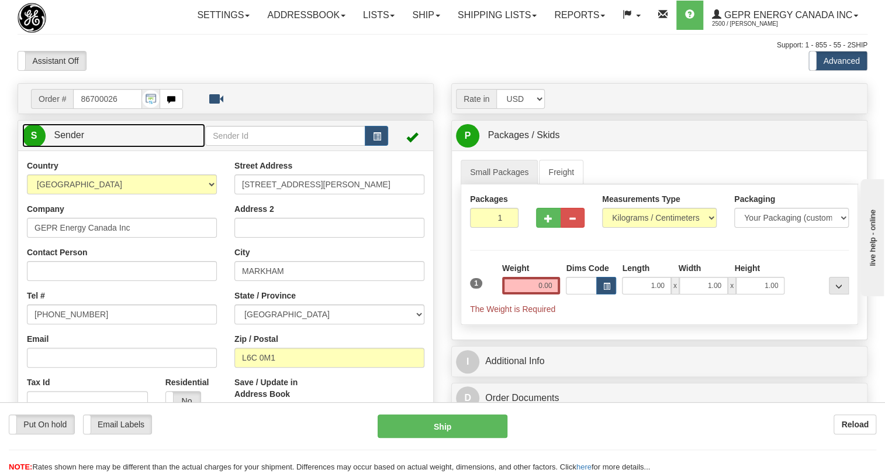
click at [80, 140] on span "Sender" at bounding box center [69, 135] width 30 height 10
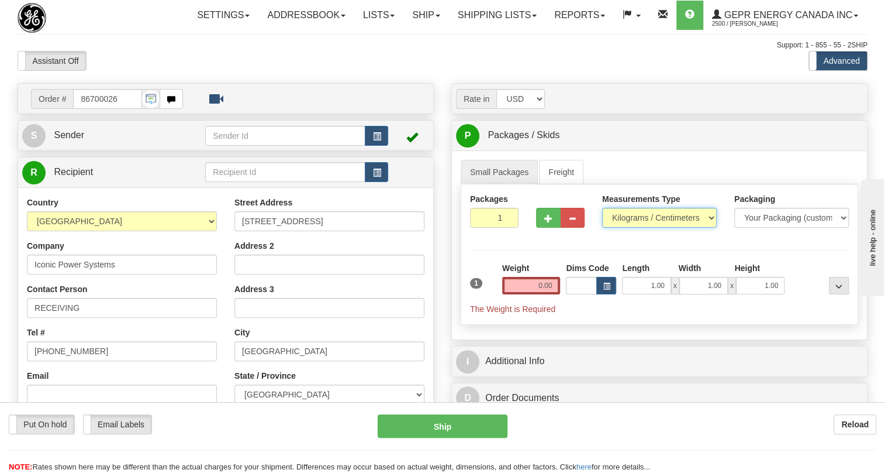
click at [642, 228] on select "Pounds / Inches Kilograms / Centimeters" at bounding box center [659, 218] width 115 height 20
select select "0"
click at [602, 228] on select "Pounds / Inches Kilograms / Centimeters" at bounding box center [659, 218] width 115 height 20
click at [533, 294] on input "0.00" at bounding box center [531, 286] width 58 height 18
type input "0.00"
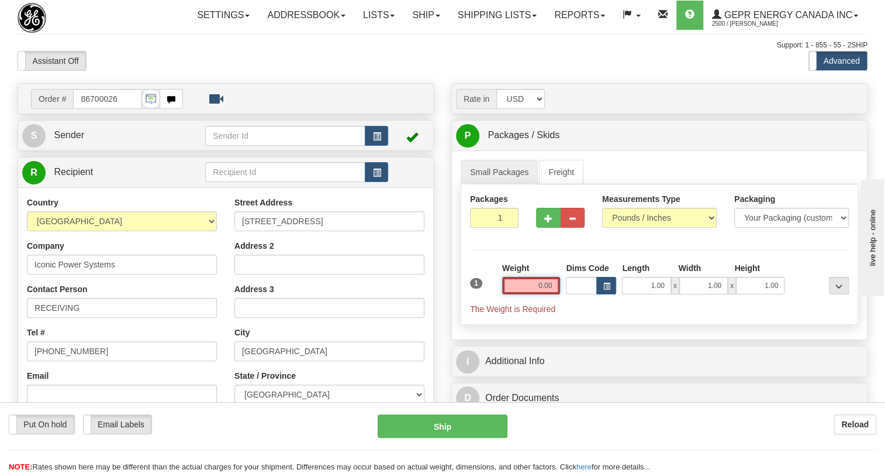
click at [552, 294] on input "0.00" at bounding box center [531, 286] width 58 height 18
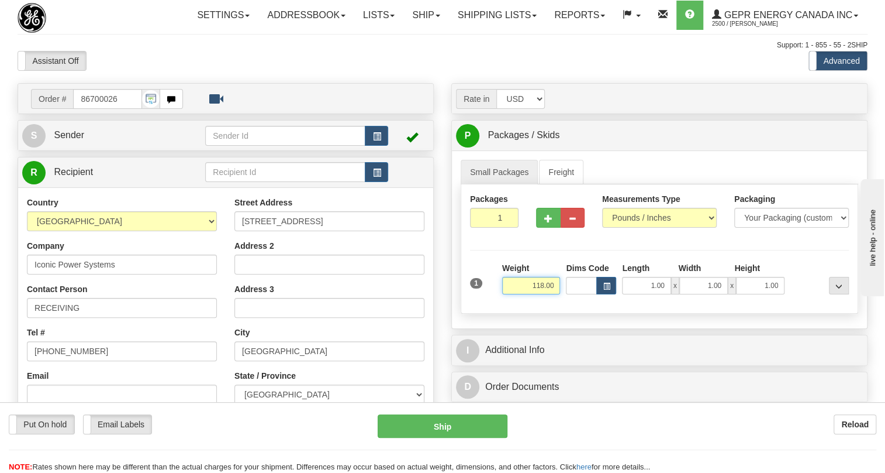
type input "118.00"
click at [487, 228] on input "1" at bounding box center [494, 218] width 49 height 20
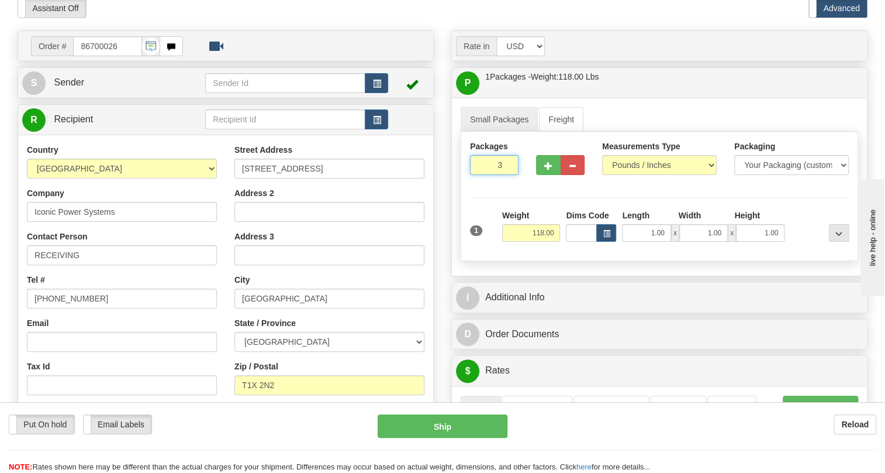
type input "3"
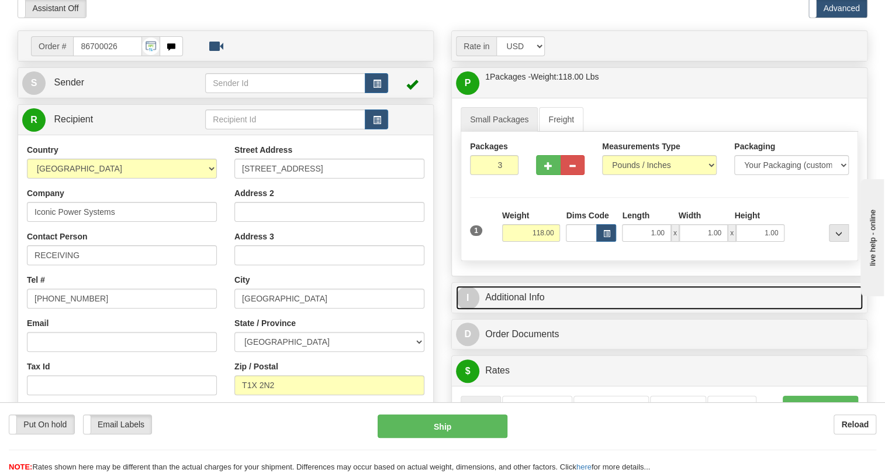
click at [523, 309] on link "I Additional Info" at bounding box center [659, 297] width 407 height 24
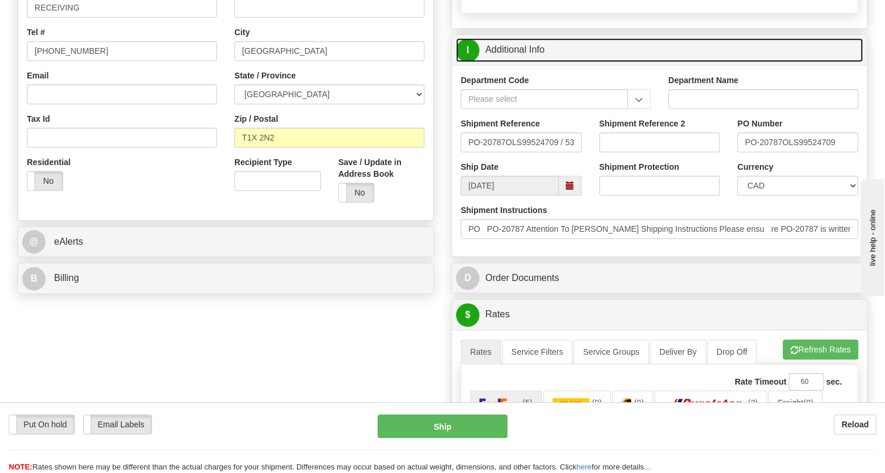
scroll to position [319, 0]
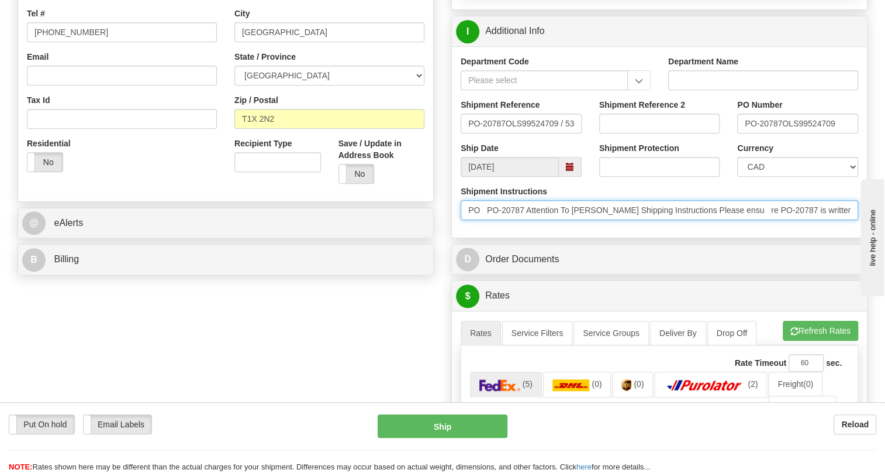
drag, startPoint x: 616, startPoint y: 234, endPoint x: 577, endPoint y: 236, distance: 39.3
click at [577, 220] on input "PO PO-20787 Attention To Greg Buck Shipping Instructions Please ensu re PO-2078…" at bounding box center [660, 210] width 398 height 20
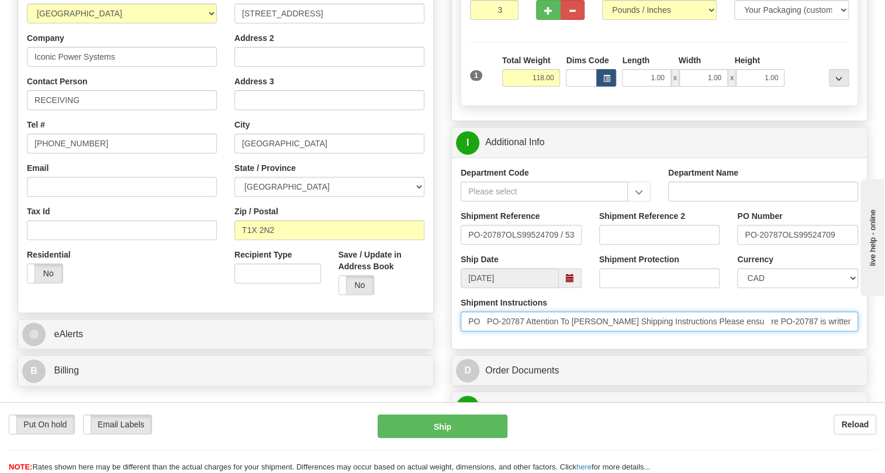
scroll to position [159, 0]
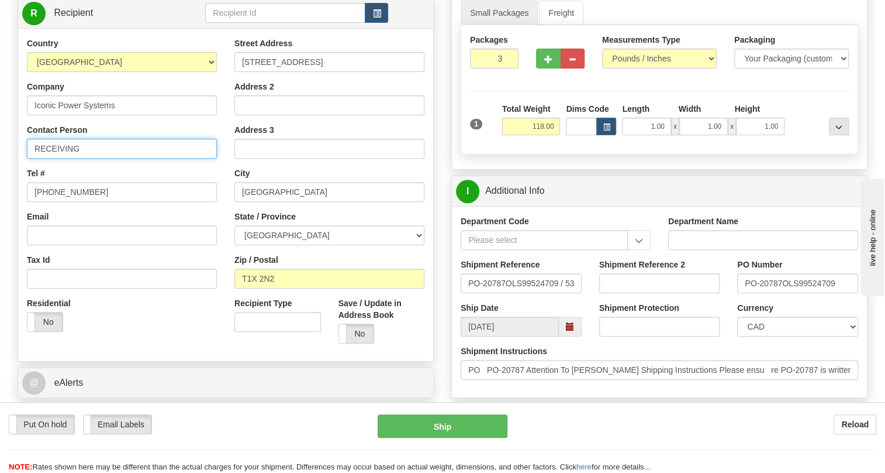
click at [36, 158] on input "RECEIVING" at bounding box center [122, 149] width 190 height 20
paste input "Greg Buck"
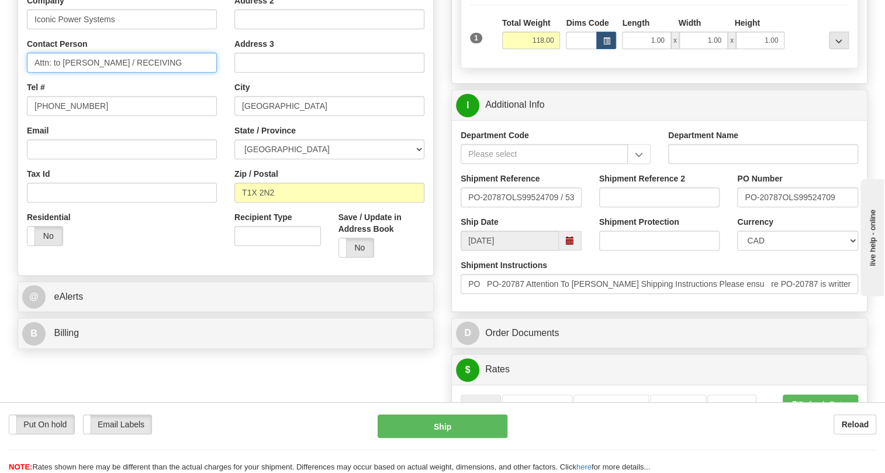
scroll to position [266, 0]
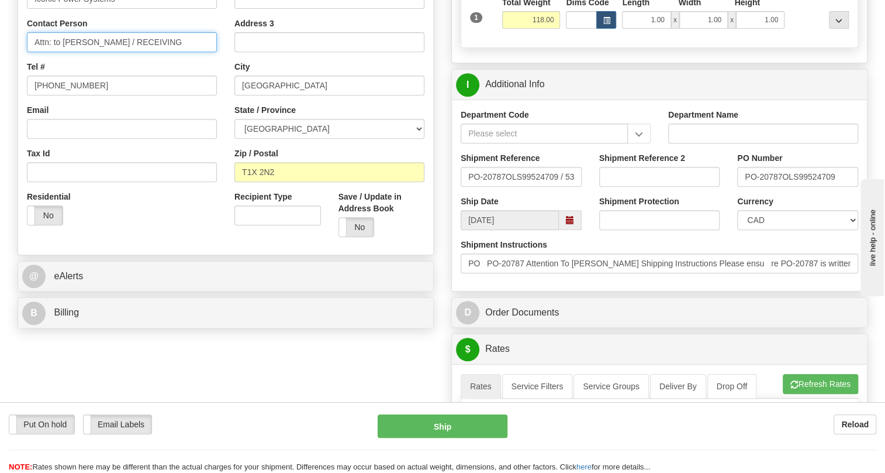
type input "Attn: to Greg Buck / RECEIVING"
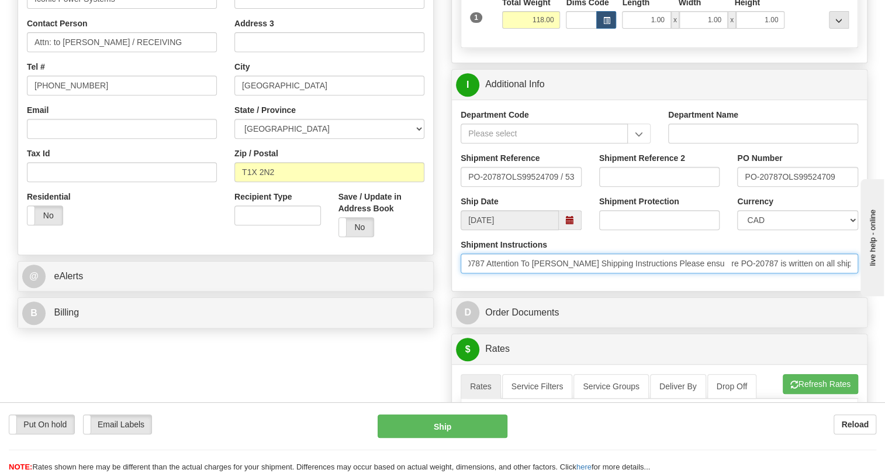
scroll to position [0, 76]
drag, startPoint x: 1666, startPoint y: 589, endPoint x: 860, endPoint y: 315, distance: 850.8
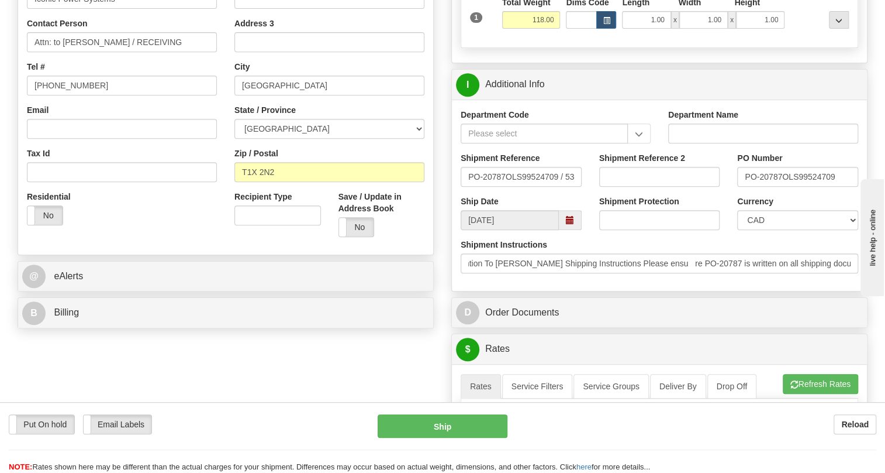
scroll to position [0, 0]
click at [738, 291] on div "Department Code Department Name Shipment Reference PO-20787OLS99524709 / 532145…" at bounding box center [659, 194] width 415 height 191
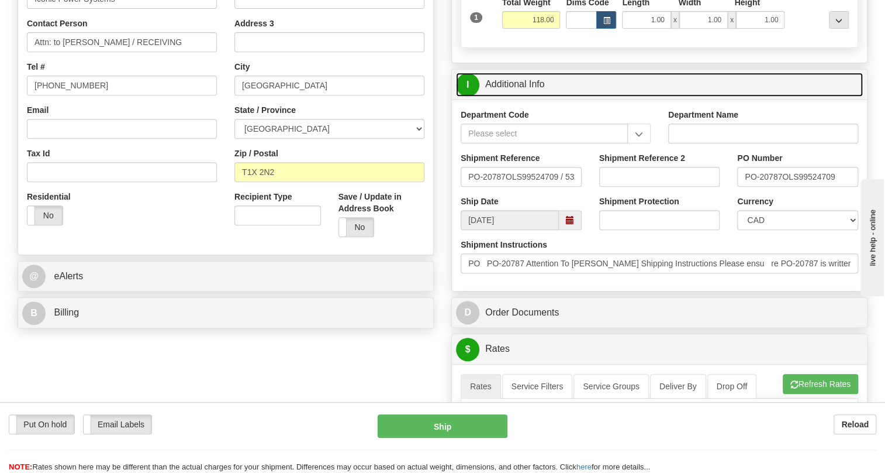
click at [517, 97] on link "I Additional Info" at bounding box center [659, 85] width 407 height 24
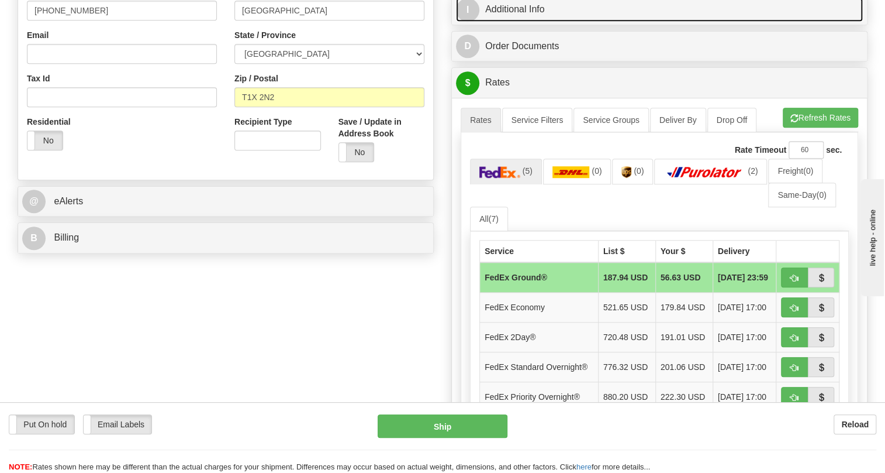
scroll to position [372, 0]
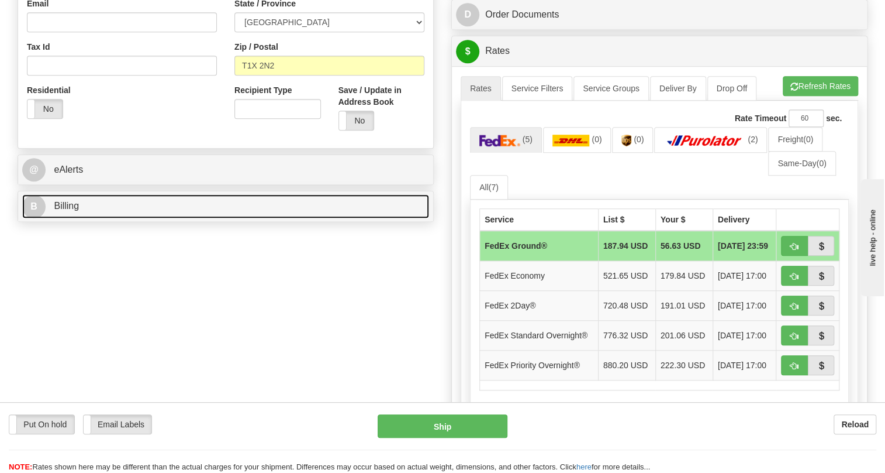
click at [67, 211] on span "Billing" at bounding box center [66, 206] width 25 height 10
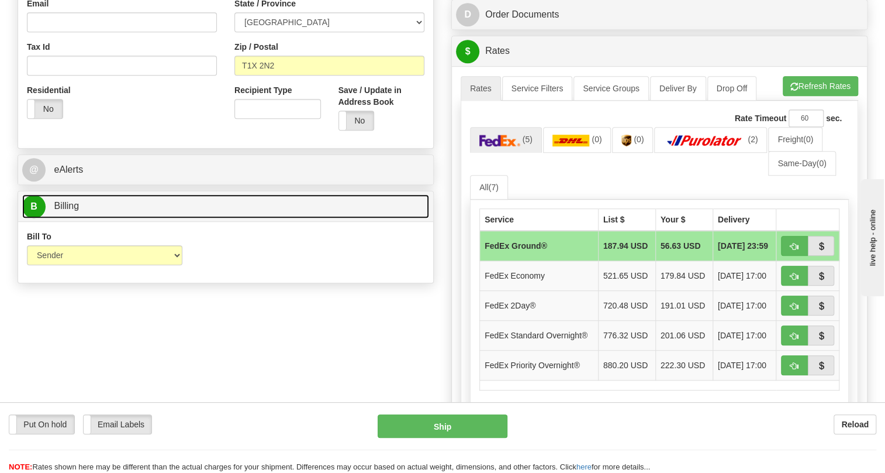
click at [67, 211] on span "Billing" at bounding box center [66, 206] width 25 height 10
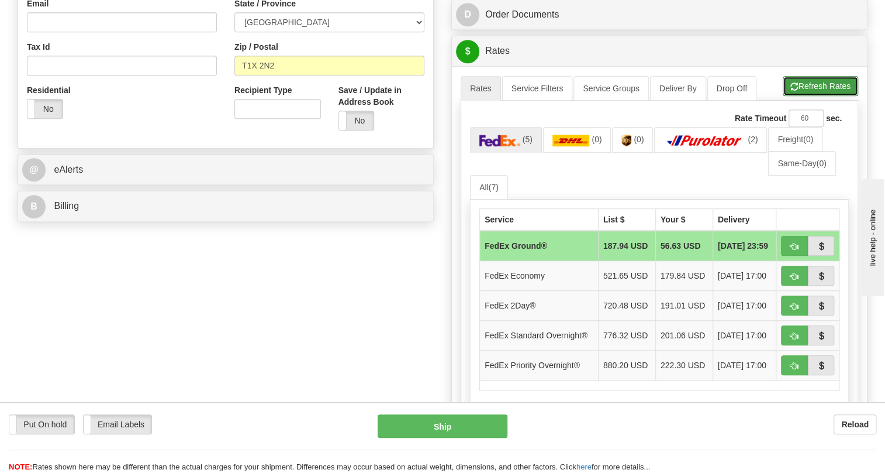
click at [801, 96] on button "Refresh Rates" at bounding box center [820, 86] width 75 height 20
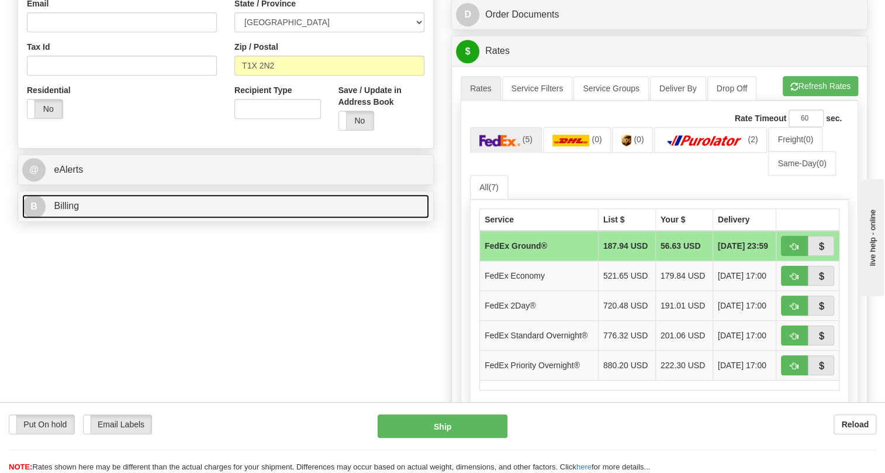
click at [76, 211] on span "Billing" at bounding box center [66, 206] width 25 height 10
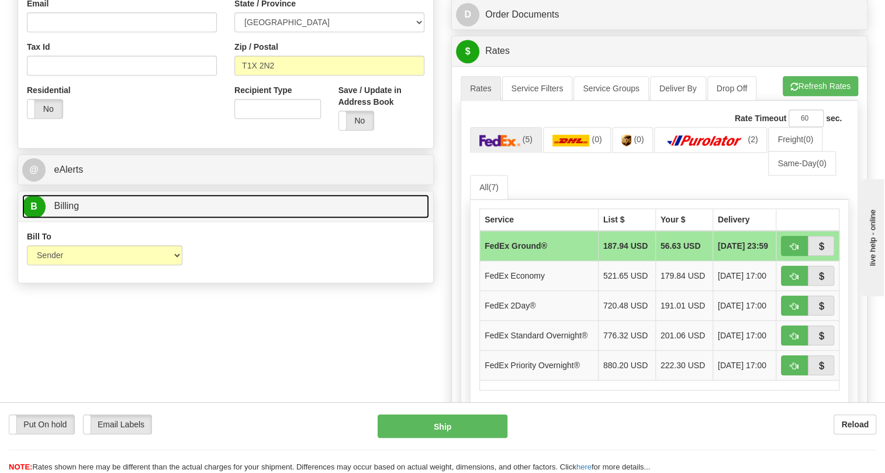
click at [76, 211] on span "Billing" at bounding box center [66, 206] width 25 height 10
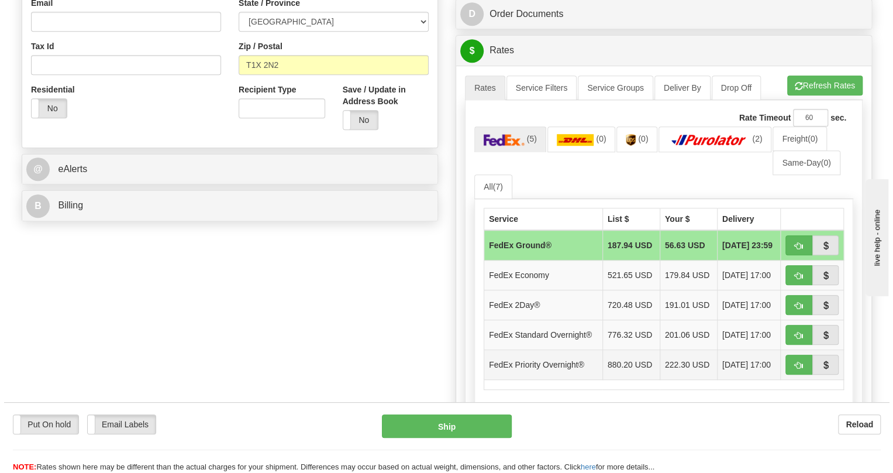
scroll to position [425, 0]
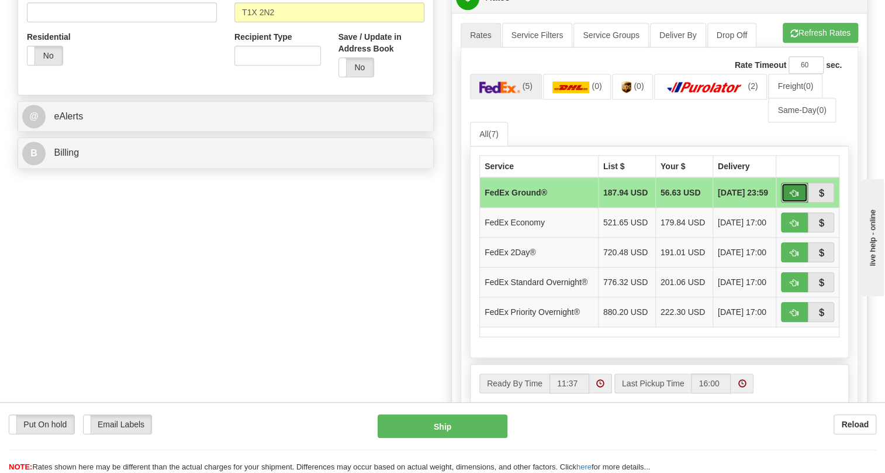
click at [791, 197] on span "button" at bounding box center [795, 193] width 8 height 8
type input "92"
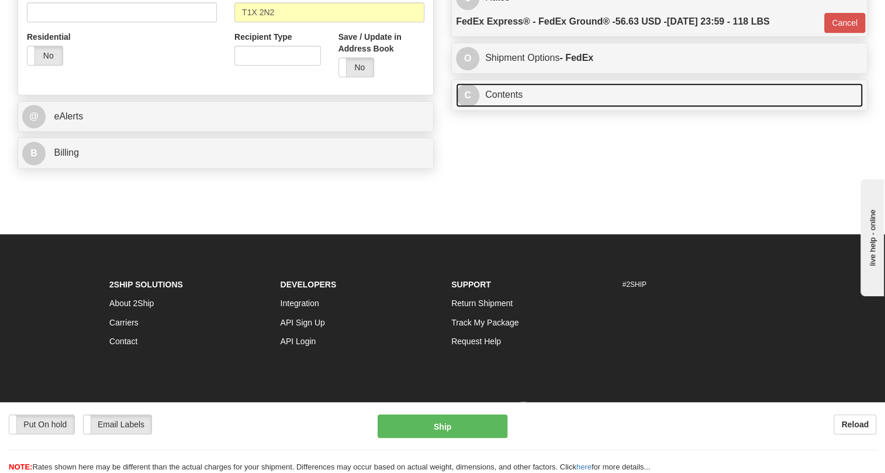
click at [502, 107] on link "C Contents" at bounding box center [659, 95] width 407 height 24
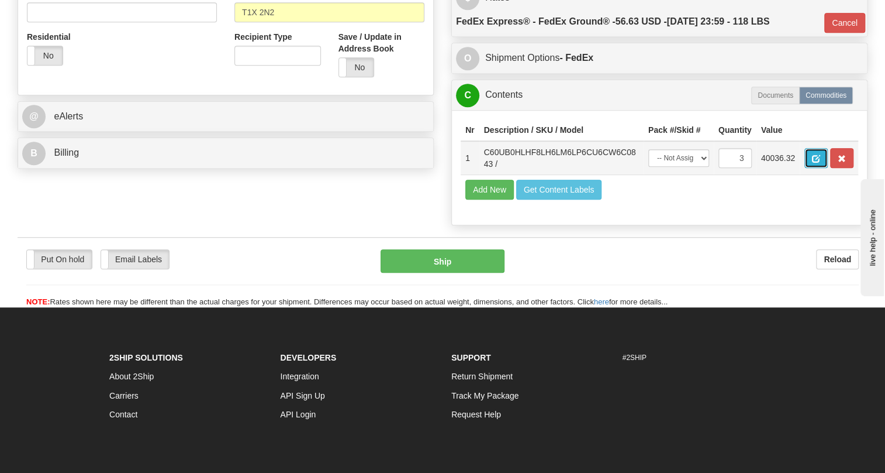
click at [815, 163] on span "button" at bounding box center [816, 159] width 8 height 8
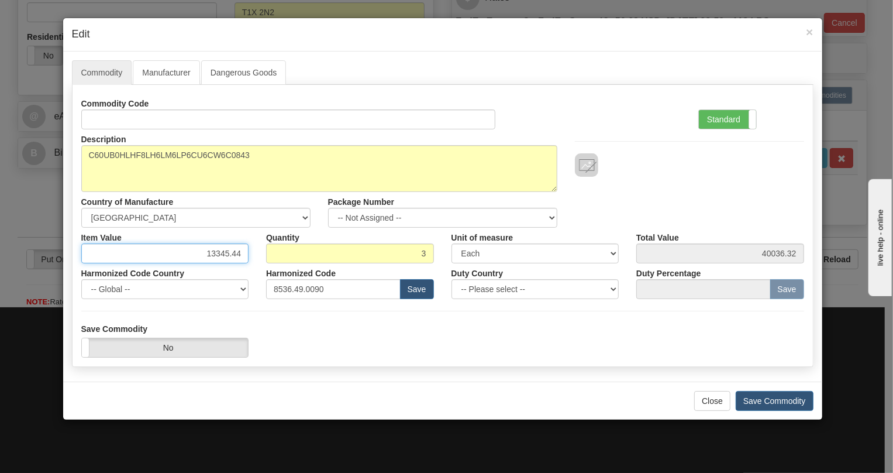
click at [232, 254] on input "13345.44" at bounding box center [165, 253] width 168 height 20
paste input "9.199,98"
click at [216, 257] on input "9.199,98" at bounding box center [165, 253] width 168 height 20
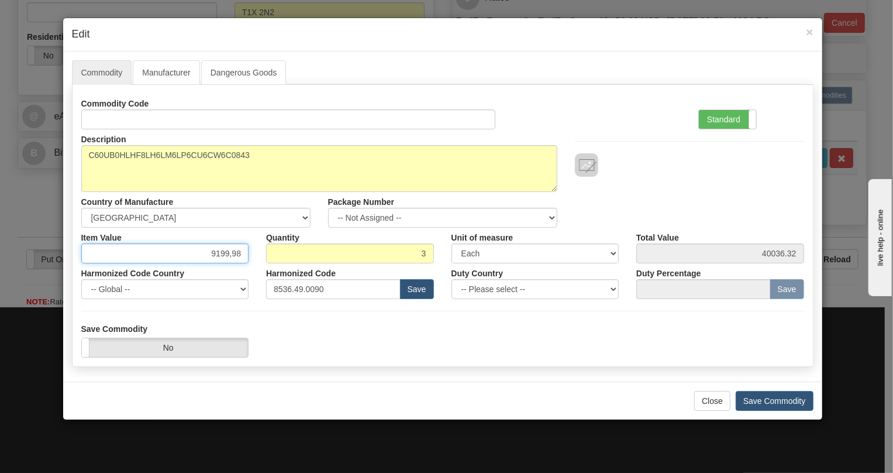
click at [230, 256] on input "9199,98" at bounding box center [165, 253] width 168 height 20
type input "9199.98"
type input "27599.94"
click at [725, 119] on label "Standard" at bounding box center [727, 119] width 57 height 19
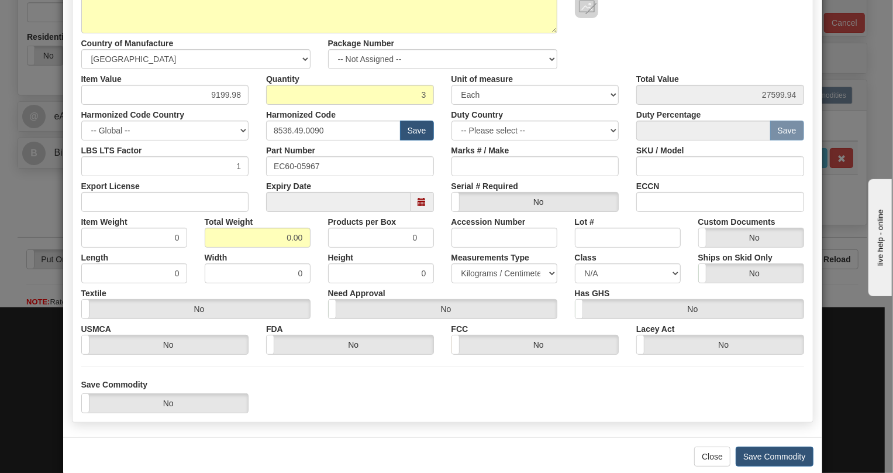
scroll to position [159, 0]
click at [275, 240] on input "0.00" at bounding box center [258, 237] width 106 height 20
type input "1.00"
type input "0.3333"
click at [497, 270] on select "Pounds / Inches Kilograms / Centimeters" at bounding box center [505, 273] width 106 height 20
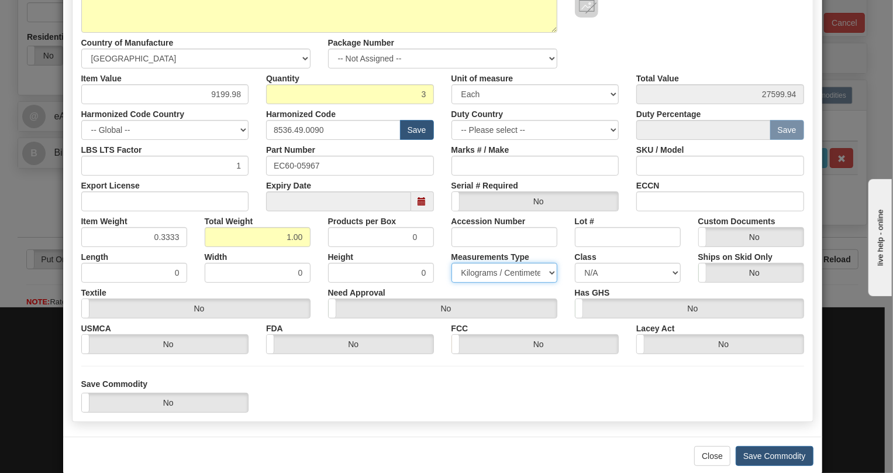
select select "0"
click at [452, 263] on select "Pounds / Inches Kilograms / Centimeters" at bounding box center [505, 273] width 106 height 20
drag, startPoint x: 172, startPoint y: 235, endPoint x: 178, endPoint y: 249, distance: 15.4
click at [178, 249] on div "Commodity Code Standard Advanced Description C60UB0HLHF8LH6LM6LP6CU6CW6C0843 Co…" at bounding box center [442, 143] width 723 height 419
type input "0.3335"
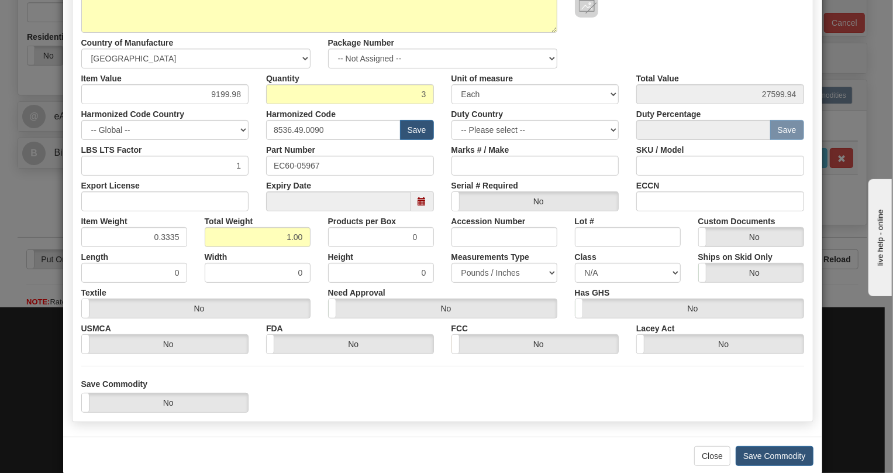
click at [189, 247] on div "Length 0" at bounding box center [134, 265] width 123 height 36
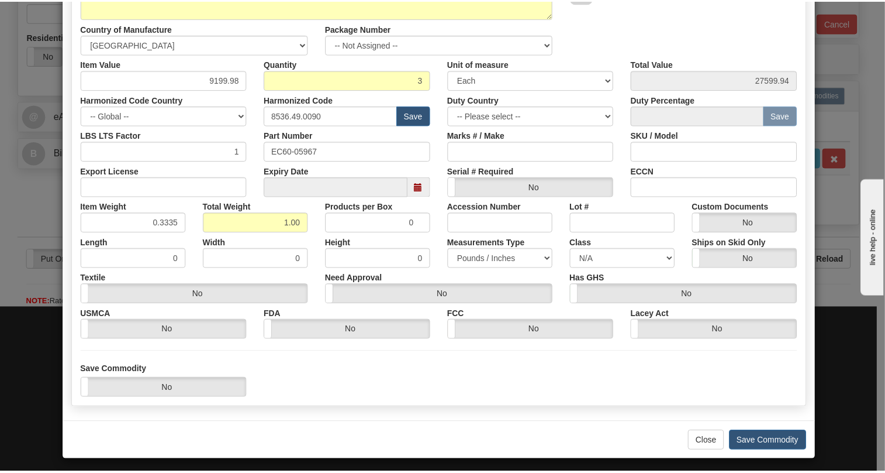
scroll to position [178, 0]
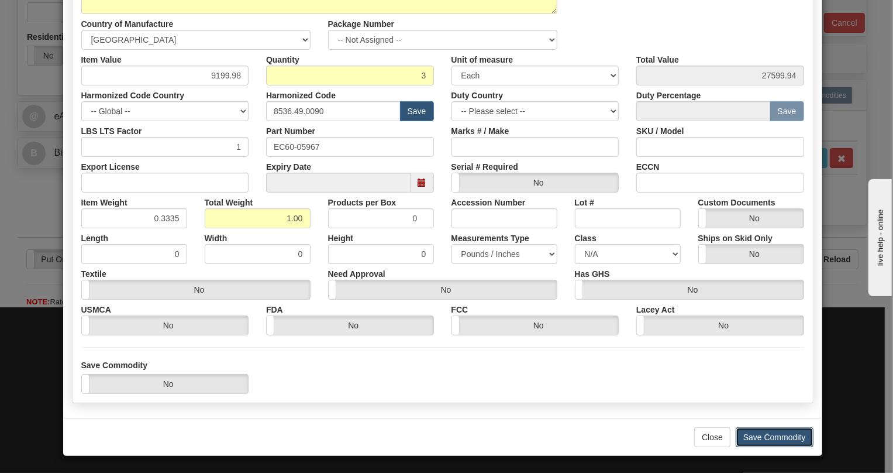
click at [766, 433] on button "Save Commodity" at bounding box center [775, 437] width 78 height 20
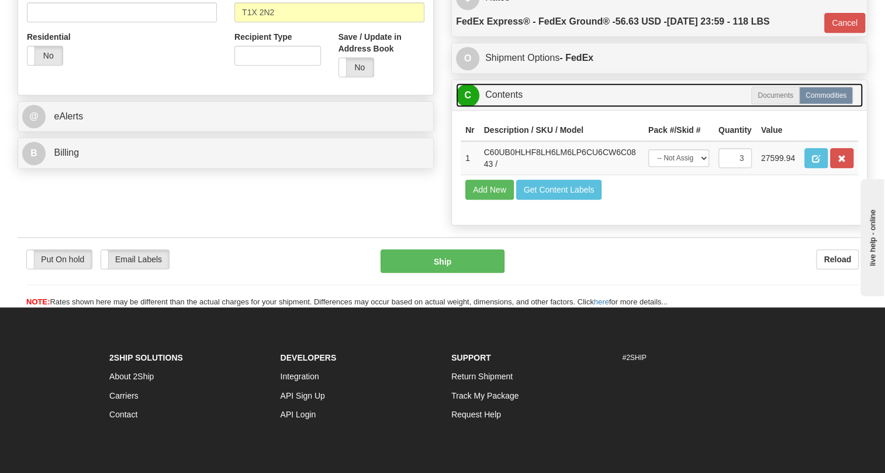
click at [507, 107] on link "C Contents" at bounding box center [659, 95] width 407 height 24
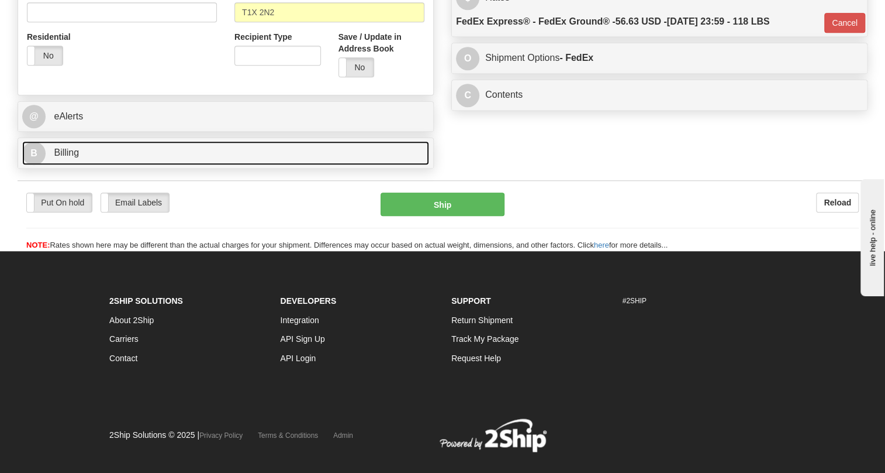
click at [71, 157] on span "Billing" at bounding box center [66, 152] width 25 height 10
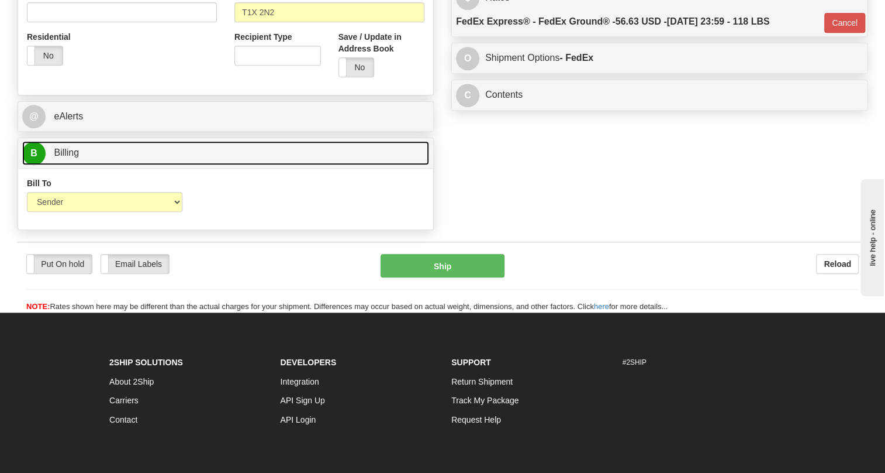
click at [71, 157] on span "Billing" at bounding box center [66, 152] width 25 height 10
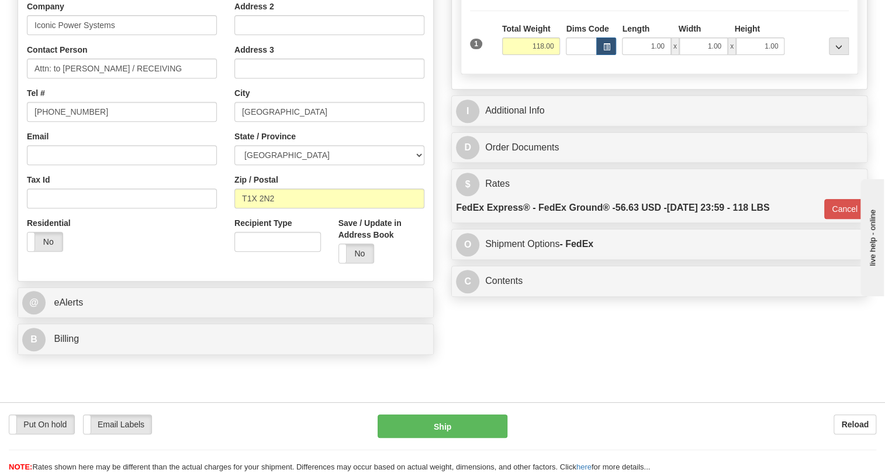
scroll to position [212, 0]
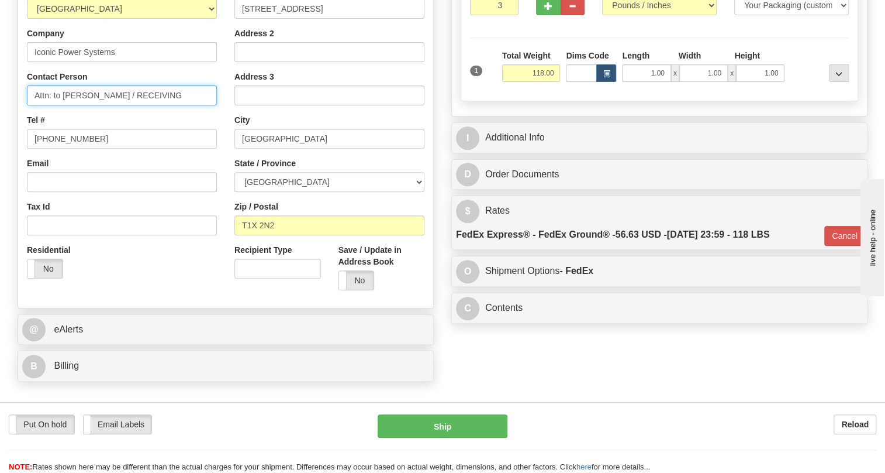
click at [171, 105] on input "Attn: to Greg Buck / RECEIVING" at bounding box center [122, 95] width 190 height 20
paste input "Juliana Constantino"
type input "Attn: to Greg Buck / RECEIVING / Juliana Constantino"
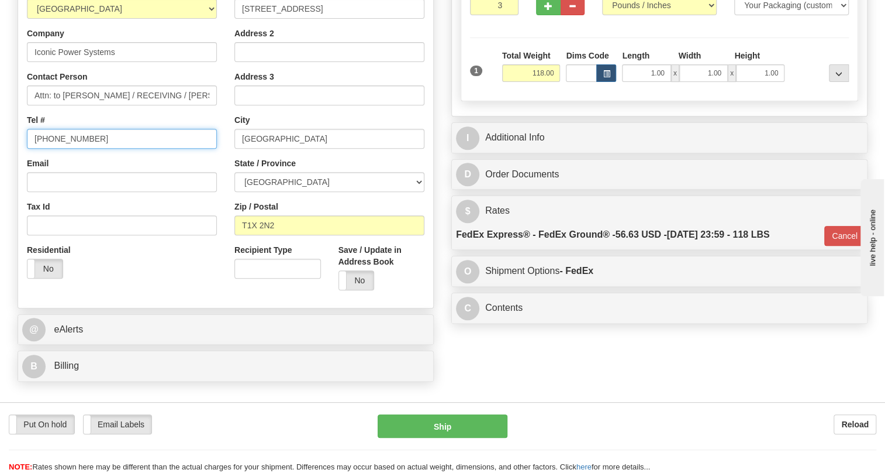
click at [70, 149] on input "(779)7960565" at bounding box center [122, 139] width 190 height 20
paste input "403-540-489"
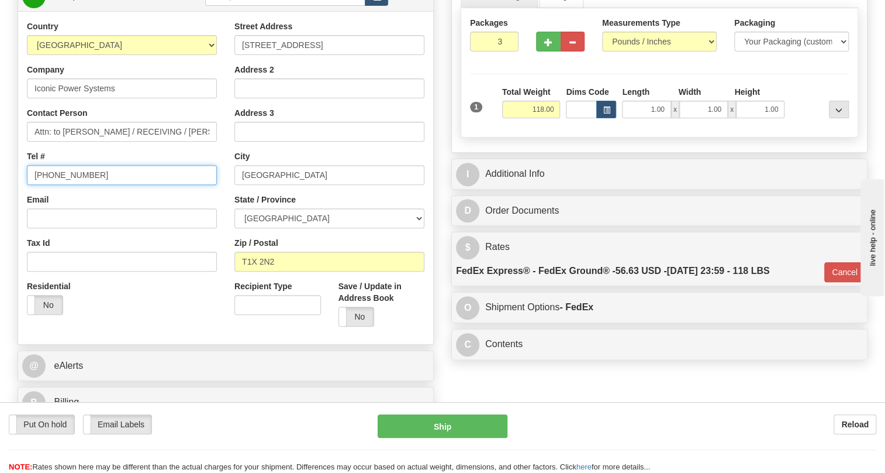
scroll to position [159, 0]
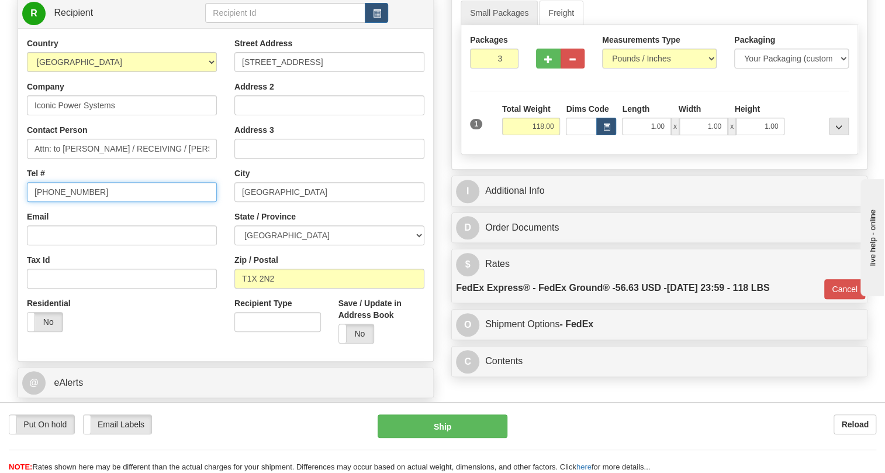
type input "403-540-4895"
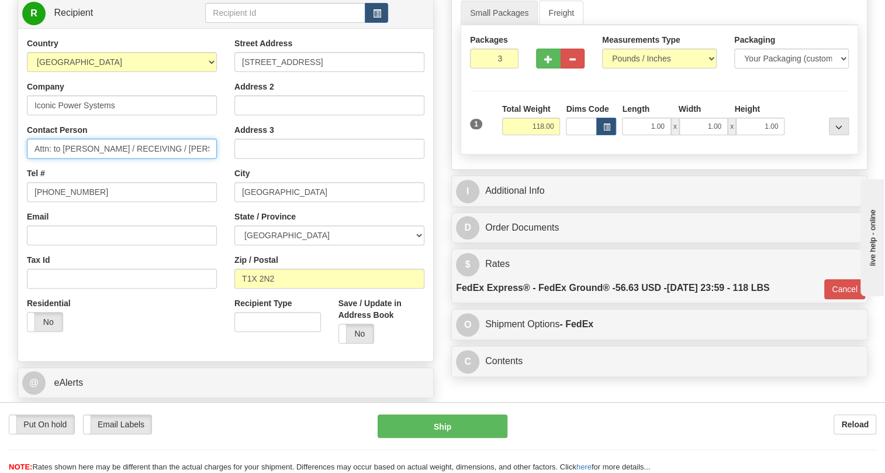
click at [158, 158] on input "Attn: to Greg Buck / RECEIVING / Juliana Constantino" at bounding box center [122, 149] width 190 height 20
drag, startPoint x: 160, startPoint y: 174, endPoint x: 107, endPoint y: 176, distance: 53.3
click at [107, 158] on input "Attn: to Greg Buck / RECEIVING / Juliana Constantino" at bounding box center [122, 149] width 190 height 20
click at [193, 158] on input "Attn: to Greg Buck / Juliana Constantino" at bounding box center [122, 149] width 190 height 20
type input "Attn: to Greg Buck / Juliana Constantino"
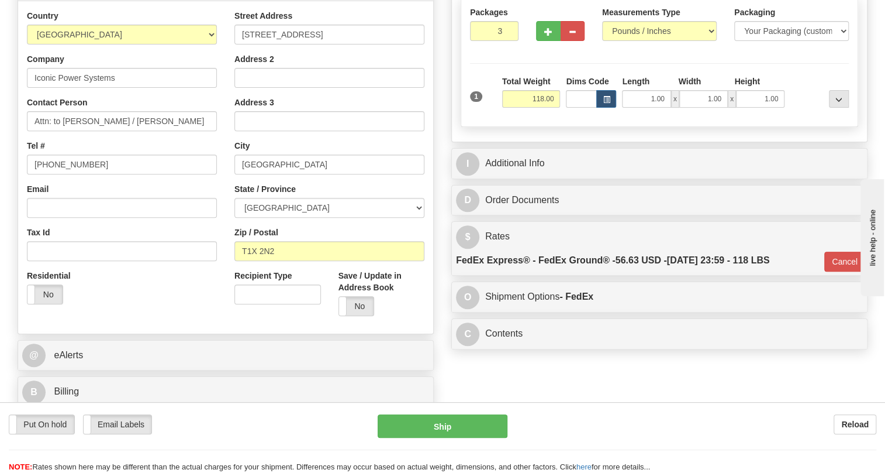
scroll to position [212, 0]
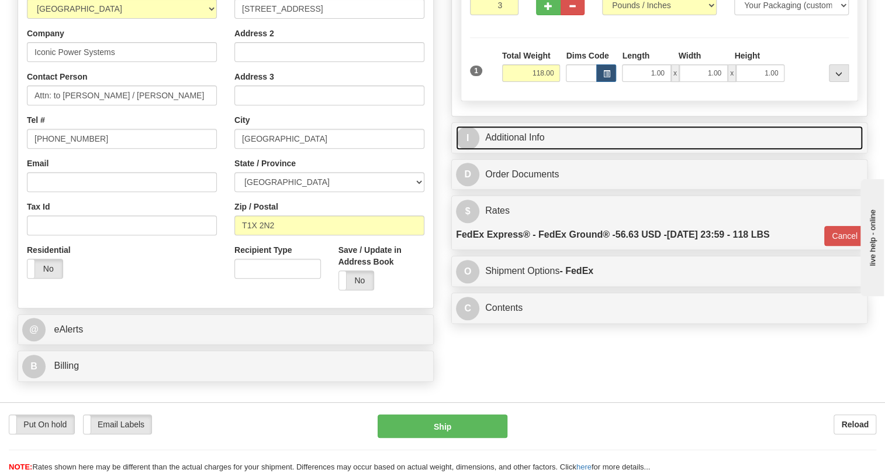
click at [536, 150] on link "I Additional Info" at bounding box center [659, 138] width 407 height 24
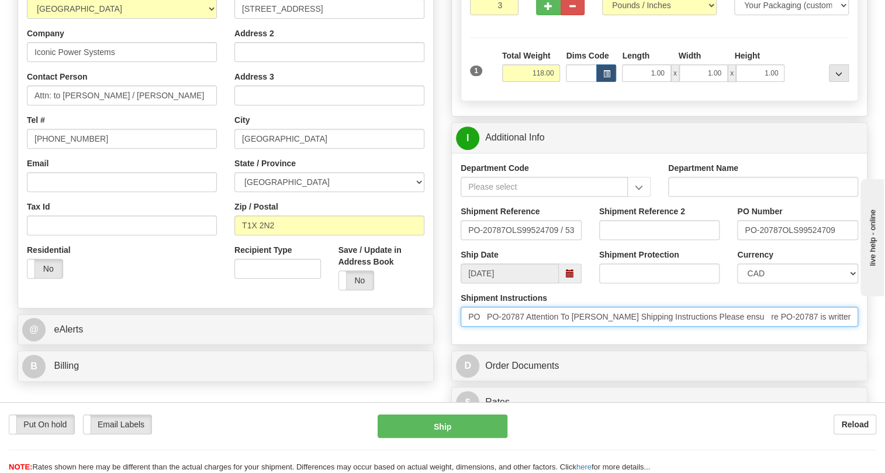
drag, startPoint x: 530, startPoint y: 339, endPoint x: 474, endPoint y: 343, distance: 56.8
click at [474, 326] on input "PO PO-20787 Attention To Greg Buck Shipping Instructions Please ensu re PO-2078…" at bounding box center [660, 316] width 398 height 20
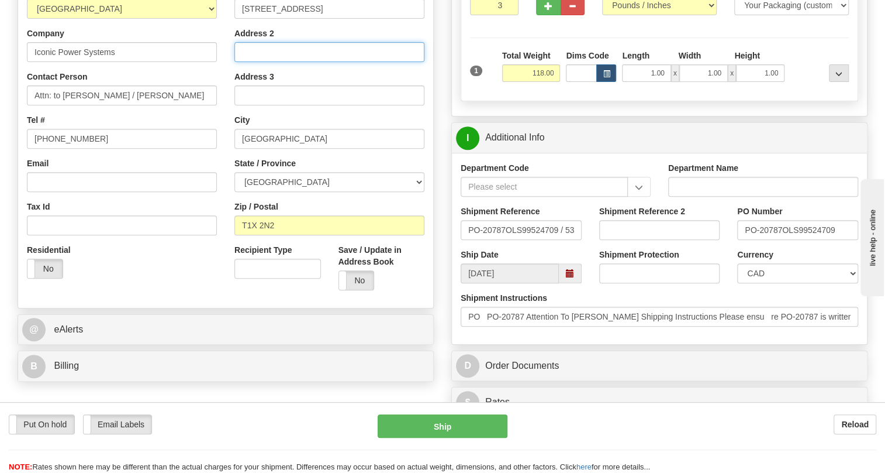
click at [257, 62] on input "Address 2" at bounding box center [330, 52] width 190 height 20
paste input "PO PO-20787"
click at [254, 62] on input "PO PO-20787" at bounding box center [330, 52] width 190 height 20
click at [316, 62] on input "PO# PO-20787" at bounding box center [330, 52] width 190 height 20
type input "PO# PO-20787"
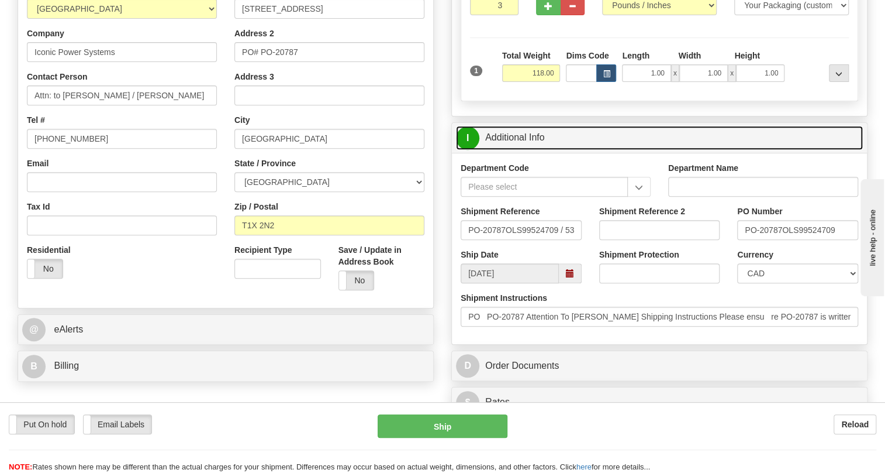
click at [532, 150] on link "I Additional Info" at bounding box center [659, 138] width 407 height 24
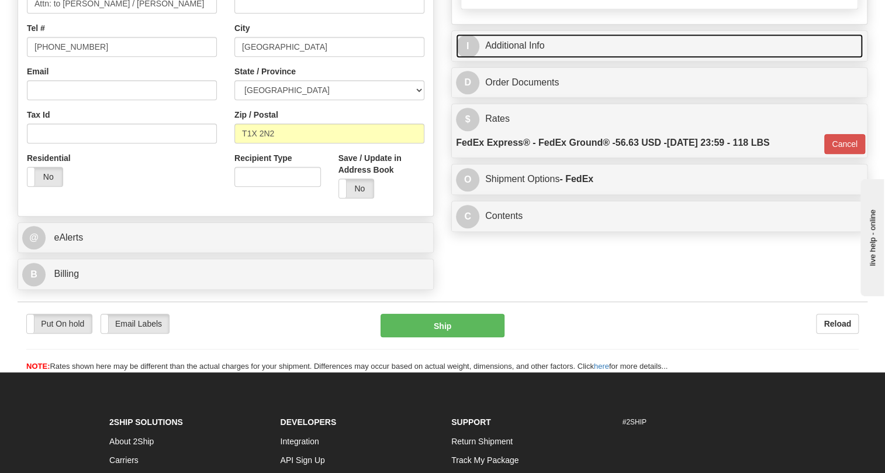
scroll to position [319, 0]
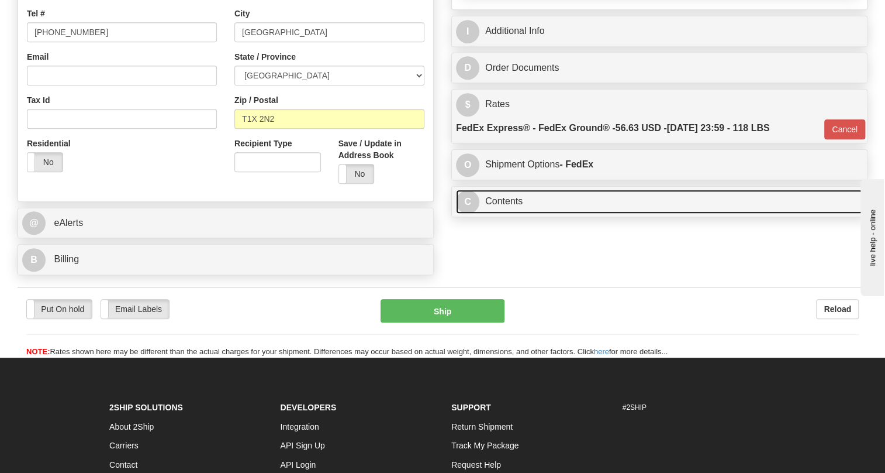
click at [497, 213] on link "C Contents" at bounding box center [659, 201] width 407 height 24
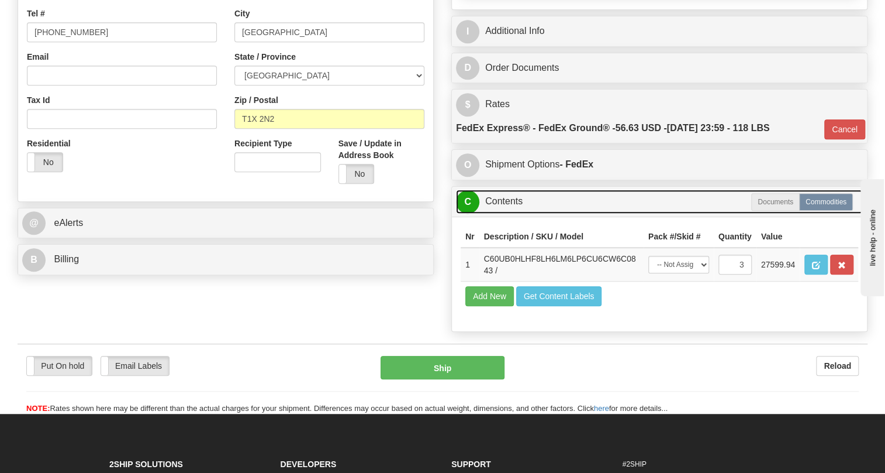
click at [498, 213] on link "C Contents" at bounding box center [659, 201] width 407 height 24
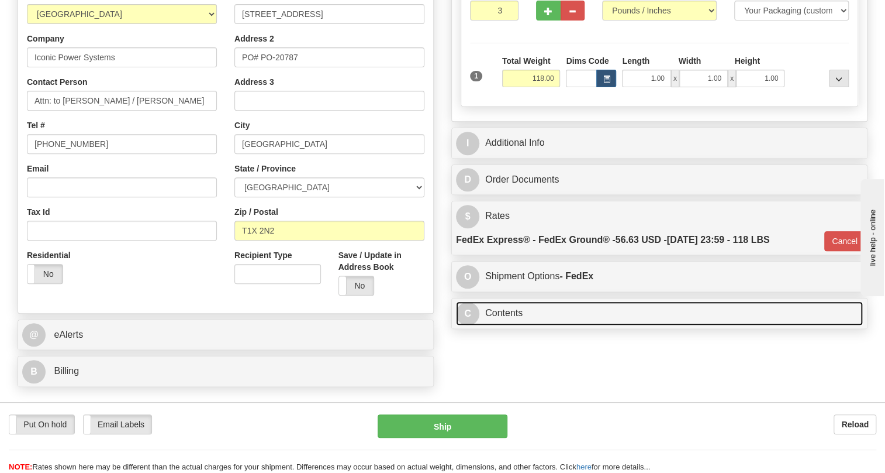
scroll to position [159, 0]
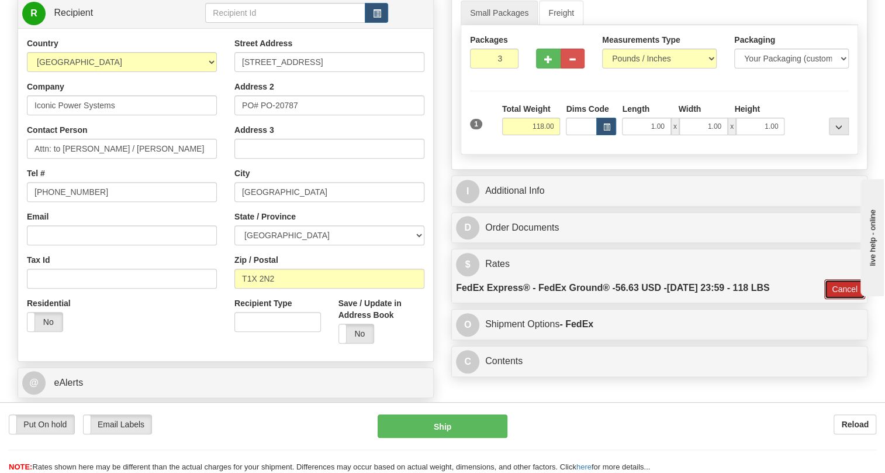
drag, startPoint x: 848, startPoint y: 314, endPoint x: 828, endPoint y: 310, distance: 20.9
click at [848, 299] on button "Cancel" at bounding box center [845, 289] width 41 height 20
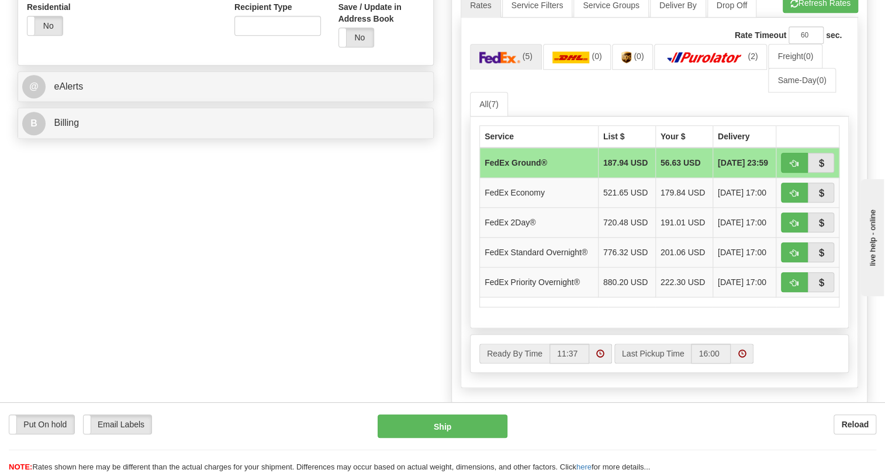
scroll to position [478, 0]
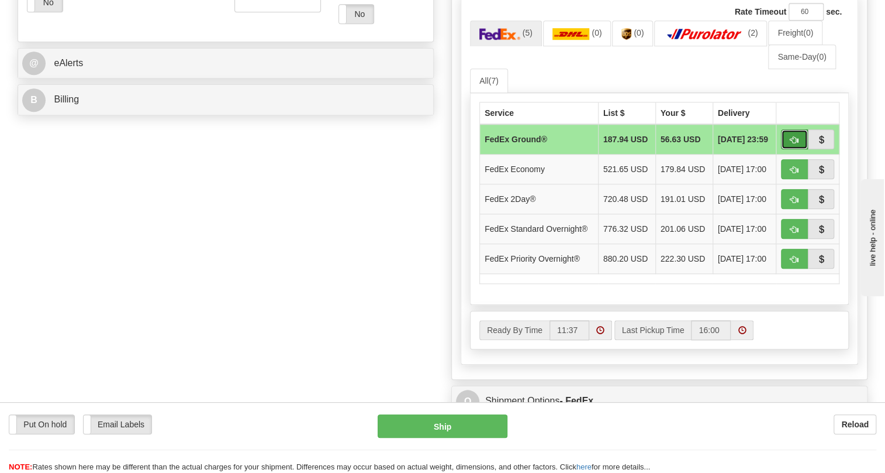
click at [792, 144] on span "button" at bounding box center [795, 140] width 8 height 8
type input "92"
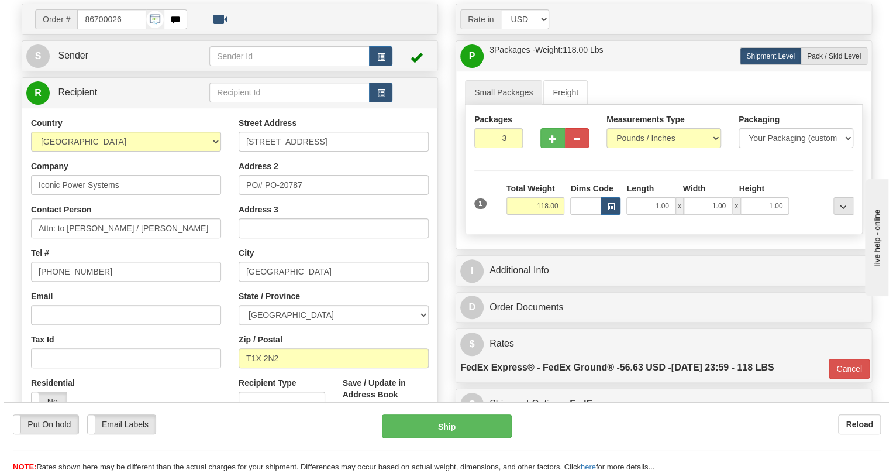
scroll to position [98, 0]
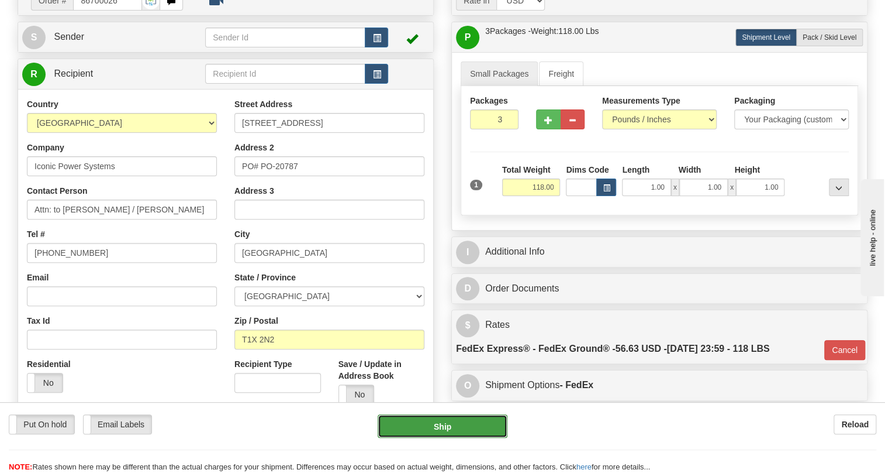
click at [443, 427] on button "Ship" at bounding box center [443, 425] width 130 height 23
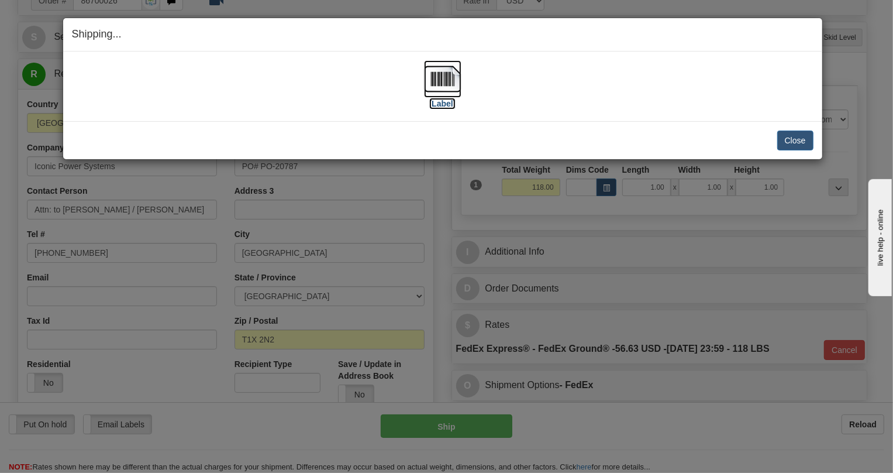
click at [437, 76] on img at bounding box center [442, 78] width 37 height 37
click at [794, 136] on button "Close" at bounding box center [795, 140] width 36 height 20
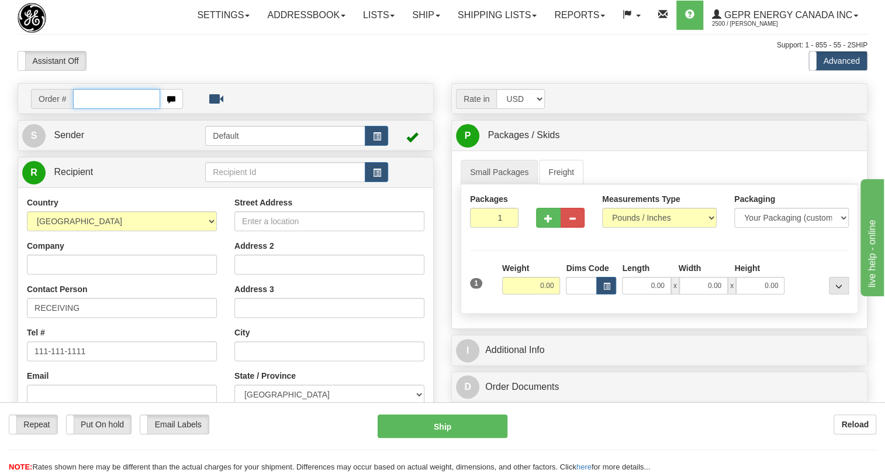
click at [89, 109] on input "text" at bounding box center [116, 99] width 87 height 20
paste input "0086700028"
click at [89, 109] on input "0086700028" at bounding box center [116, 99] width 87 height 20
type input "86700028"
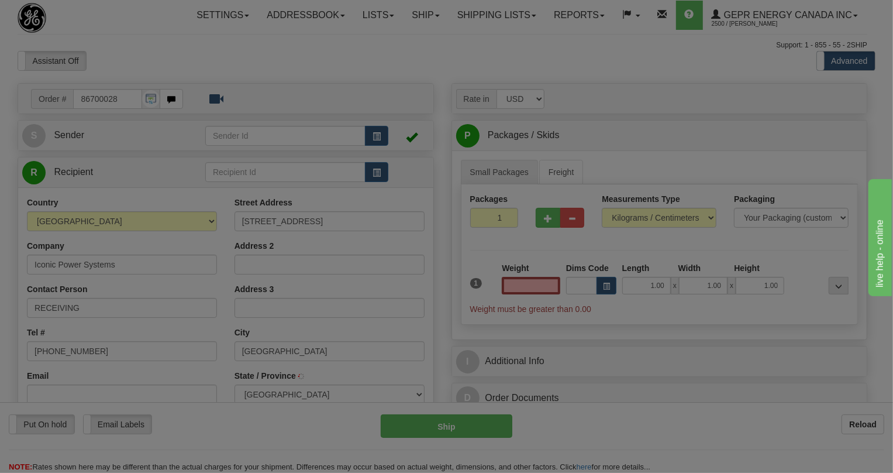
type input "[GEOGRAPHIC_DATA]"
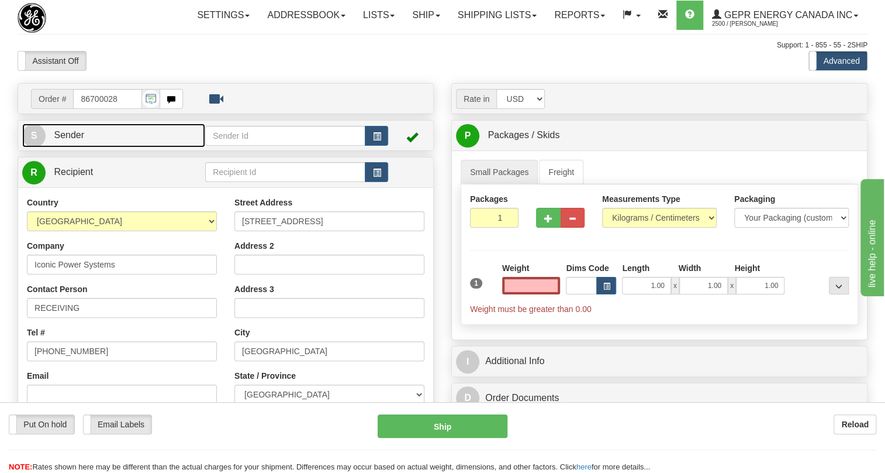
type input "0.00"
drag, startPoint x: 67, startPoint y: 162, endPoint x: 4, endPoint y: 171, distance: 63.3
click at [67, 140] on span "Sender" at bounding box center [69, 135] width 30 height 10
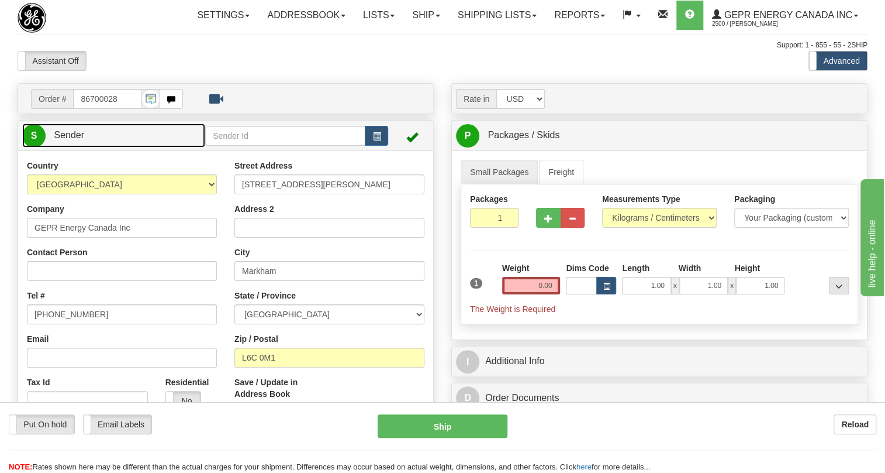
type input "MARKHAM"
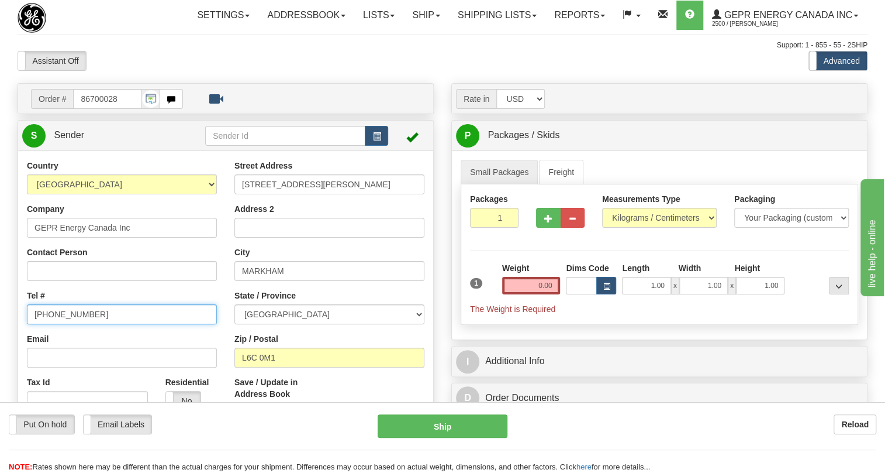
click at [68, 324] on input "(779)7960565" at bounding box center [122, 314] width 190 height 20
paste input "905-927-5013"
type input "905-927-5013"
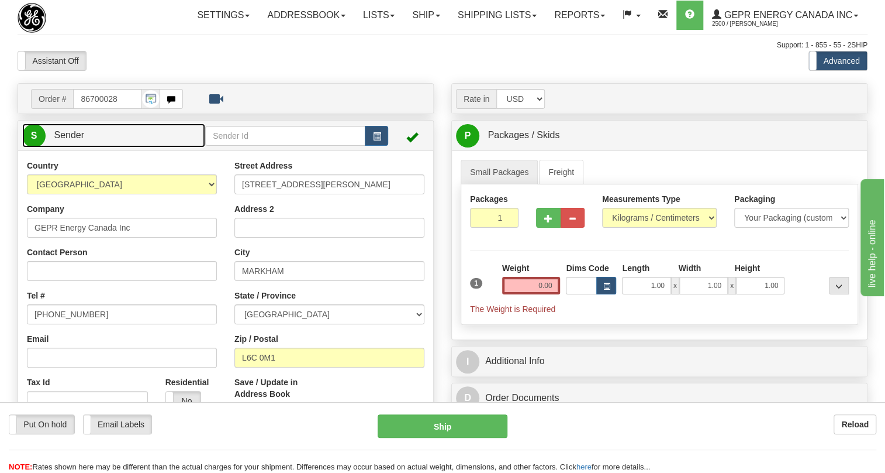
click at [72, 140] on span "Sender" at bounding box center [69, 135] width 30 height 10
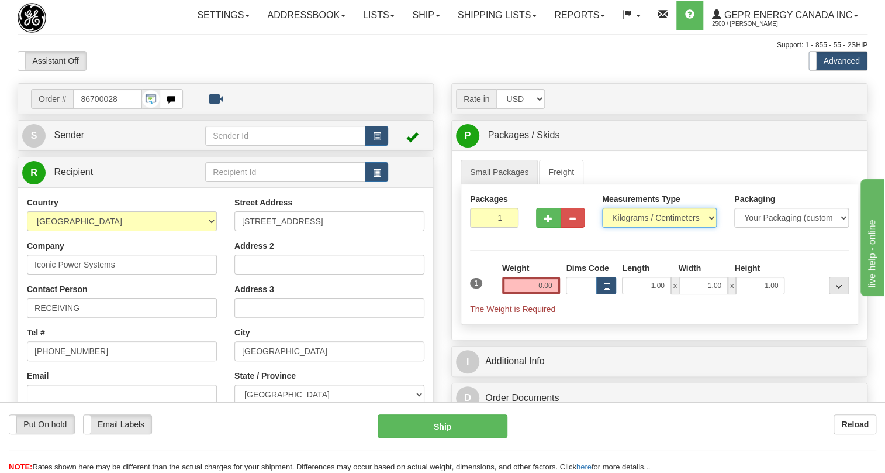
click at [651, 228] on select "Pounds / Inches Kilograms / Centimeters" at bounding box center [659, 218] width 115 height 20
select select "0"
click at [602, 228] on select "Pounds / Inches Kilograms / Centimeters" at bounding box center [659, 218] width 115 height 20
click at [531, 294] on input "0.00" at bounding box center [531, 286] width 58 height 18
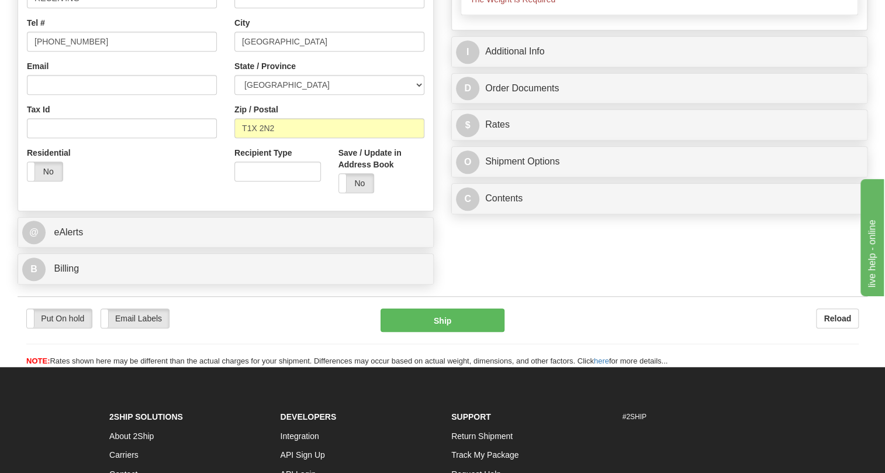
scroll to position [319, 0]
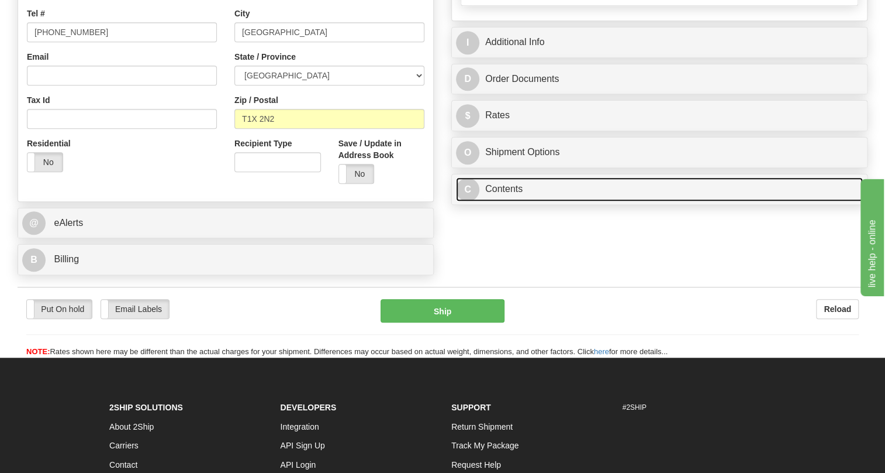
type input "0.00"
click at [511, 201] on link "C Contents" at bounding box center [659, 189] width 407 height 24
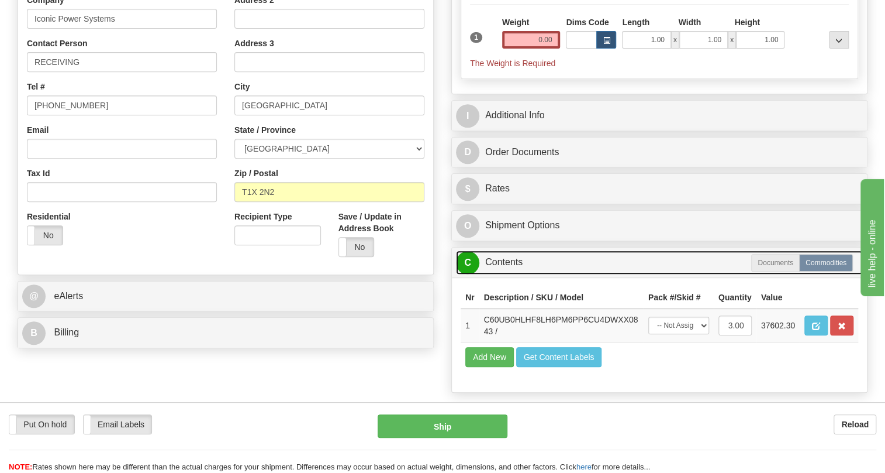
scroll to position [106, 0]
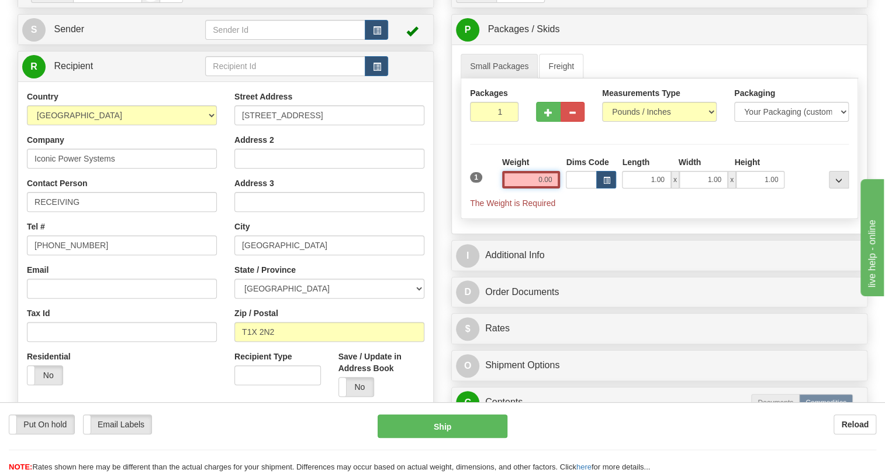
click at [543, 188] on input "0.00" at bounding box center [531, 180] width 58 height 18
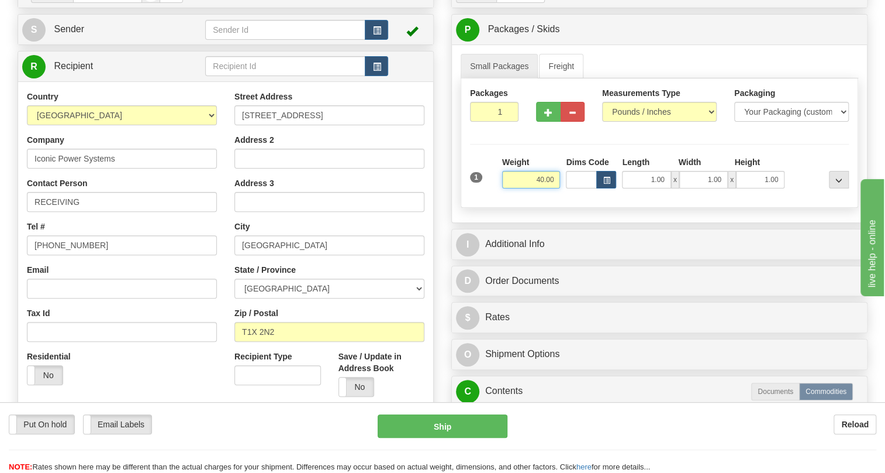
type input "40.00"
click at [497, 122] on input "1" at bounding box center [494, 112] width 49 height 20
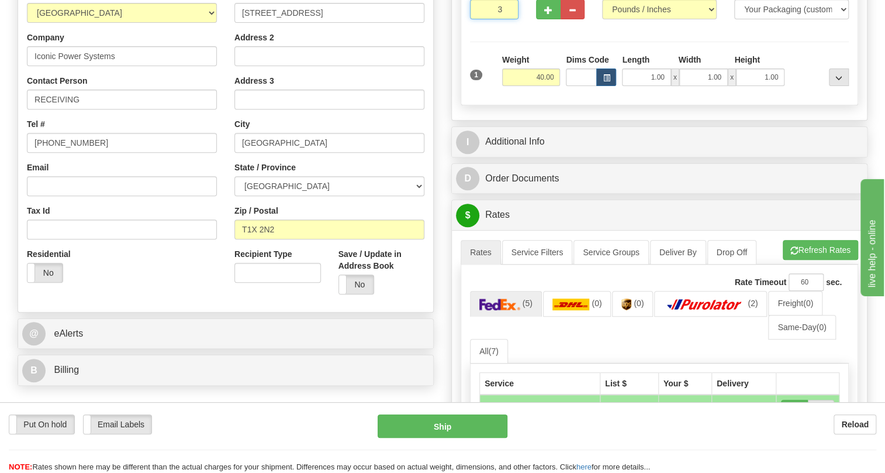
scroll to position [212, 0]
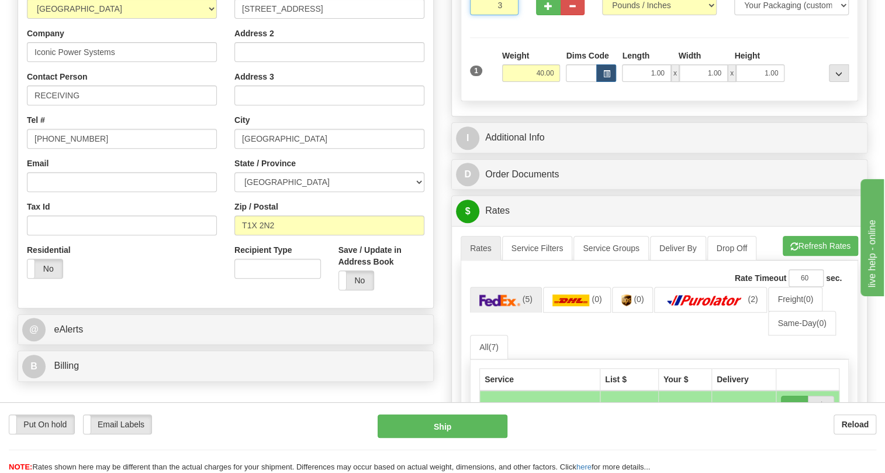
type input "3"
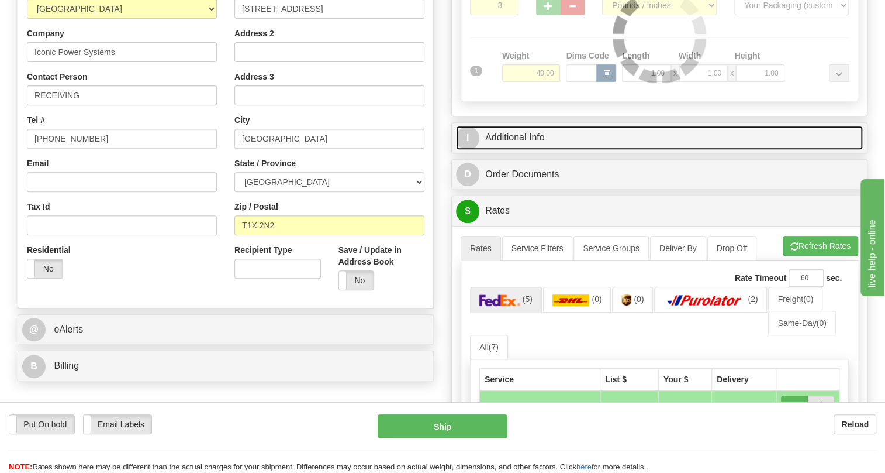
click at [524, 150] on link "I Additional Info" at bounding box center [659, 138] width 407 height 24
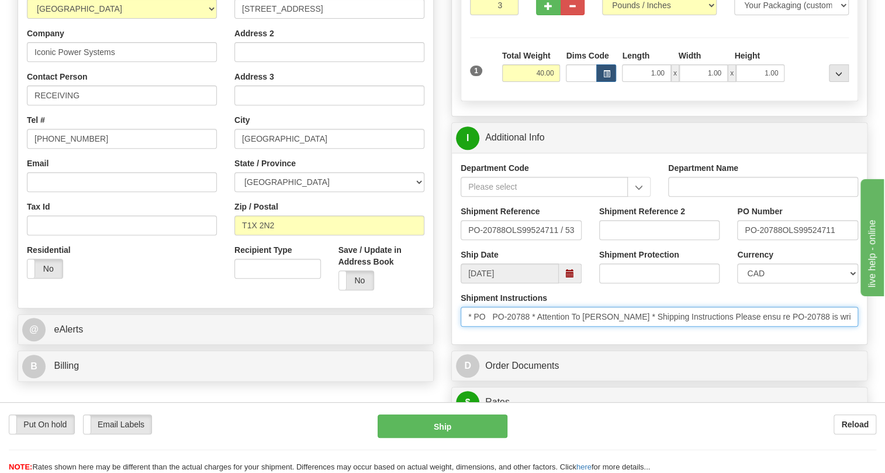
click at [623, 326] on input "* PO PO-20788 * Attention To Greg Buck * Shipping Instructions Please ensu re P…" at bounding box center [660, 316] width 398 height 20
drag, startPoint x: 623, startPoint y: 340, endPoint x: 586, endPoint y: 343, distance: 37.5
click at [586, 326] on input "* PO PO-20788 * Attention To Greg Buck * Shipping Instructions Please ensu re P…" at bounding box center [660, 316] width 398 height 20
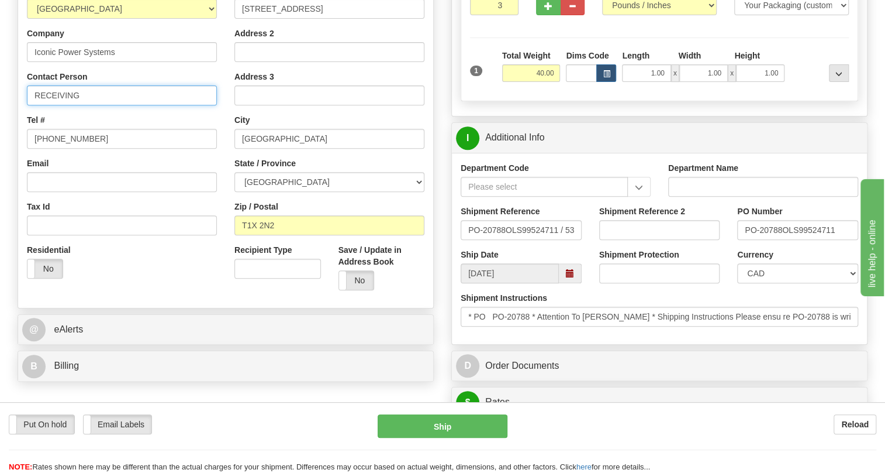
click at [52, 105] on input "RECEIVING" at bounding box center [122, 95] width 190 height 20
click at [51, 105] on input "RECEIVING" at bounding box center [122, 95] width 190 height 20
paste input "Greg Buck"
type input "Attn: to Greg Buck / Juliana Constantino"
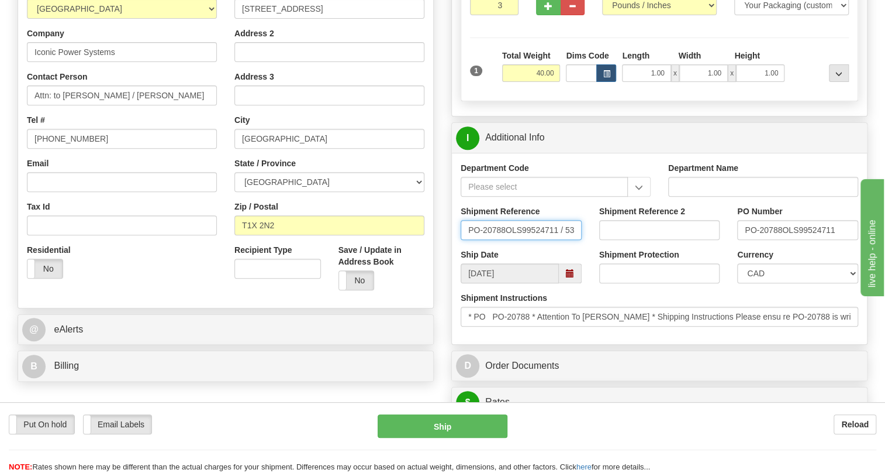
drag, startPoint x: 505, startPoint y: 255, endPoint x: 467, endPoint y: 257, distance: 37.5
click at [467, 240] on input "PO-20788OLS99524711 / 532430" at bounding box center [521, 230] width 121 height 20
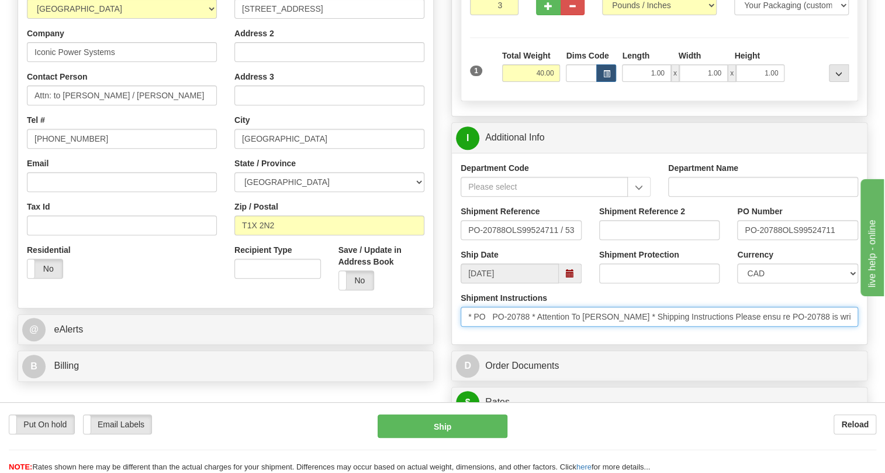
drag, startPoint x: 482, startPoint y: 256, endPoint x: 532, endPoint y: 343, distance: 100.3
click at [532, 326] on input "* PO PO-20788 * Attention To Greg Buck * Shipping Instructions Please ensu re P…" at bounding box center [660, 316] width 398 height 20
drag, startPoint x: 532, startPoint y: 343, endPoint x: 477, endPoint y: 343, distance: 54.4
click at [477, 326] on input "* PO PO-20788 * Attention To Greg Buck * Shipping Instructions Please ensu re P…" at bounding box center [660, 316] width 398 height 20
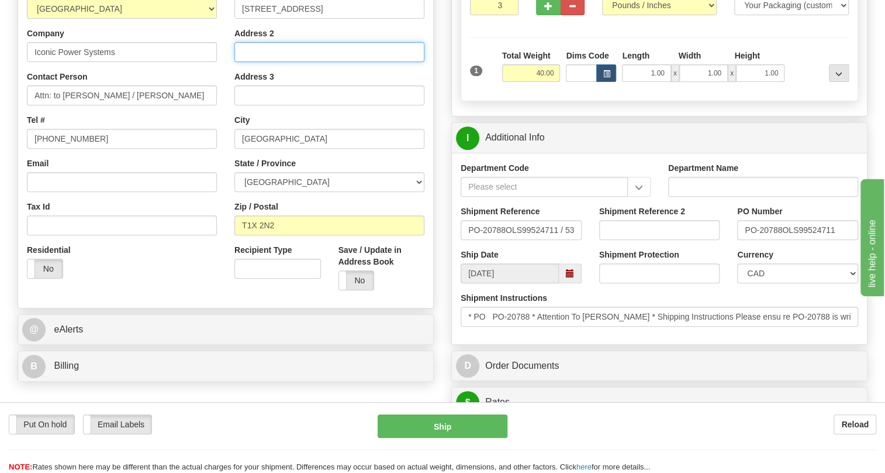
click at [261, 62] on input "Address 2" at bounding box center [330, 52] width 190 height 20
paste input "PO PO-20788"
click at [254, 62] on input "PO PO-20788" at bounding box center [330, 52] width 190 height 20
type input "PO# PO-20788"
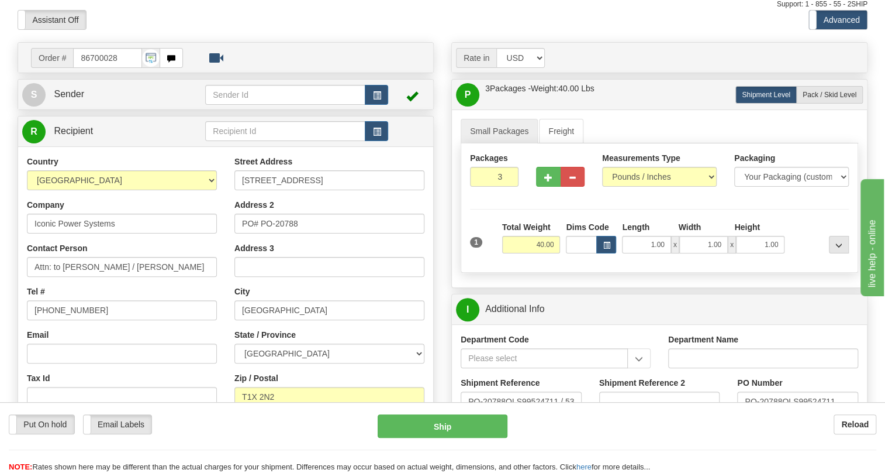
scroll to position [0, 0]
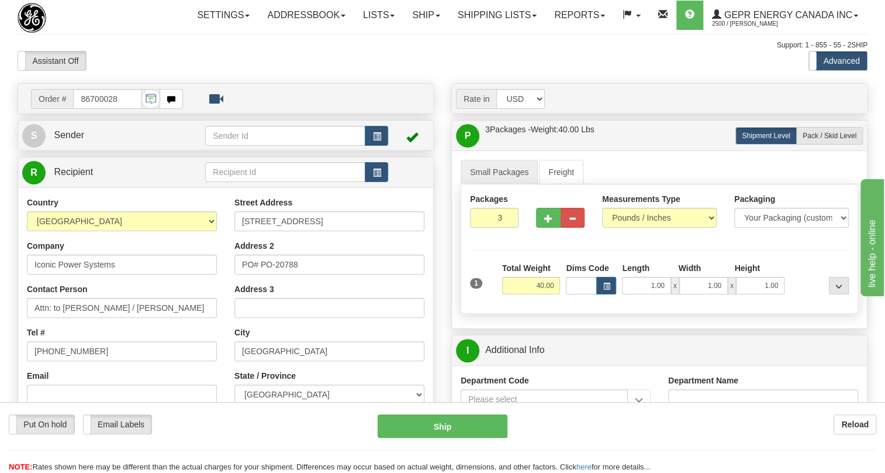
click at [583, 270] on div "Packages 3 1 Measurements Type" at bounding box center [660, 248] width 398 height 129
click at [542, 294] on input "40.00" at bounding box center [531, 286] width 58 height 18
type input "111.00"
click at [550, 313] on div "Packages 3 1 Measurements Type" at bounding box center [660, 248] width 398 height 129
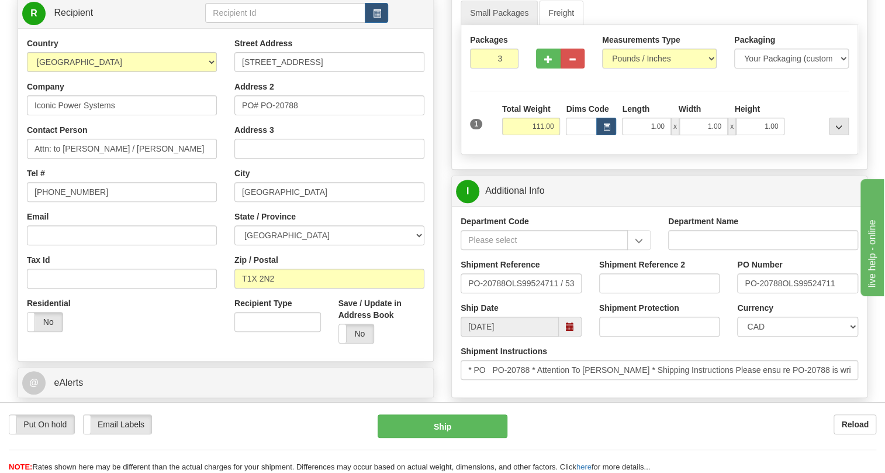
scroll to position [212, 0]
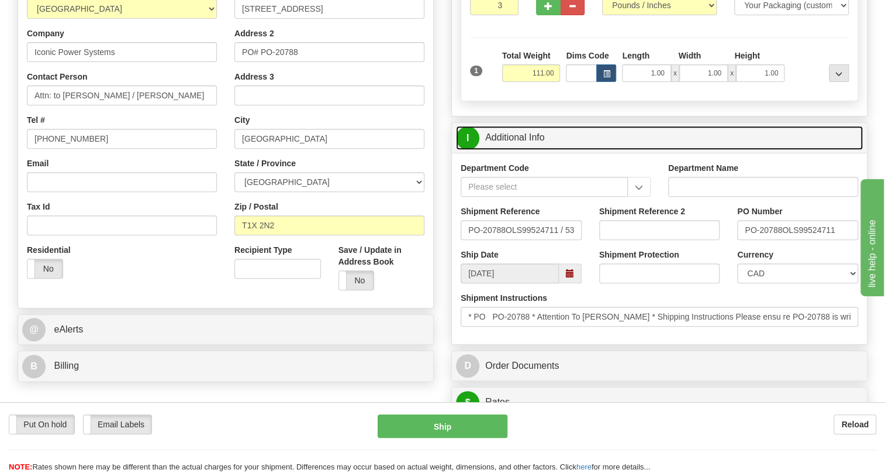
click at [509, 150] on link "I Additional Info" at bounding box center [659, 138] width 407 height 24
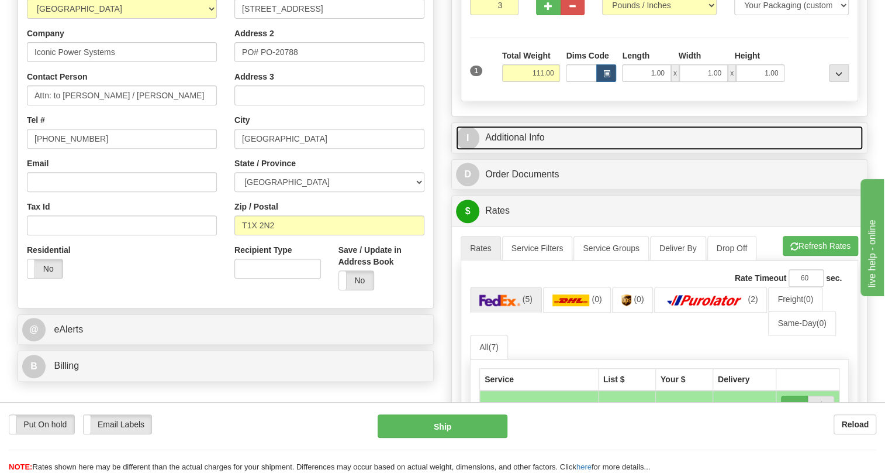
click at [518, 150] on link "I Additional Info" at bounding box center [659, 138] width 407 height 24
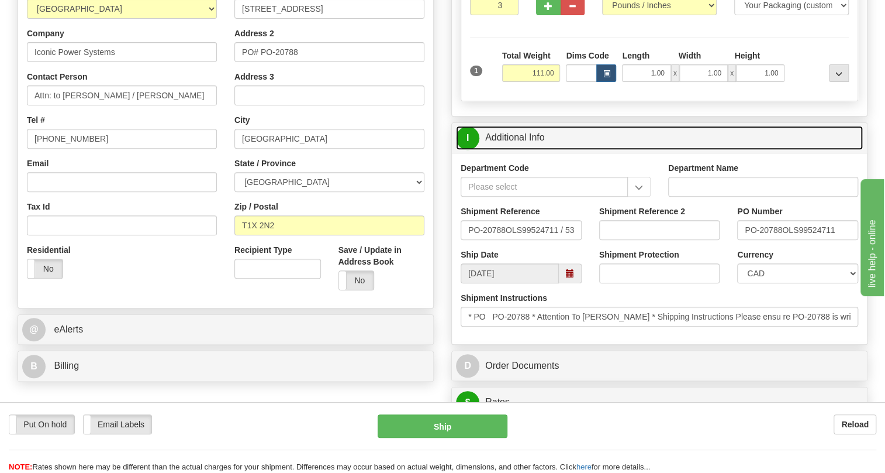
click at [518, 150] on link "I Additional Info" at bounding box center [659, 138] width 407 height 24
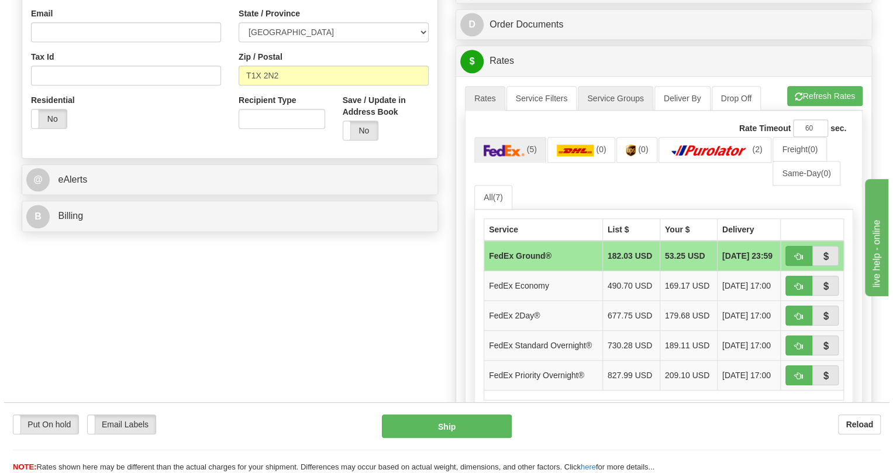
scroll to position [372, 0]
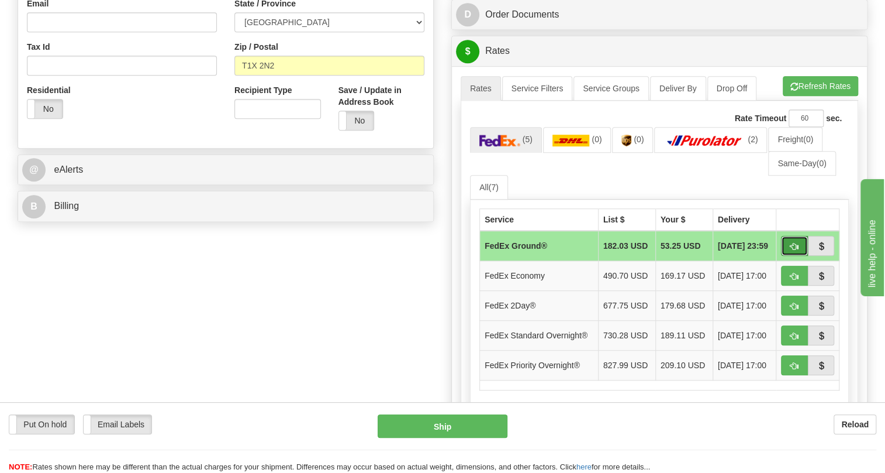
click at [795, 250] on span "button" at bounding box center [795, 247] width 8 height 8
type input "92"
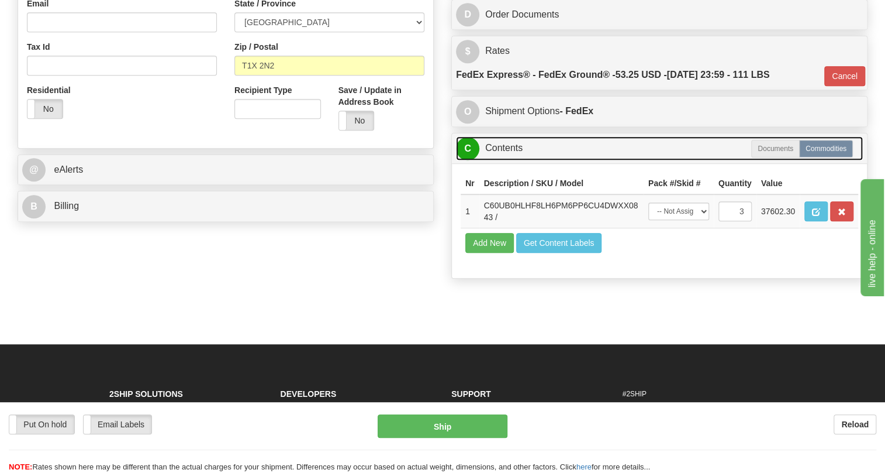
click at [509, 160] on link "C Contents" at bounding box center [659, 148] width 407 height 24
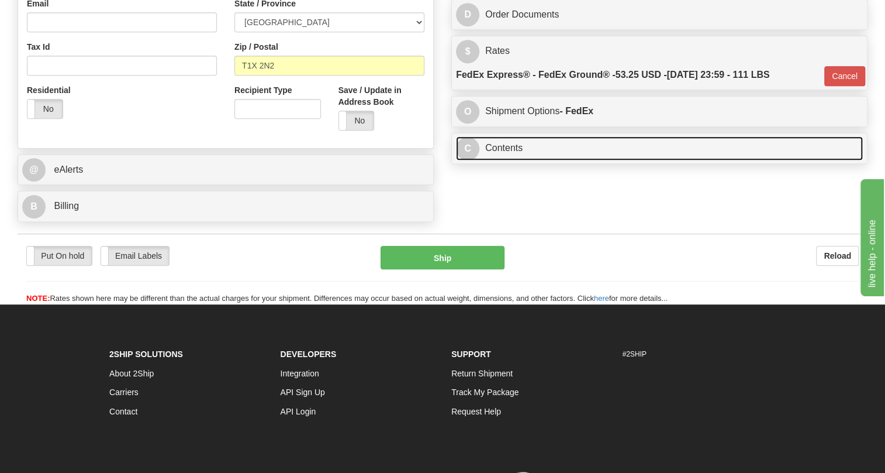
click at [508, 160] on link "C Contents" at bounding box center [659, 148] width 407 height 24
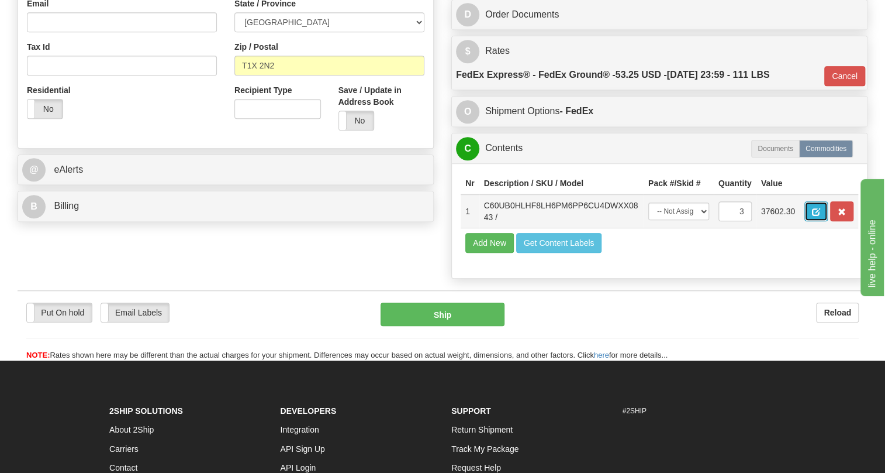
click at [811, 221] on button "button" at bounding box center [816, 211] width 23 height 20
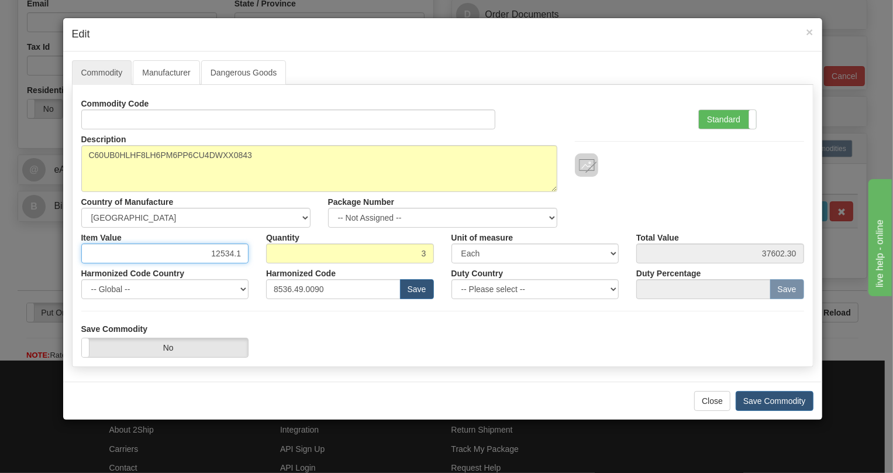
click at [222, 252] on input "12534.1" at bounding box center [165, 253] width 168 height 20
paste input "9.113,12"
click at [216, 257] on input "9.113,12" at bounding box center [165, 253] width 168 height 20
click at [228, 257] on input "9113,12" at bounding box center [165, 253] width 168 height 20
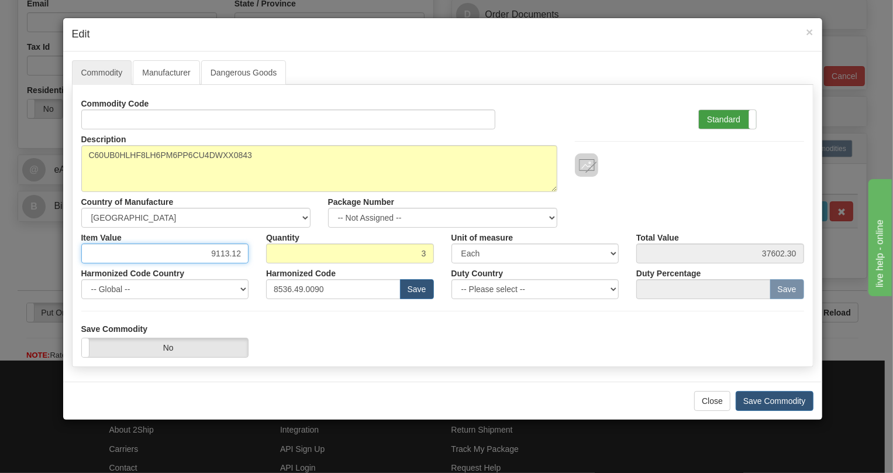
type input "9113.12"
type input "27339.36"
click at [721, 119] on label "Standard" at bounding box center [727, 119] width 57 height 19
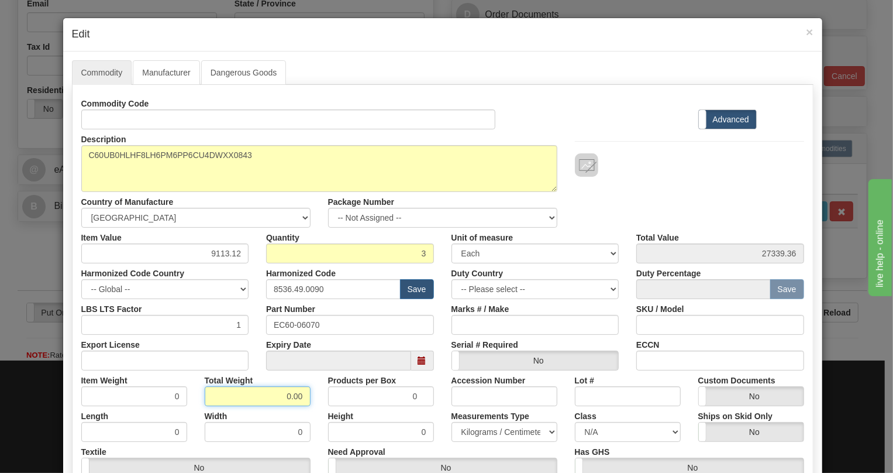
click at [268, 400] on input "0.00" at bounding box center [258, 396] width 106 height 20
type input "1.00"
type input "0.3333"
click at [465, 427] on select "Pounds / Inches Kilograms / Centimeters" at bounding box center [505, 432] width 106 height 20
select select "0"
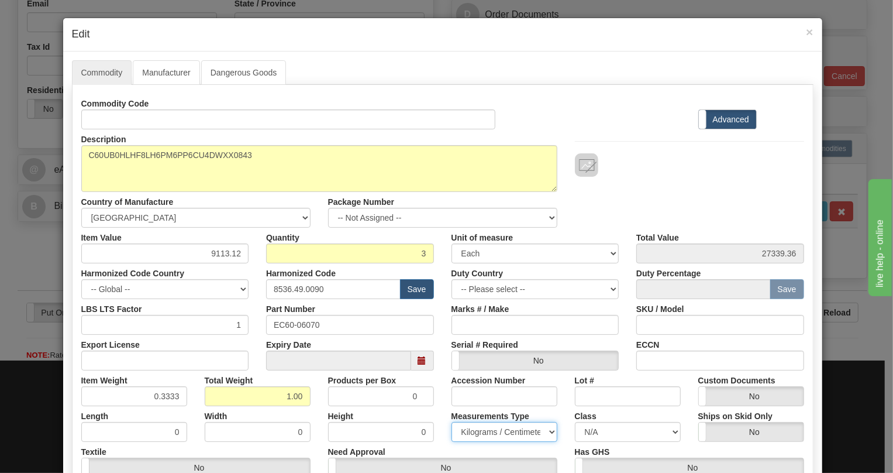
click at [452, 422] on select "Pounds / Inches Kilograms / Centimeters" at bounding box center [505, 432] width 106 height 20
drag, startPoint x: 171, startPoint y: 391, endPoint x: 175, endPoint y: 400, distance: 9.4
click at [175, 400] on input "0.3333" at bounding box center [134, 396] width 106 height 20
type input "0.3335"
click at [275, 375] on div "Total Weight 1.00" at bounding box center [257, 388] width 123 height 36
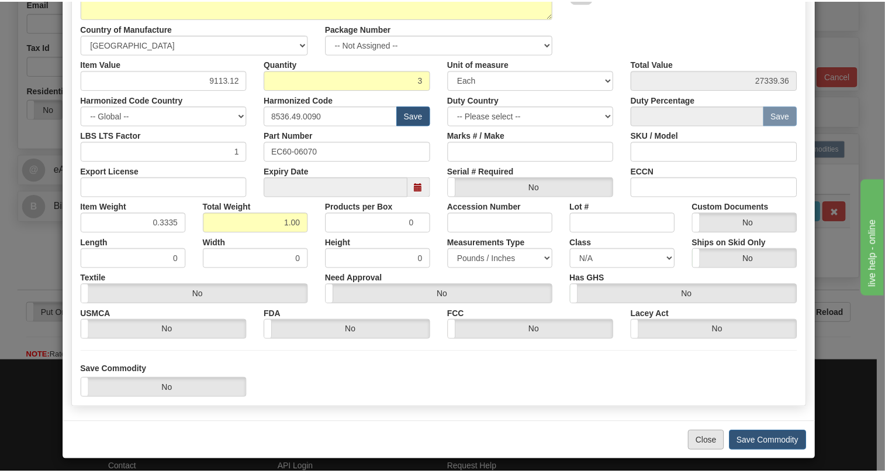
scroll to position [178, 0]
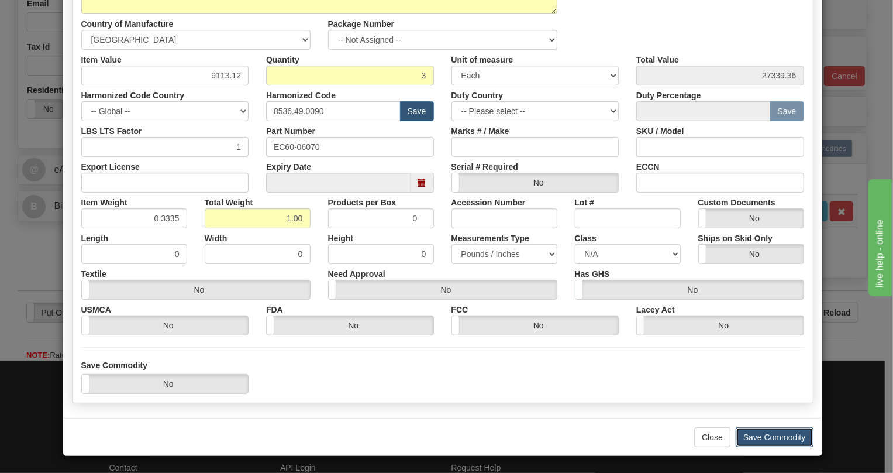
click at [757, 438] on button "Save Commodity" at bounding box center [775, 437] width 78 height 20
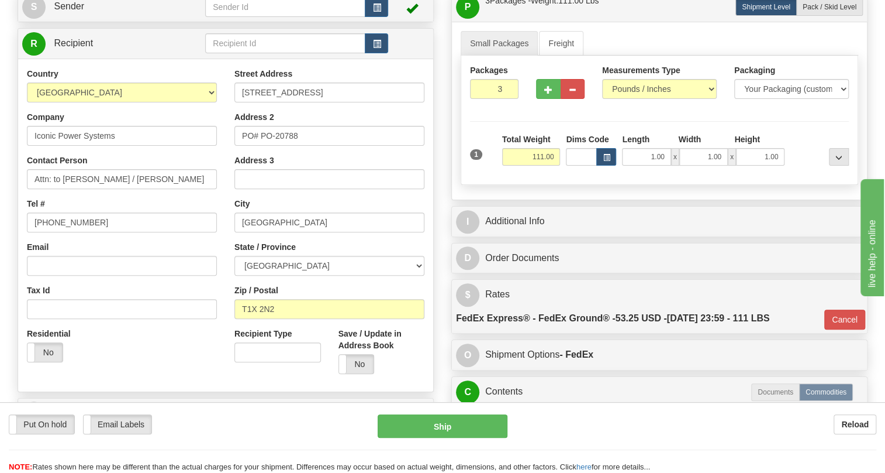
scroll to position [106, 0]
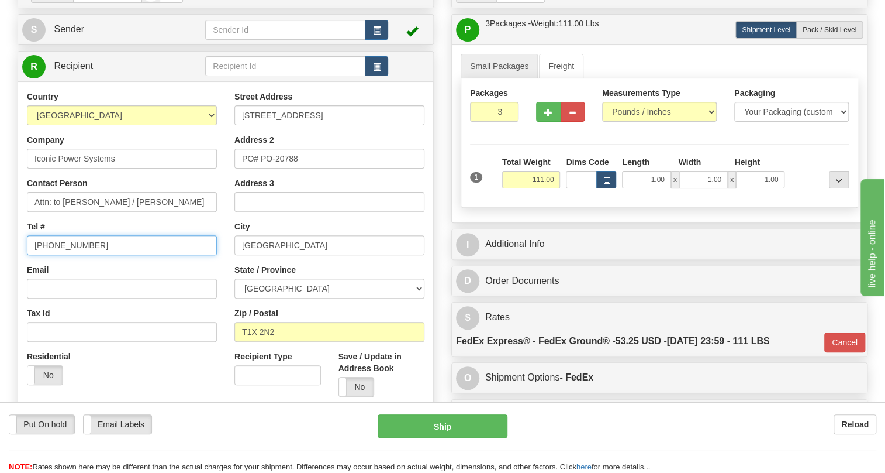
click at [73, 255] on input "(779)7960565" at bounding box center [122, 245] width 190 height 20
paste input "Jul Phone: 403-540-489"
drag, startPoint x: 77, startPoint y: 269, endPoint x: 26, endPoint y: 278, distance: 51.6
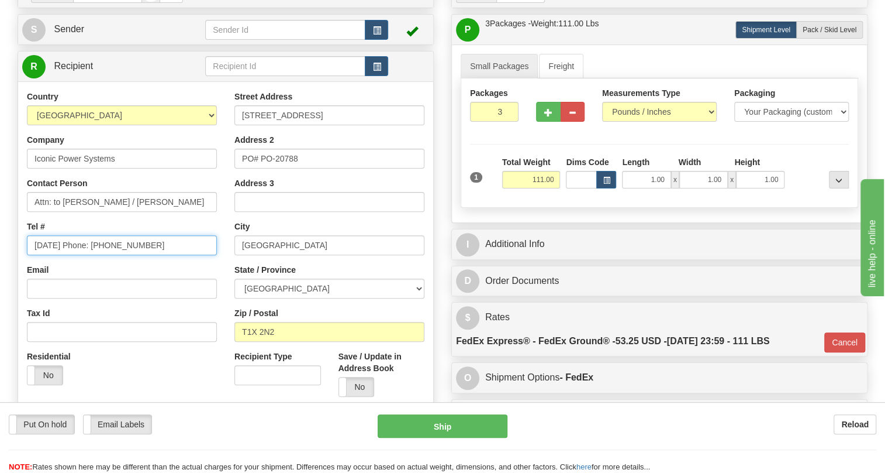
click at [26, 278] on div "Country AFGHANISTAN ALAND ISLANDS ALBANIA ALGERIA AMERICAN SAMOA ANDORRA ANGOLA…" at bounding box center [122, 242] width 208 height 303
click at [120, 255] on input "403-540-4895" at bounding box center [122, 245] width 190 height 20
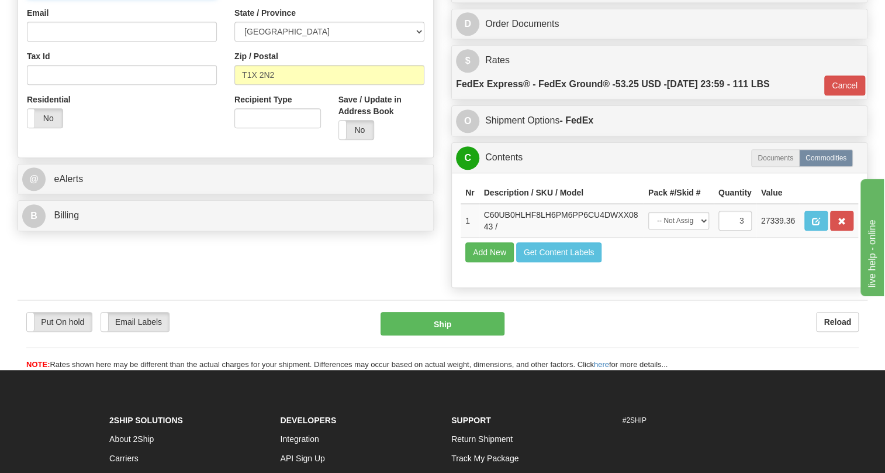
scroll to position [372, 0]
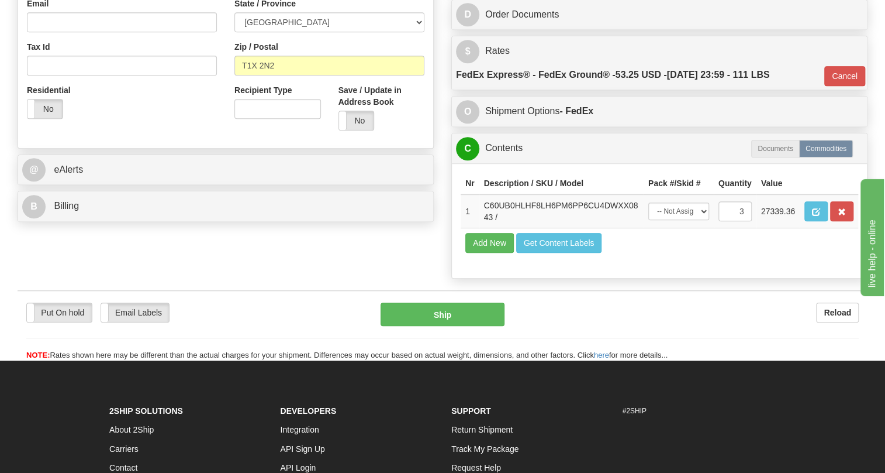
type input "403-540-4895"
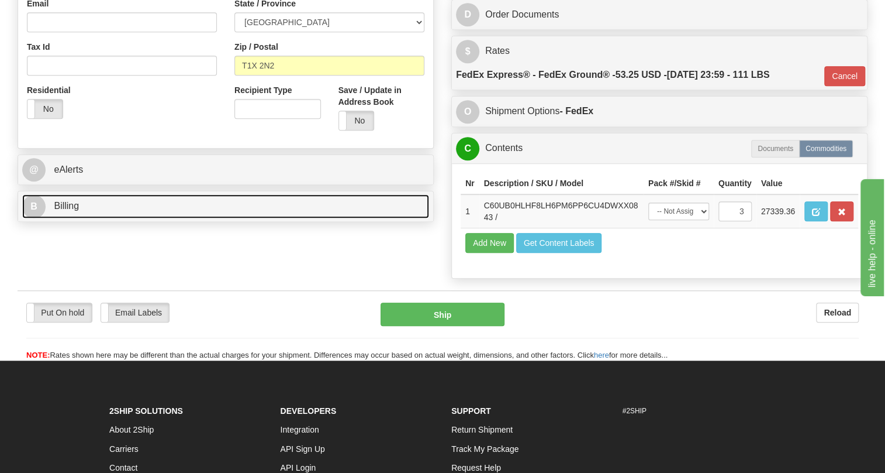
click at [74, 211] on span "Billing" at bounding box center [66, 206] width 25 height 10
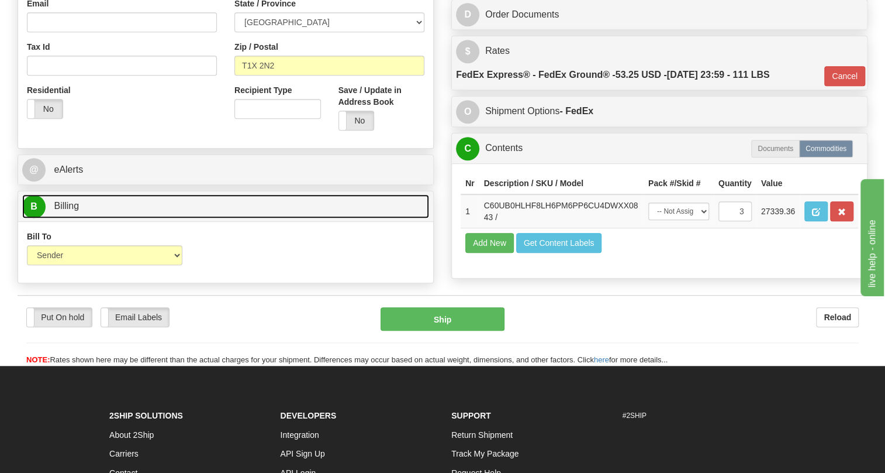
click at [74, 211] on span "Billing" at bounding box center [66, 206] width 25 height 10
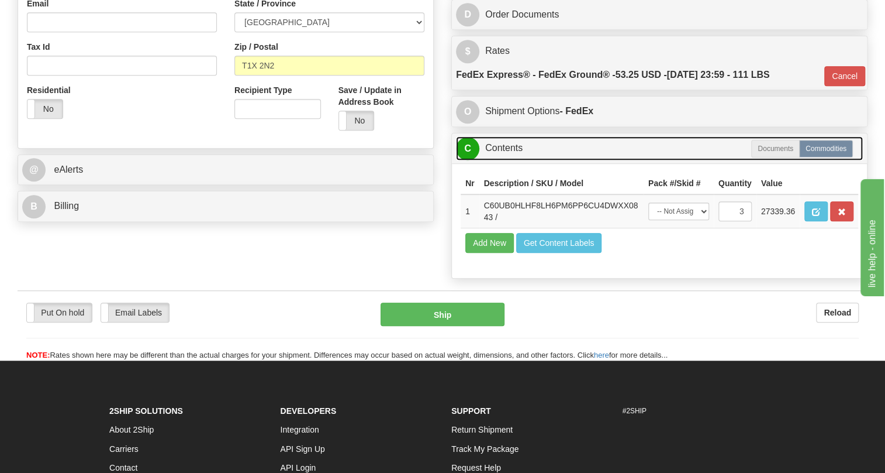
click at [511, 160] on link "C Contents" at bounding box center [659, 148] width 407 height 24
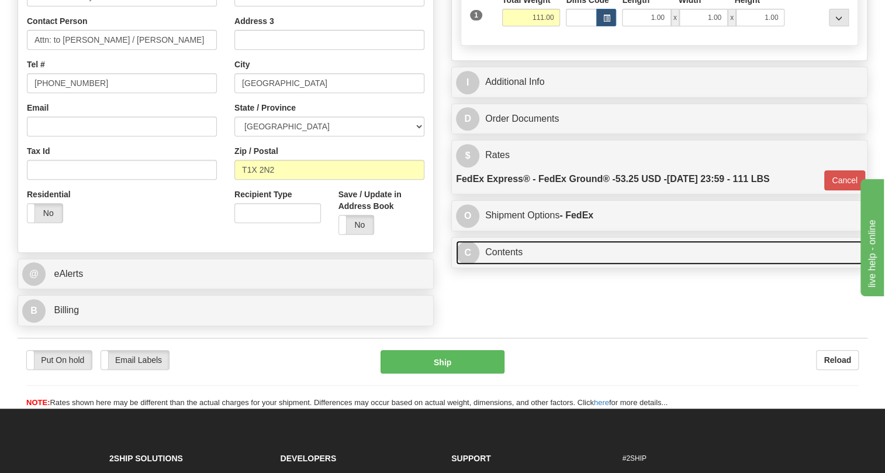
scroll to position [266, 0]
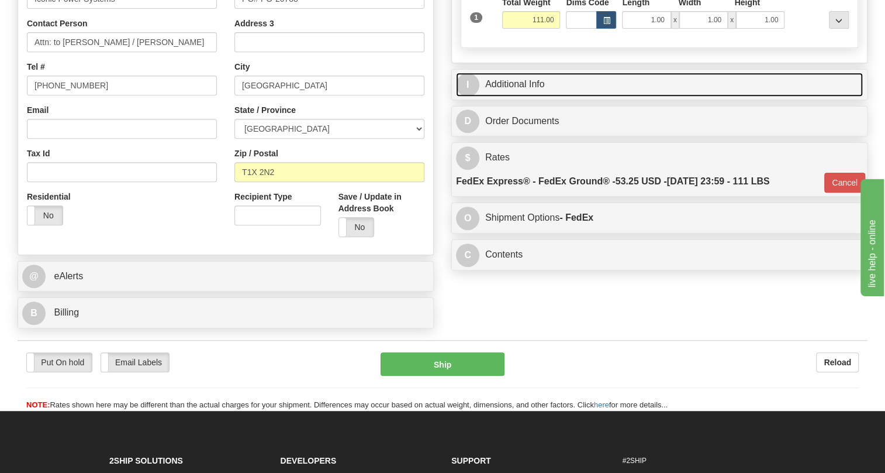
click at [528, 97] on link "I Additional Info" at bounding box center [659, 85] width 407 height 24
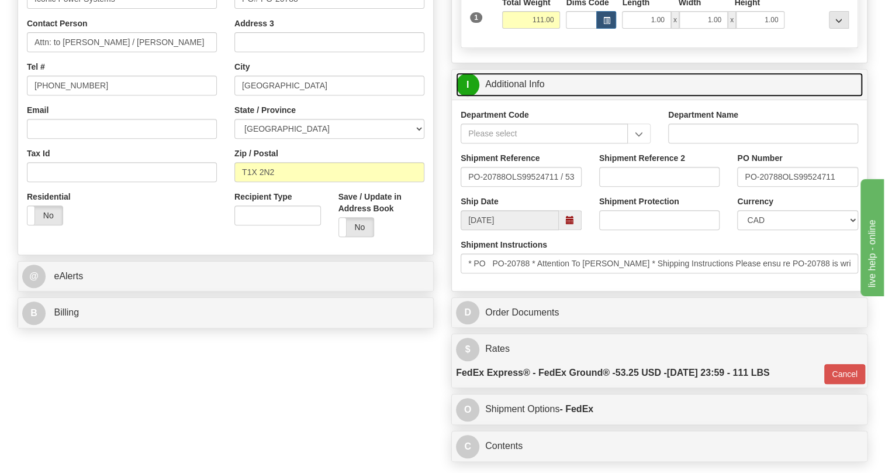
click at [528, 97] on link "I Additional Info" at bounding box center [659, 85] width 407 height 24
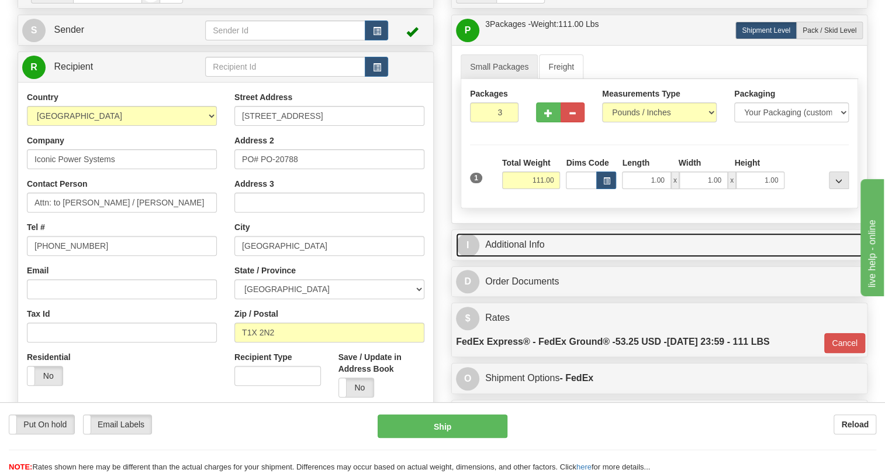
scroll to position [106, 0]
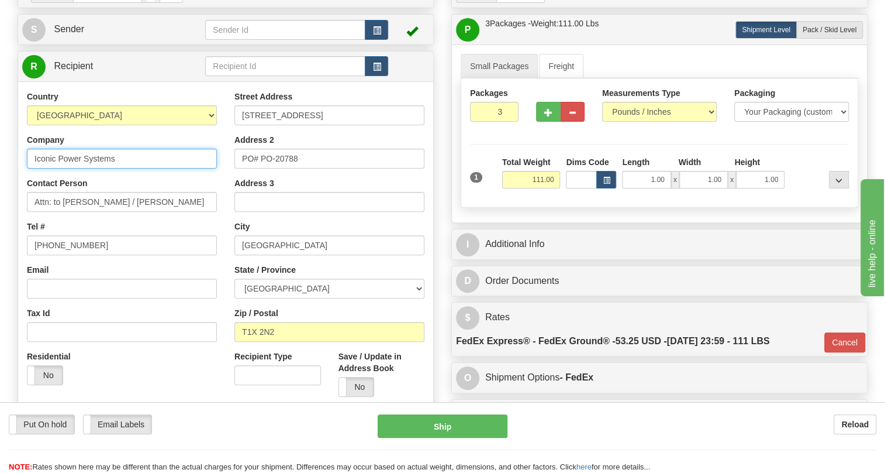
click at [126, 168] on input "Iconic Power Systems" at bounding box center [122, 159] width 190 height 20
click at [345, 125] on input "505 CARMEK BLVD" at bounding box center [330, 115] width 190 height 20
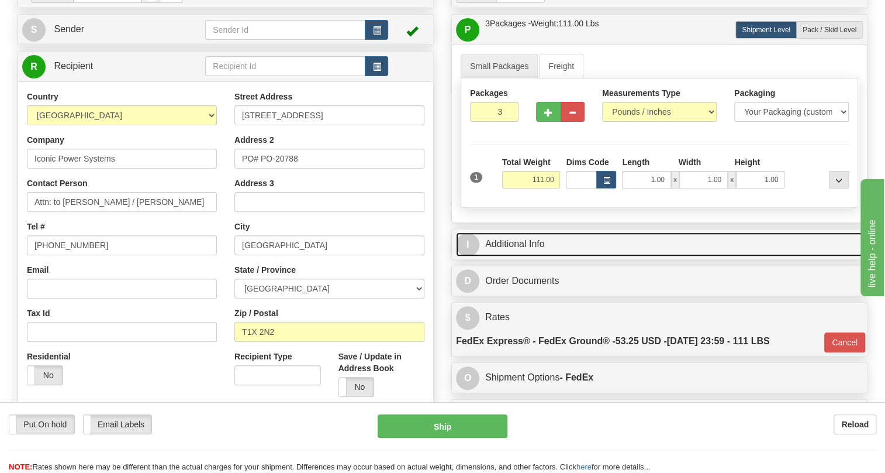
click at [519, 256] on link "I Additional Info" at bounding box center [659, 244] width 407 height 24
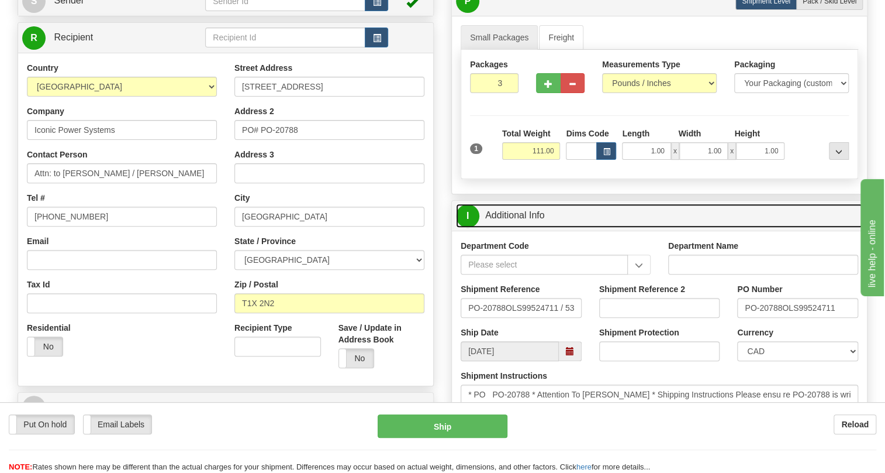
scroll to position [159, 0]
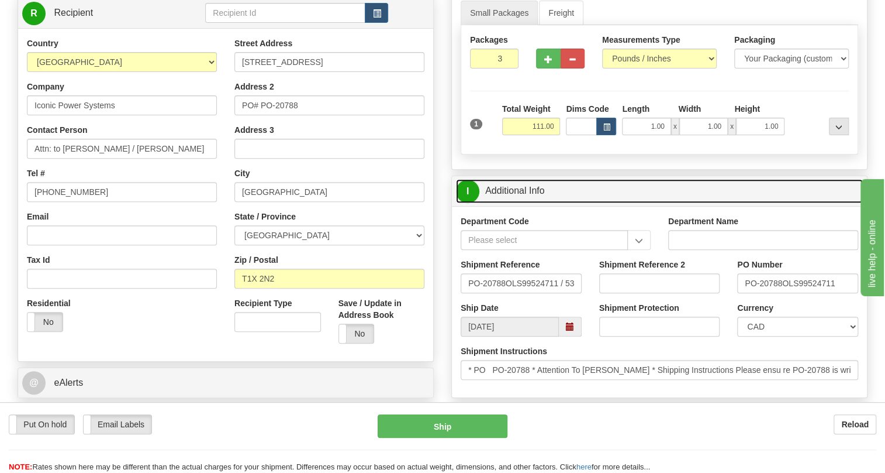
click at [519, 203] on link "I Additional Info" at bounding box center [659, 191] width 407 height 24
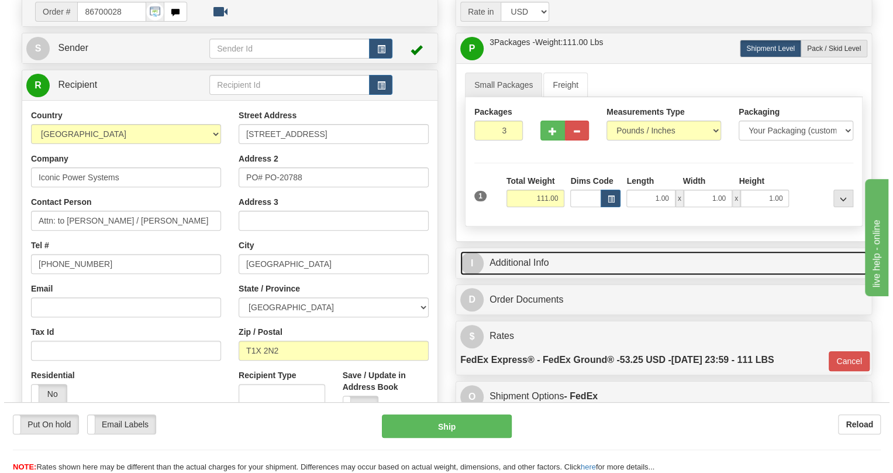
scroll to position [106, 0]
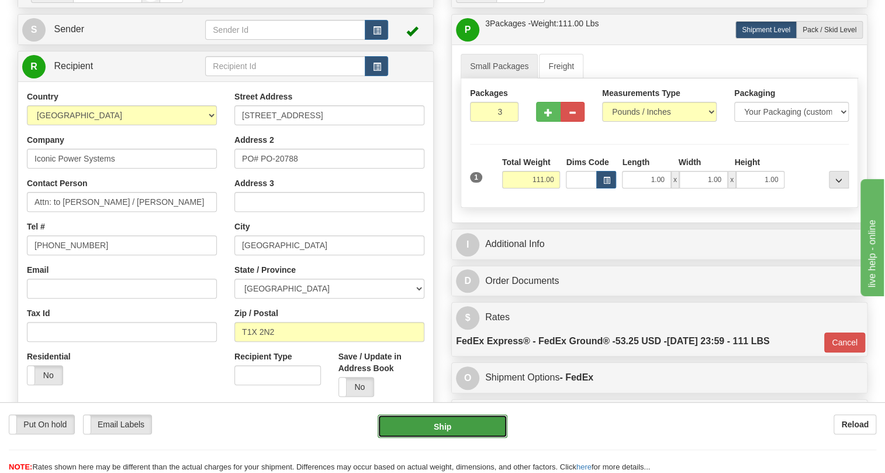
click at [442, 425] on button "Ship" at bounding box center [443, 425] width 130 height 23
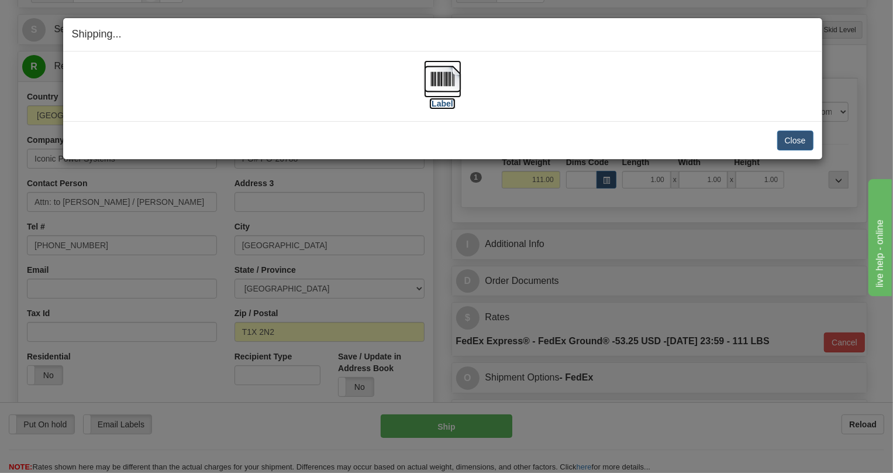
click at [443, 78] on img at bounding box center [442, 78] width 37 height 37
click at [798, 140] on button "Close" at bounding box center [795, 140] width 36 height 20
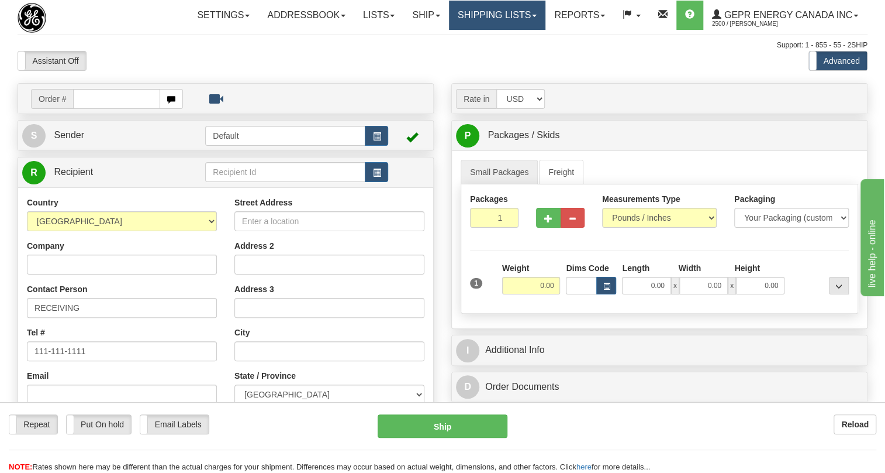
click at [533, 16] on span at bounding box center [534, 16] width 5 height 2
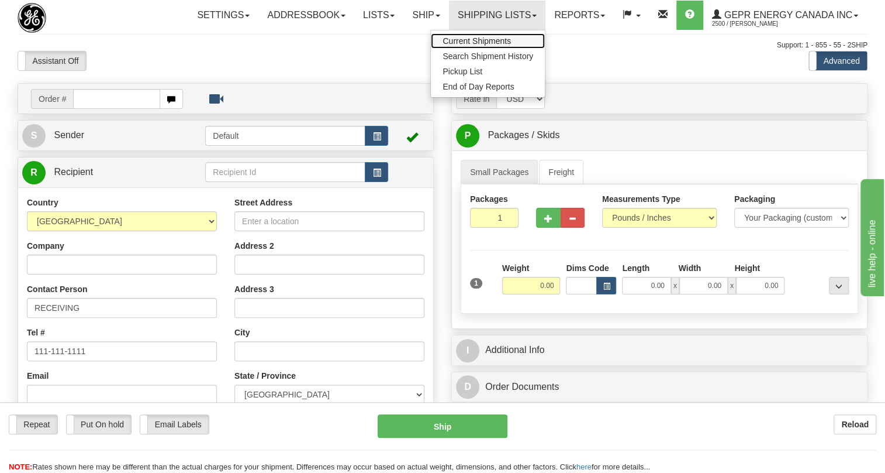
click at [479, 37] on span "Current Shipments" at bounding box center [477, 40] width 68 height 9
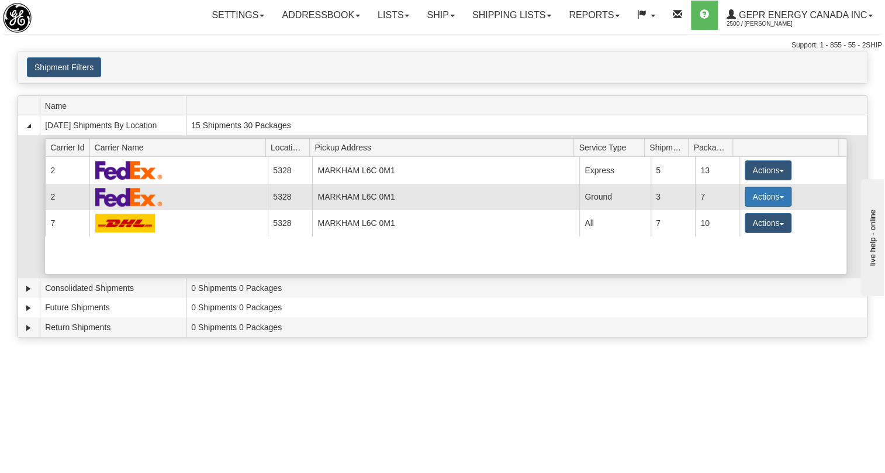
click at [780, 197] on span "button" at bounding box center [782, 197] width 5 height 2
click at [732, 217] on span "Details" at bounding box center [725, 218] width 32 height 8
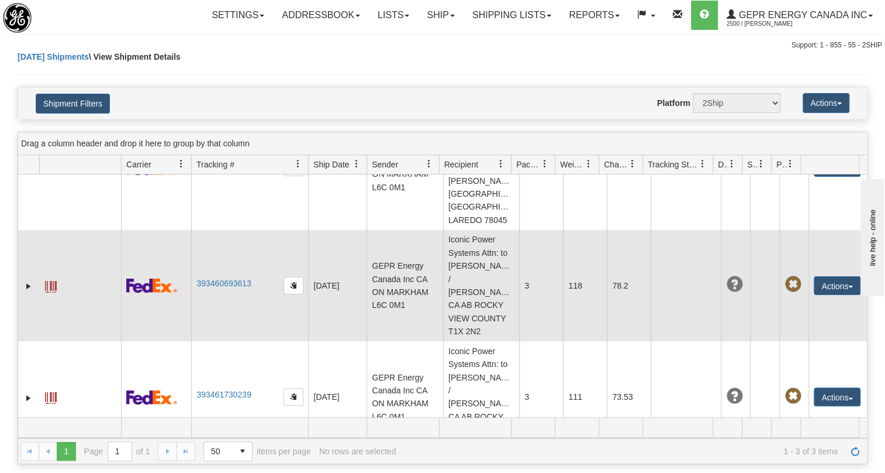
scroll to position [78, 0]
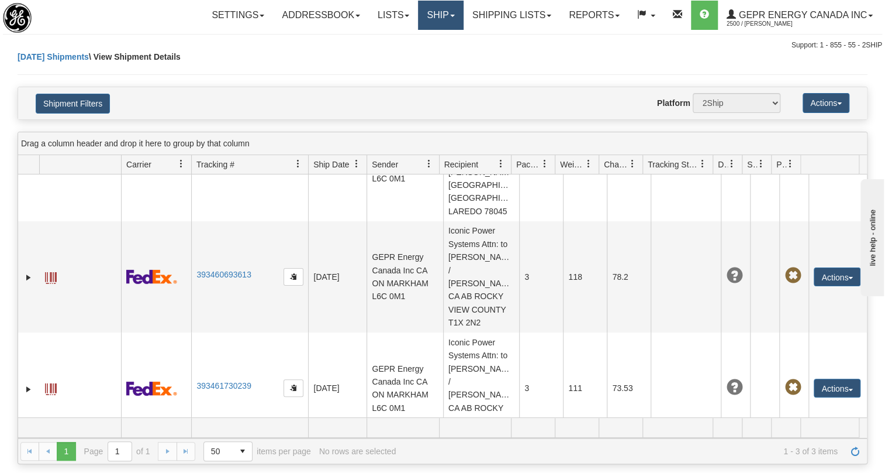
click at [450, 15] on span at bounding box center [452, 16] width 5 height 2
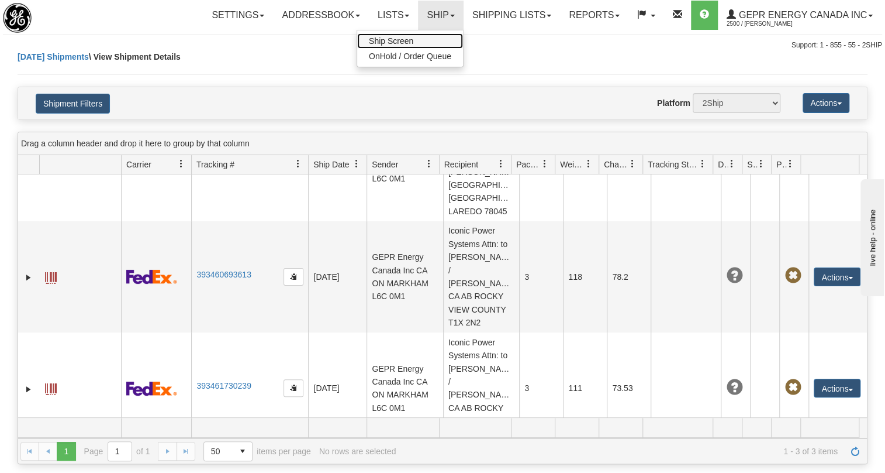
click at [383, 39] on span "Ship Screen" at bounding box center [391, 40] width 44 height 9
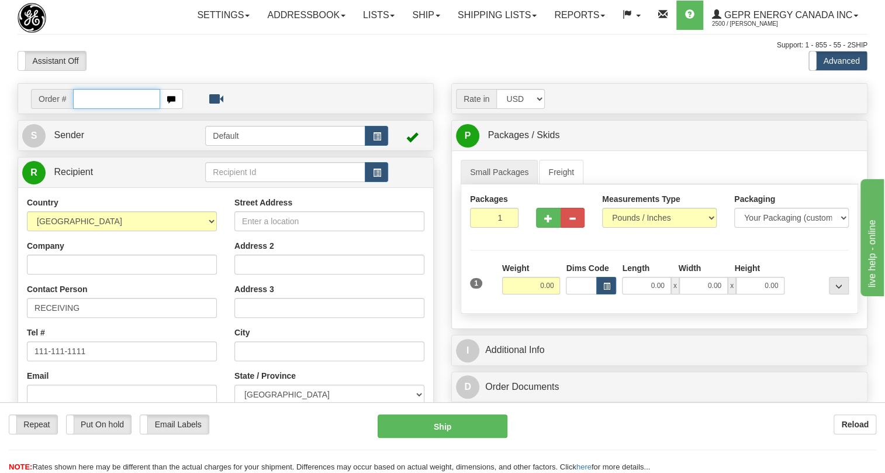
click at [100, 109] on input "text" at bounding box center [116, 99] width 87 height 20
paste input "0086699921"
click at [92, 109] on input "0086699921" at bounding box center [116, 99] width 87 height 20
type input "86699921"
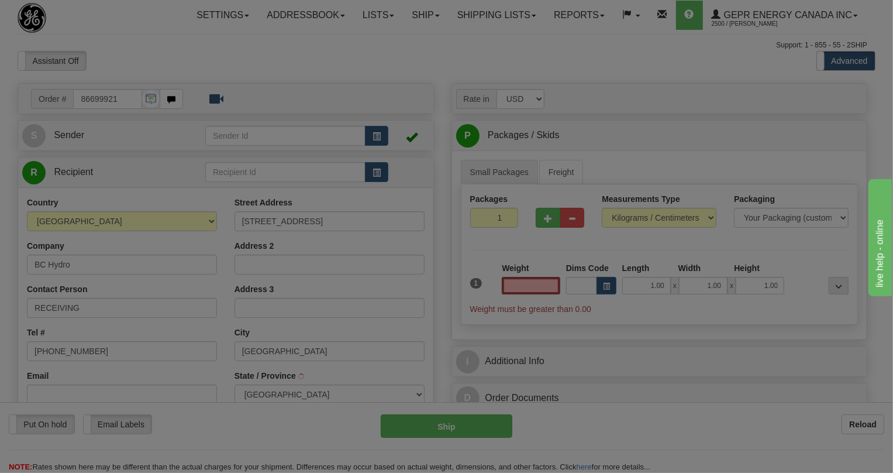
type input "[GEOGRAPHIC_DATA]"
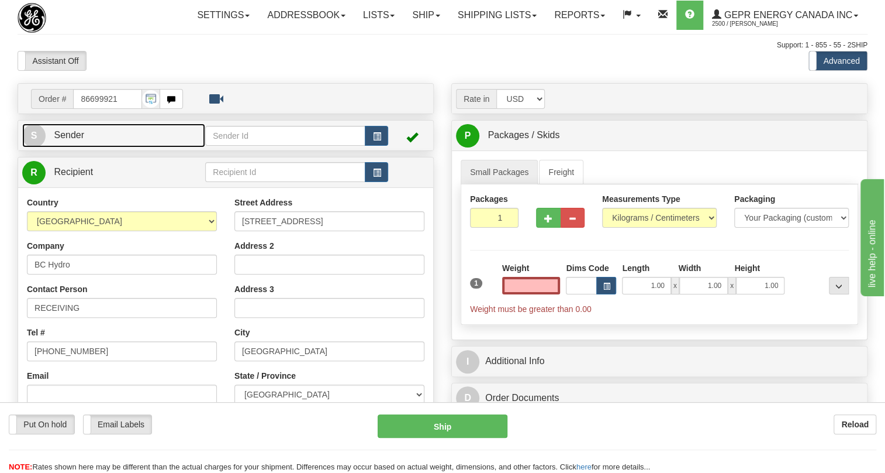
type input "0.00"
click at [73, 140] on span "Sender" at bounding box center [69, 135] width 30 height 10
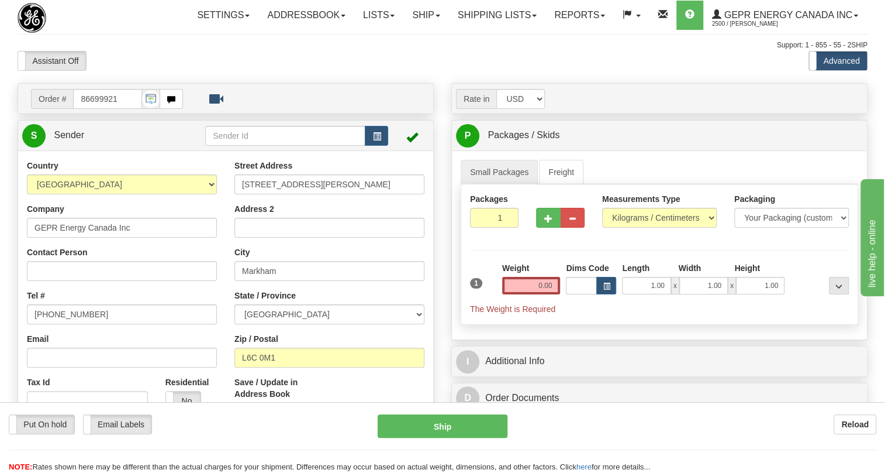
type input "MARKHAM"
click at [66, 324] on input "(779)7960565" at bounding box center [122, 314] width 190 height 20
paste input "905-927-5013"
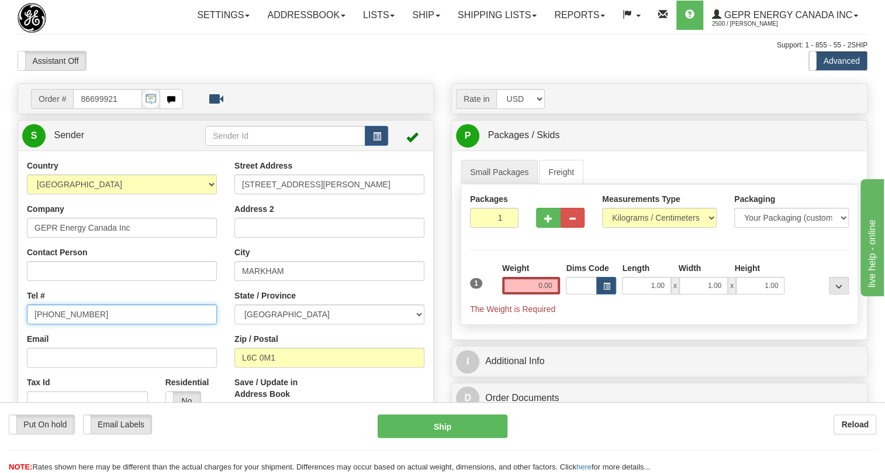
type input "905-927-5013"
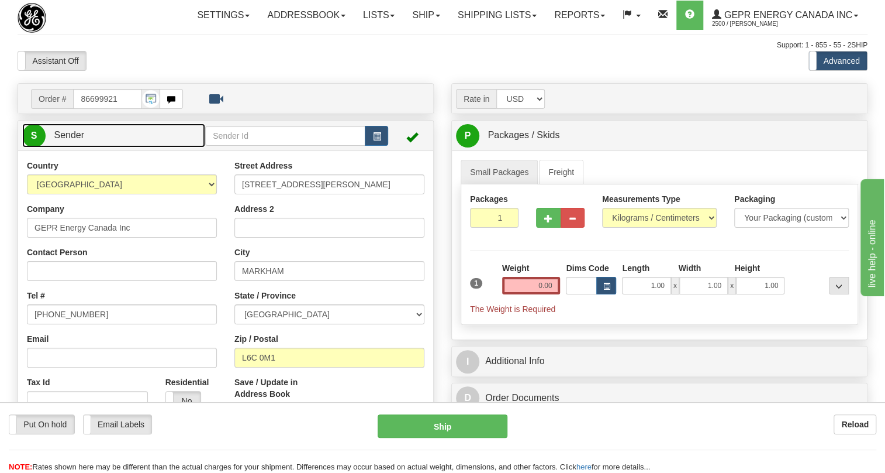
click at [70, 140] on span "Sender" at bounding box center [69, 135] width 30 height 10
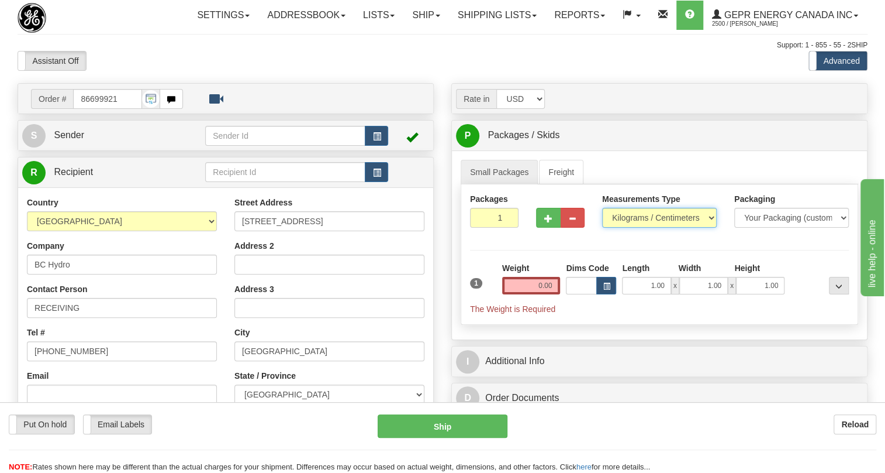
click at [648, 228] on select "Pounds / Inches Kilograms / Centimeters" at bounding box center [659, 218] width 115 height 20
select select "0"
click at [602, 228] on select "Pounds / Inches Kilograms / Centimeters" at bounding box center [659, 218] width 115 height 20
click at [530, 294] on input "0.00" at bounding box center [531, 286] width 58 height 18
type input "0.00"
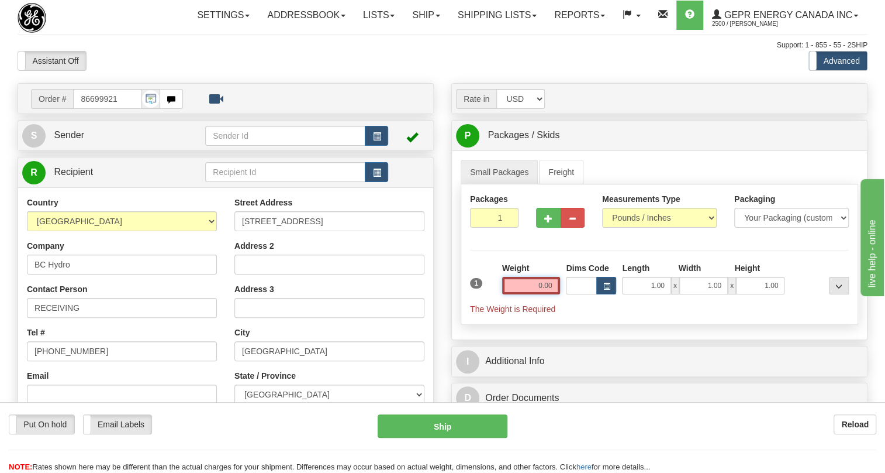
click at [550, 294] on input "0.00" at bounding box center [531, 286] width 58 height 18
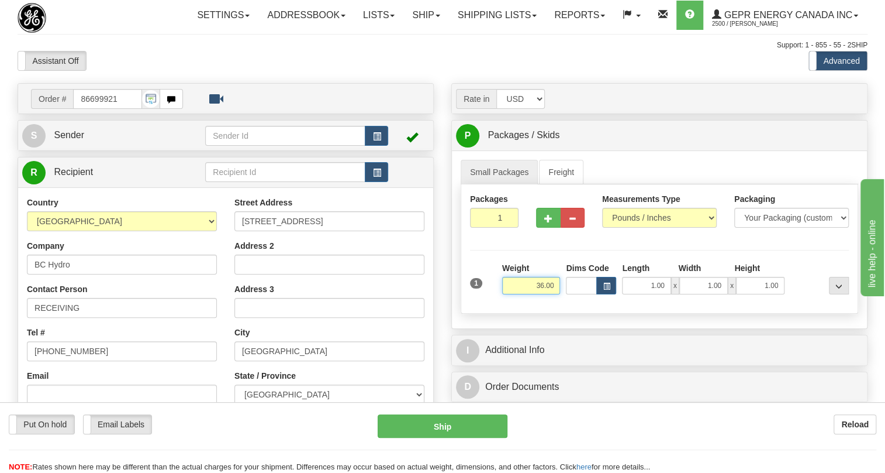
type input "36.00"
click at [487, 228] on input "1" at bounding box center [494, 218] width 49 height 20
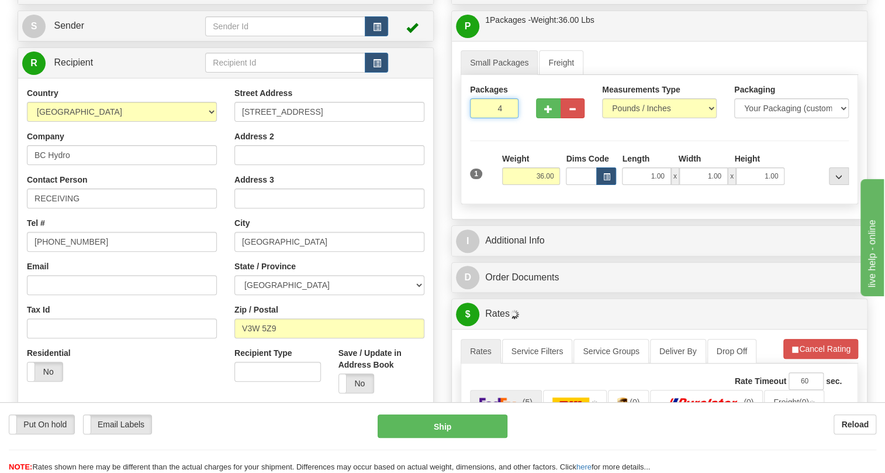
scroll to position [212, 0]
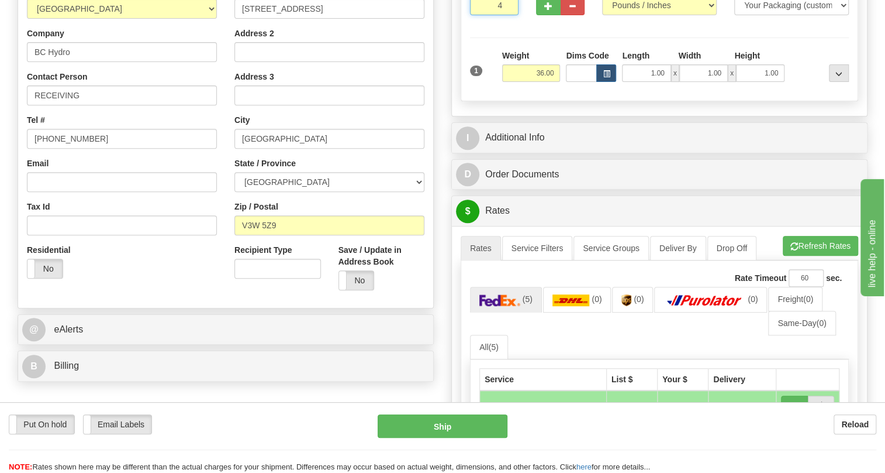
type input "4"
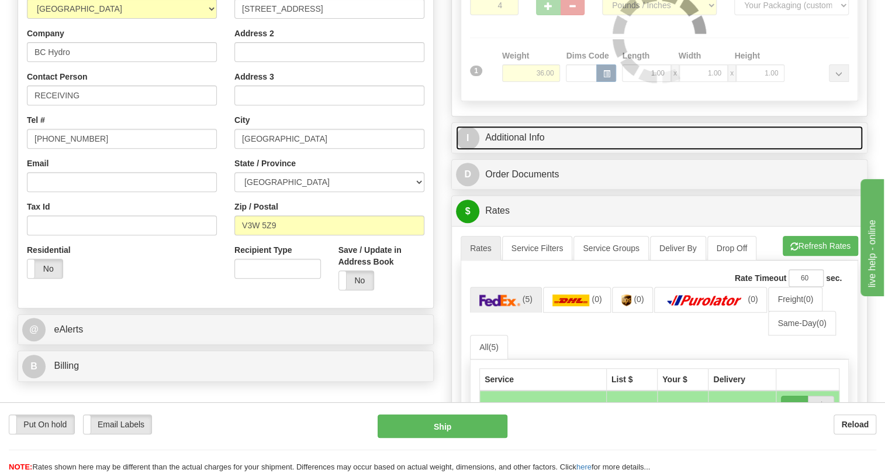
click at [522, 150] on link "I Additional Info" at bounding box center [659, 138] width 407 height 24
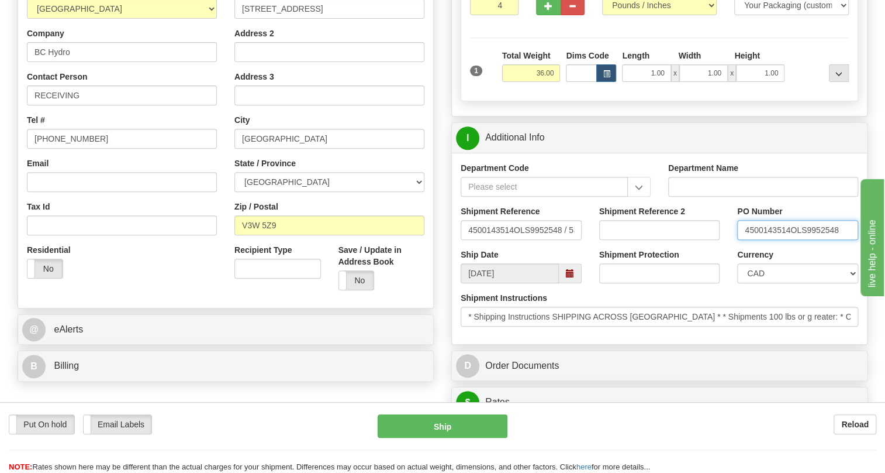
drag, startPoint x: 790, startPoint y: 253, endPoint x: 732, endPoint y: 256, distance: 57.9
click at [732, 249] on div "PO Number 4500143514OLS9952548" at bounding box center [798, 226] width 139 height 43
click at [257, 62] on input "Address 2" at bounding box center [330, 52] width 190 height 20
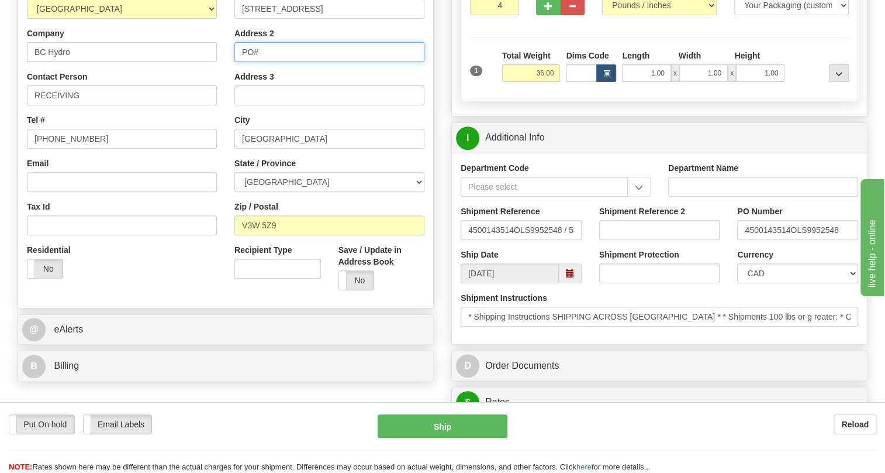
paste input "4500143514"
type input "PO# 4500143514"
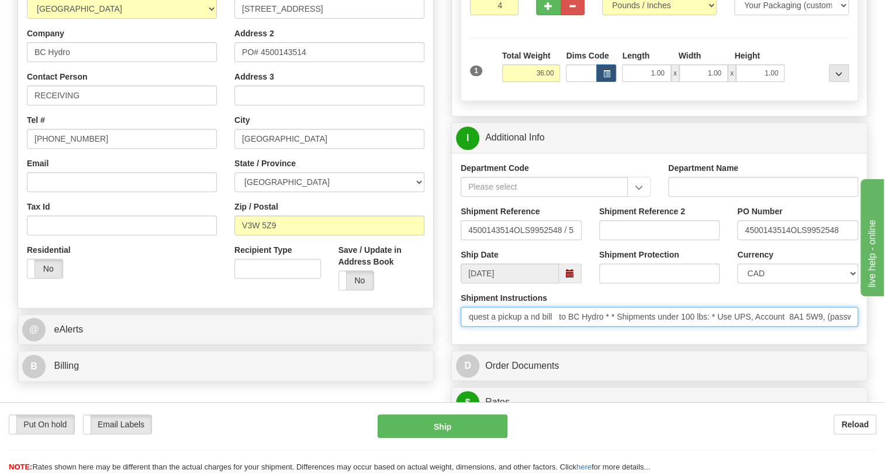
scroll to position [0, 583]
drag, startPoint x: 760, startPoint y: 343, endPoint x: 874, endPoint y: 345, distance: 113.5
click at [874, 345] on div "Rate in Account Currency ARN AWG AUD AUS BHD BBD BFR BMD BRC BRL GBP UKL BND BG…" at bounding box center [660, 394] width 434 height 1046
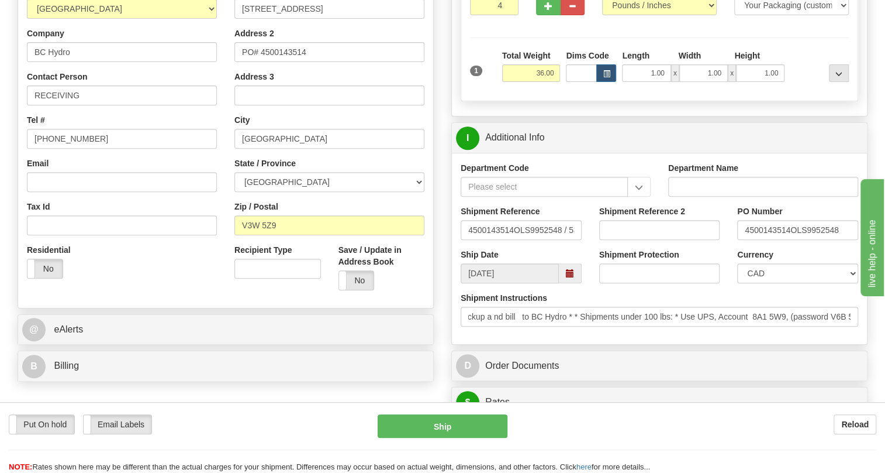
scroll to position [0, 0]
click at [168, 287] on div "Residential Yes No" at bounding box center [122, 265] width 208 height 43
drag, startPoint x: 280, startPoint y: 251, endPoint x: 242, endPoint y: 257, distance: 37.8
click at [242, 235] on input "V3W 5Z9" at bounding box center [330, 225] width 190 height 20
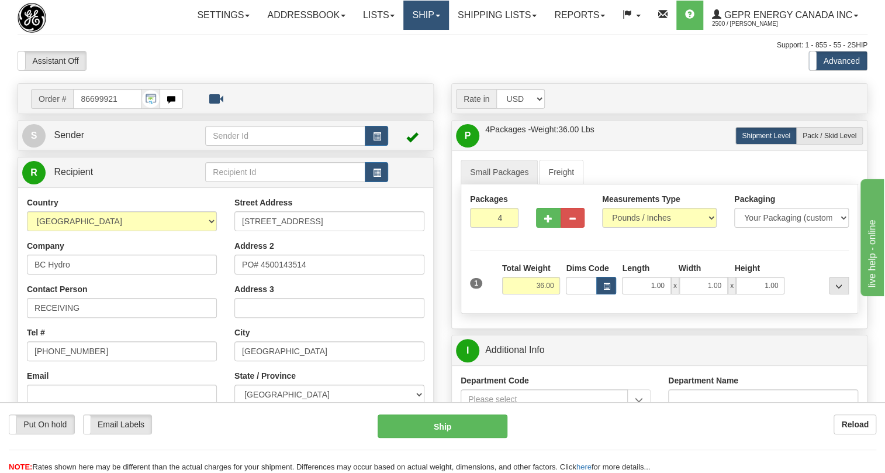
click at [436, 15] on span at bounding box center [438, 16] width 5 height 2
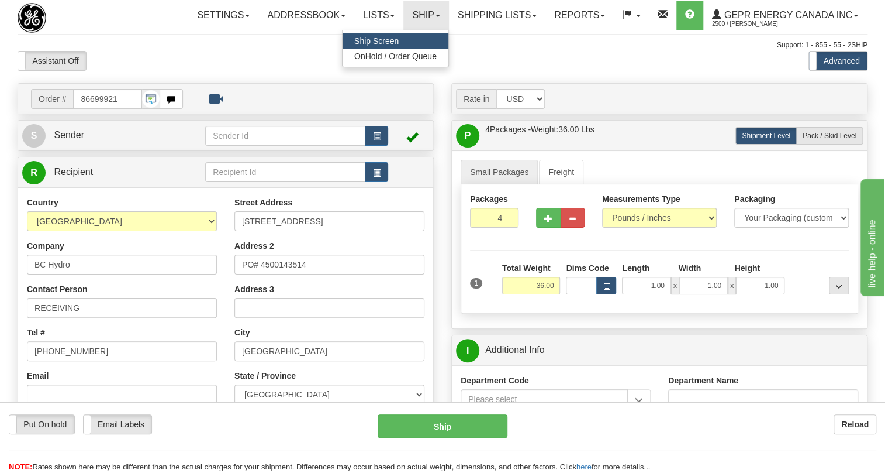
click at [385, 39] on span "Ship Screen" at bounding box center [376, 40] width 44 height 9
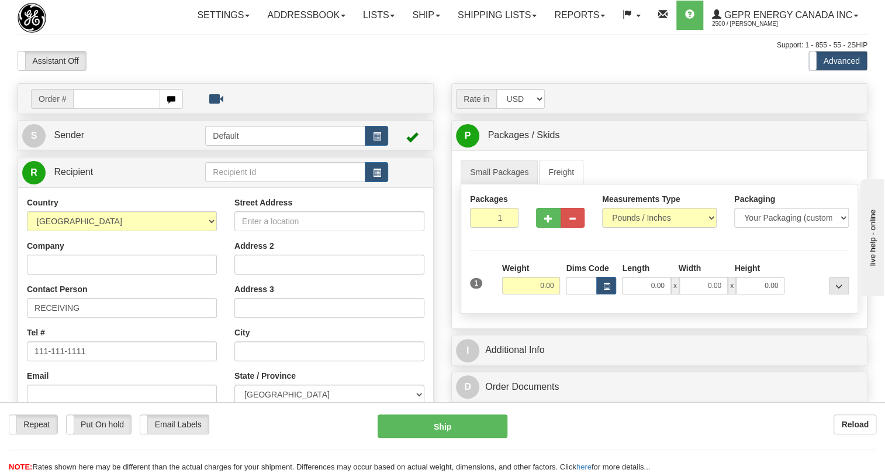
type input "V3W 5Z9"
drag, startPoint x: 117, startPoint y: 123, endPoint x: 76, endPoint y: 127, distance: 41.1
click at [76, 109] on input "V3W 5Z9" at bounding box center [116, 99] width 87 height 20
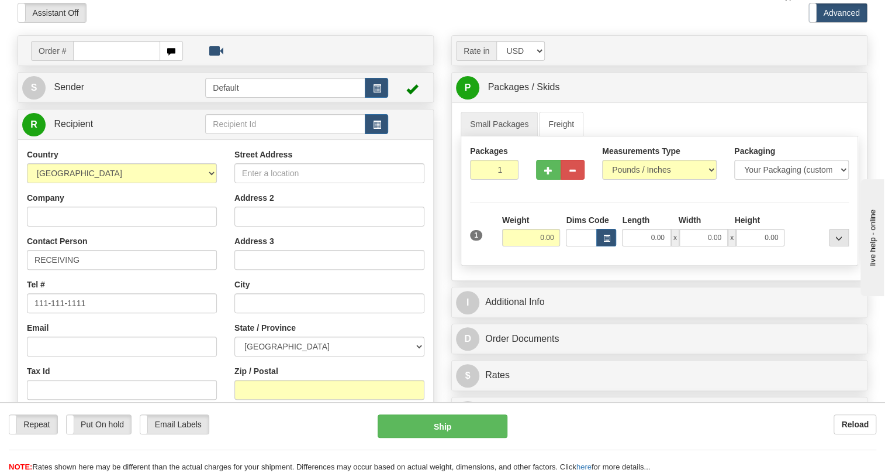
scroll to position [212, 0]
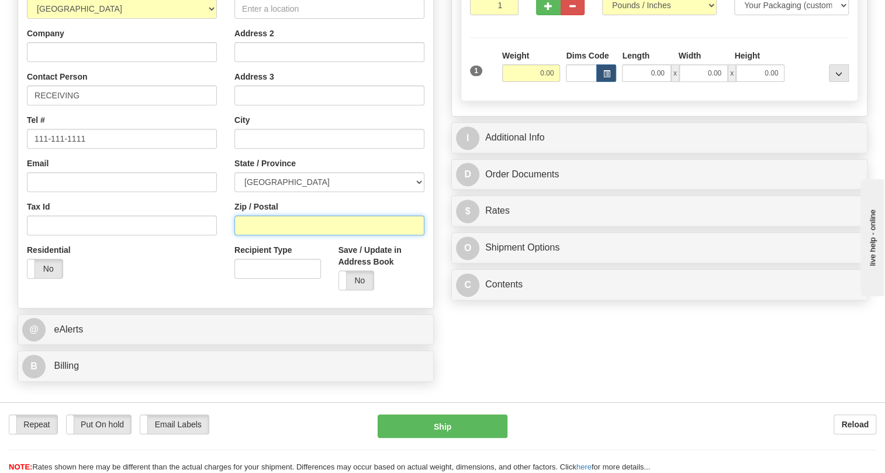
click at [244, 235] on input "Zip / Postal" at bounding box center [330, 225] width 190 height 20
paste input "V3W 5Z9"
type input "V3W 5Z9"
type input "BC HYDRO"
type input "[STREET_ADDRESS]"
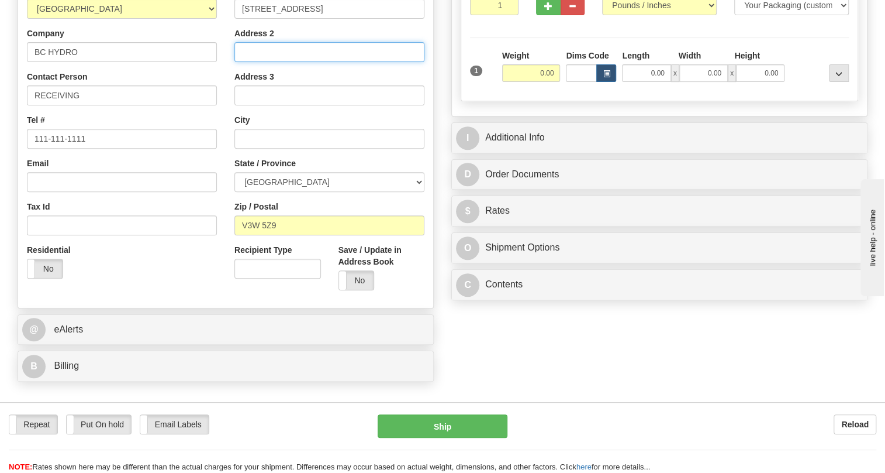
type input "PO# 4500069727"
type input "[GEOGRAPHIC_DATA]"
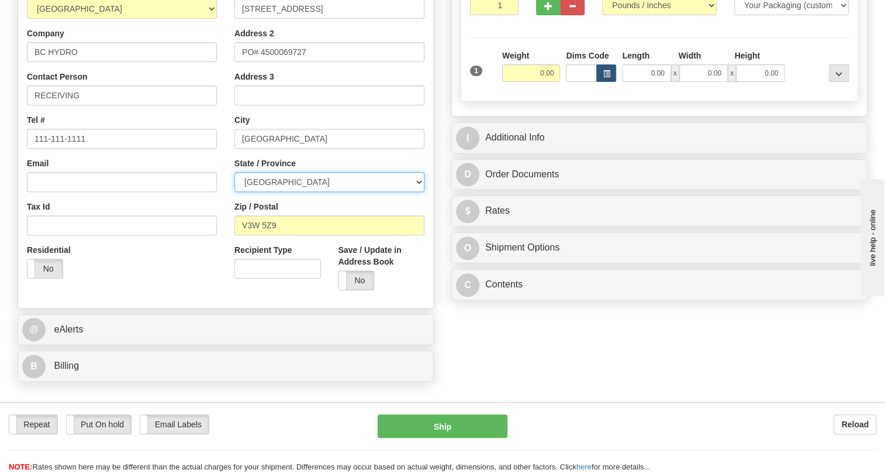
select select "BC"
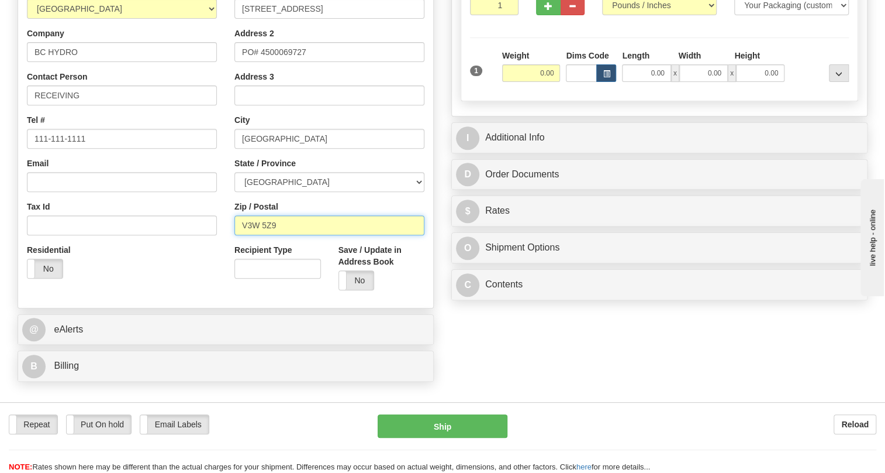
type input "V3W 5Z9"
click at [274, 19] on input "[STREET_ADDRESS]" at bounding box center [330, 9] width 190 height 20
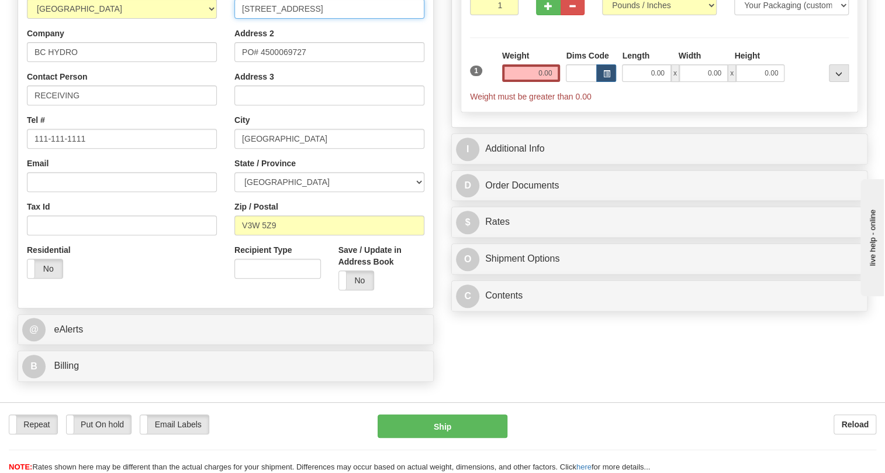
type input "[STREET_ADDRESS]"
click at [497, 15] on input "1" at bounding box center [494, 5] width 49 height 20
type input "4"
click at [532, 82] on input "0.00" at bounding box center [531, 73] width 58 height 18
click at [532, 82] on input "text" at bounding box center [531, 73] width 58 height 18
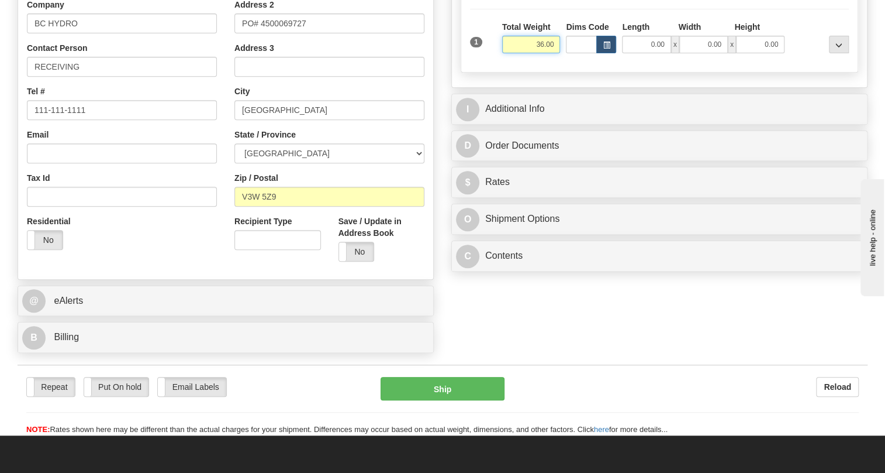
scroll to position [266, 0]
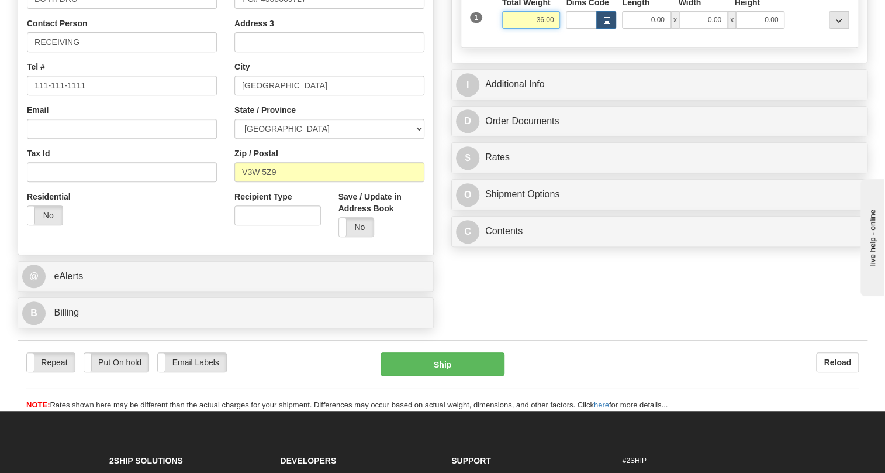
type input "36.00"
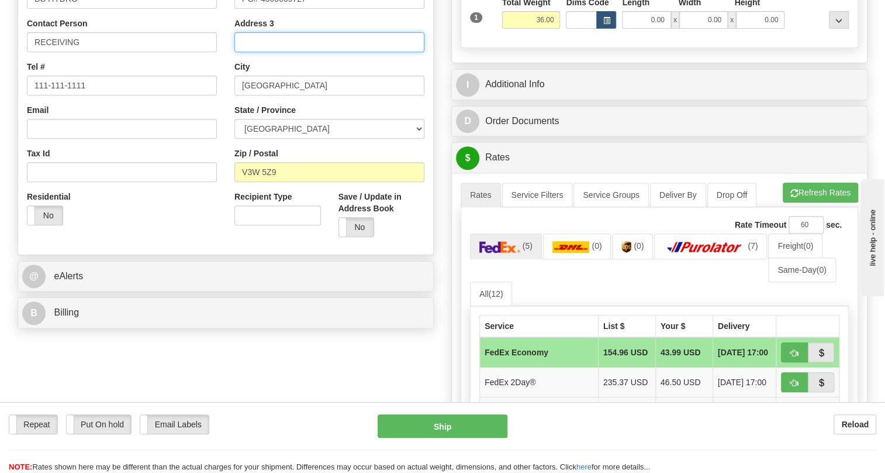
click at [268, 52] on input "Address 3" at bounding box center [330, 42] width 190 height 20
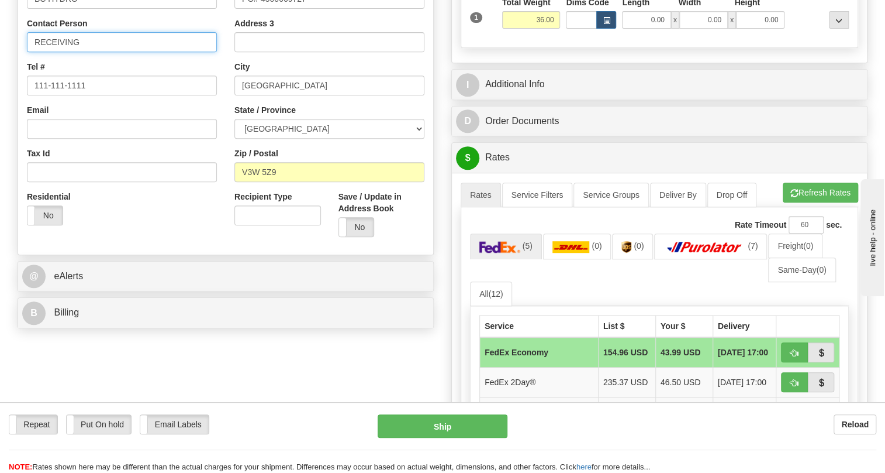
click at [91, 52] on input "RECEIVING" at bounding box center [122, 42] width 190 height 20
paste input "4500143514"
type input "RECEIVING / PO# 4500143514"
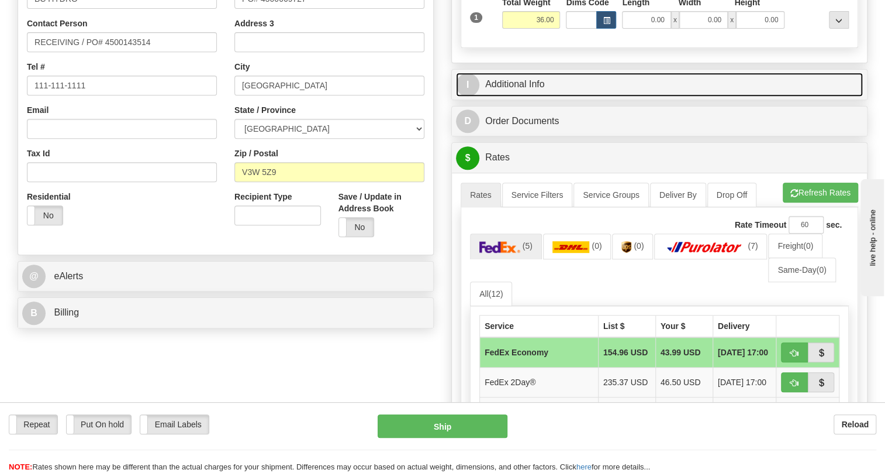
drag, startPoint x: 516, startPoint y: 112, endPoint x: 523, endPoint y: 115, distance: 7.6
click at [516, 97] on link "I Additional Info" at bounding box center [659, 85] width 407 height 24
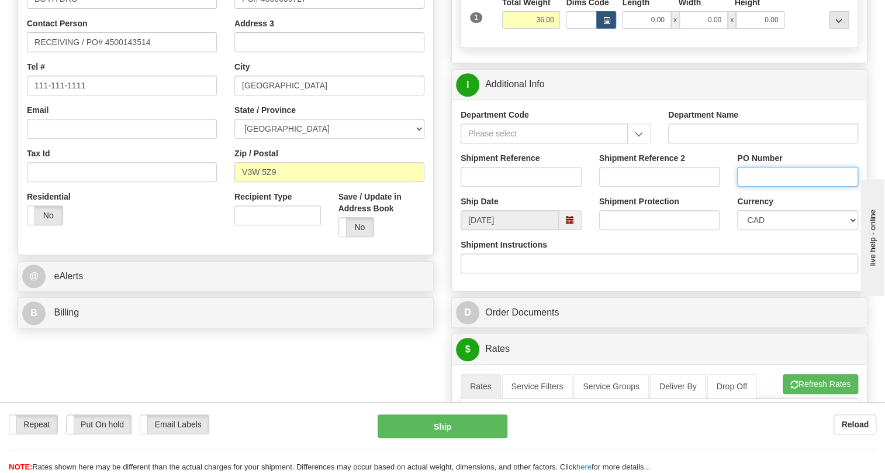
click at [754, 187] on input "PO Number" at bounding box center [798, 177] width 121 height 20
paste input "4500143514"
type input "4500143514"
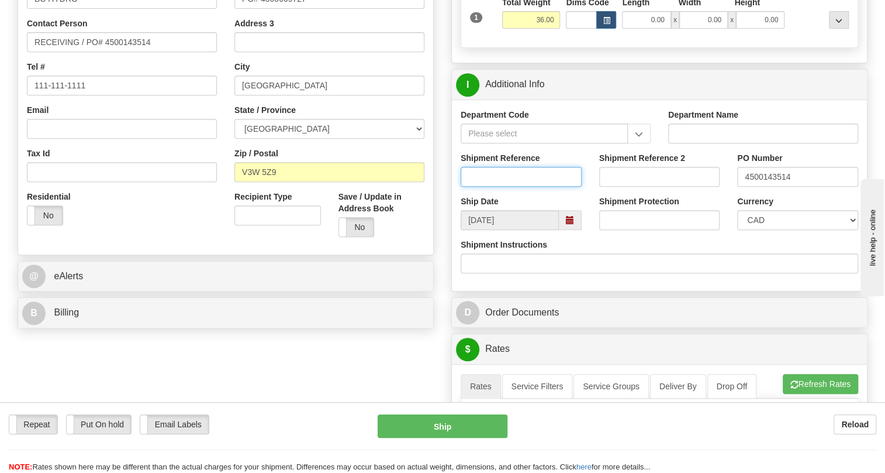
click at [474, 187] on input "Shipment Reference" at bounding box center [521, 177] width 121 height 20
paste input "533730"
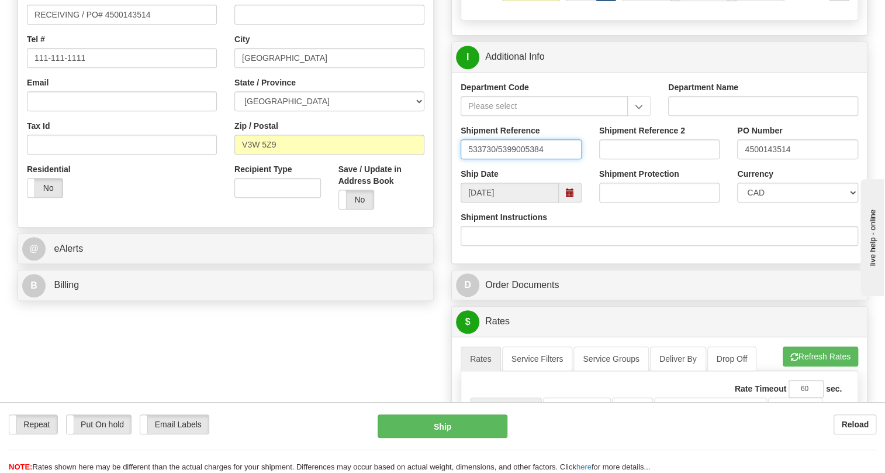
scroll to position [319, 0]
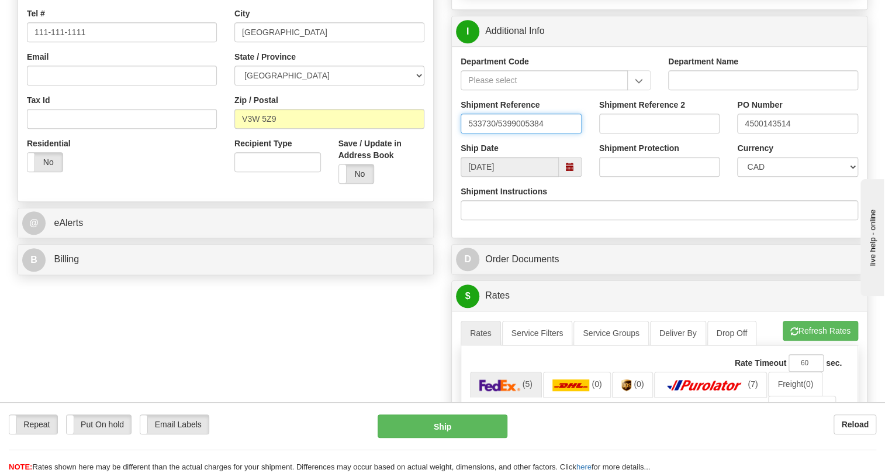
type input "533730/5399005384"
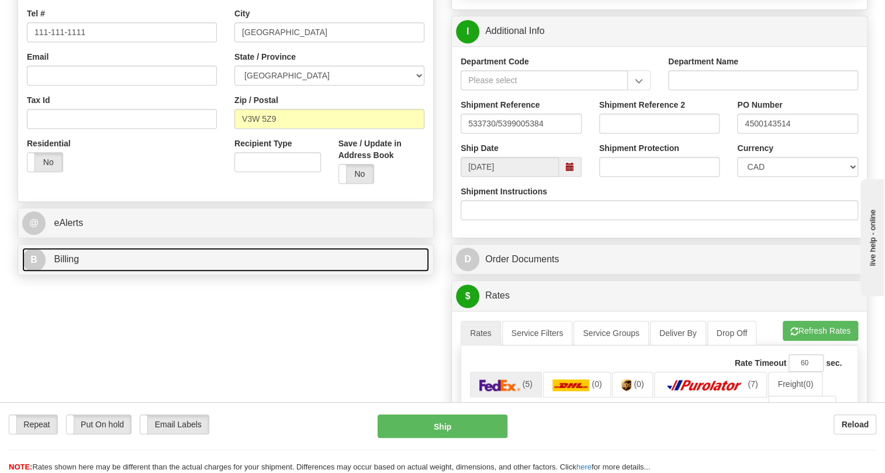
click at [60, 264] on span "Billing" at bounding box center [66, 259] width 25 height 10
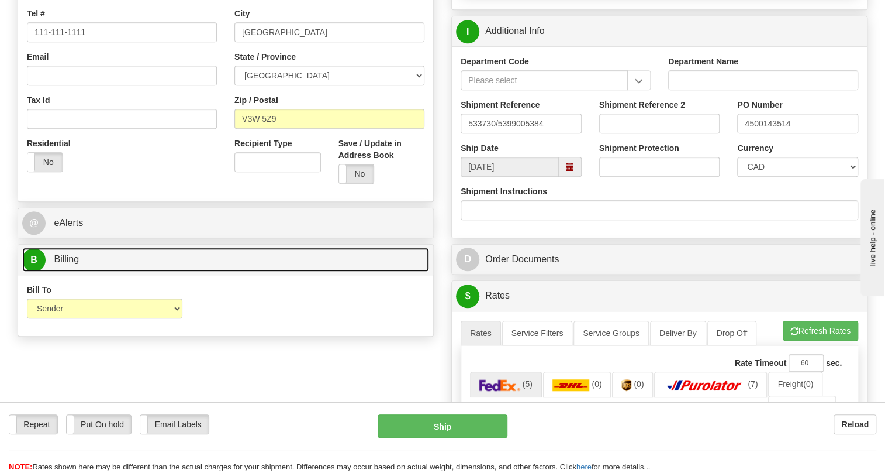
click at [60, 264] on span "Billing" at bounding box center [66, 259] width 25 height 10
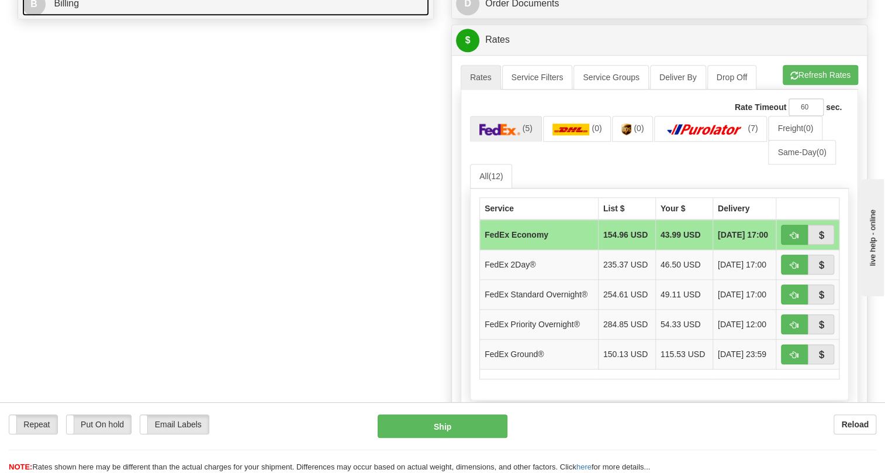
scroll to position [637, 0]
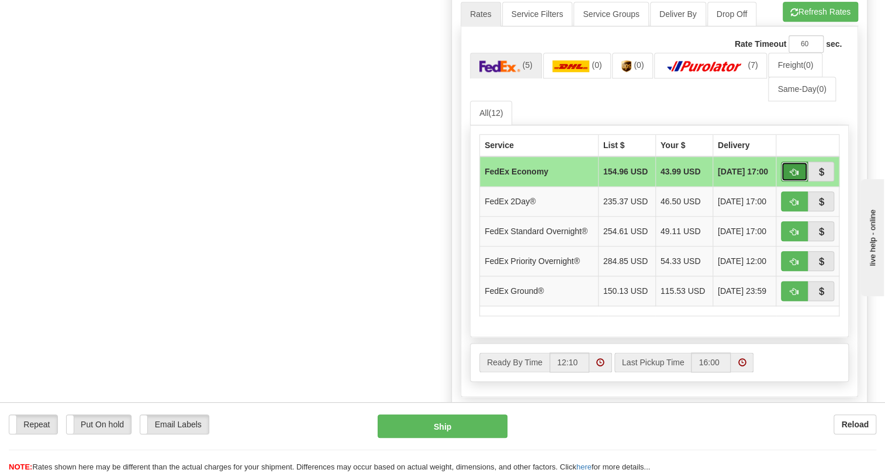
click at [793, 176] on span "button" at bounding box center [795, 172] width 8 height 8
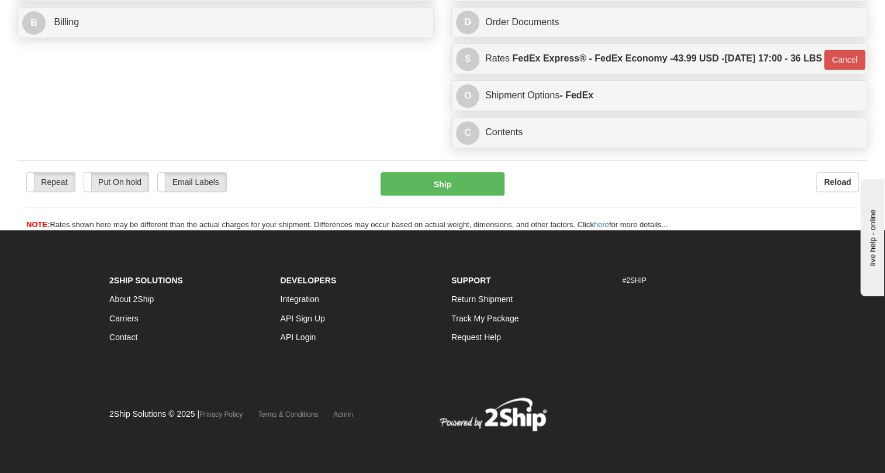
scroll to position [605, 0]
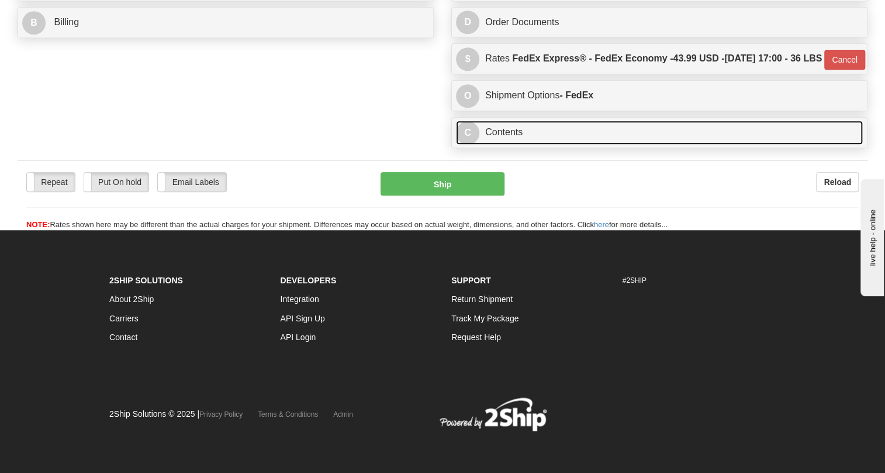
click at [510, 134] on link "C Contents" at bounding box center [659, 132] width 407 height 24
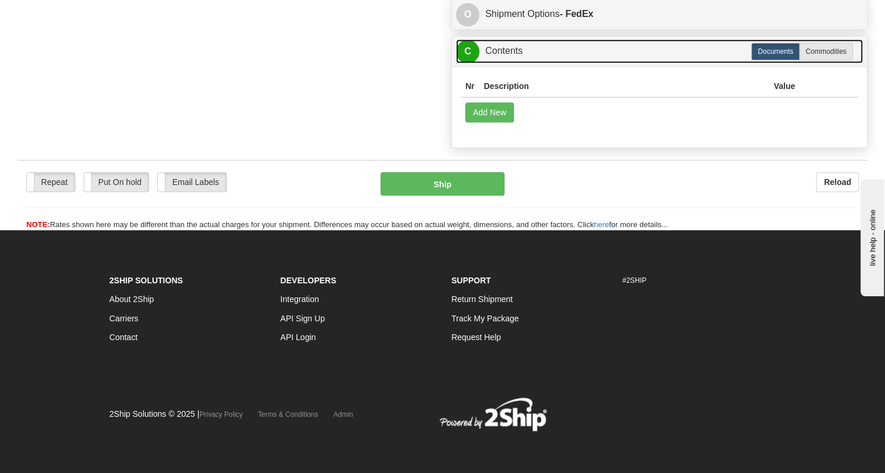
scroll to position [687, 0]
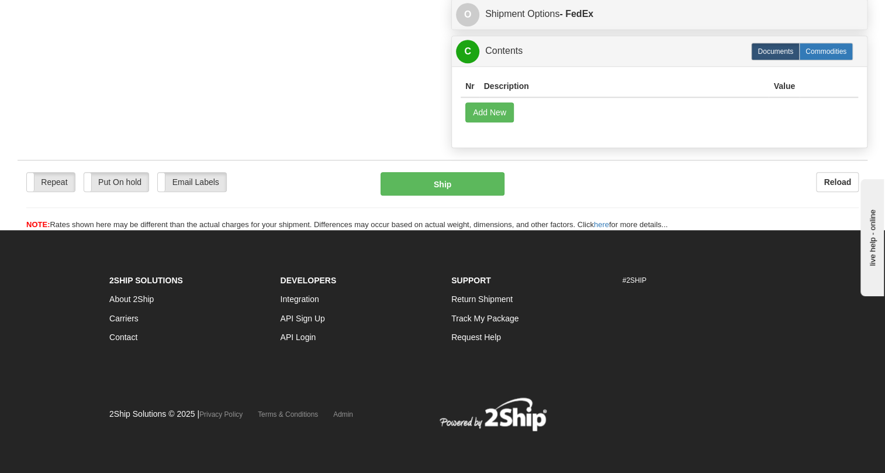
click at [830, 51] on label "Commodities" at bounding box center [826, 52] width 54 height 18
type input "20"
radio input "true"
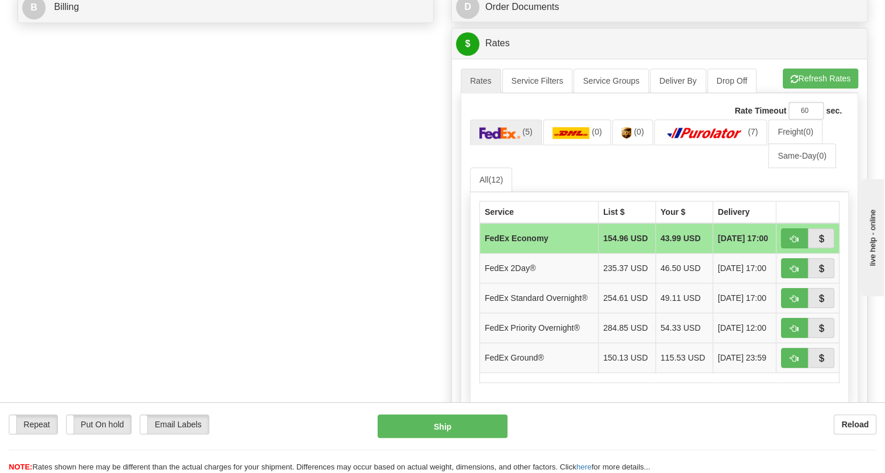
scroll to position [570, 0]
click at [795, 243] on span "button" at bounding box center [795, 240] width 8 height 8
type input "20"
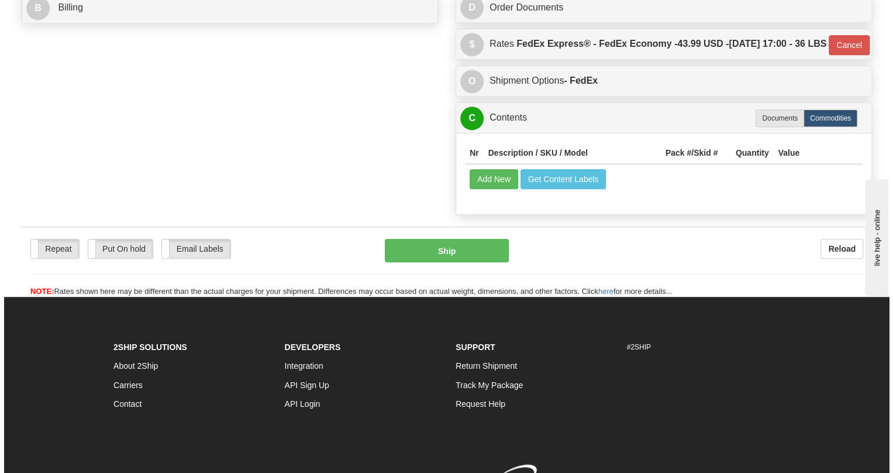
scroll to position [623, 0]
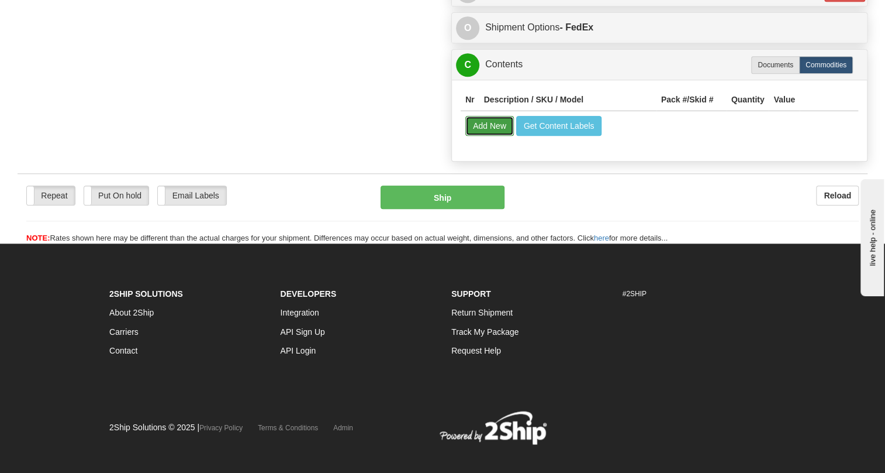
click at [494, 136] on button "Add New" at bounding box center [490, 126] width 49 height 20
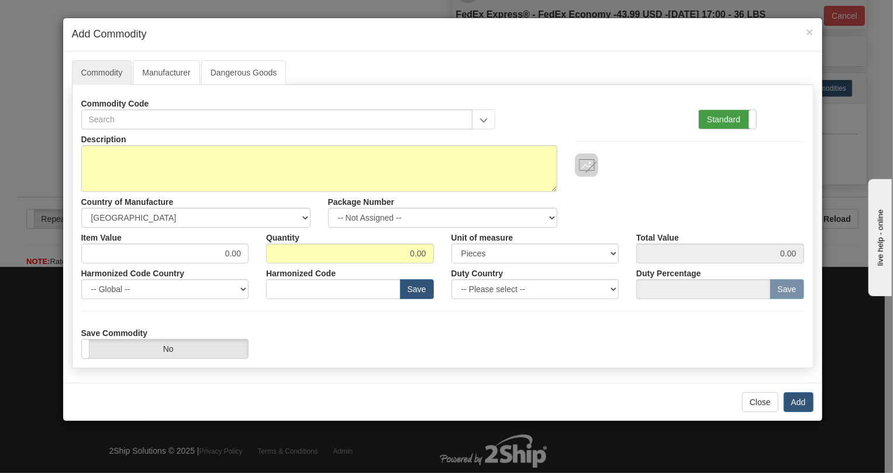
click at [727, 118] on label "Standard" at bounding box center [727, 119] width 57 height 19
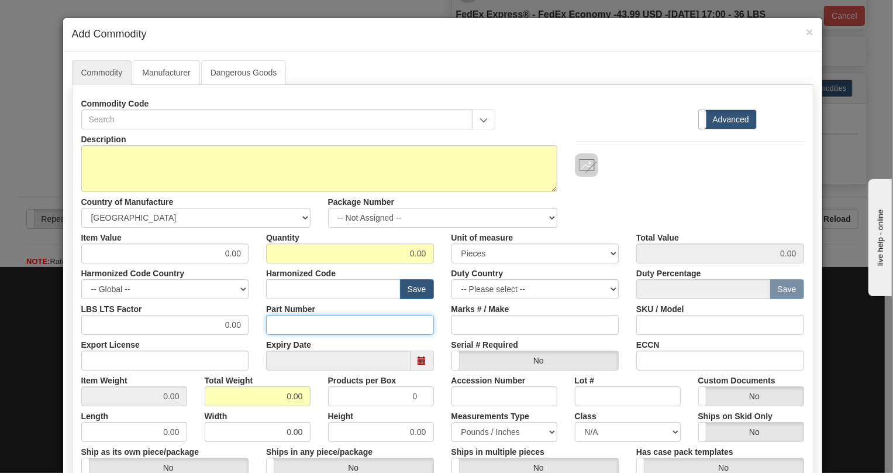
click at [280, 322] on input "Part Number" at bounding box center [350, 325] width 168 height 20
paste input "ED20K-0013"
type input "ED20K-0013"
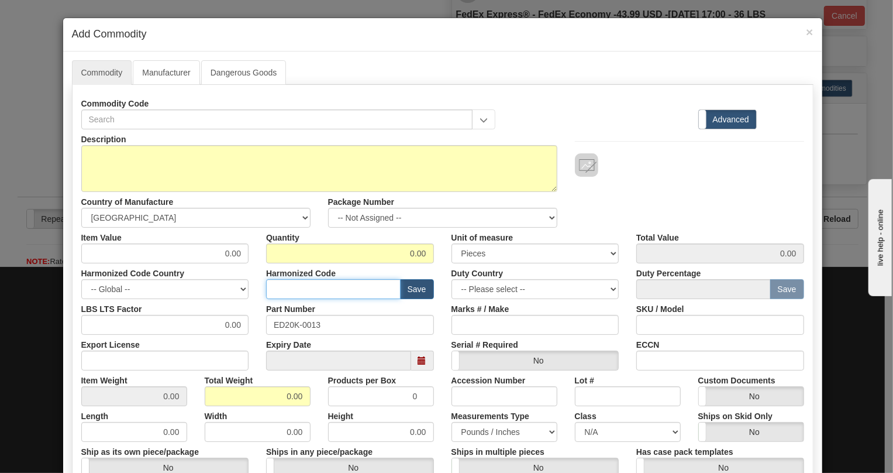
click at [288, 285] on input "text" at bounding box center [333, 289] width 135 height 20
paste input "8537.10.9990"
type input "8537.10.9990"
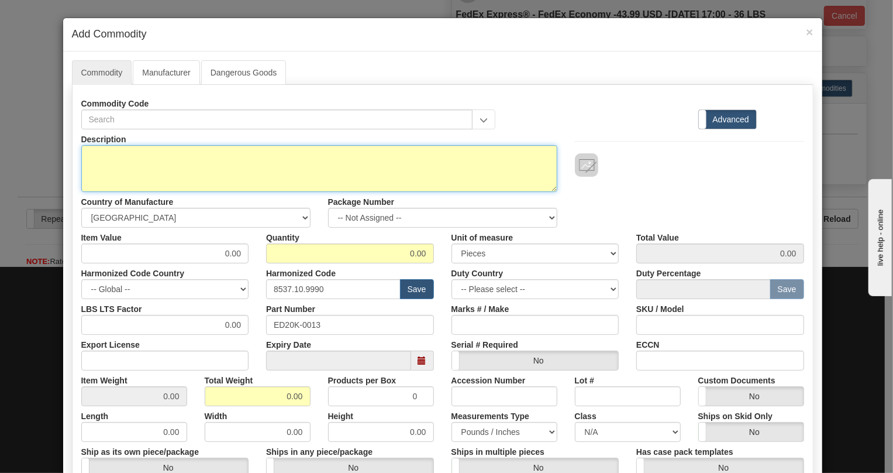
click at [97, 147] on textarea "Description" at bounding box center [319, 168] width 476 height 47
paste textarea "D20K371UUUA"
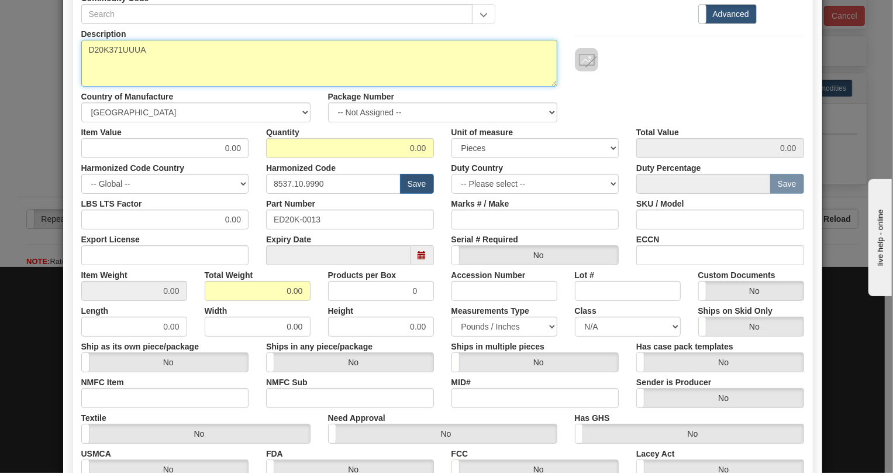
scroll to position [106, 0]
type textarea "D20K371UUUA"
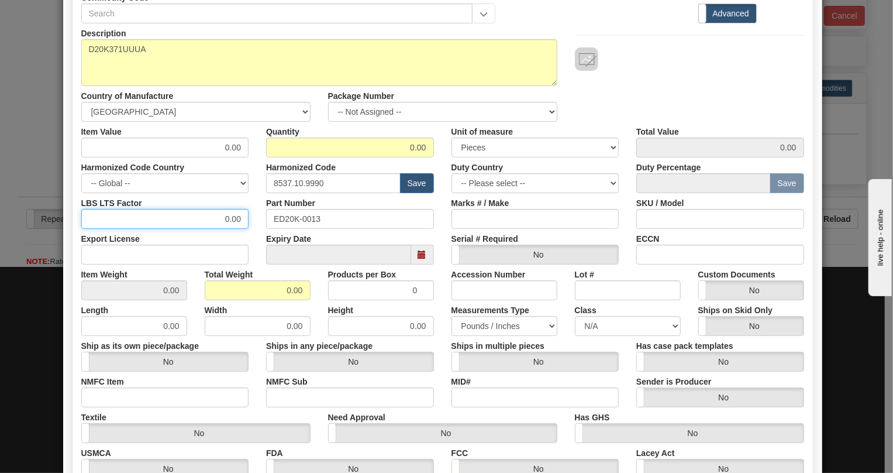
click at [216, 214] on input "0.00" at bounding box center [165, 219] width 168 height 20
type input "1.00"
click at [281, 290] on input "0.00" at bounding box center [258, 290] width 106 height 20
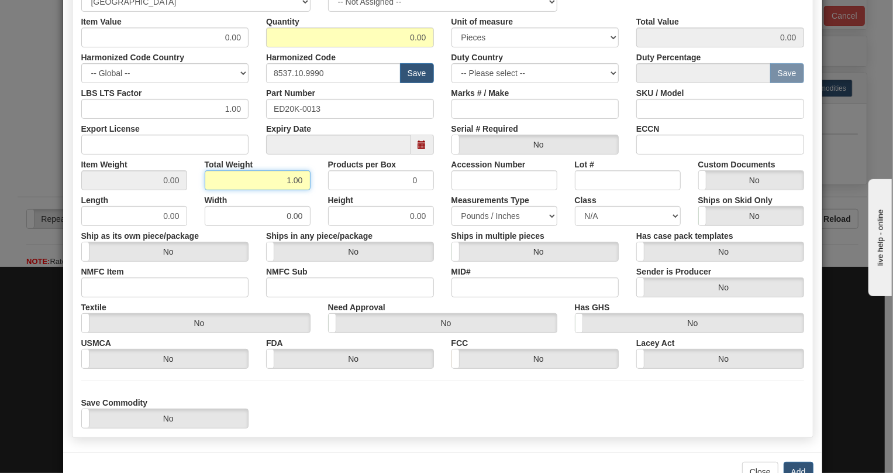
scroll to position [250, 0]
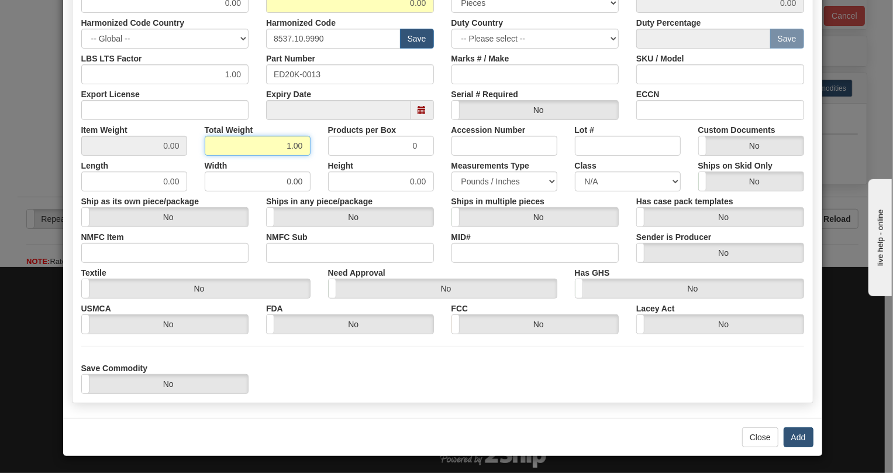
type input "1.00"
type input "Infinity"
click at [792, 433] on button "Add" at bounding box center [799, 437] width 30 height 20
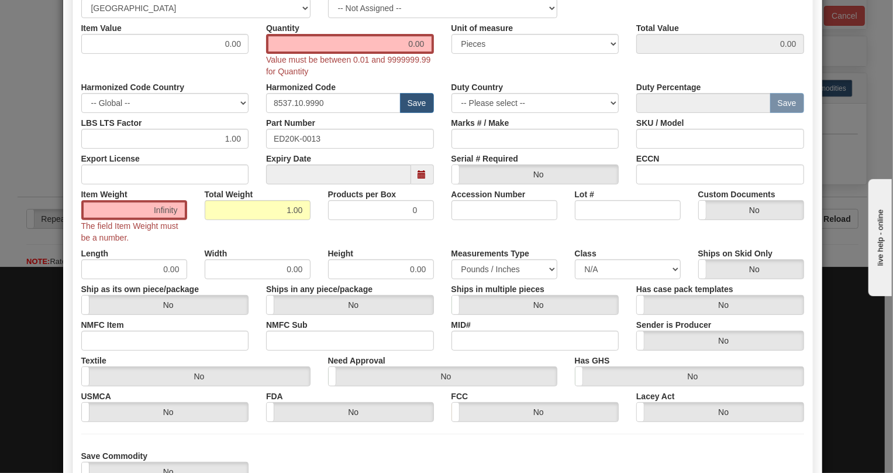
scroll to position [91, 0]
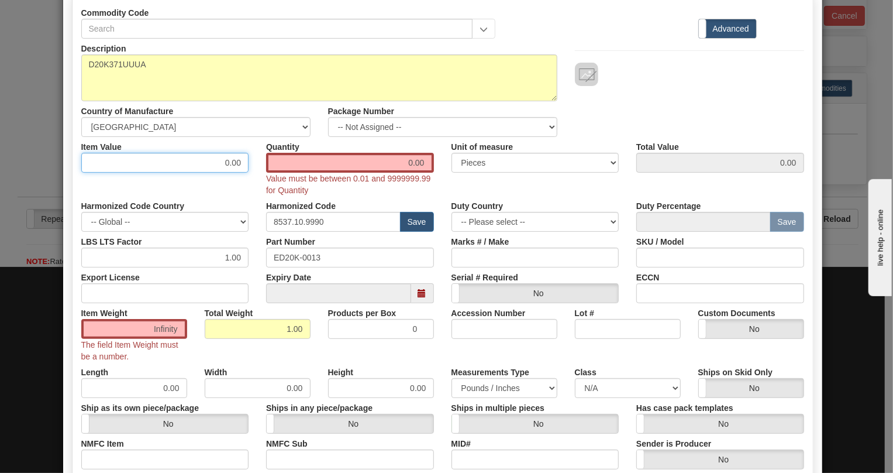
click at [230, 158] on input "0.00" at bounding box center [165, 163] width 168 height 20
paste input "1.312,19"
click at [208, 166] on input "1.312,19" at bounding box center [165, 163] width 168 height 20
click at [227, 165] on input "1312,19" at bounding box center [165, 163] width 168 height 20
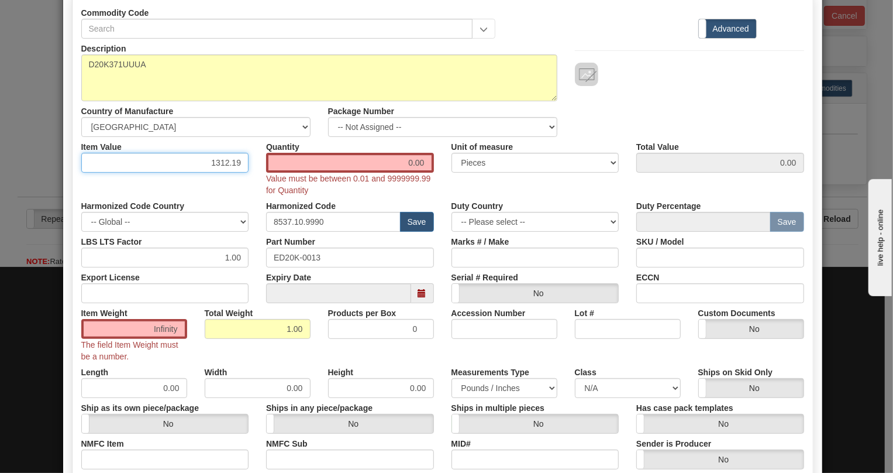
type input "1312.19"
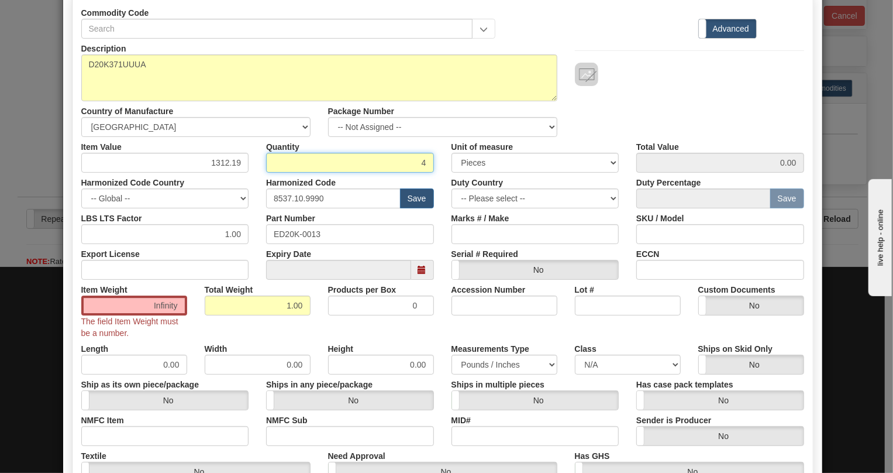
type input "4"
type input "5248.76"
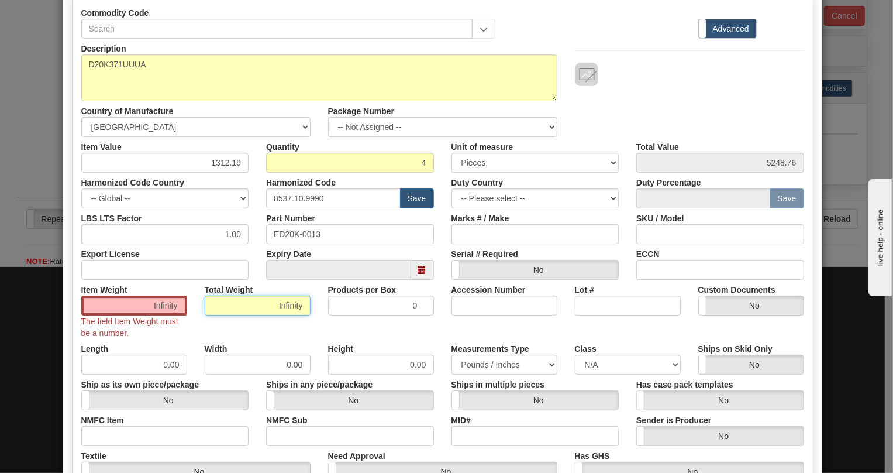
click at [299, 308] on input "Infinity" at bounding box center [258, 305] width 106 height 20
click at [299, 306] on input "Infinity" at bounding box center [258, 305] width 106 height 20
type input "1.00"
type input "0.2500"
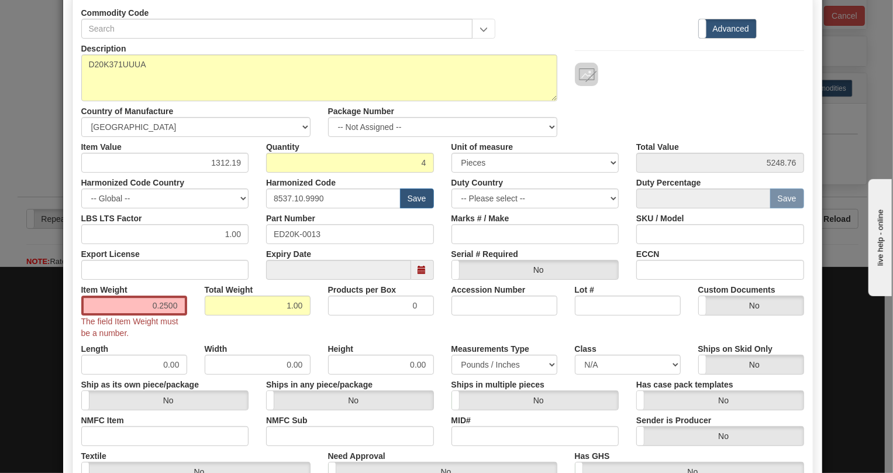
click at [315, 328] on div "Item Weight 0.2500 The field Item Weight must be a number. Total Weight 1.00 Pr…" at bounding box center [443, 309] width 740 height 59
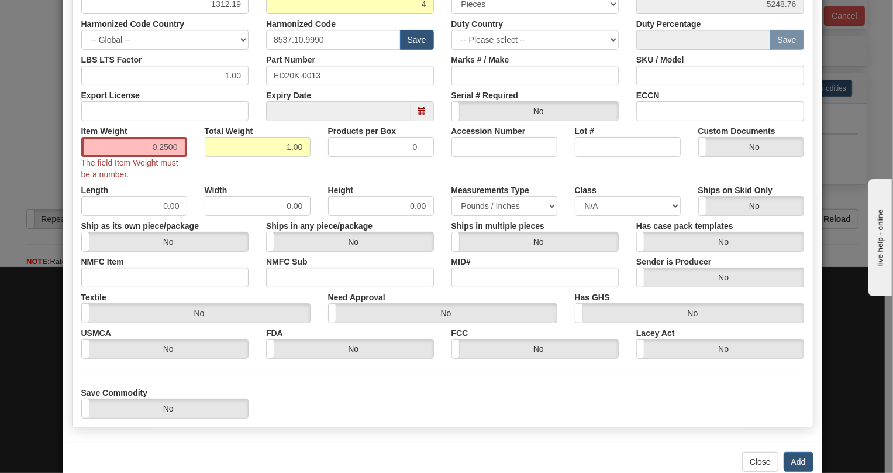
scroll to position [250, 0]
click at [797, 454] on button "Add" at bounding box center [799, 460] width 30 height 20
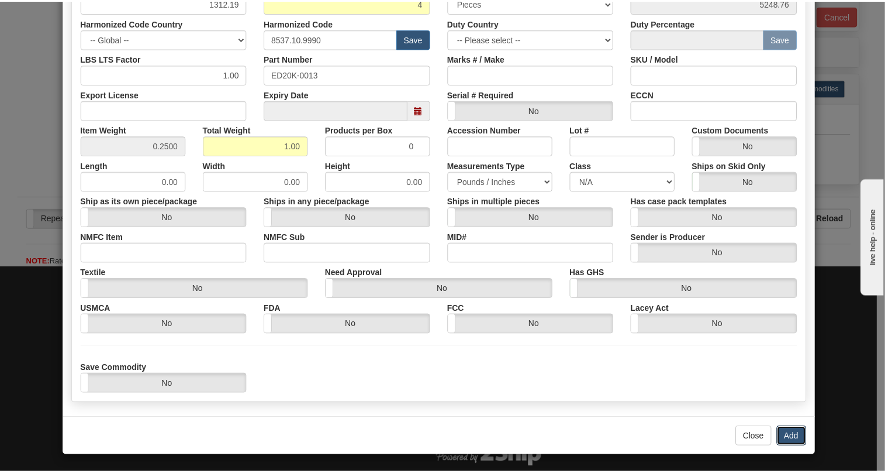
scroll to position [0, 0]
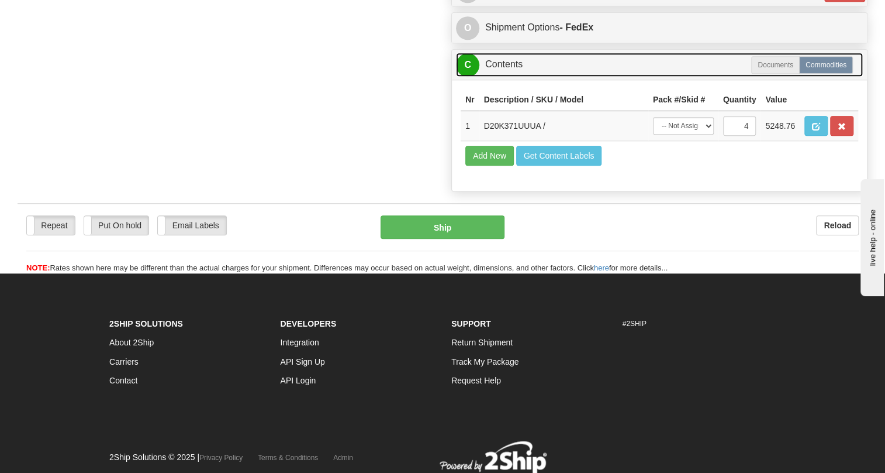
click at [504, 77] on link "C Contents" at bounding box center [659, 65] width 407 height 24
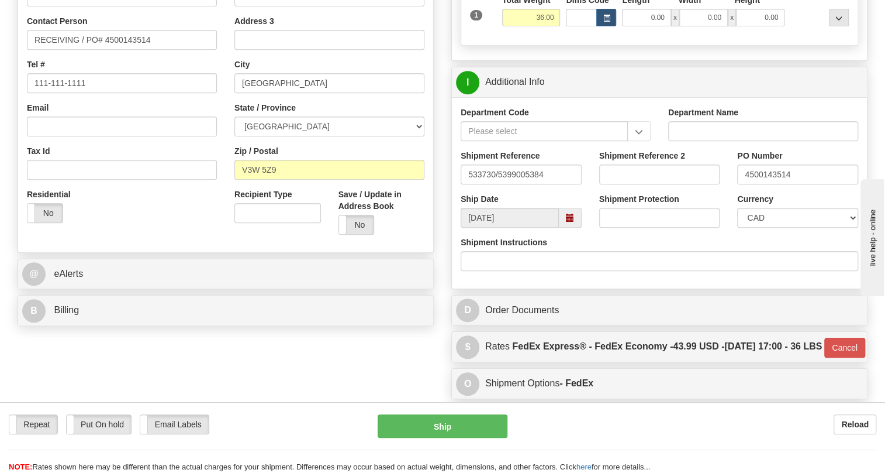
scroll to position [287, 0]
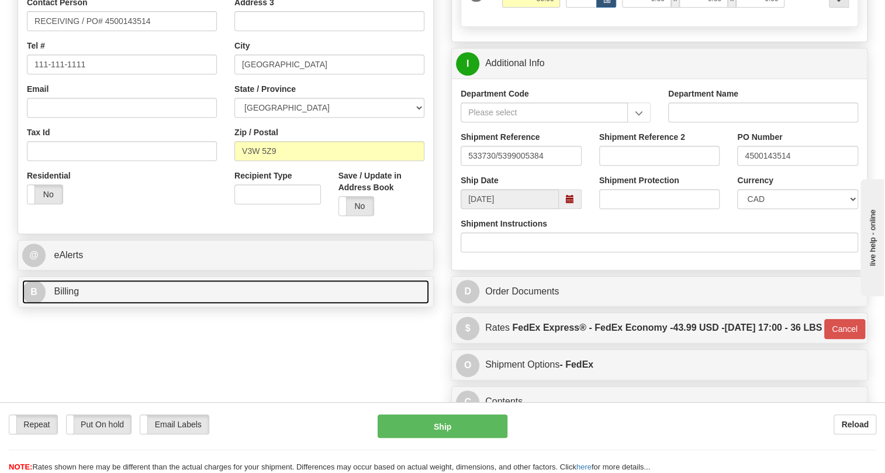
click at [60, 296] on span "Billing" at bounding box center [66, 291] width 25 height 10
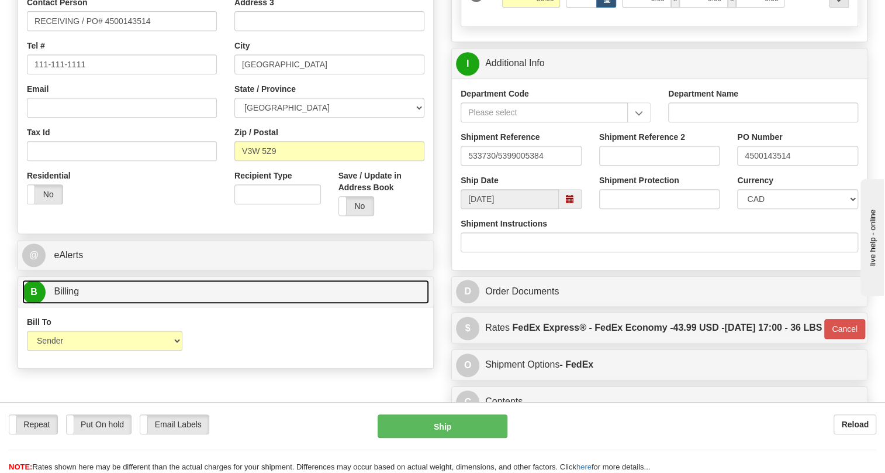
click at [68, 296] on span "Billing" at bounding box center [66, 291] width 25 height 10
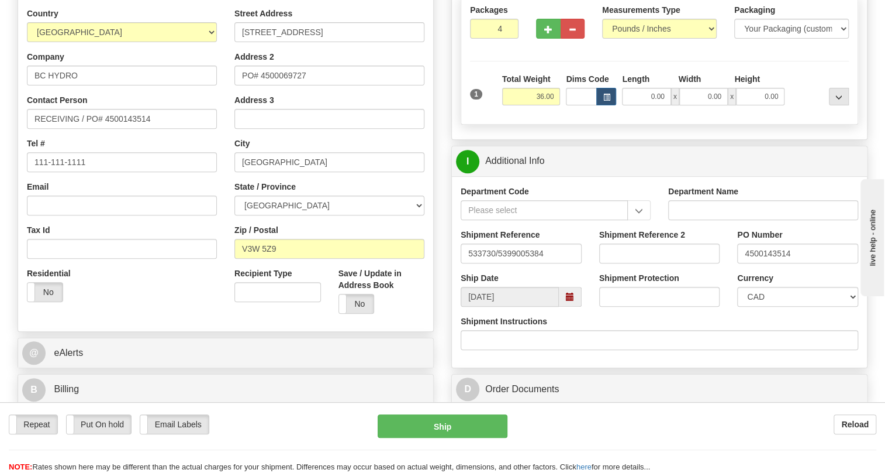
scroll to position [180, 0]
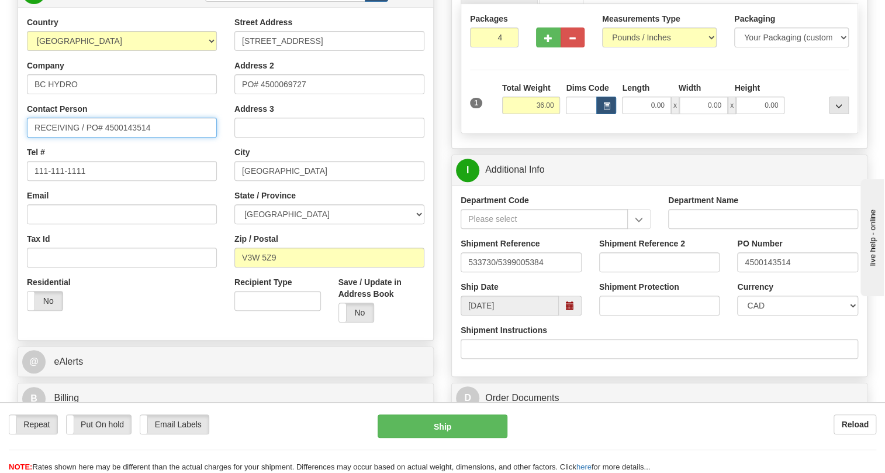
click at [76, 137] on input "RECEIVING / PO# 4500143514" at bounding box center [122, 128] width 190 height 20
paste input "[PERSON_NAME]"
type input "RECEIVING / [PERSON_NAME] / PO# 4500143514"
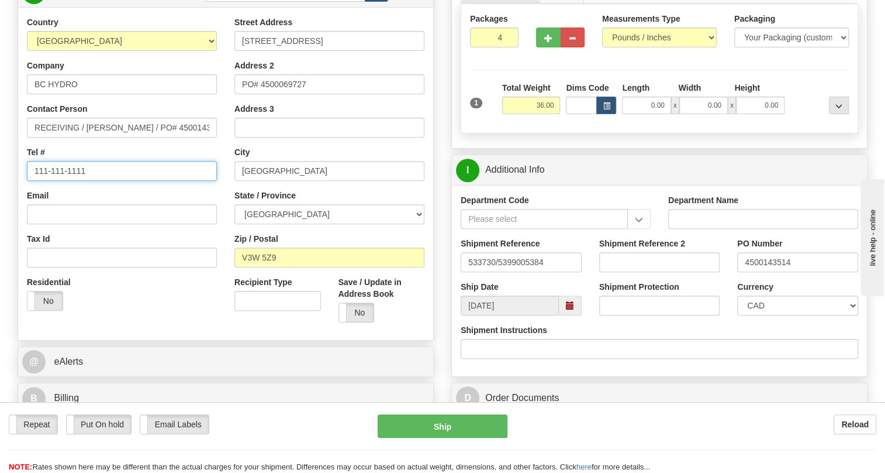
click at [73, 181] on input "111-111-1111" at bounding box center [122, 171] width 190 height 20
paste input "[PHONE_NUMBER]"
type input "[PHONE_NUMBER]"
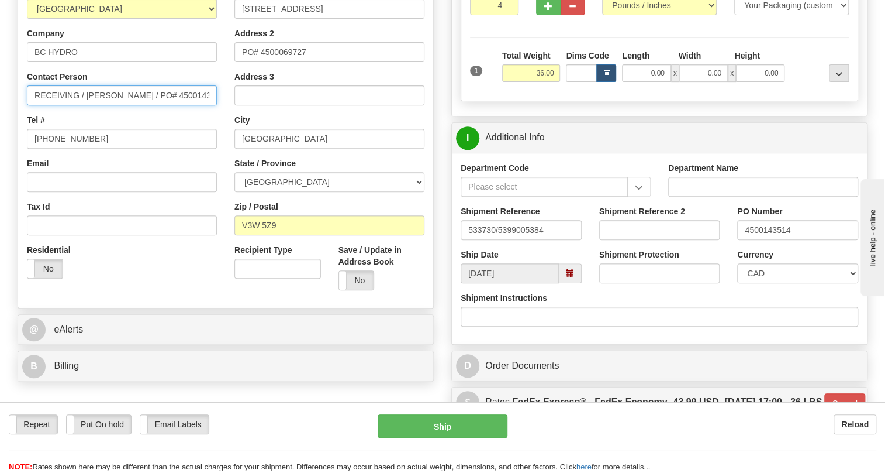
scroll to position [0, 0]
drag, startPoint x: 211, startPoint y: 119, endPoint x: 144, endPoint y: 122, distance: 66.2
click at [144, 105] on input "RECEIVING / [PERSON_NAME] / PO# 4500143514" at bounding box center [122, 95] width 190 height 20
type input "RECEIVING / [PERSON_NAME]"
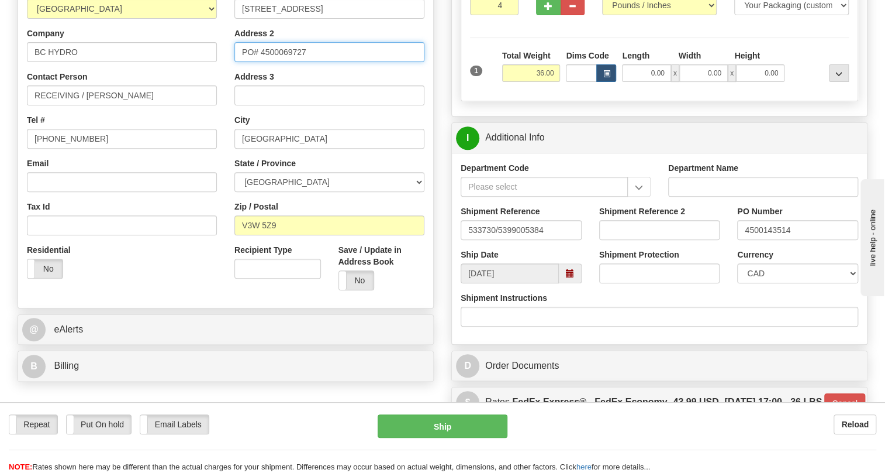
drag, startPoint x: 307, startPoint y: 76, endPoint x: 228, endPoint y: 79, distance: 79.0
click at [228, 79] on div "Street Address [STREET_ADDRESS] Address 2 PO# 4500069727 Address 3 City [GEOGRA…" at bounding box center [330, 141] width 208 height 315
paste input "143514"
type input "PO# 4500143514"
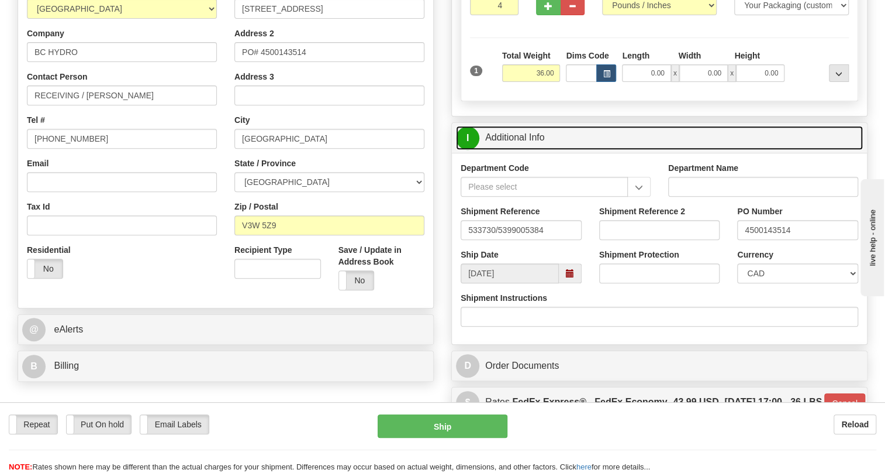
click at [520, 150] on link "I Additional Info" at bounding box center [659, 138] width 407 height 24
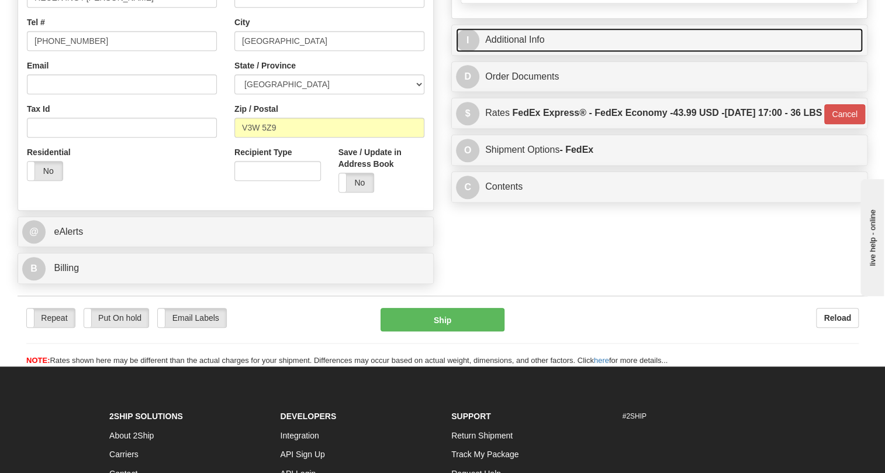
scroll to position [319, 0]
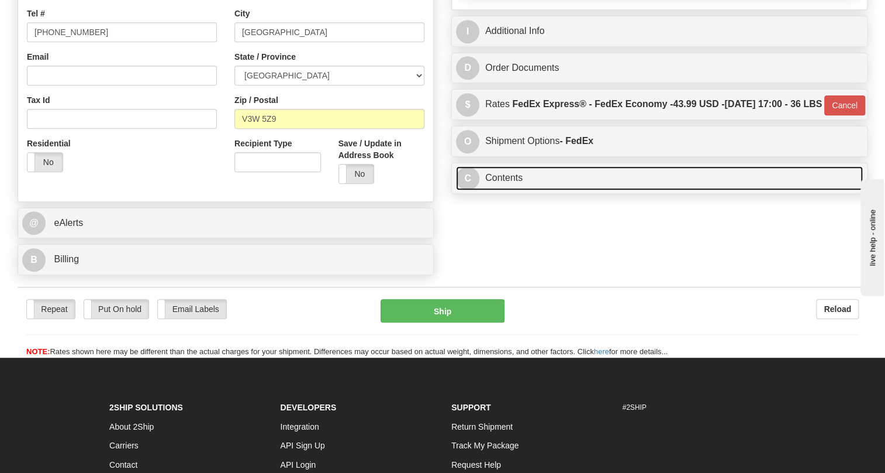
click at [502, 190] on link "C Contents" at bounding box center [659, 178] width 407 height 24
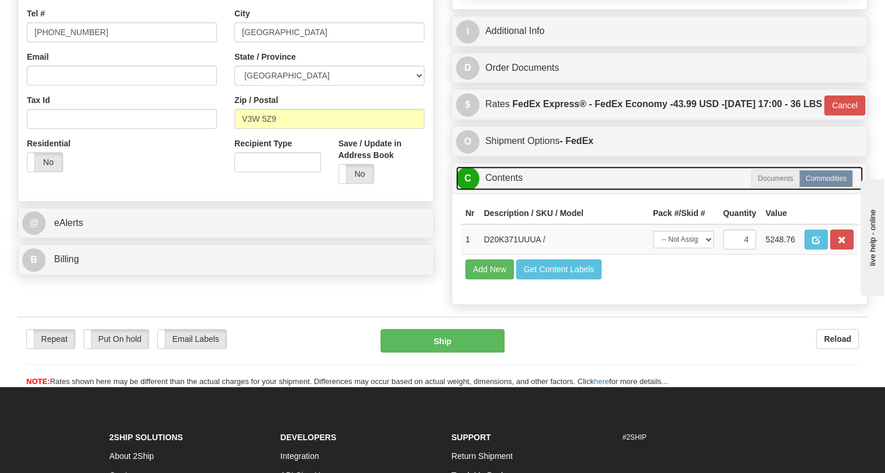
click at [506, 190] on link "C Contents" at bounding box center [659, 178] width 407 height 24
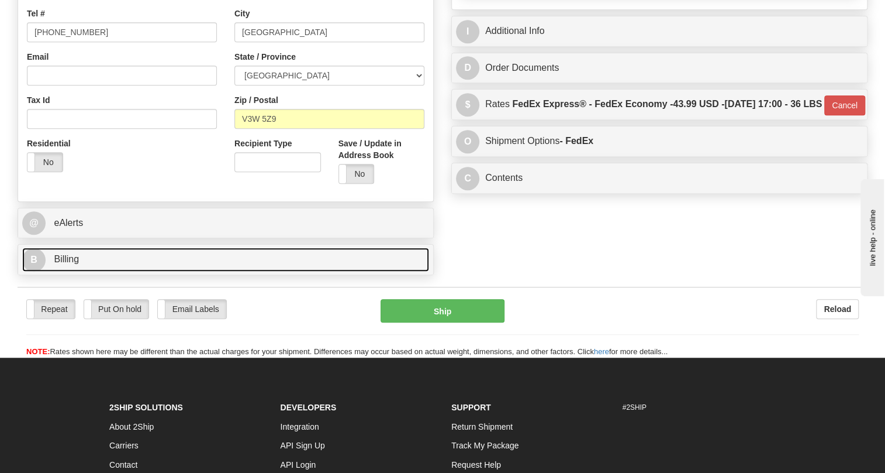
click at [64, 264] on span "Billing" at bounding box center [66, 259] width 25 height 10
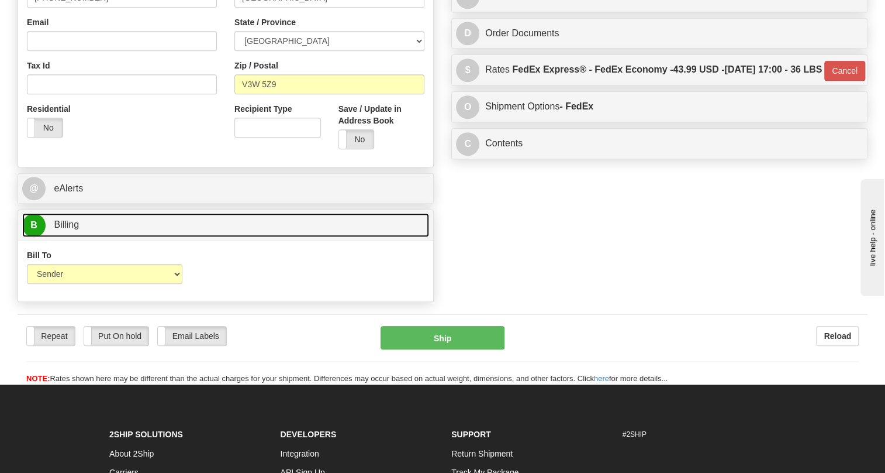
scroll to position [372, 0]
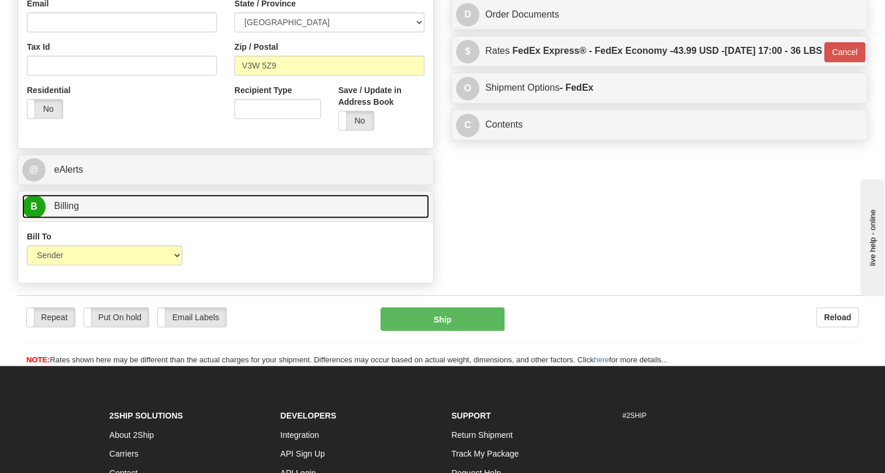
click at [66, 211] on span "Billing" at bounding box center [66, 206] width 25 height 10
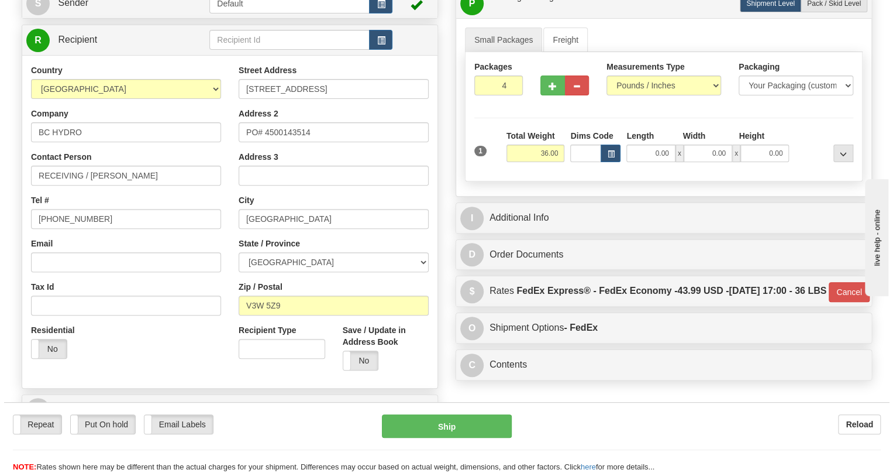
scroll to position [106, 0]
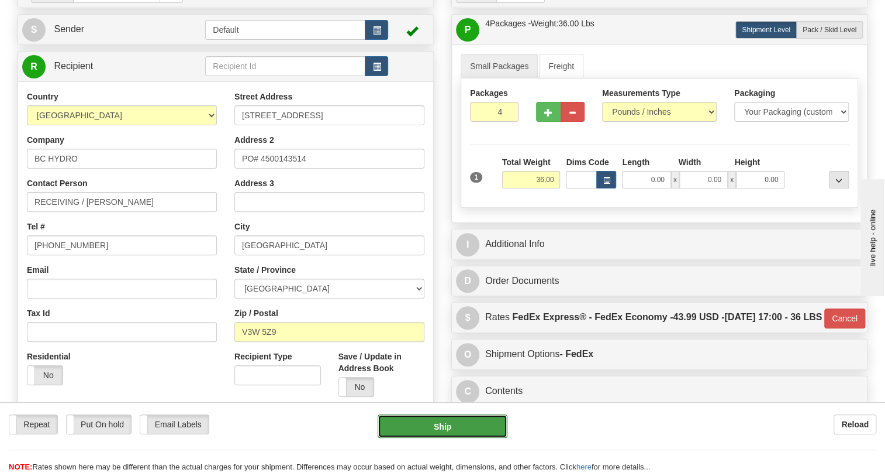
click at [442, 427] on button "Ship" at bounding box center [443, 425] width 130 height 23
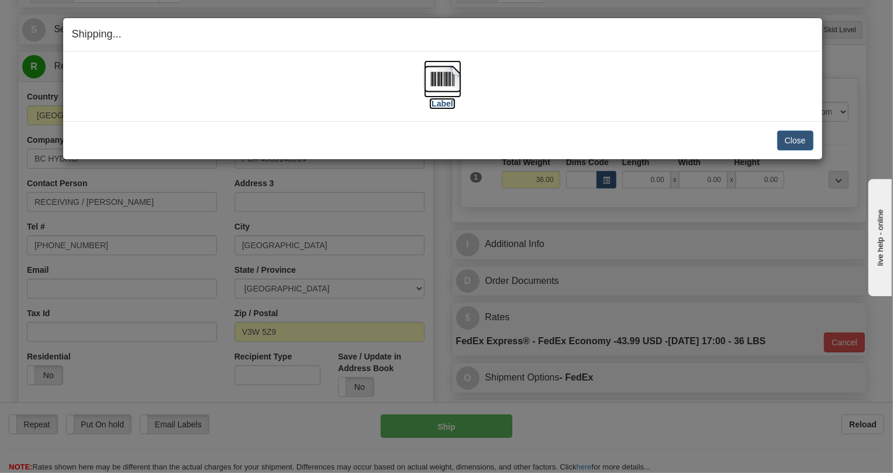
click at [443, 80] on img at bounding box center [442, 78] width 37 height 37
click at [446, 78] on img at bounding box center [442, 78] width 37 height 37
click at [792, 140] on button "Close" at bounding box center [795, 140] width 36 height 20
